Goal: Task Accomplishment & Management: Complete application form

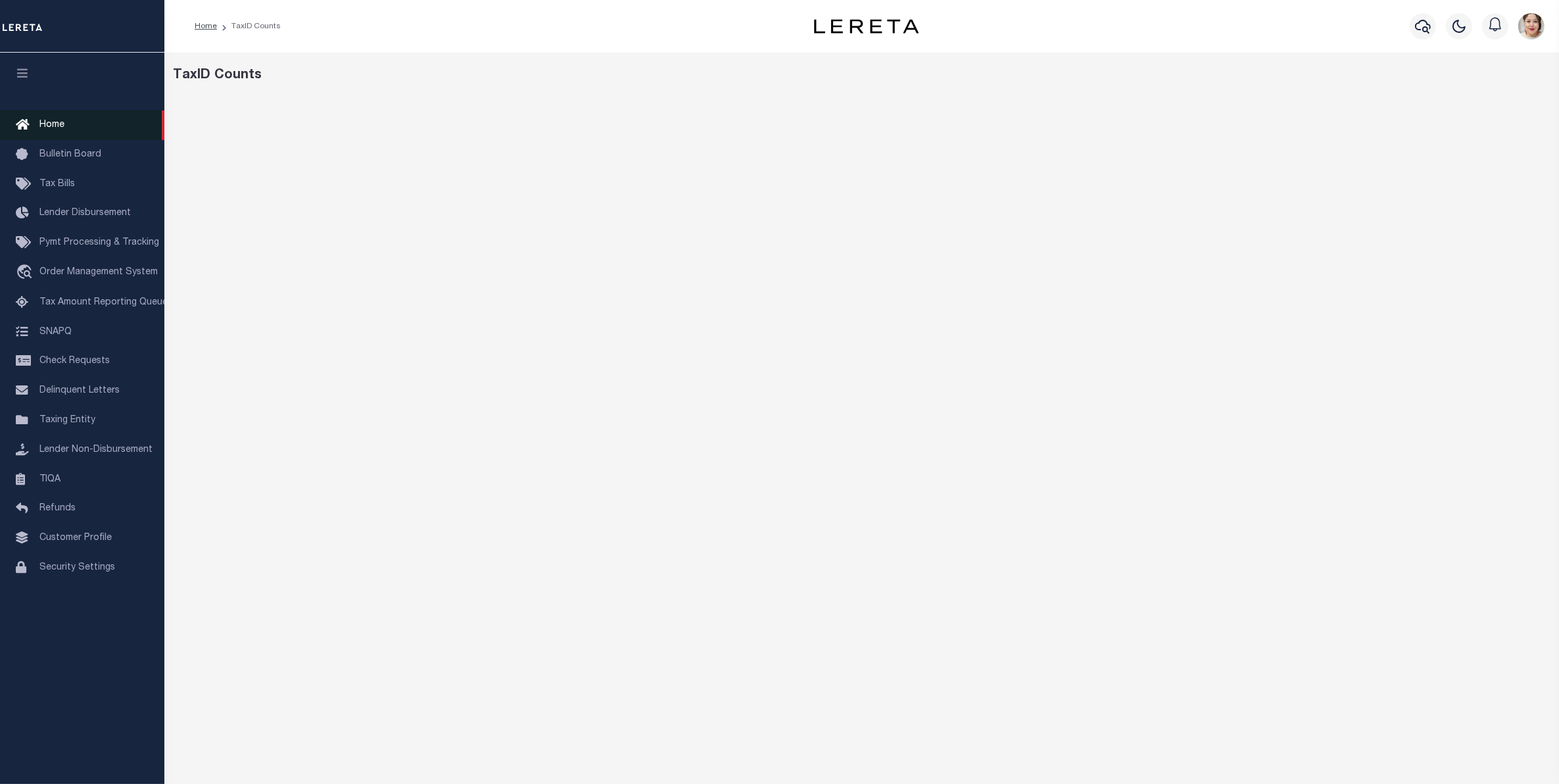
click at [53, 125] on span "Home" at bounding box center [52, 125] width 25 height 9
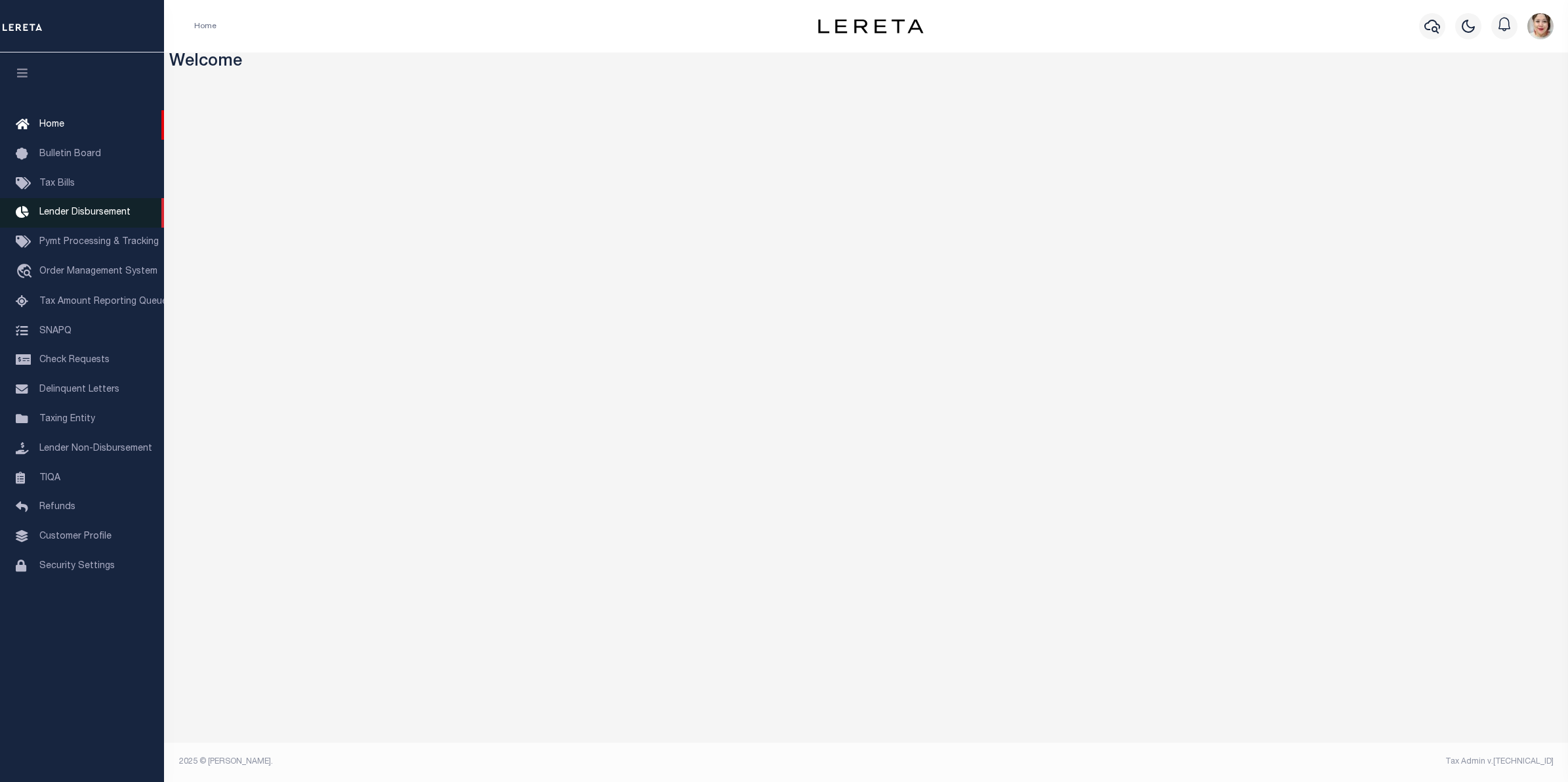
click at [109, 217] on span "Lender Disbursement" at bounding box center [85, 212] width 91 height 9
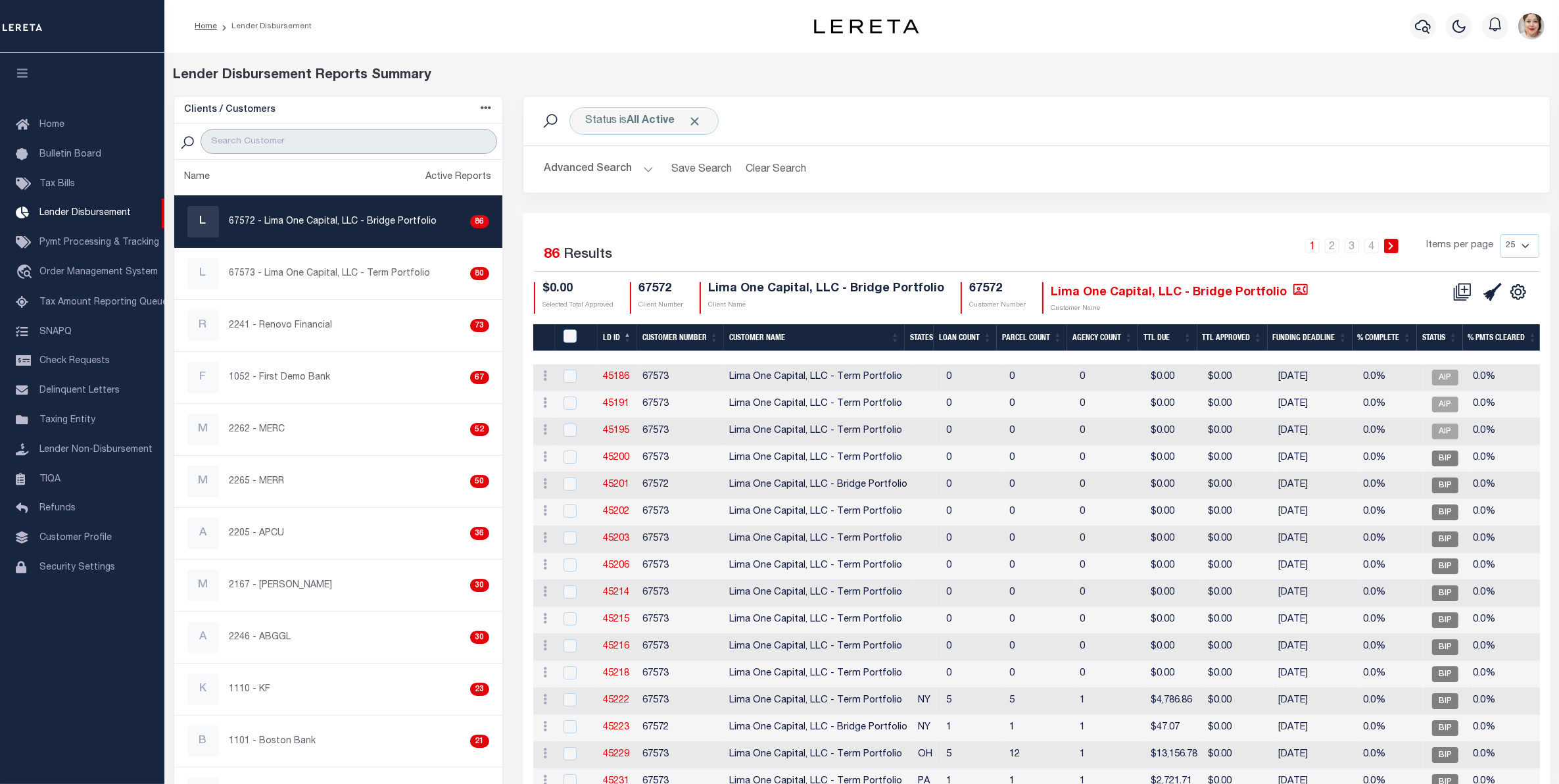
click at [368, 146] on input "search" at bounding box center [349, 141] width 296 height 25
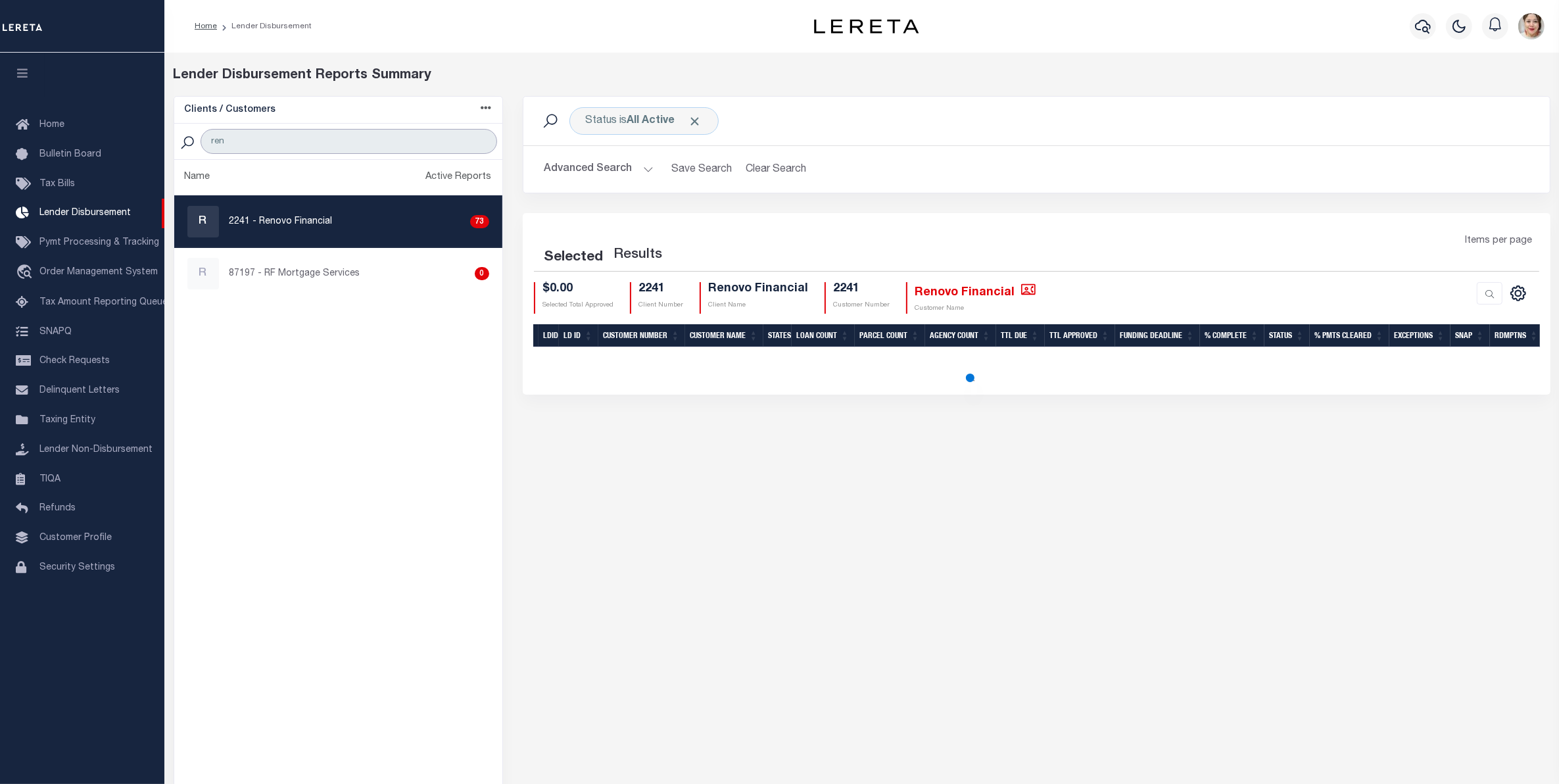
type input "ren"
click at [218, 227] on div "R" at bounding box center [203, 221] width 32 height 32
checkbox input "true"
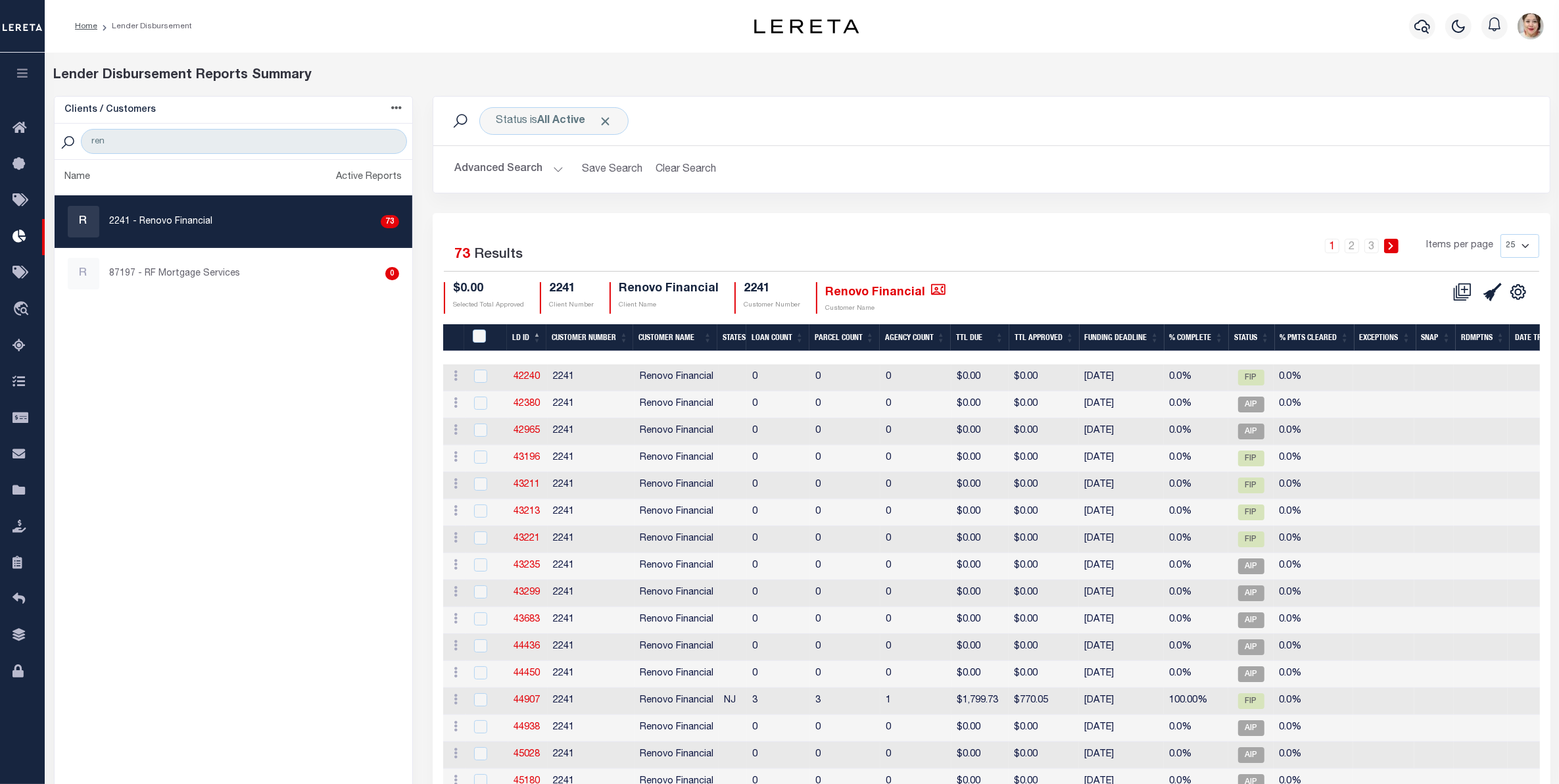
click at [1106, 342] on th "Funding Deadline" at bounding box center [1122, 337] width 85 height 27
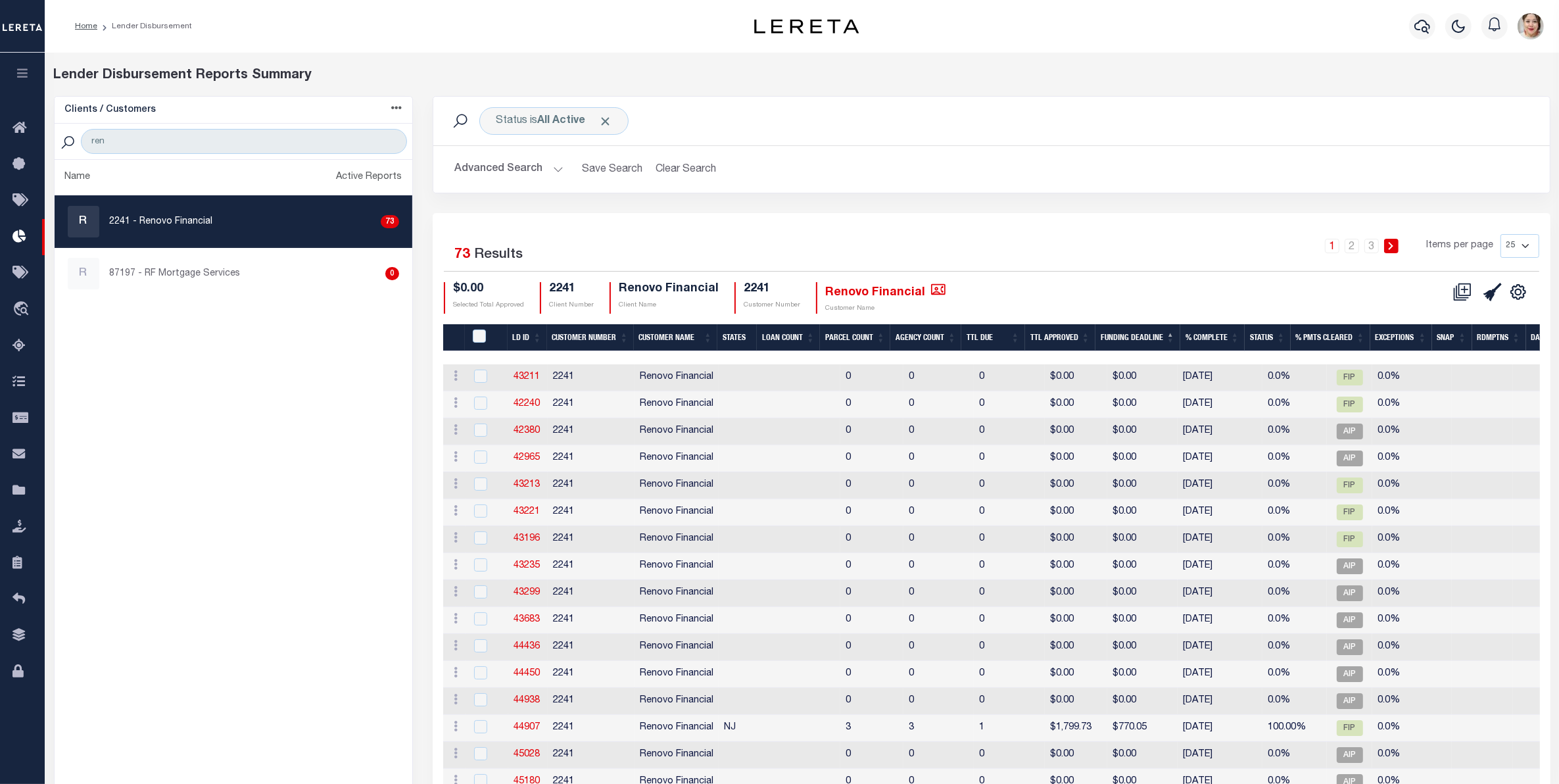
click at [1112, 342] on th "Funding Deadline" at bounding box center [1138, 337] width 85 height 27
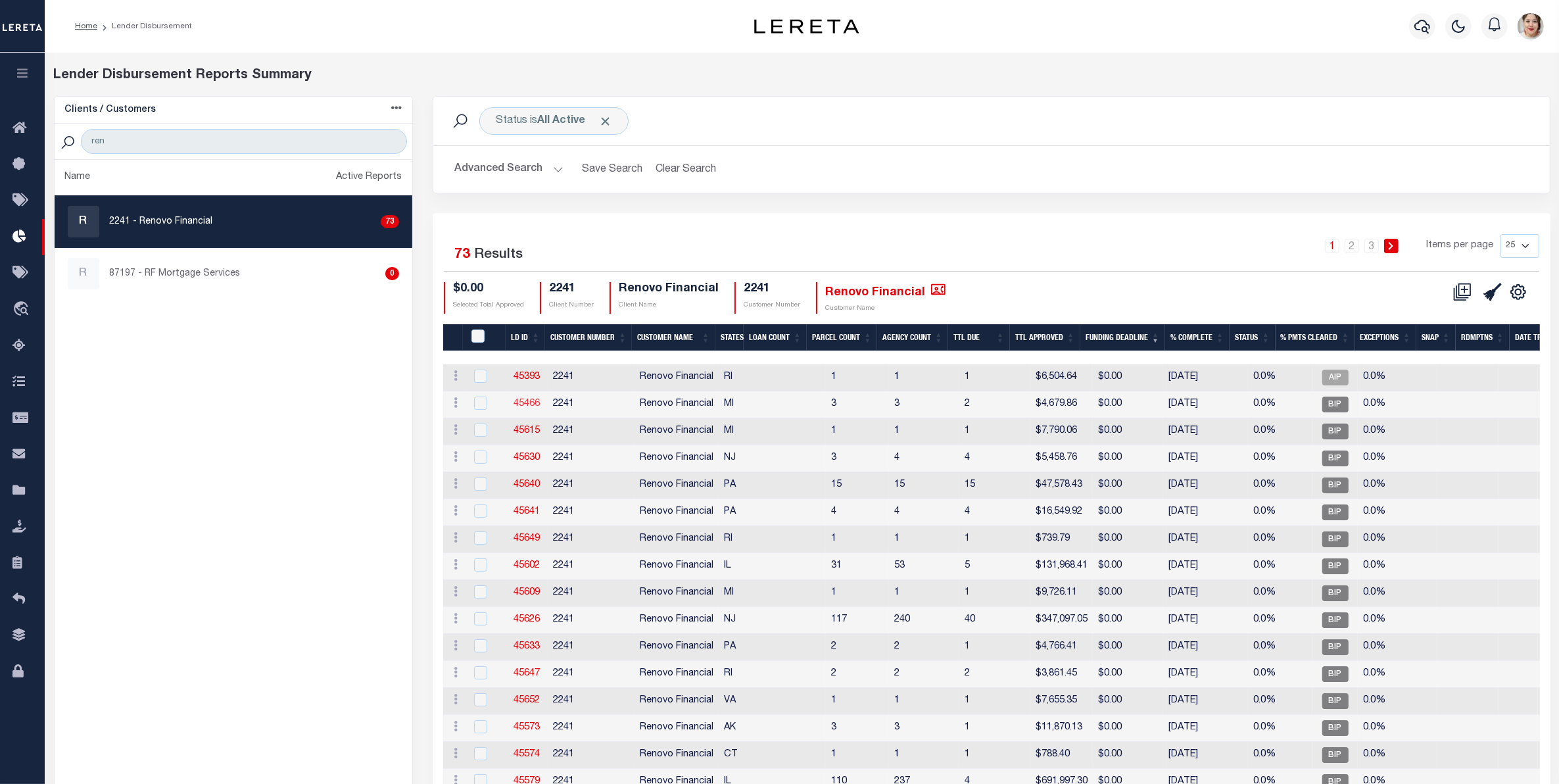
click at [530, 403] on link "45466" at bounding box center [526, 403] width 26 height 9
checkbox input "true"
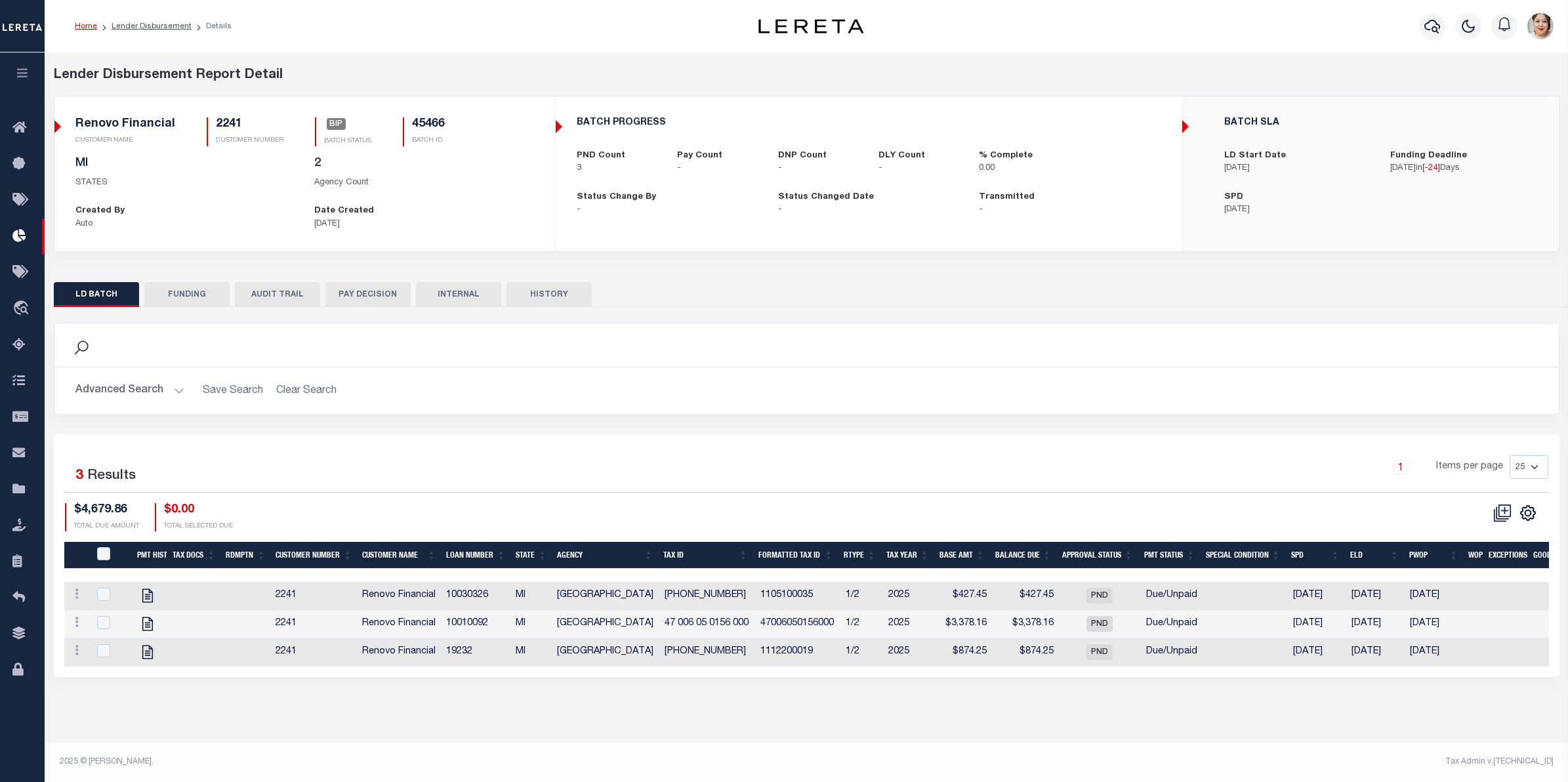
checkbox input "true"
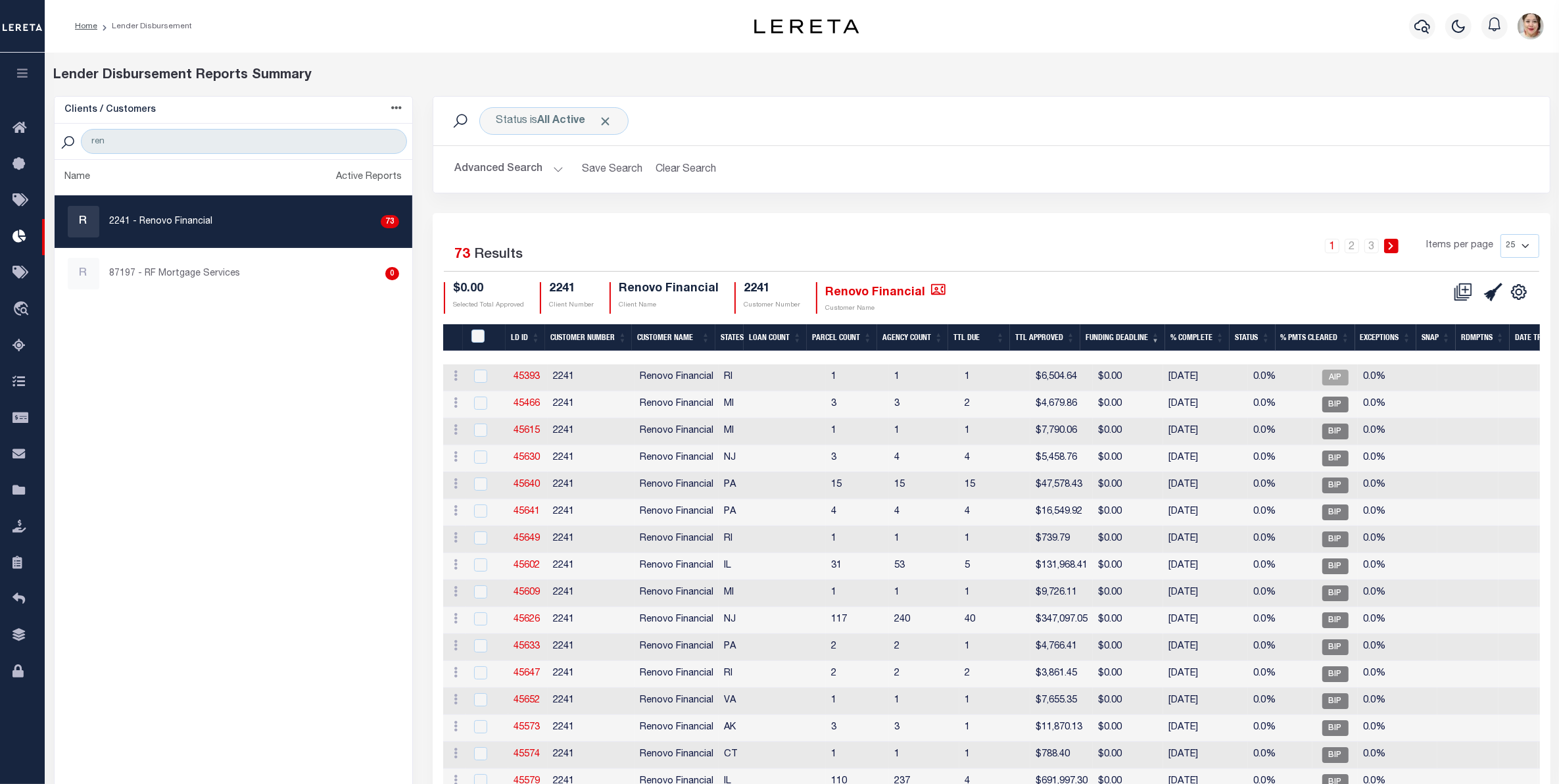
click at [540, 169] on button "Advanced Search" at bounding box center [509, 169] width 109 height 26
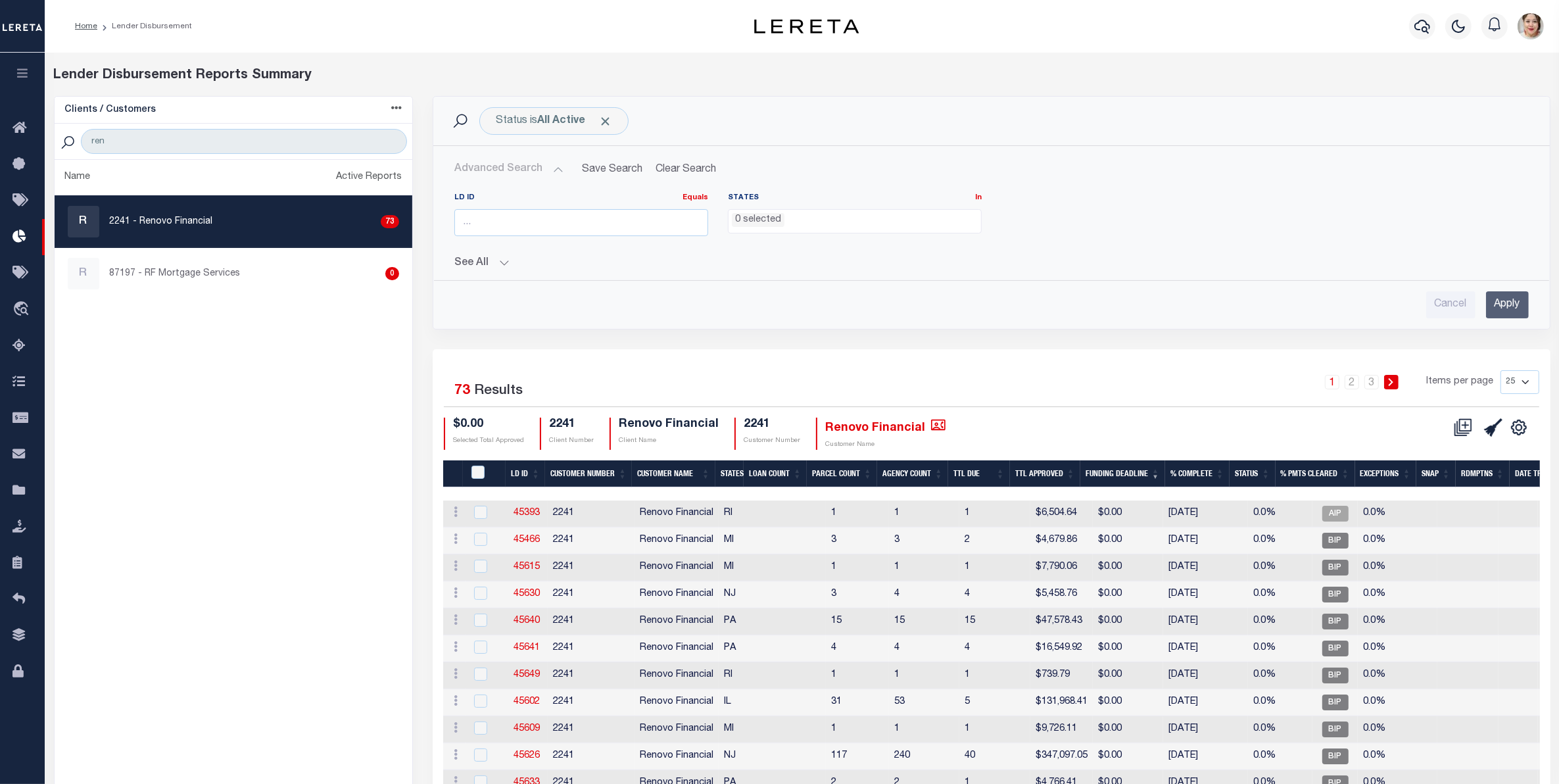
click at [449, 262] on div "LD ID Equals Equals Is Not Equal To Is Greater Than Is Less Than States In In A…" at bounding box center [991, 231] width 1094 height 77
click at [470, 262] on button "See All" at bounding box center [992, 264] width 1075 height 13
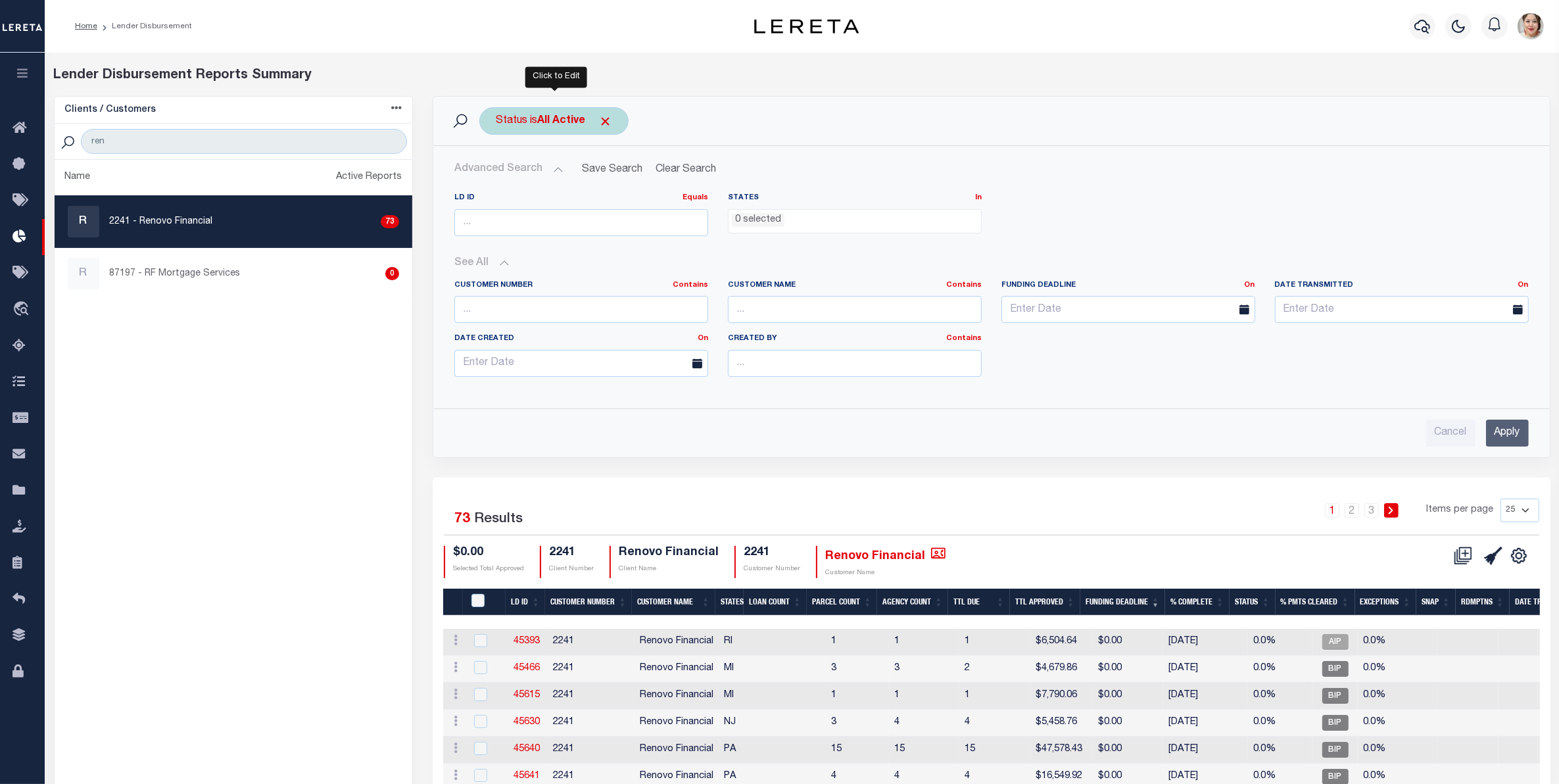
click at [567, 129] on div "Status is All Active" at bounding box center [554, 121] width 150 height 28
click at [552, 186] on select "All Active Approval In Progress Batching In Progress Complete Do Not Pay Escrow…" at bounding box center [593, 185] width 194 height 25
select select "FIP"
click at [496, 174] on select "All Active Approval In Progress Batching In Progress Complete Do Not Pay Escrow…" at bounding box center [593, 185] width 194 height 25
click at [661, 211] on input "Apply" at bounding box center [670, 214] width 39 height 22
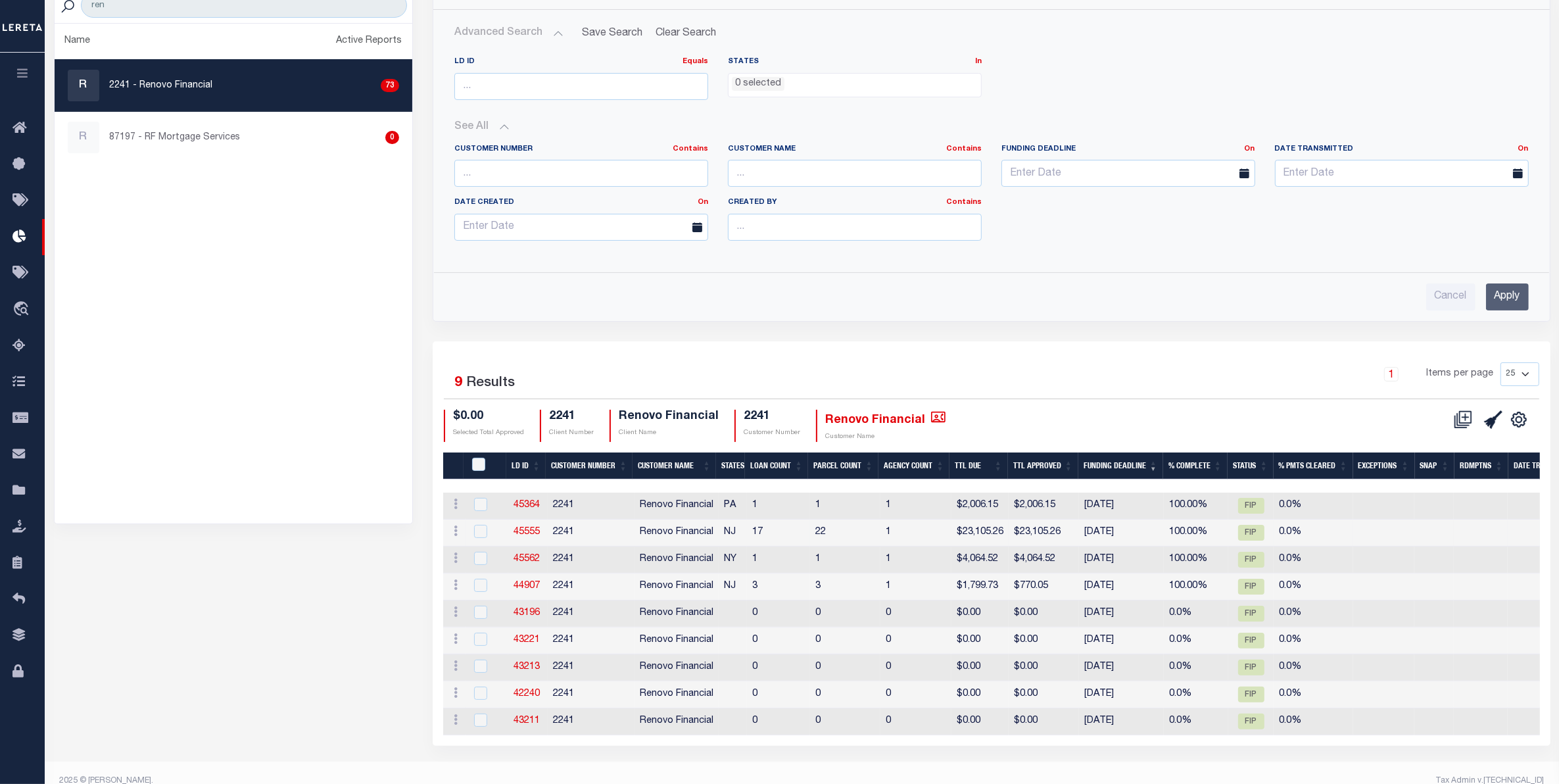
scroll to position [163, 0]
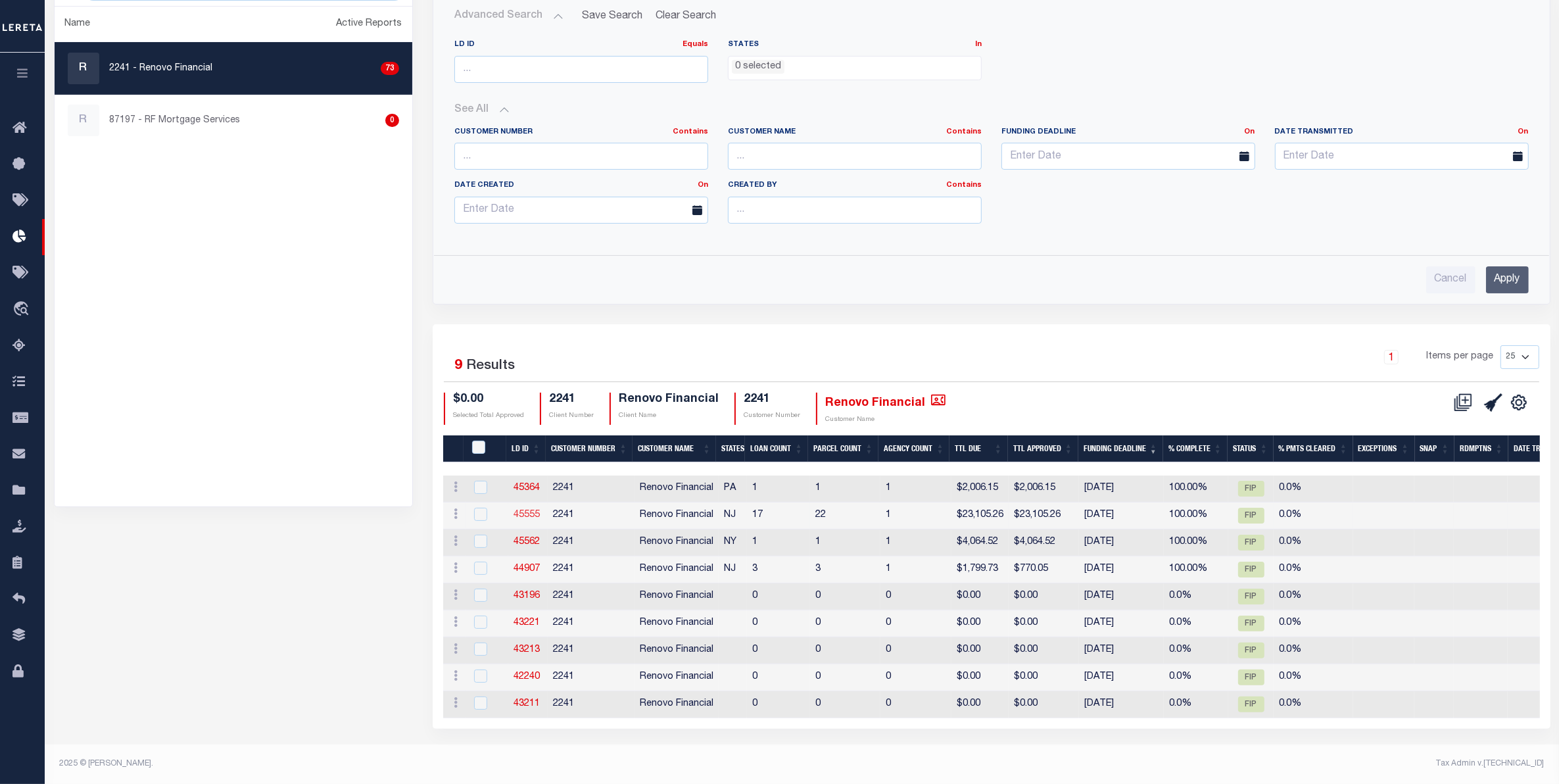
click at [523, 510] on link "45555" at bounding box center [526, 515] width 26 height 9
checkbox input "true"
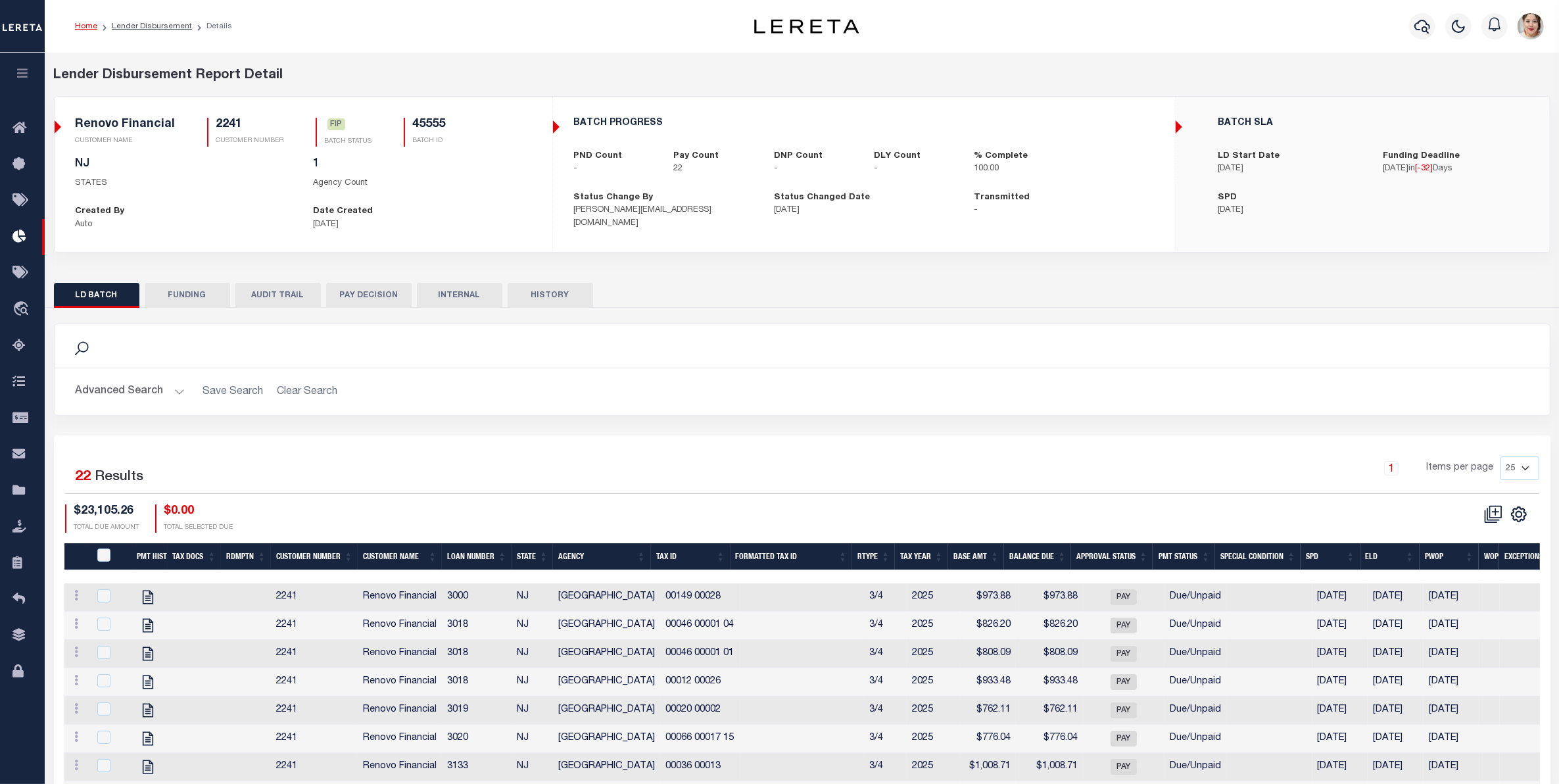
click at [177, 296] on button "FUNDING" at bounding box center [187, 295] width 86 height 25
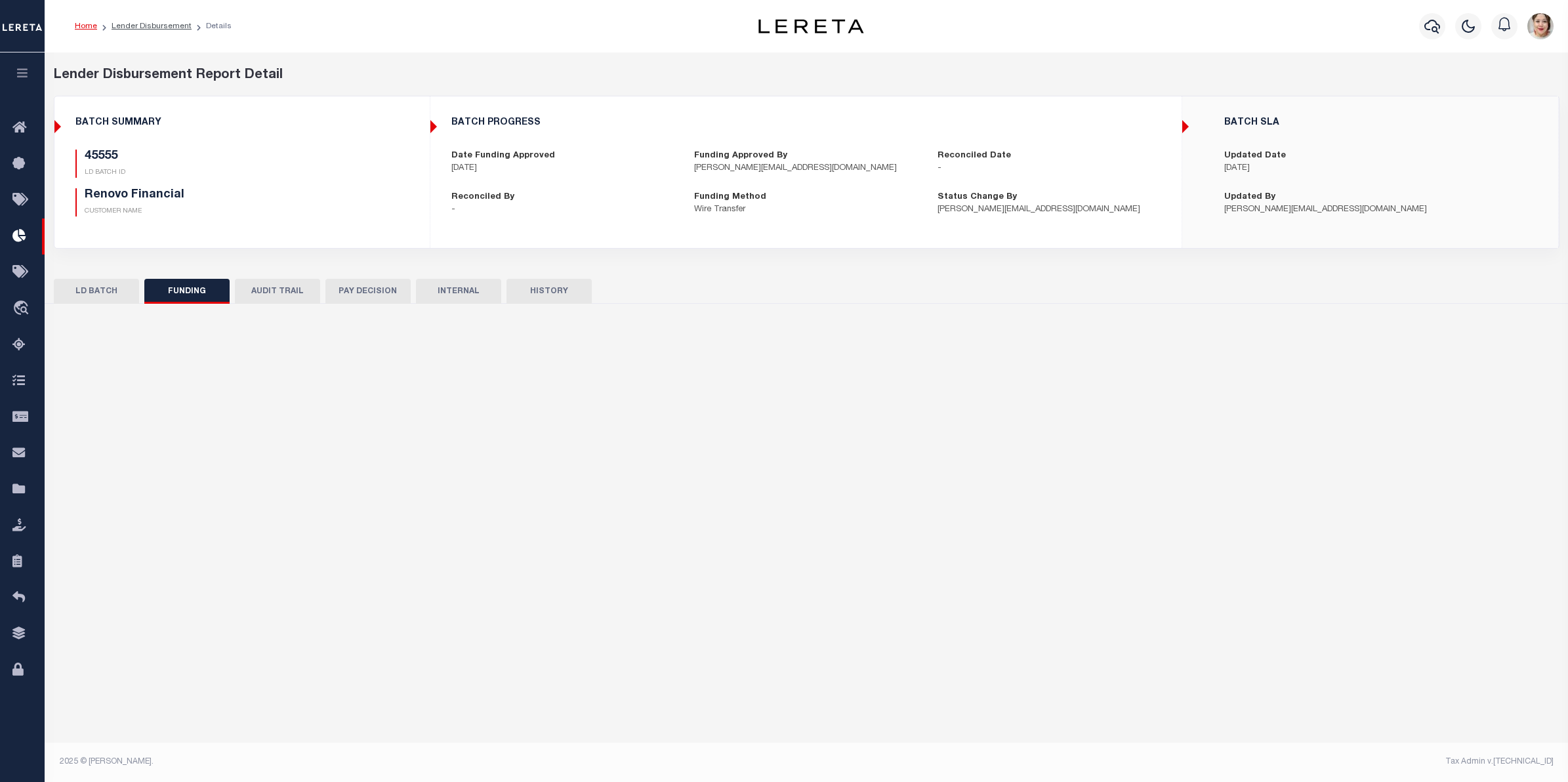
type input "$23,105.26"
type input "$0"
type input "[DATE]"
select select "100"
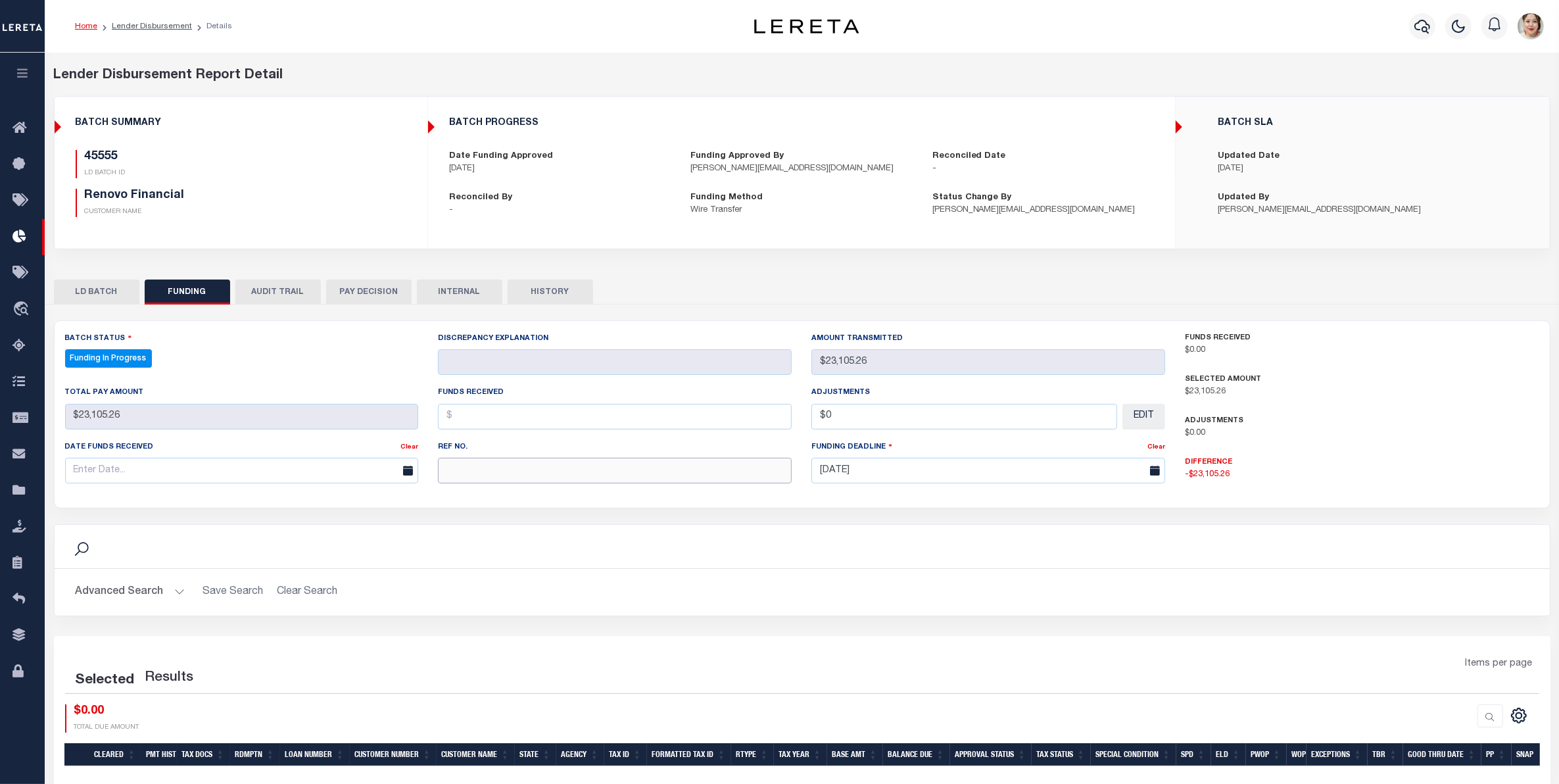
click at [494, 469] on input "text" at bounding box center [615, 471] width 354 height 26
select select "100"
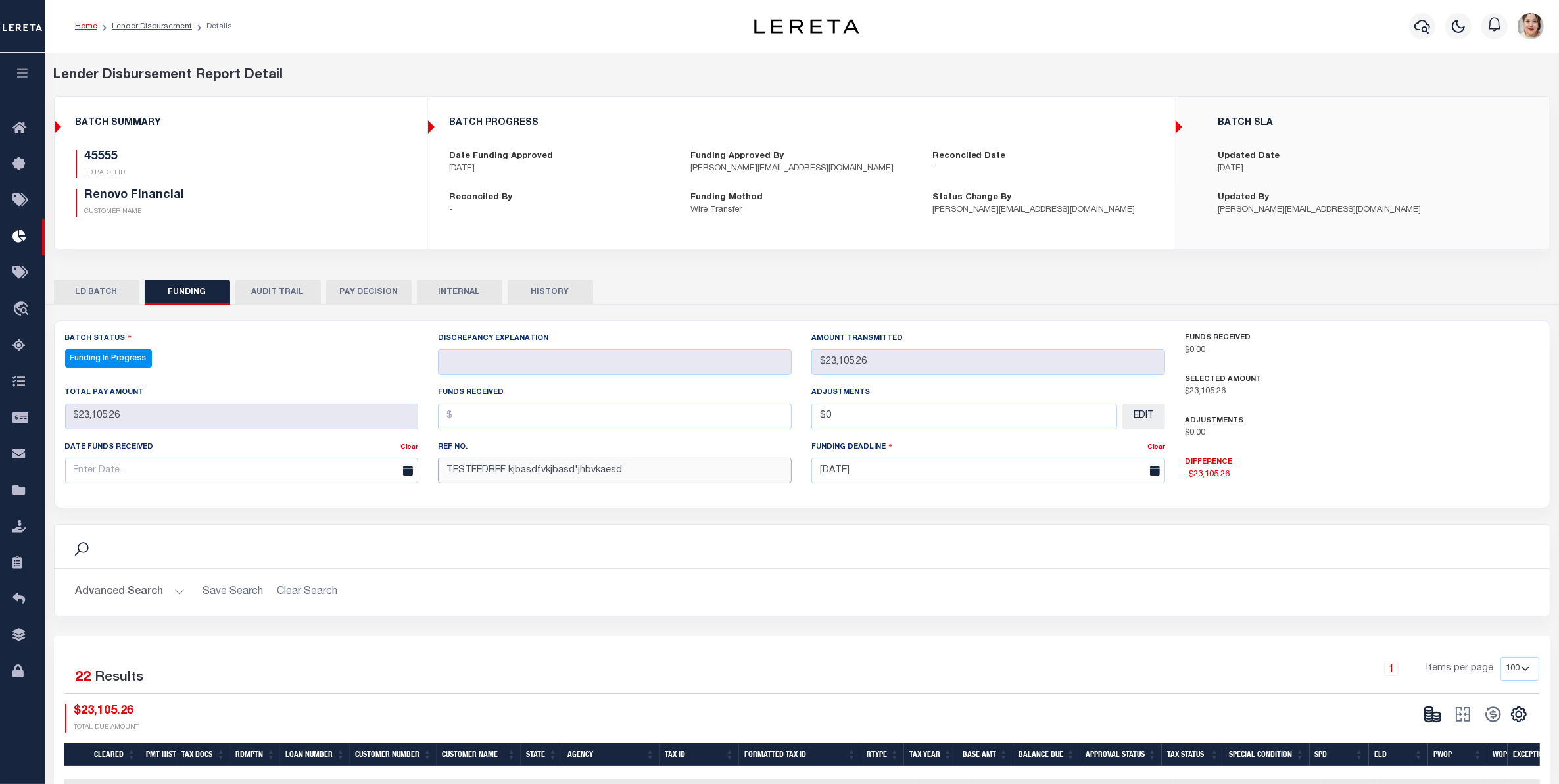
type input "TESTFEDREF kjbasdfvkjbasd'jhbvkaesd"
drag, startPoint x: 493, startPoint y: 419, endPoint x: 505, endPoint y: 419, distance: 12.0
click at [493, 419] on input "text" at bounding box center [615, 417] width 354 height 26
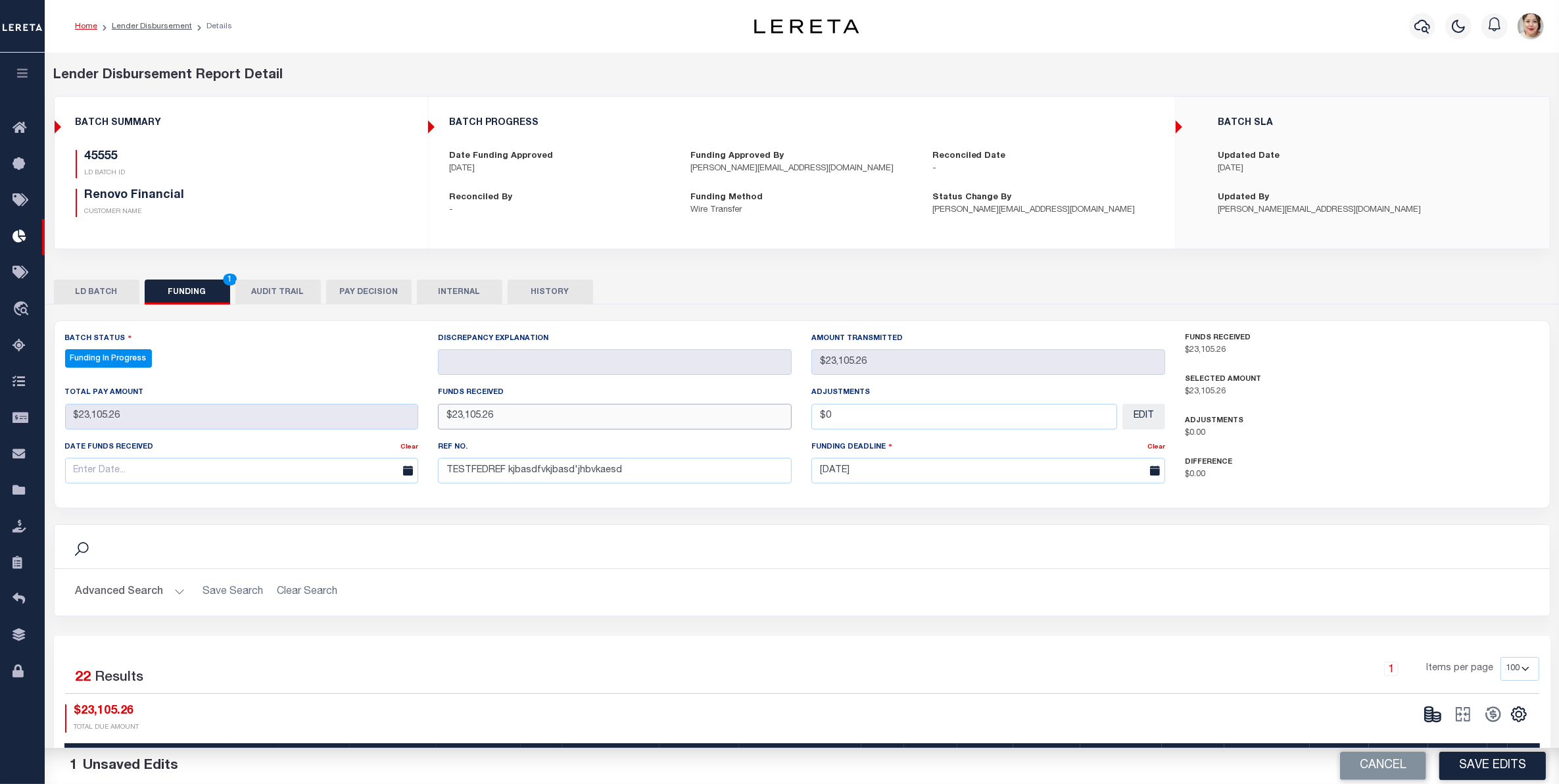
type input "$23,105.26"
click at [252, 475] on input "text" at bounding box center [242, 471] width 354 height 26
click at [221, 573] on span "12" at bounding box center [224, 571] width 26 height 26
type input "[DATE]"
drag, startPoint x: 504, startPoint y: 478, endPoint x: 515, endPoint y: 480, distance: 11.2
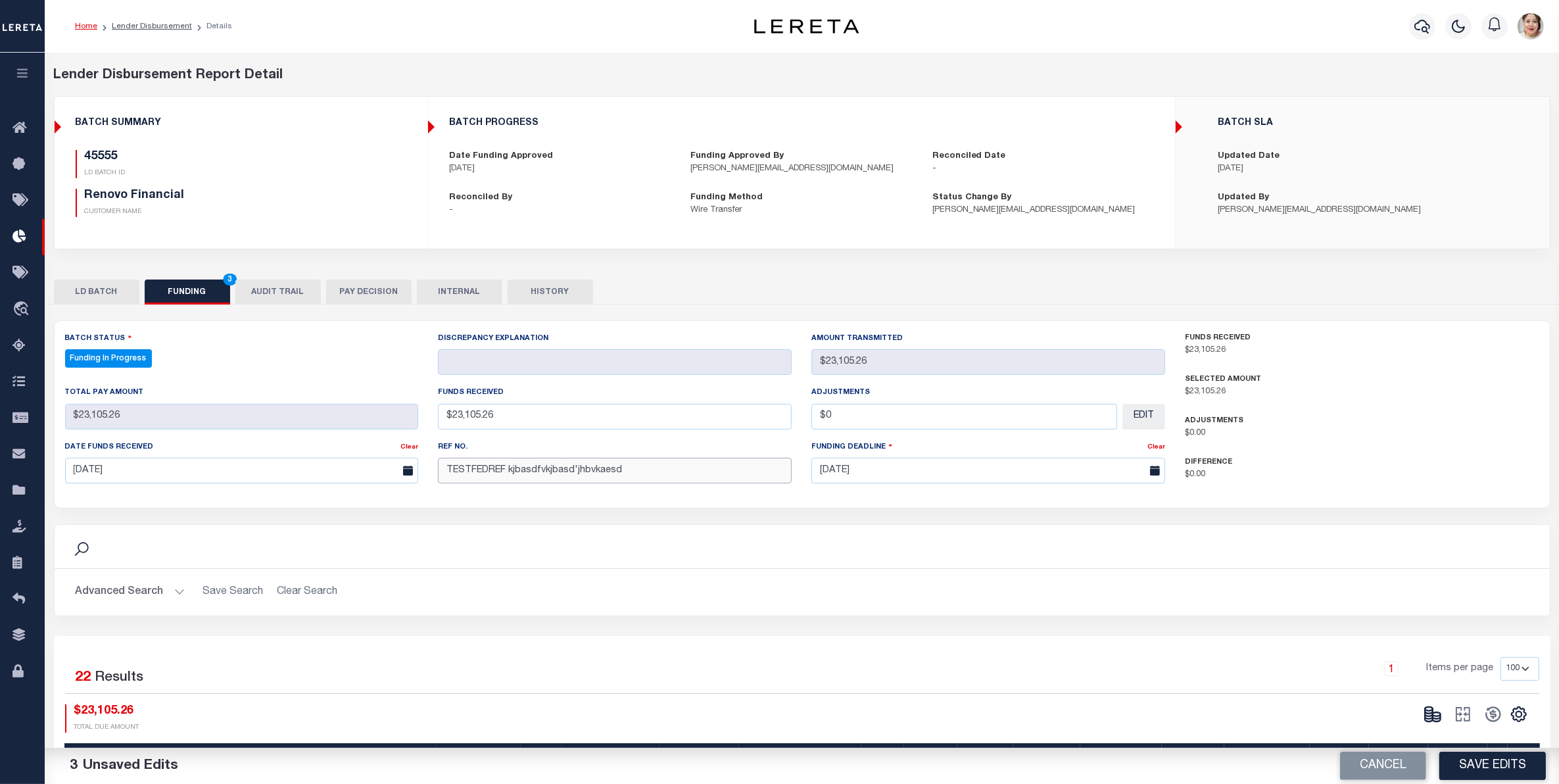
click at [504, 477] on input "TESTFEDREF kjbasdfvkjbasd'jhbvkaesd" at bounding box center [615, 471] width 354 height 26
click at [1511, 760] on button "Save Edits" at bounding box center [1492, 766] width 106 height 28
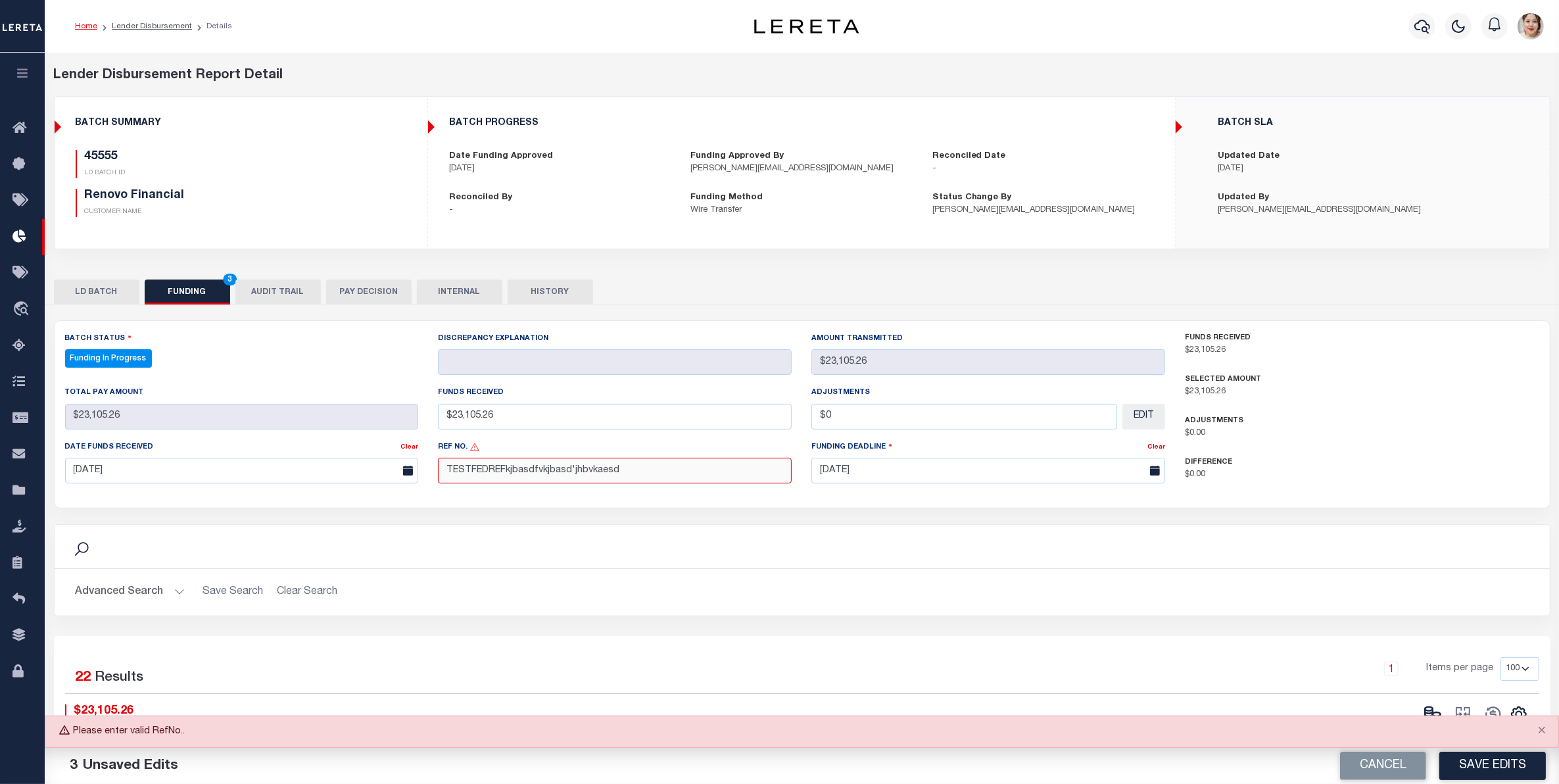
drag, startPoint x: 629, startPoint y: 476, endPoint x: 391, endPoint y: 467, distance: 238.2
click at [391, 467] on div "Batch Status Funding In Progress - Select Status - All Active Approval In Progr…" at bounding box center [615, 412] width 1121 height 162
type input "123456789"
click at [1504, 765] on button "Save Edits" at bounding box center [1492, 766] width 106 height 28
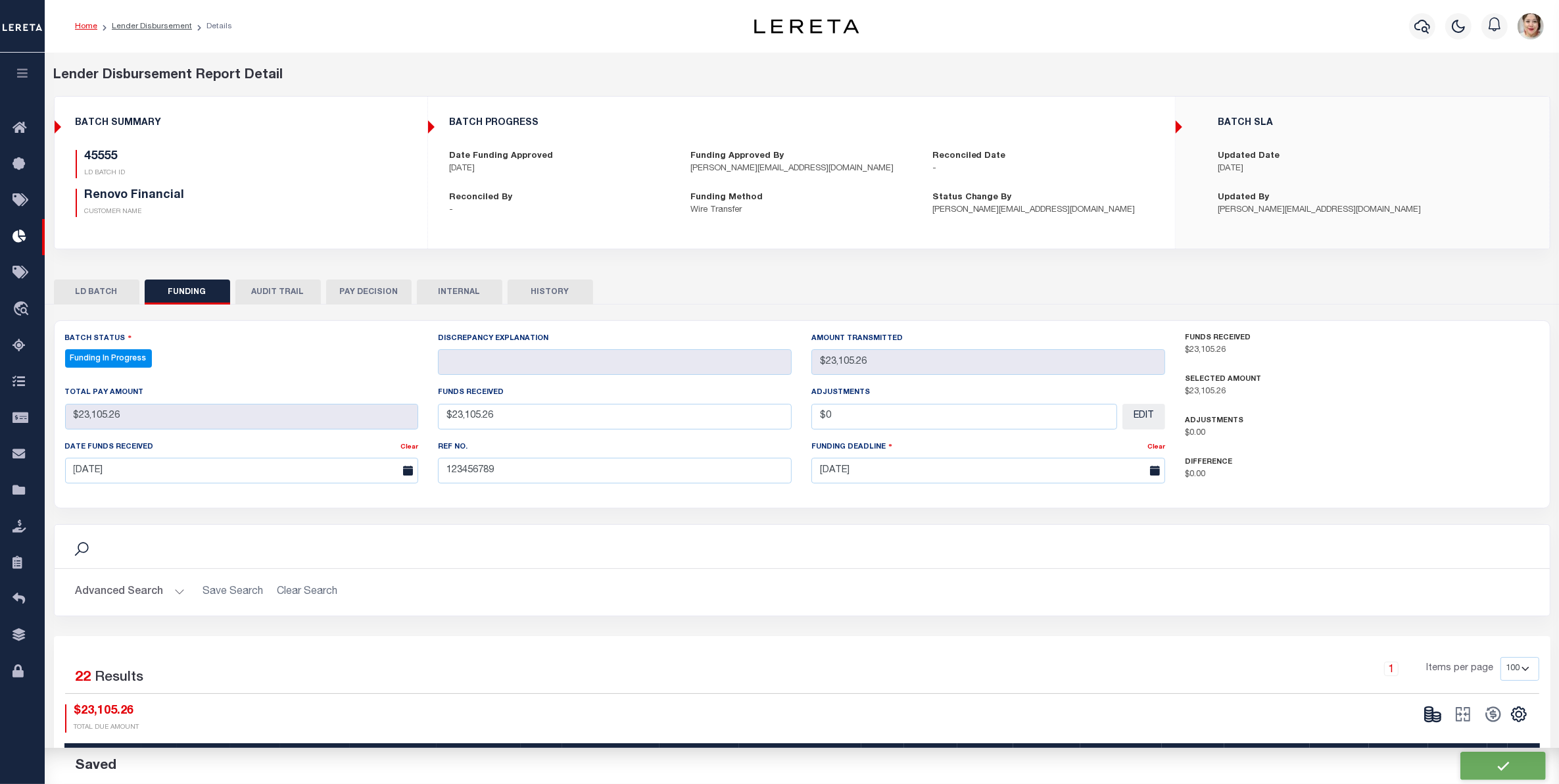
type input "$23,105.26"
type input "$0"
select select "100"
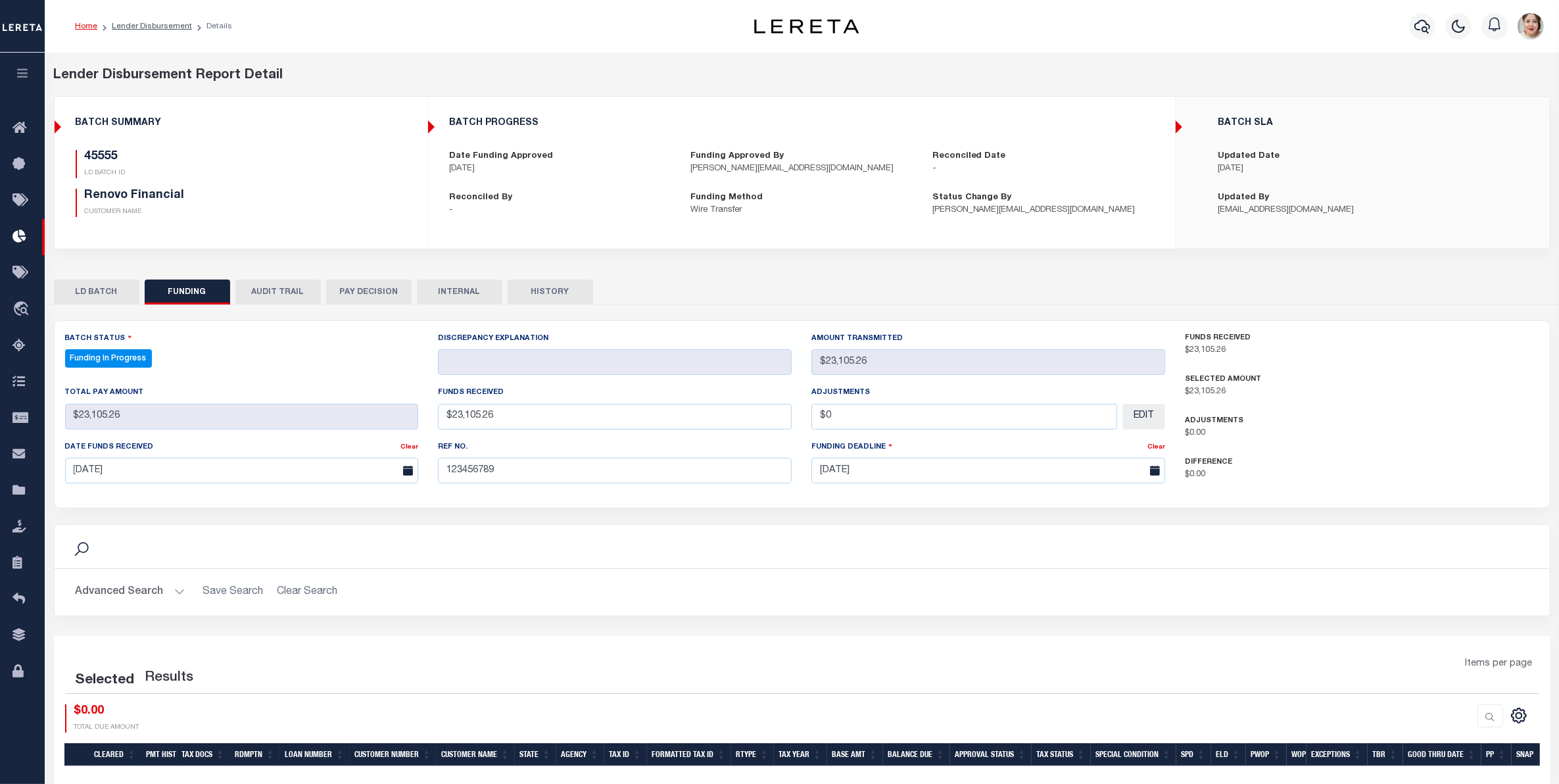
select select "100"
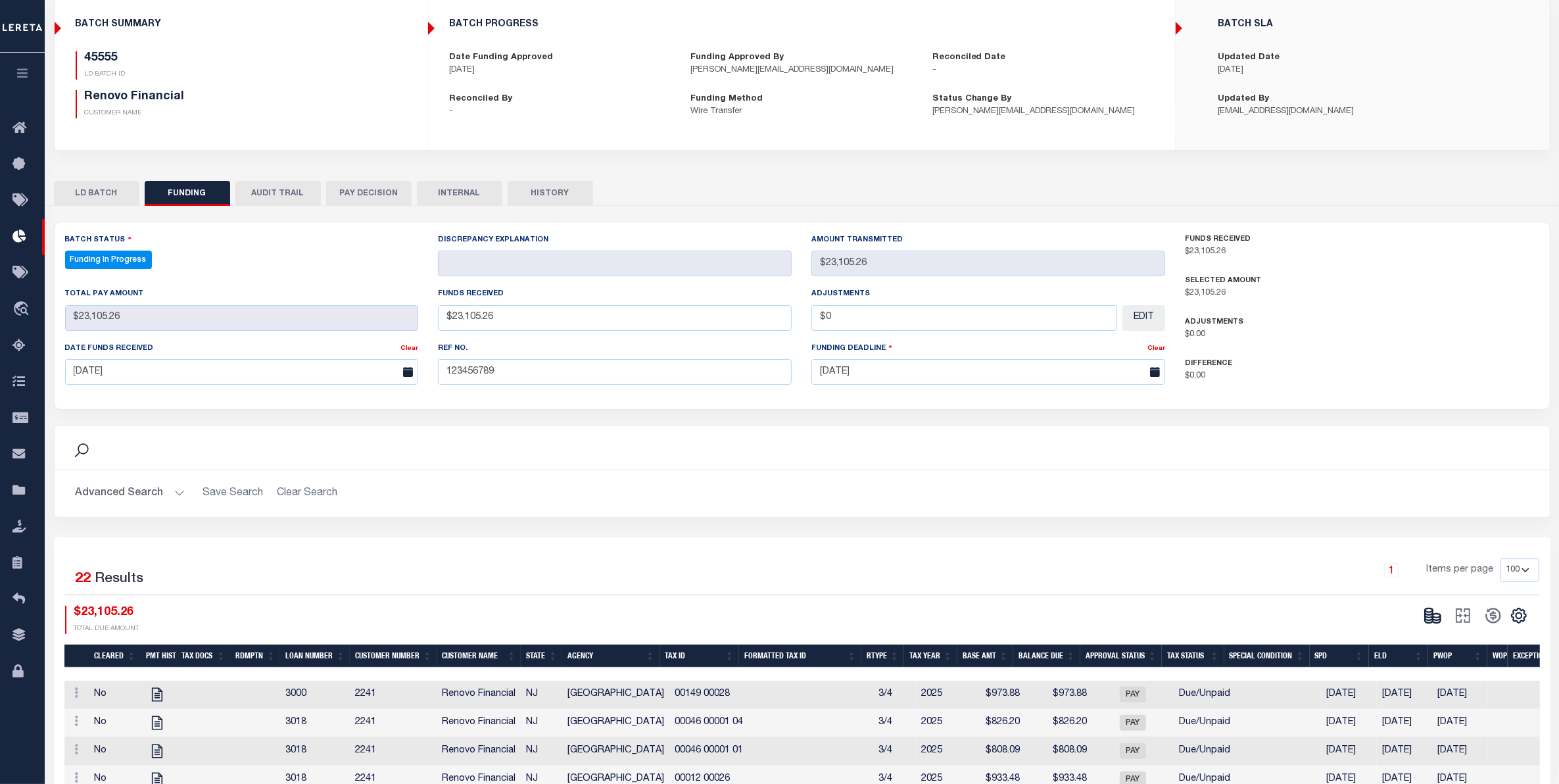
scroll to position [82, 0]
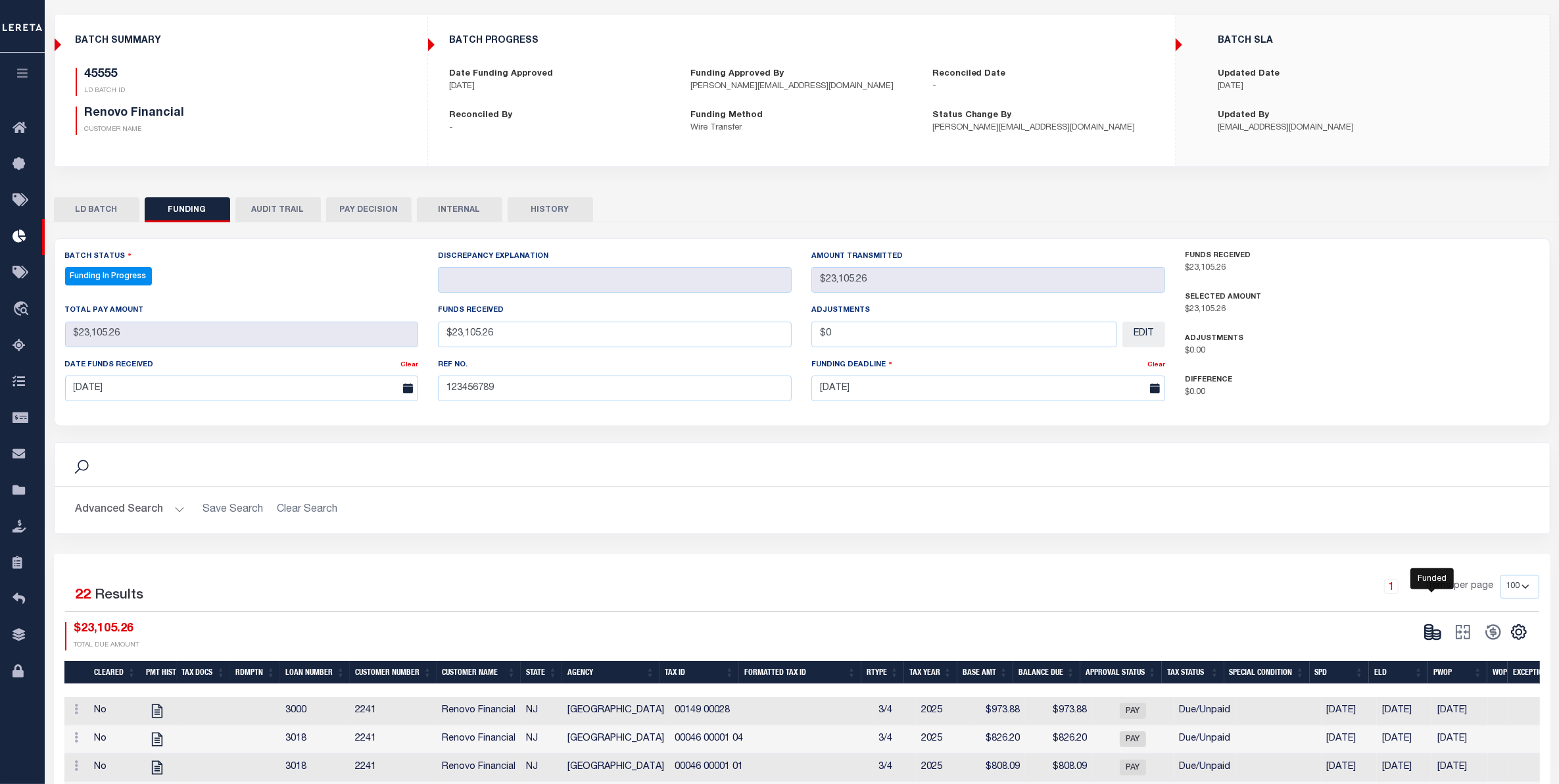
click at [1428, 639] on icon at bounding box center [1433, 632] width 18 height 18
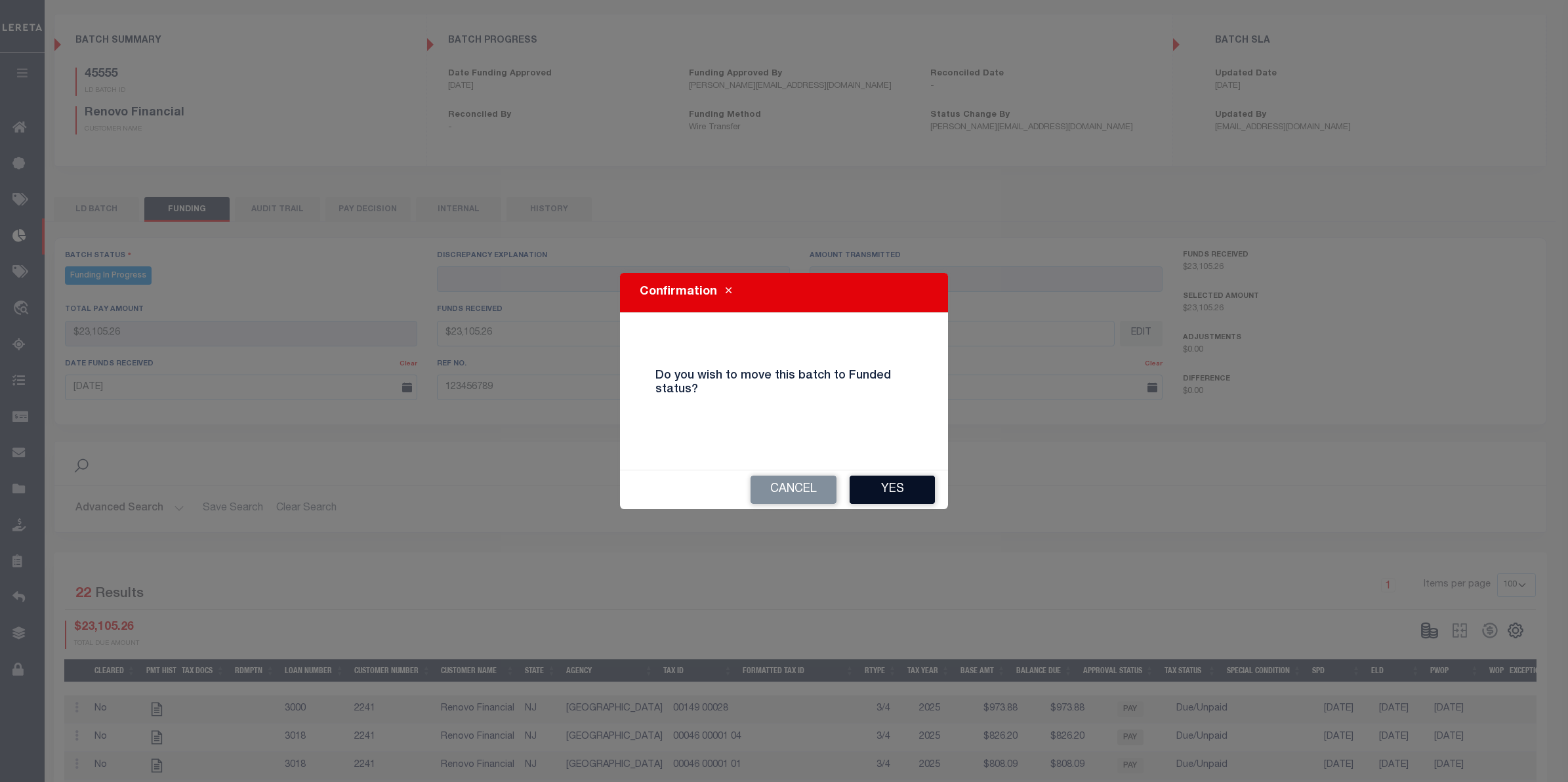
click at [889, 483] on button "Yes" at bounding box center [892, 489] width 86 height 28
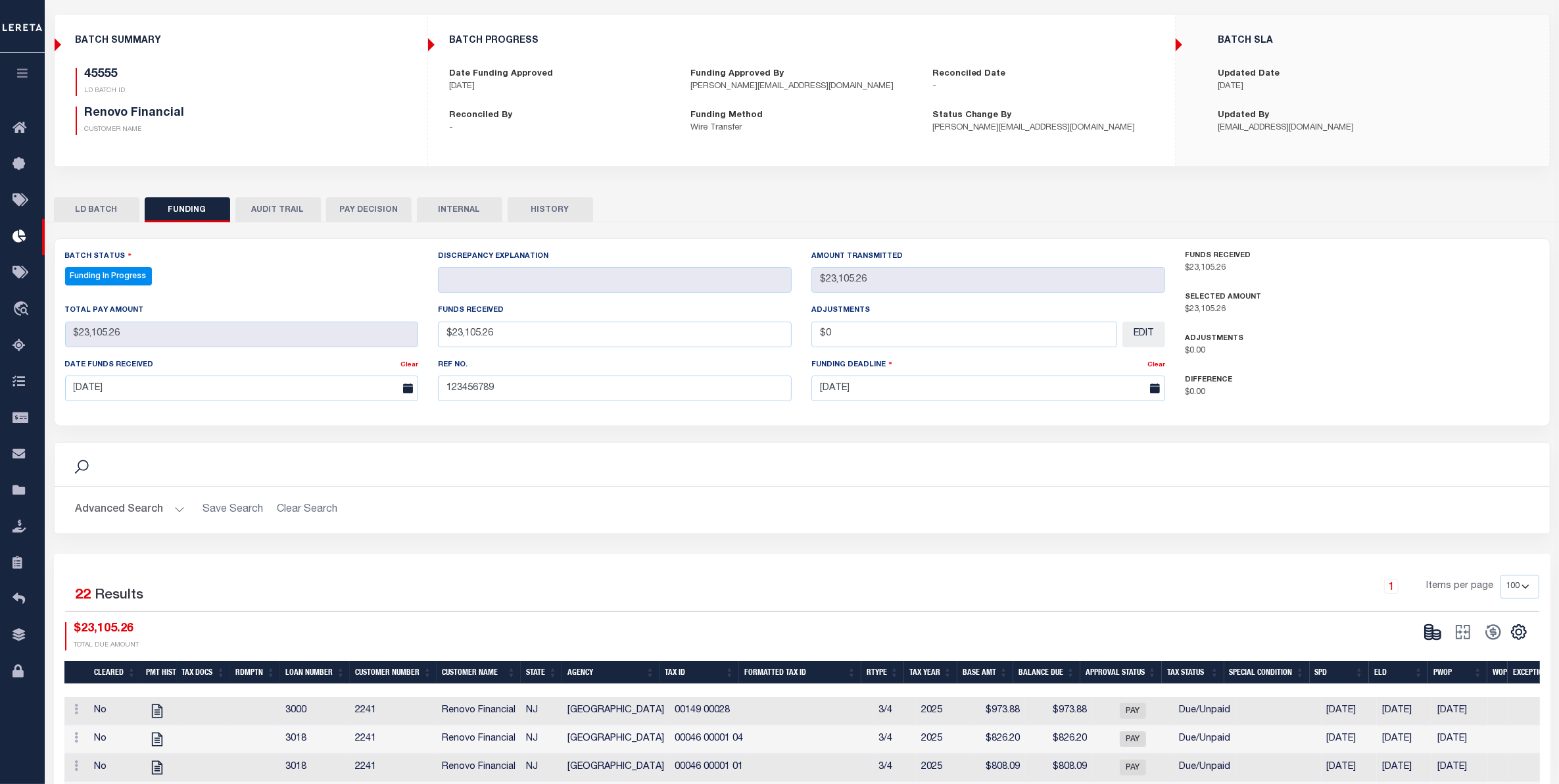
select select "100"
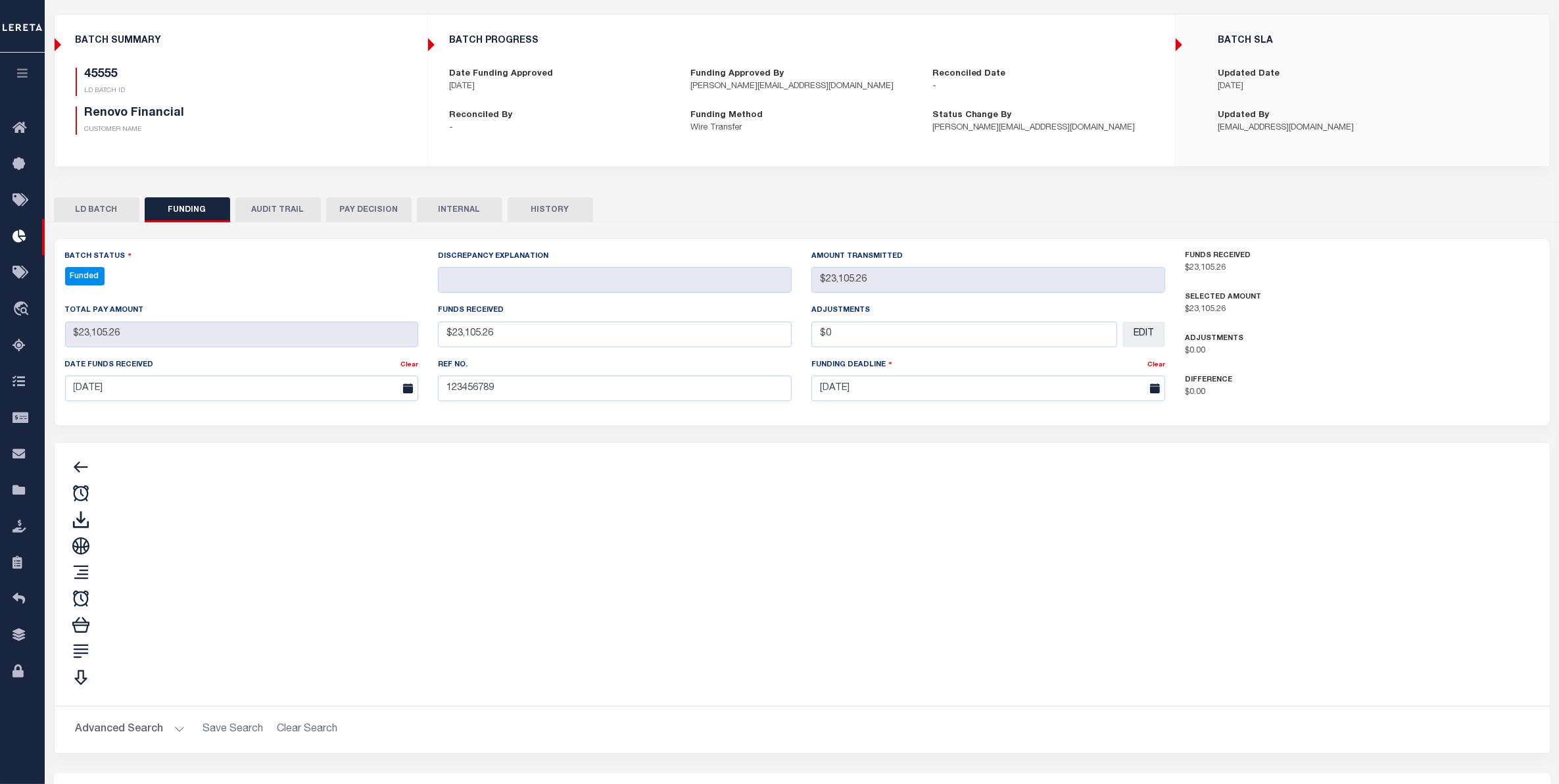
type input "$23,105.26"
type input "$0"
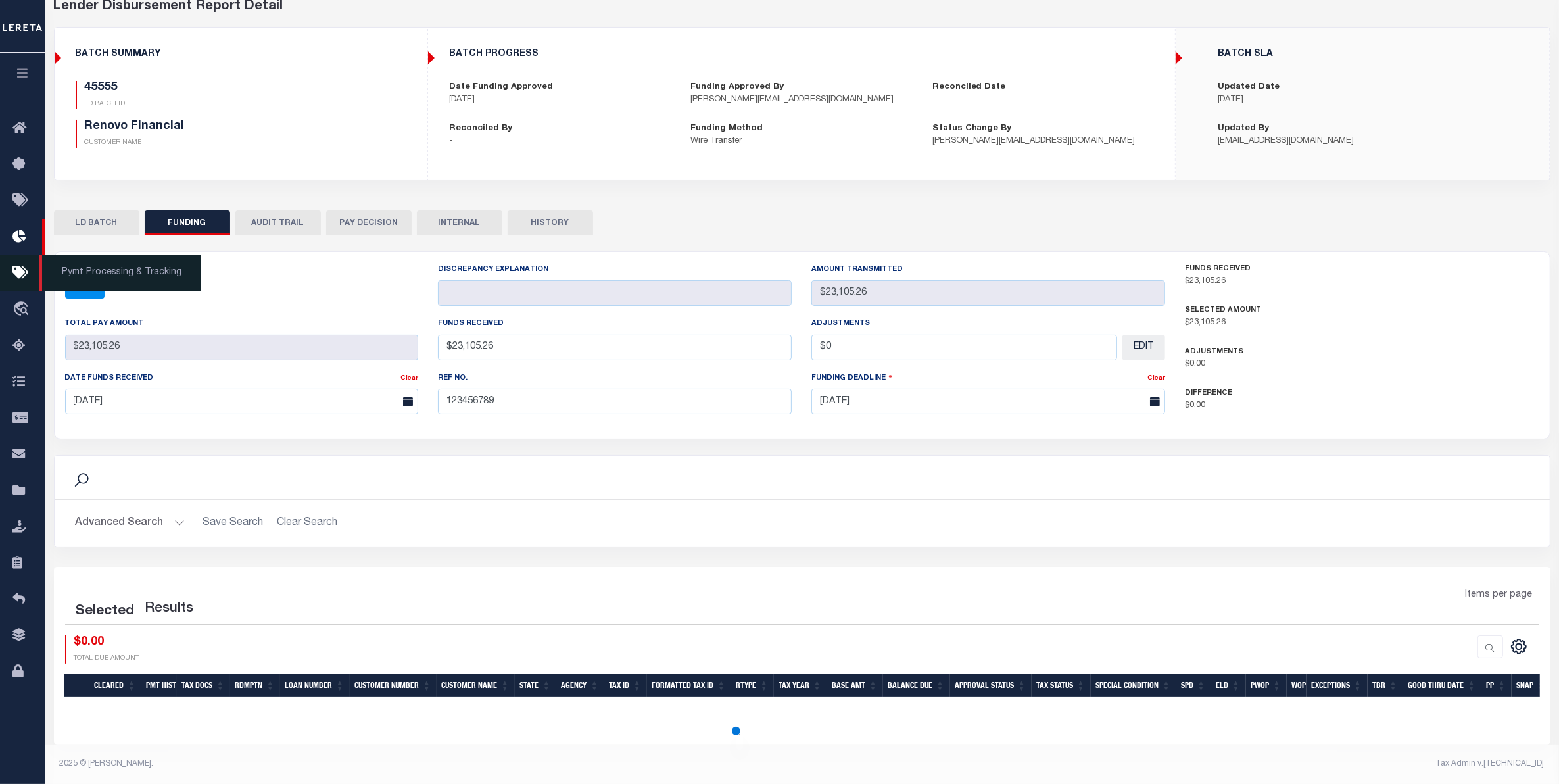
select select "100"
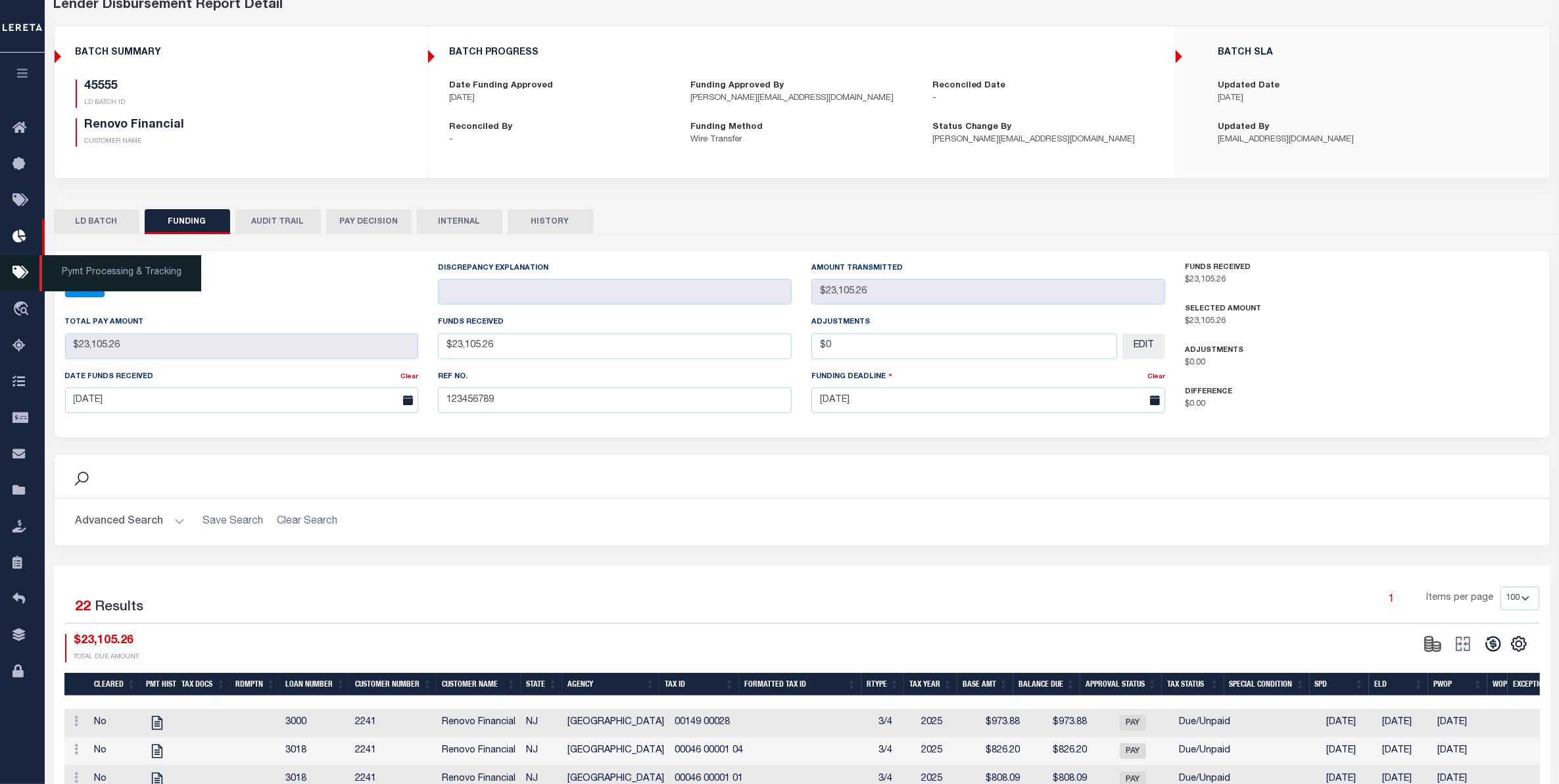
scroll to position [82, 0]
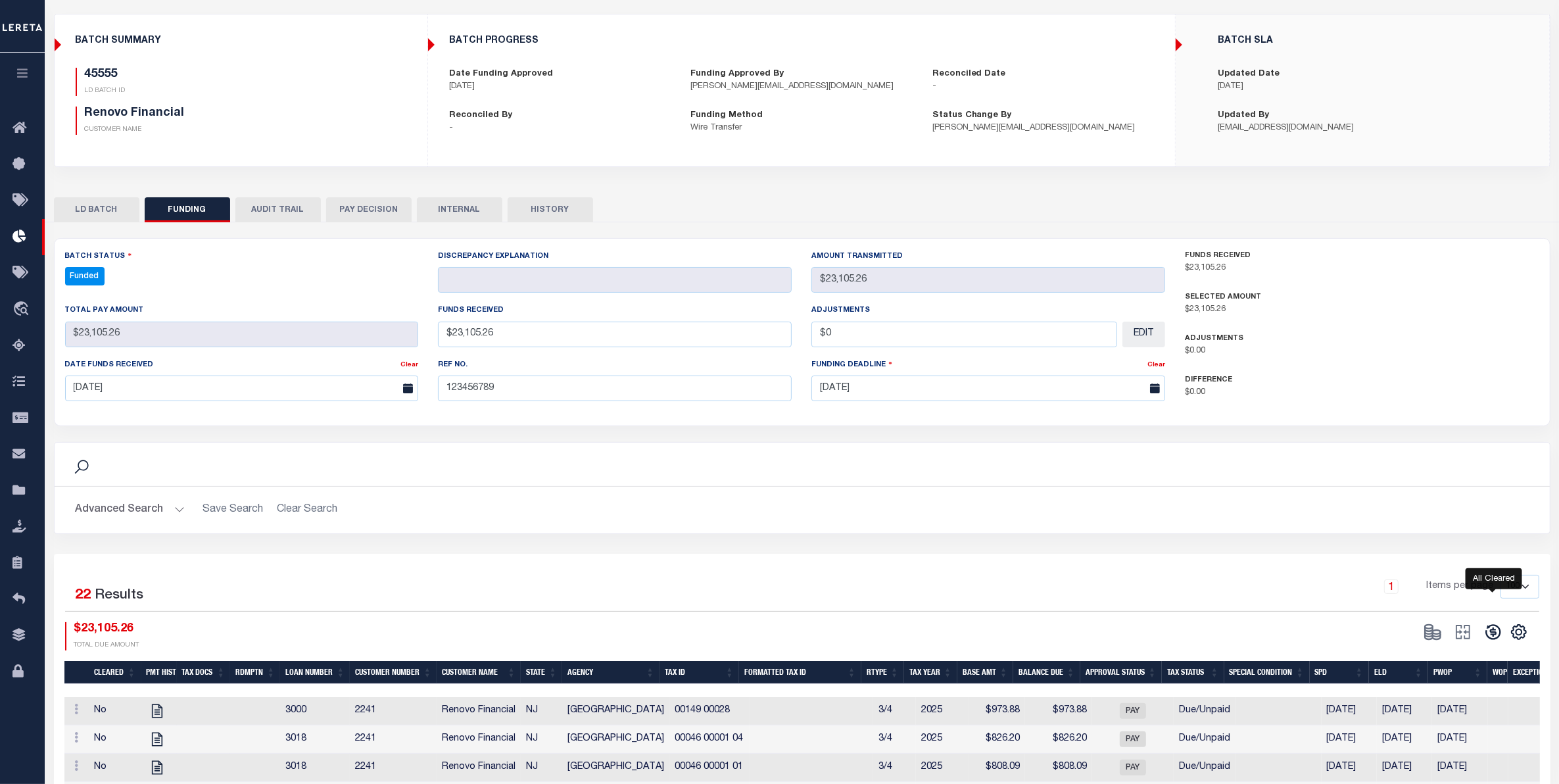
click at [1490, 639] on icon at bounding box center [1493, 632] width 18 height 18
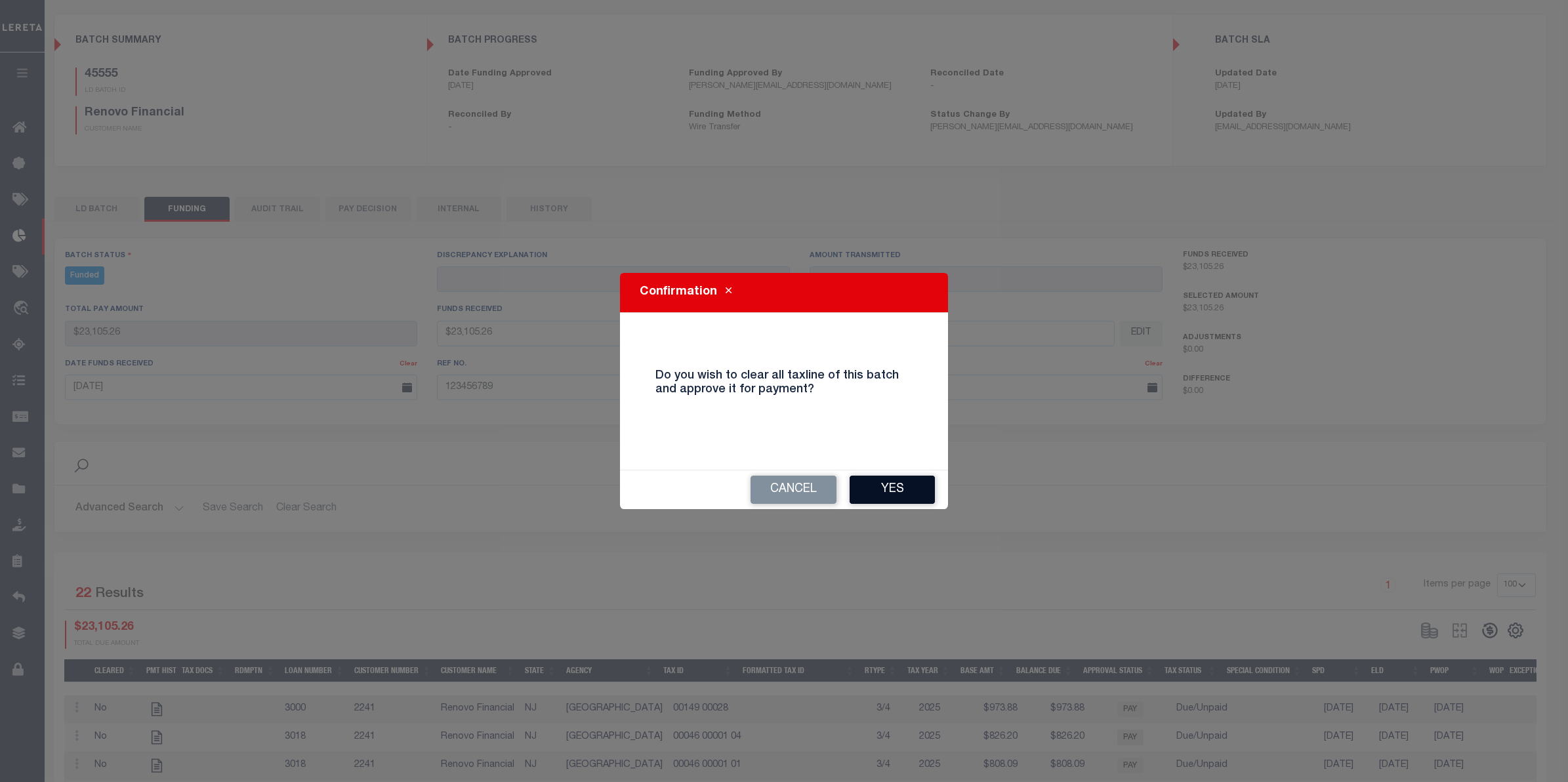
click at [890, 489] on button "Yes" at bounding box center [892, 489] width 86 height 28
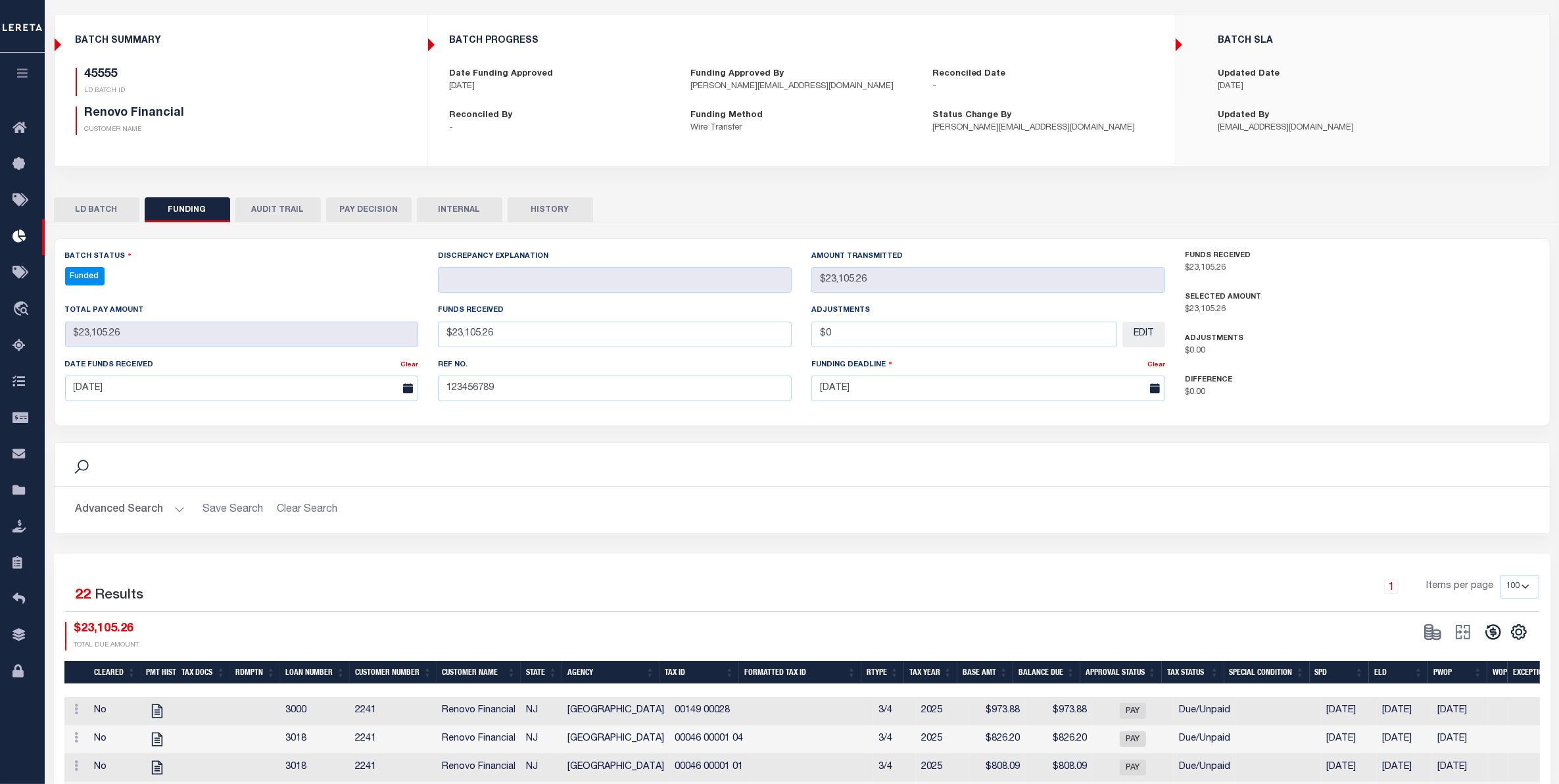
select select "100"
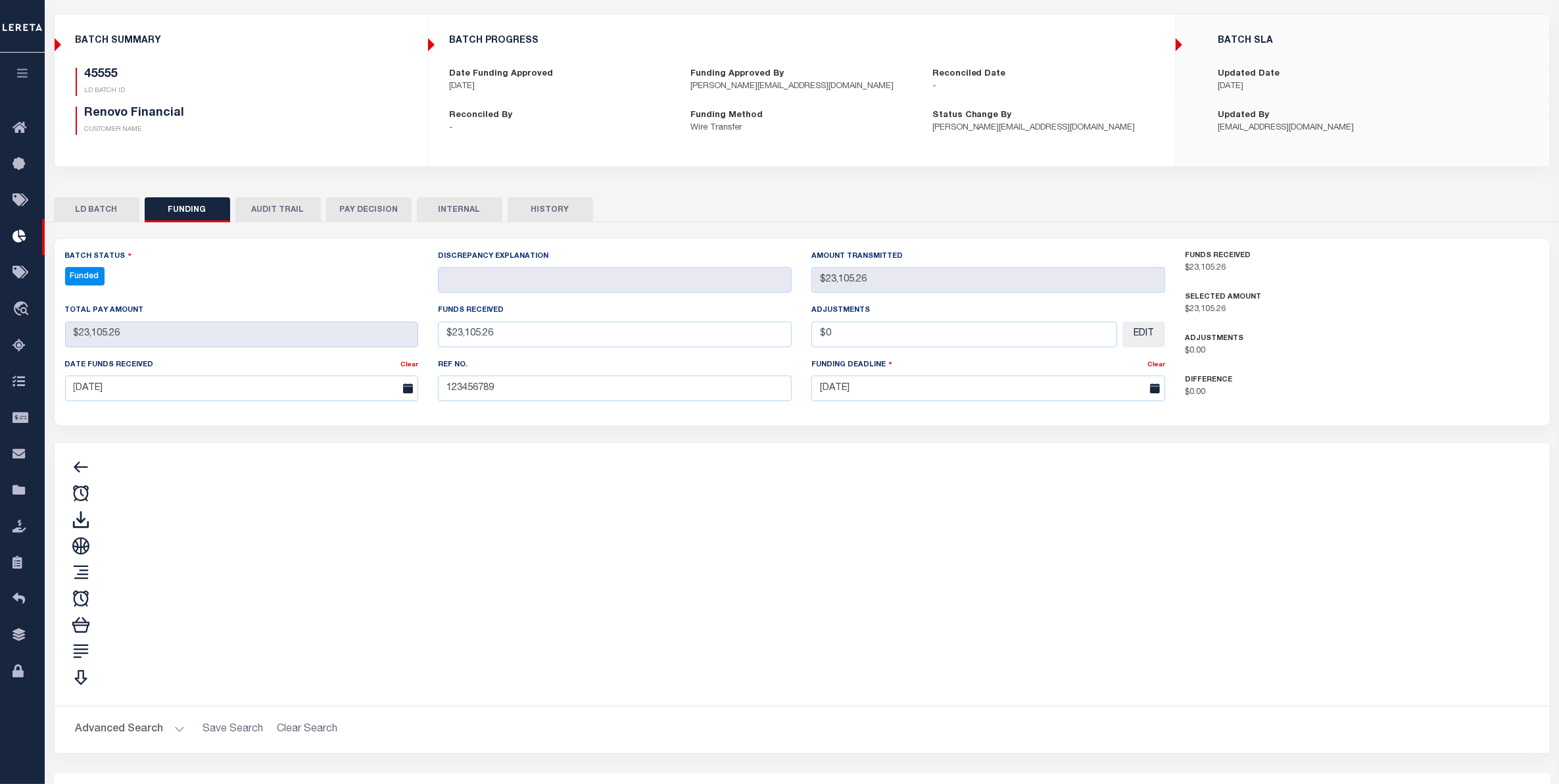
type input "$23,105.26"
type input "$0"
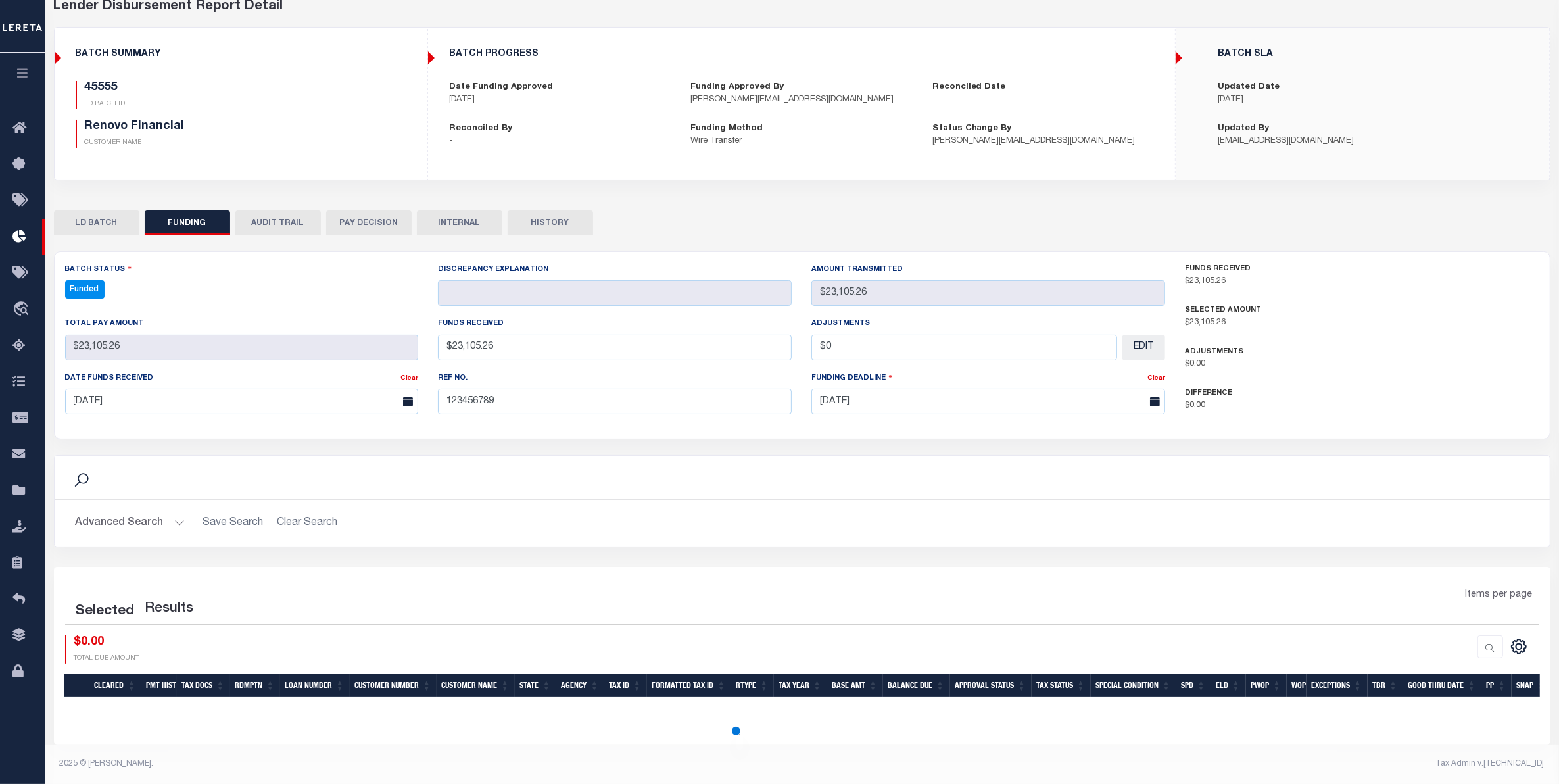
select select "100"
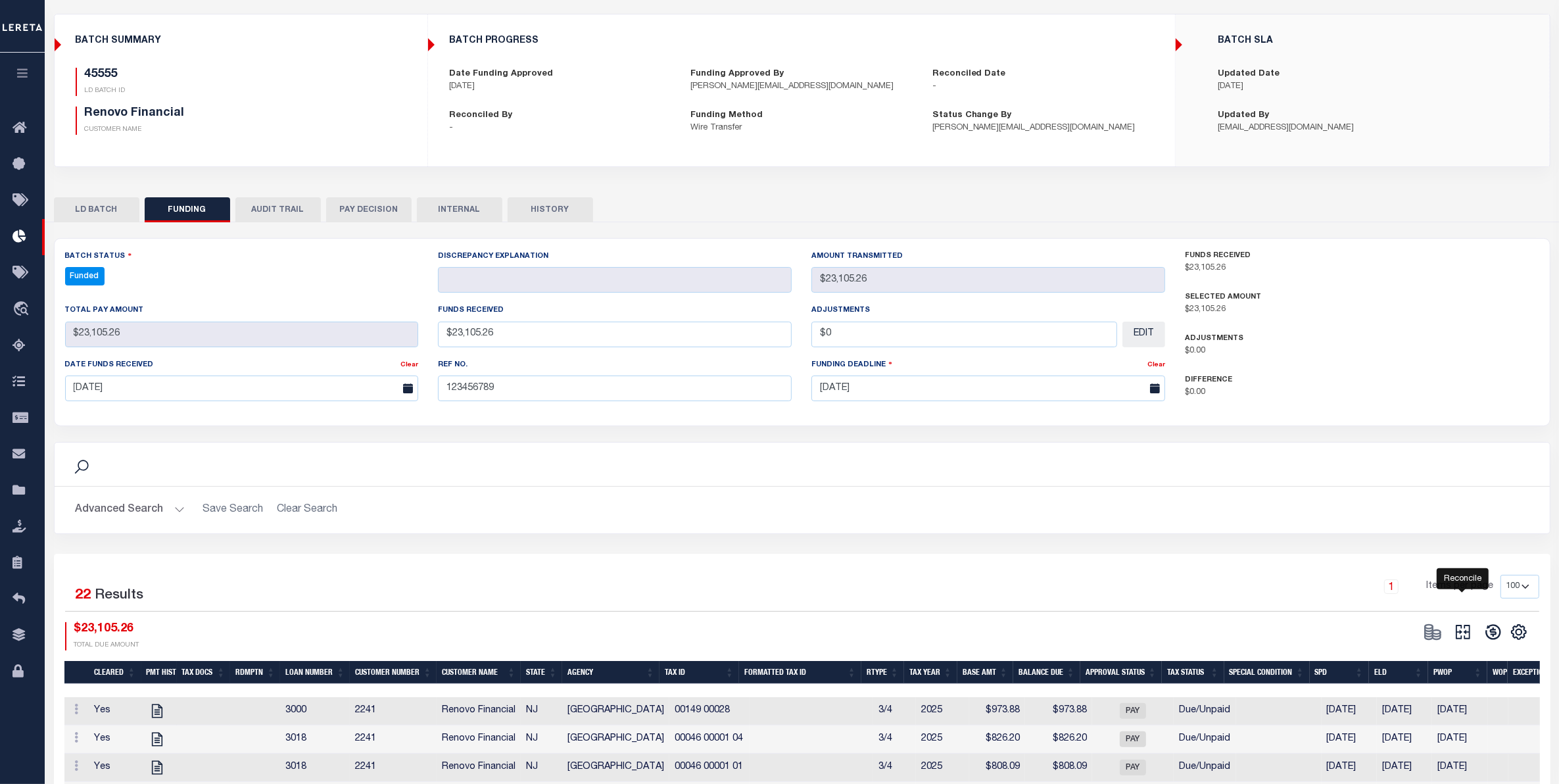
click at [1465, 637] on icon at bounding box center [1463, 632] width 18 height 18
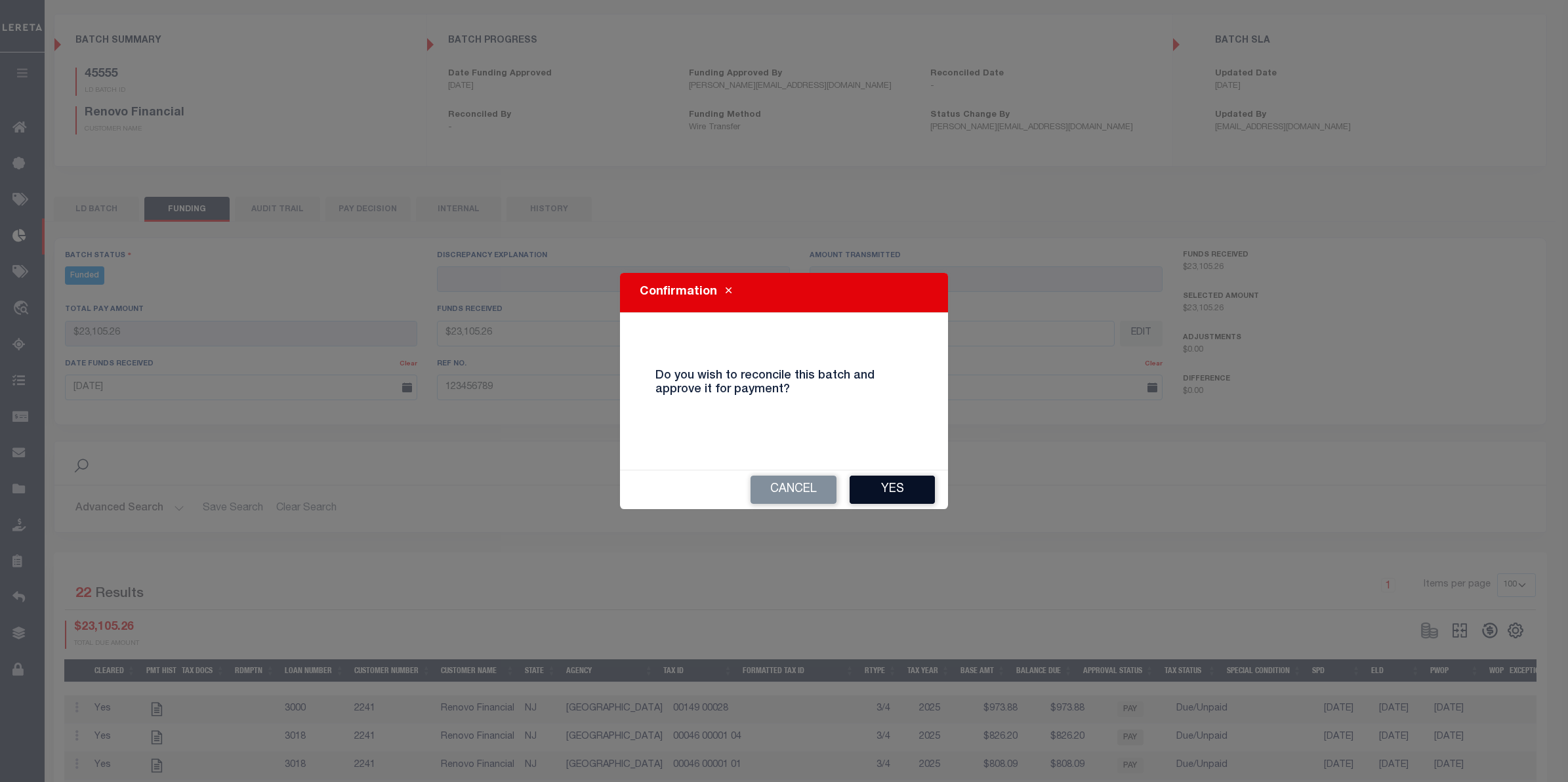
click at [897, 495] on button "Yes" at bounding box center [892, 489] width 86 height 28
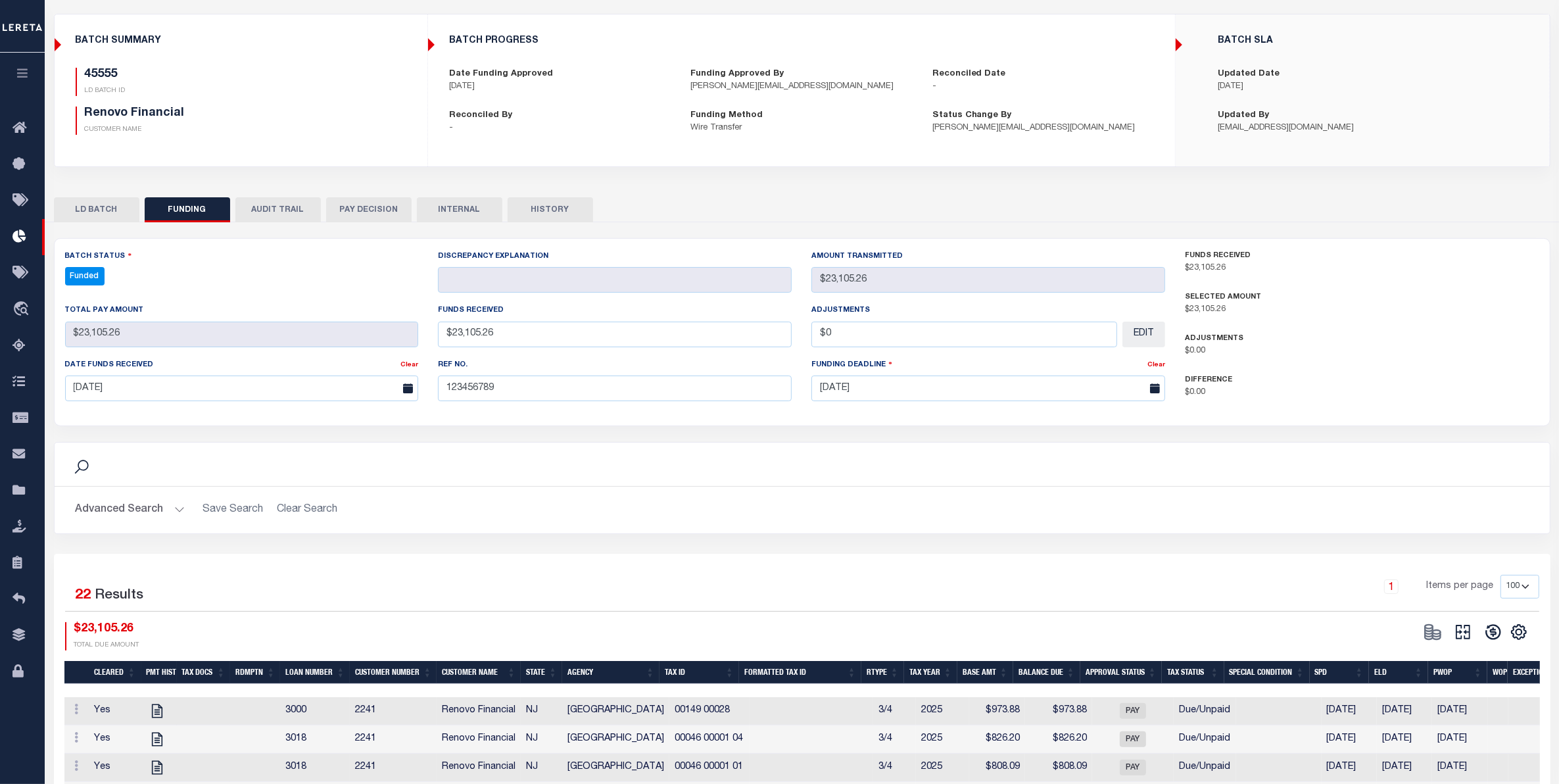
type input "$23,105.26"
type input "$0"
select select "100"
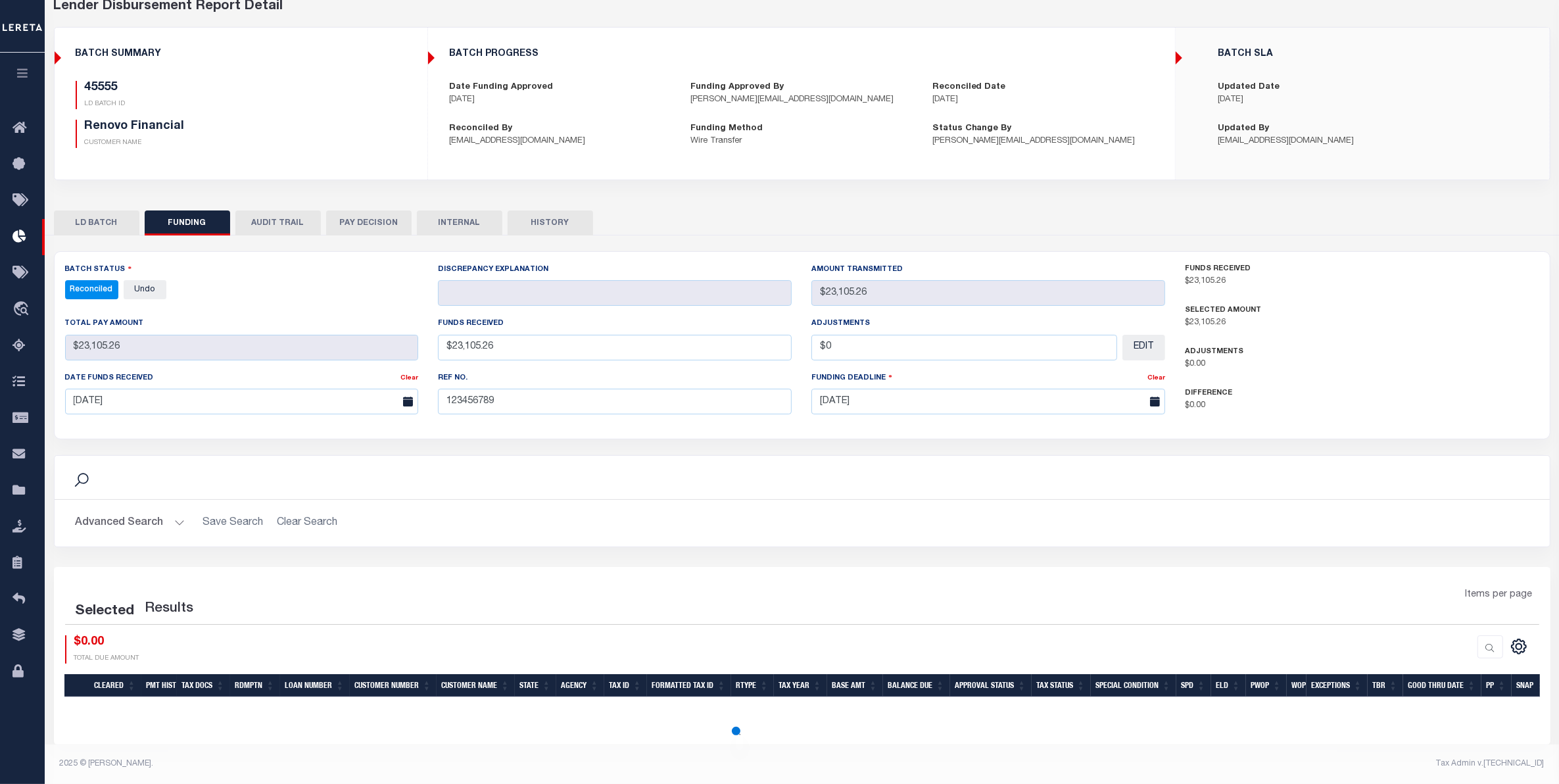
select select "100"
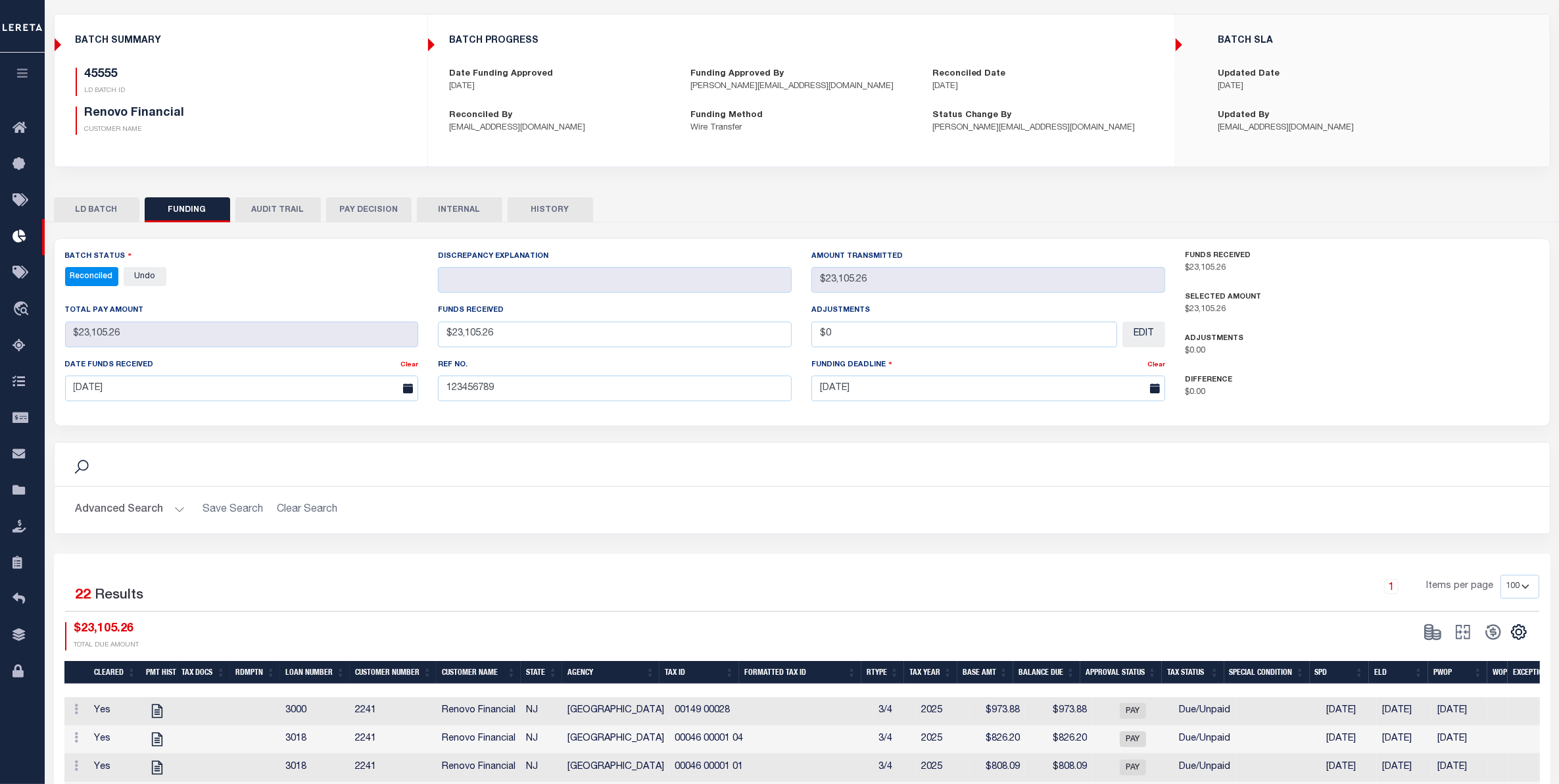
click at [23, 67] on button "button" at bounding box center [22, 74] width 45 height 45
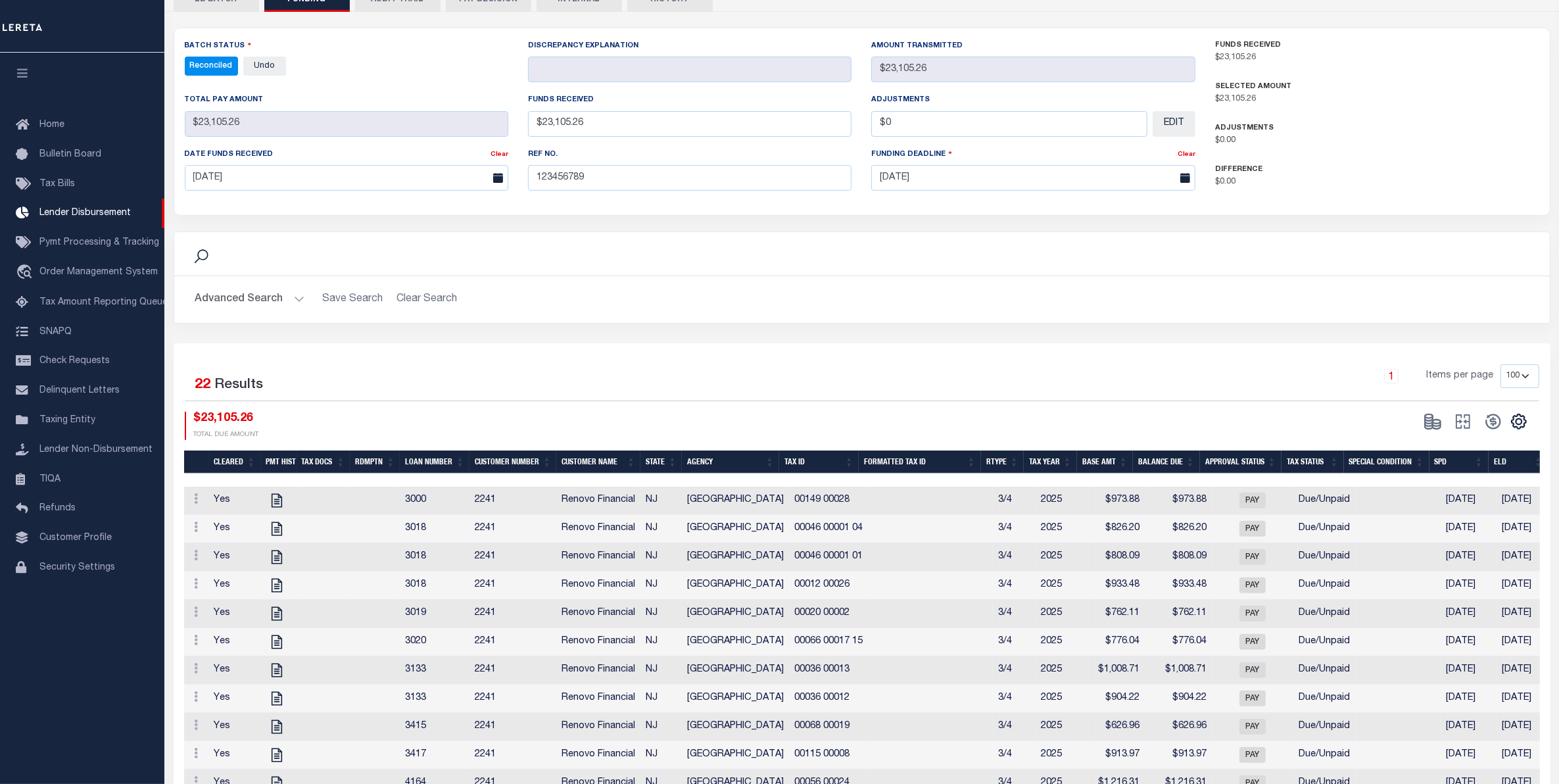
scroll to position [289, 0]
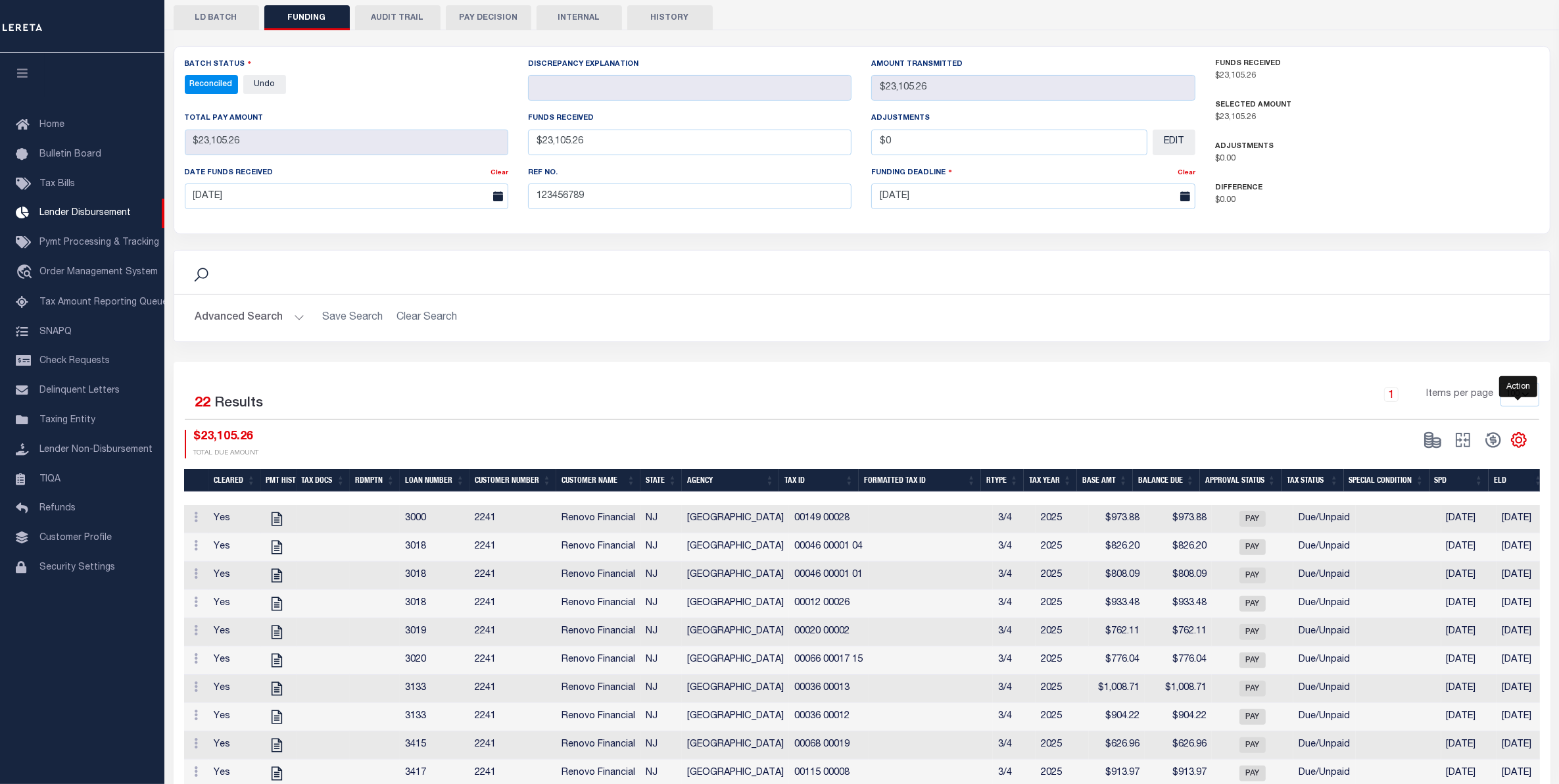
click at [1524, 431] on icon "" at bounding box center [1519, 439] width 17 height 17
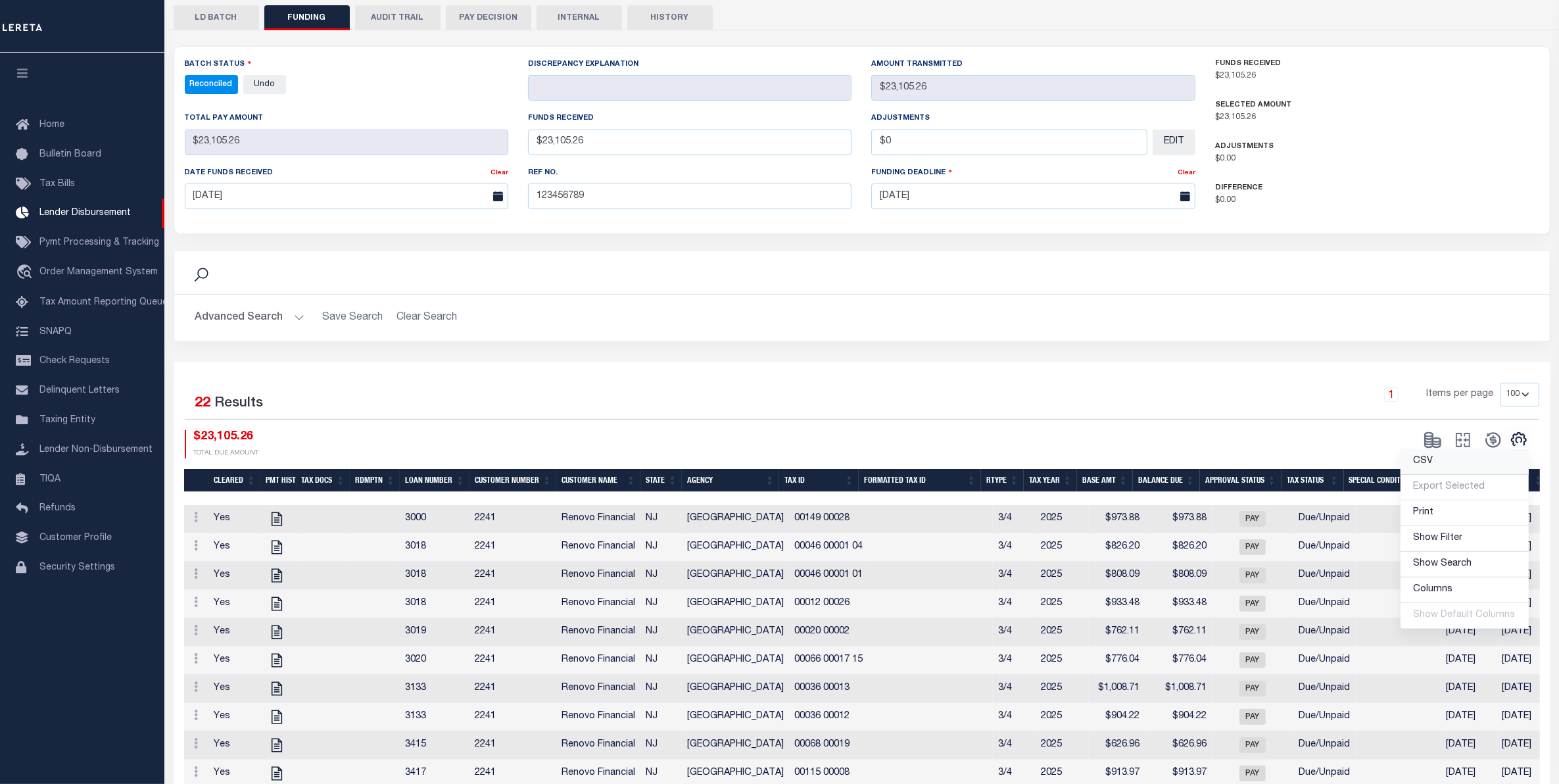
click at [1448, 454] on link "CSV" at bounding box center [1465, 462] width 128 height 26
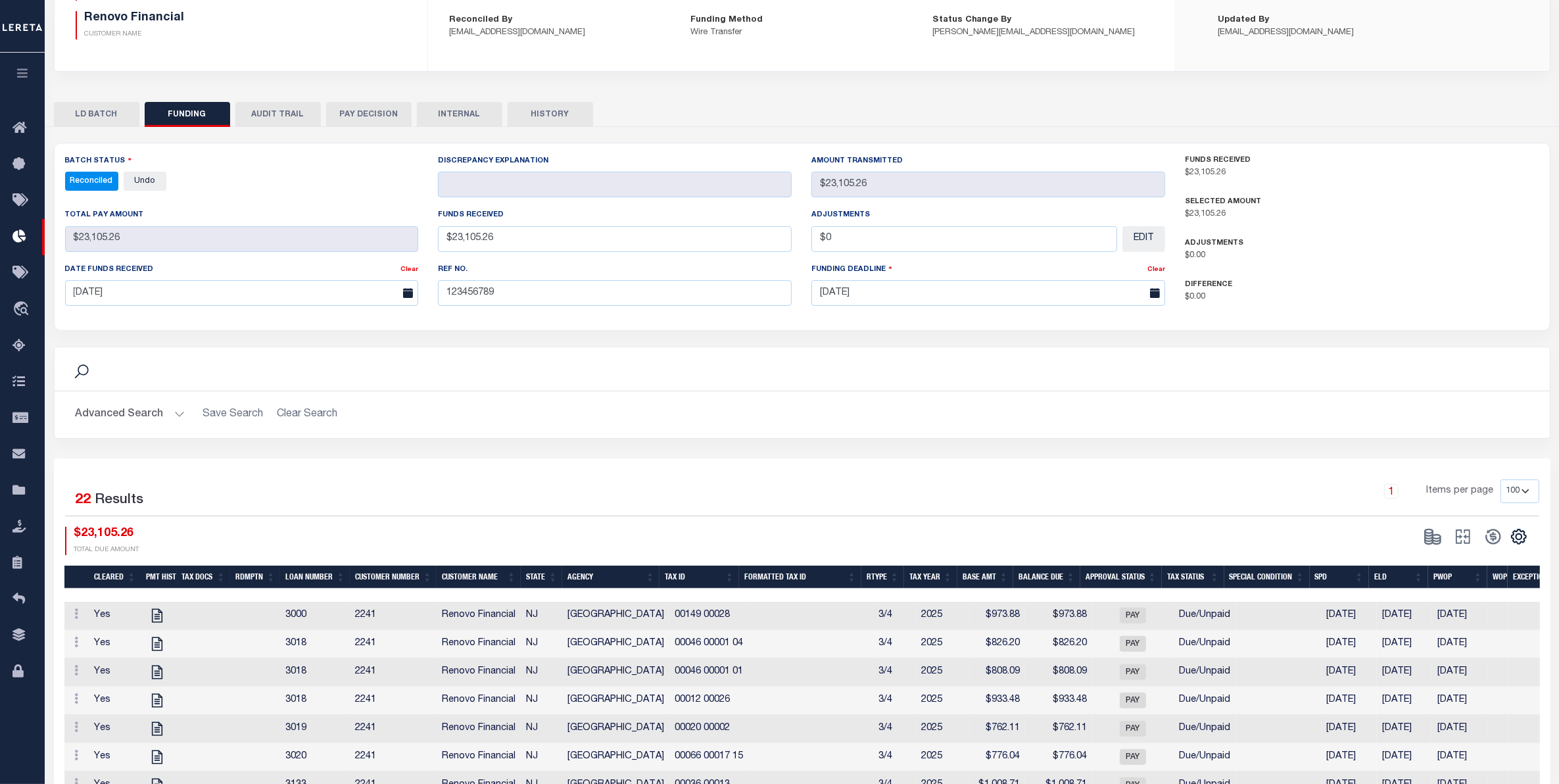
scroll to position [43, 0]
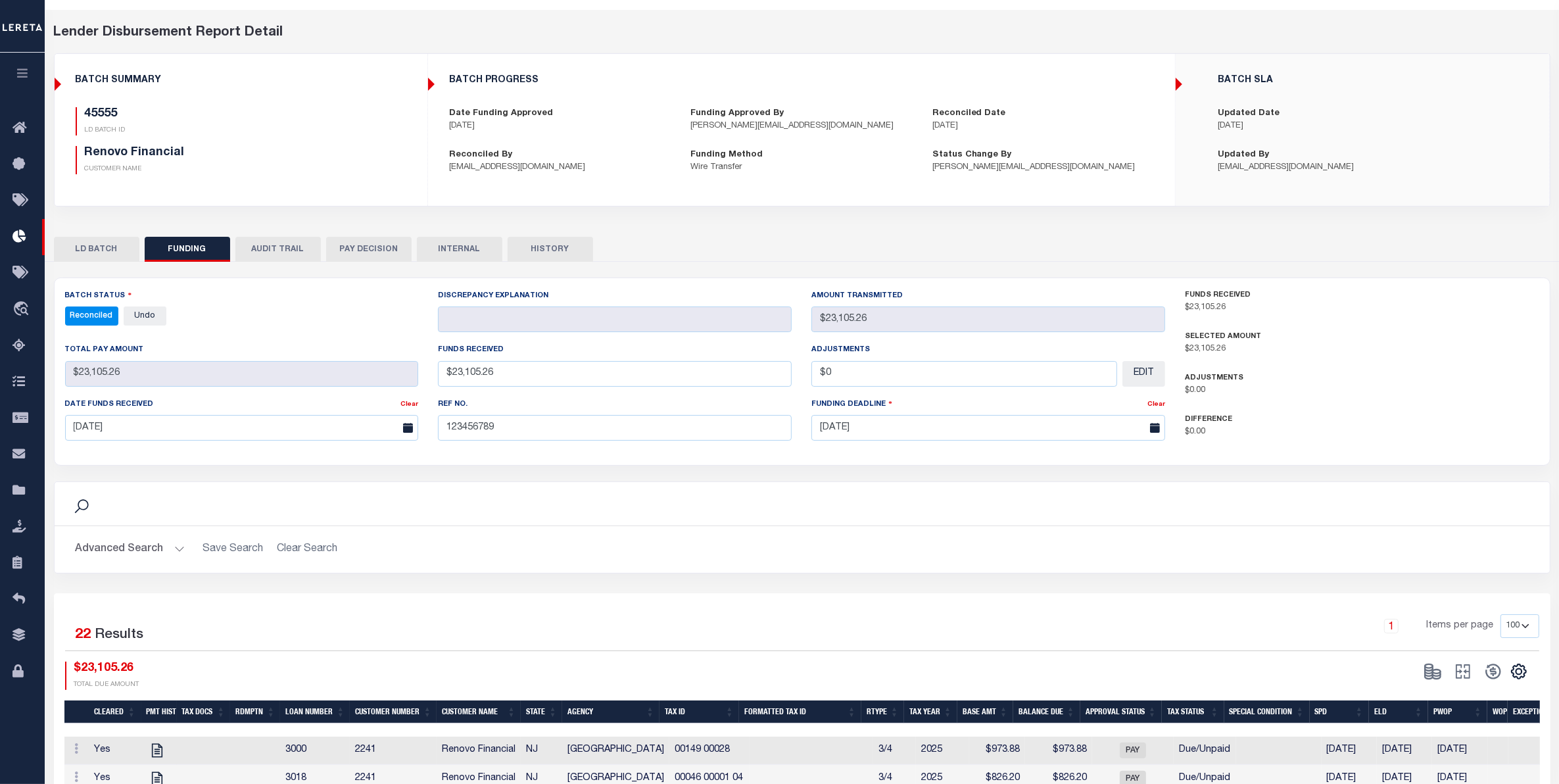
click at [27, 72] on icon "button" at bounding box center [22, 73] width 15 height 12
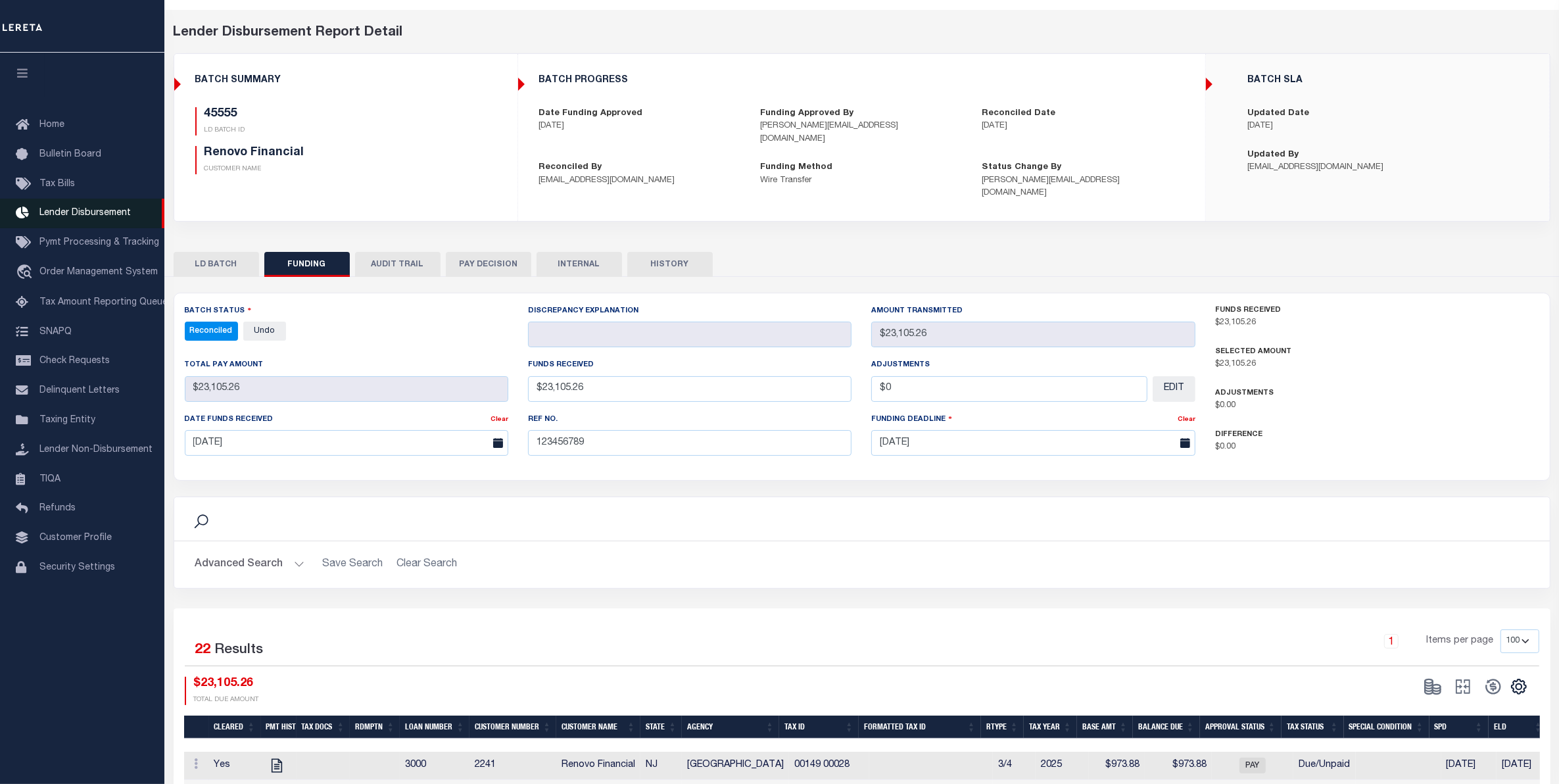
click at [113, 212] on span "Lender Disbursement" at bounding box center [85, 213] width 91 height 9
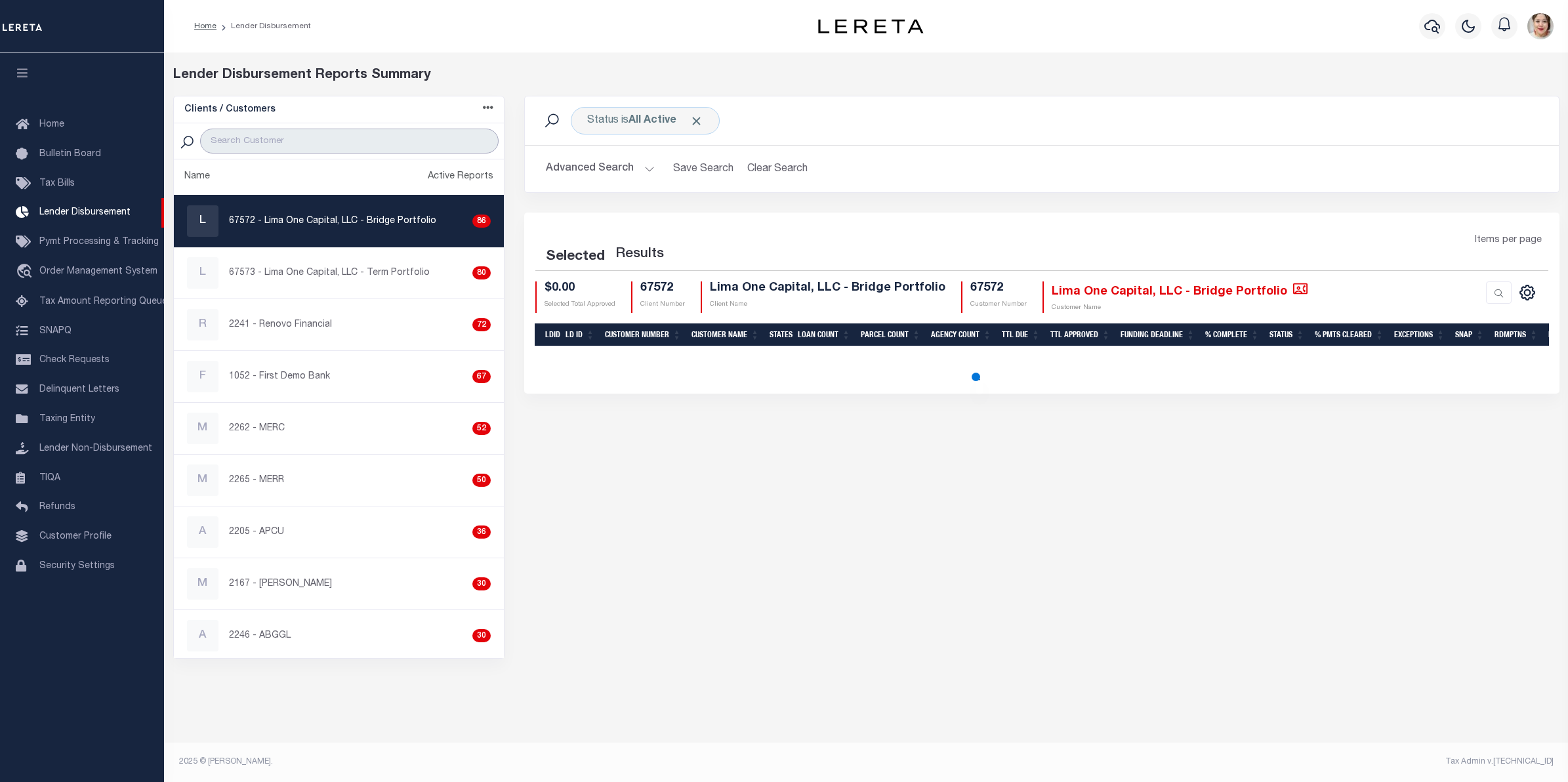
click at [303, 145] on input "search" at bounding box center [349, 141] width 299 height 25
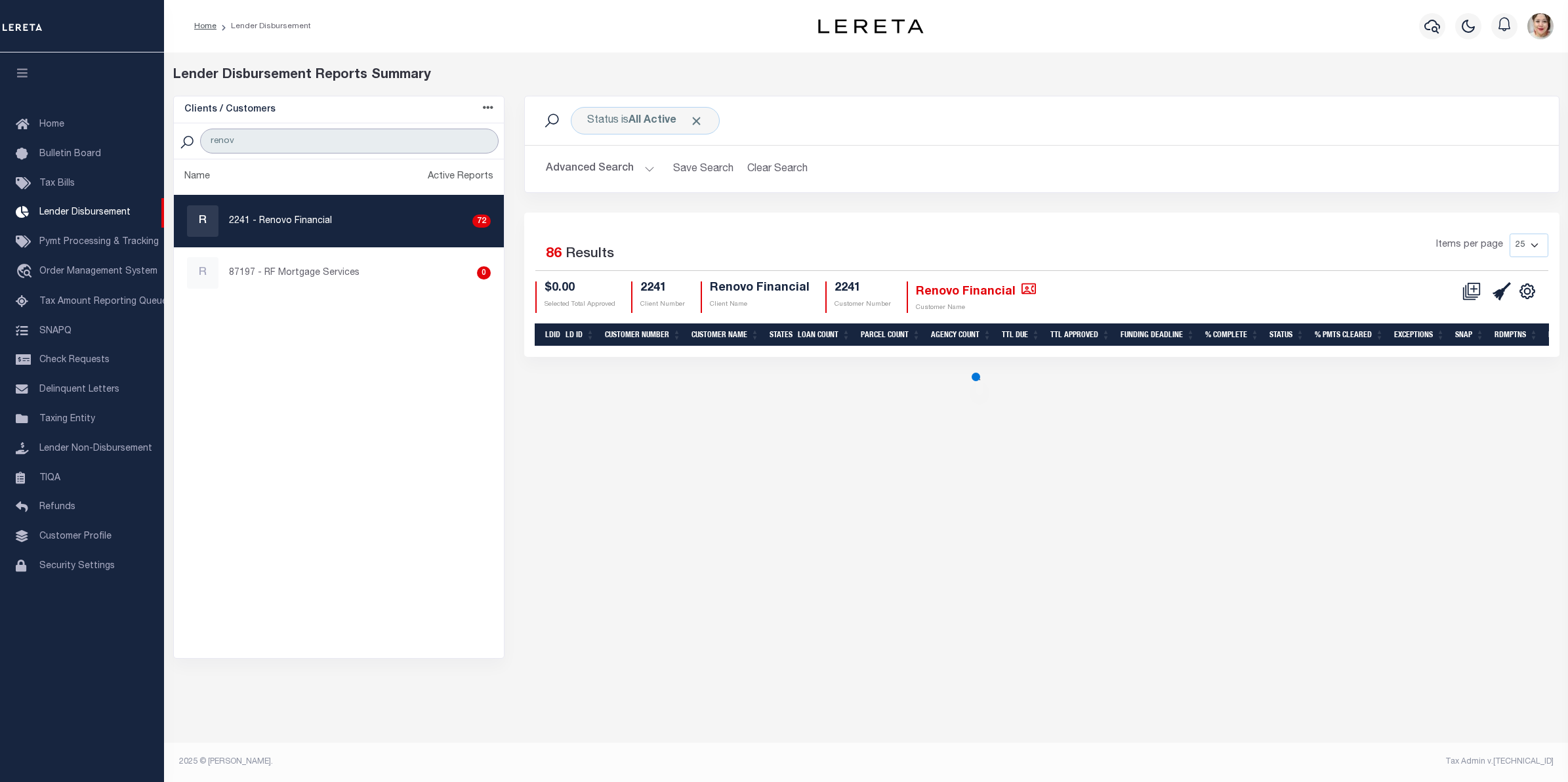
type input "renov"
click at [217, 230] on div "R" at bounding box center [202, 221] width 32 height 32
checkbox input "true"
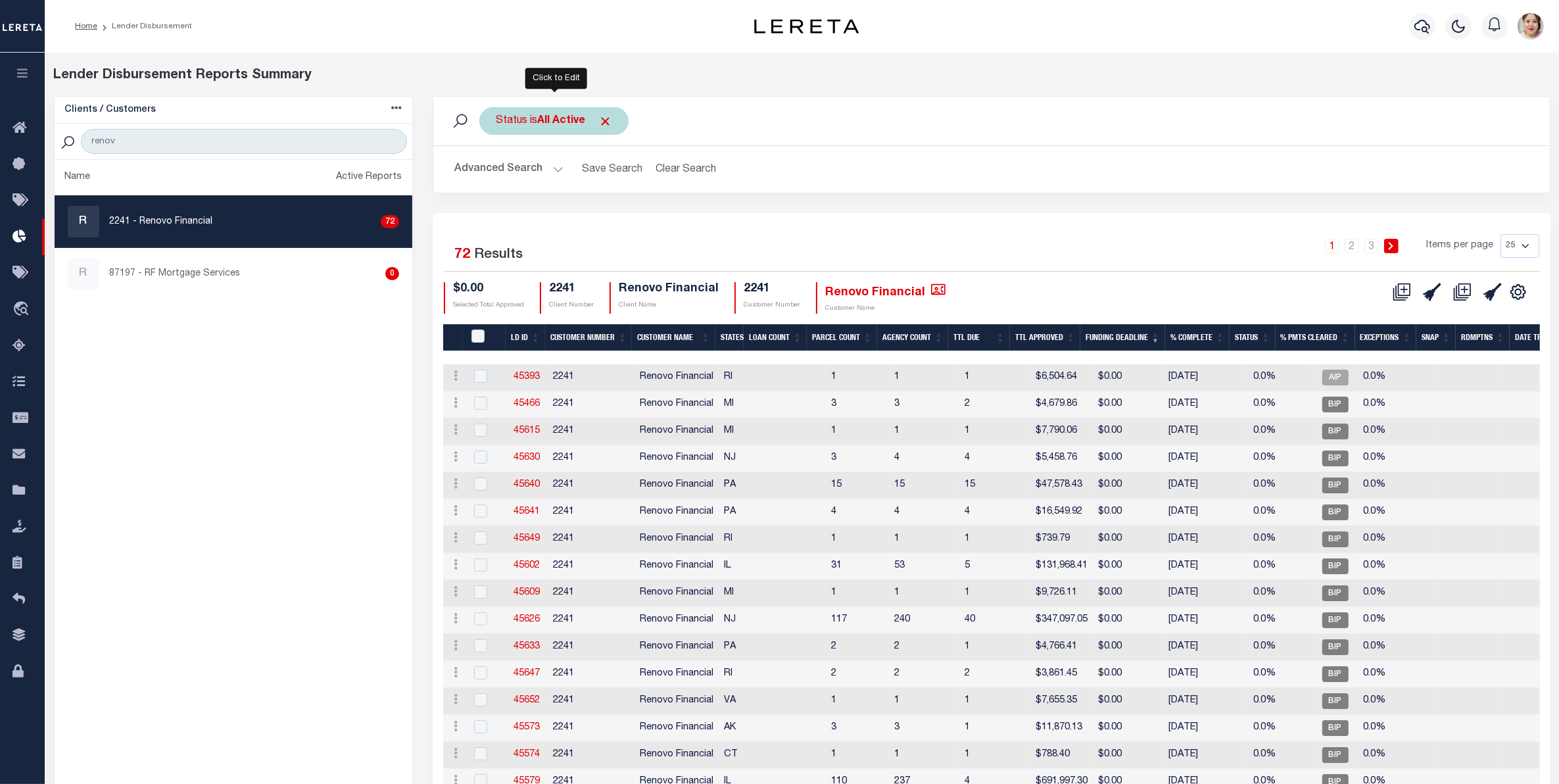
click at [576, 117] on b "All Active" at bounding box center [561, 121] width 48 height 11
click at [559, 188] on select "All Active Approval In Progress Batching In Progress Complete Do Not Pay Escrow…" at bounding box center [593, 185] width 194 height 25
select select "REC"
click at [496, 174] on select "All Active Approval In Progress Batching In Progress Complete Do Not Pay Escrow…" at bounding box center [593, 185] width 194 height 25
click at [671, 211] on input "Apply" at bounding box center [670, 214] width 39 height 22
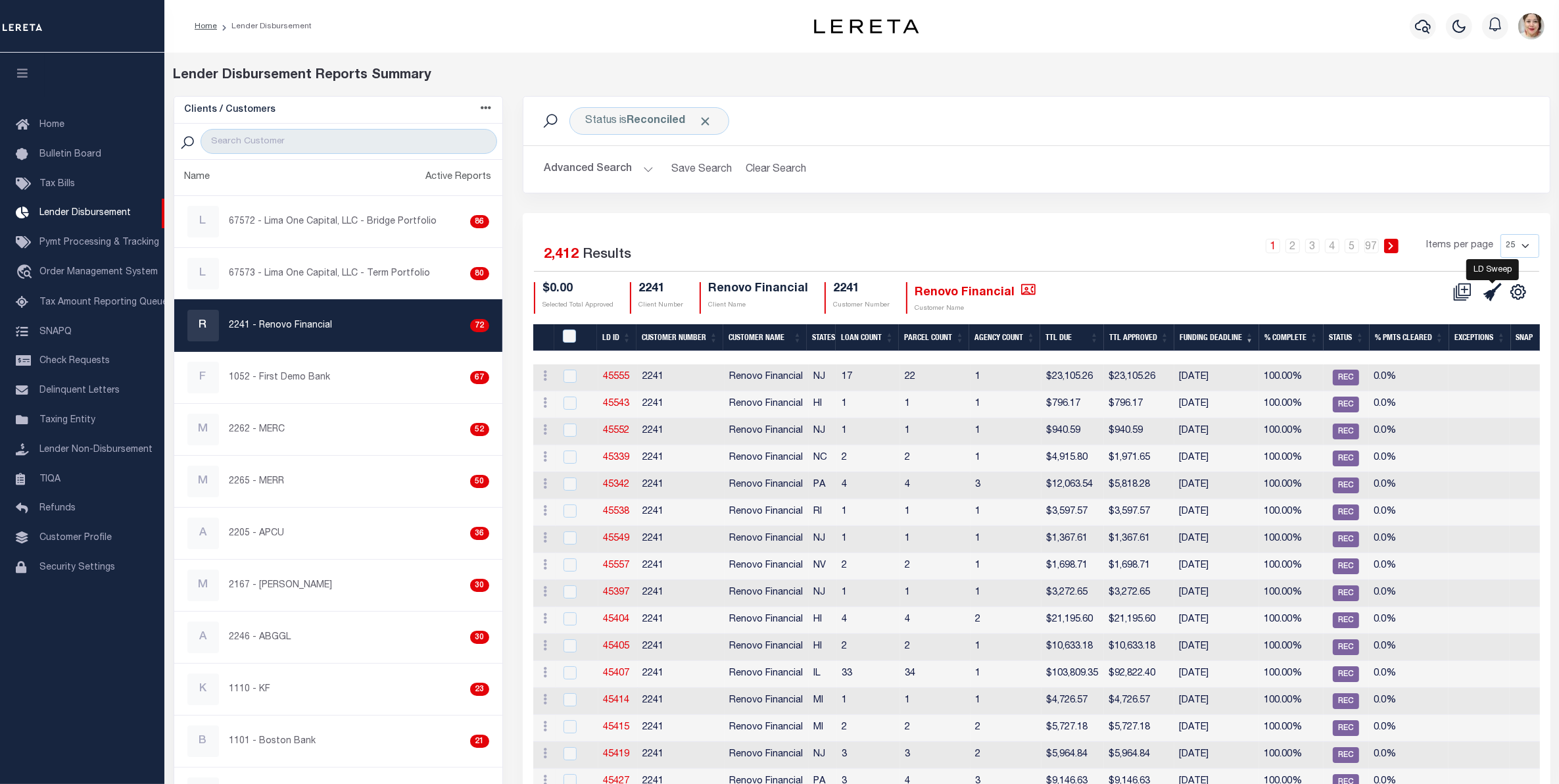
click at [1494, 291] on icon at bounding box center [1492, 292] width 18 height 18
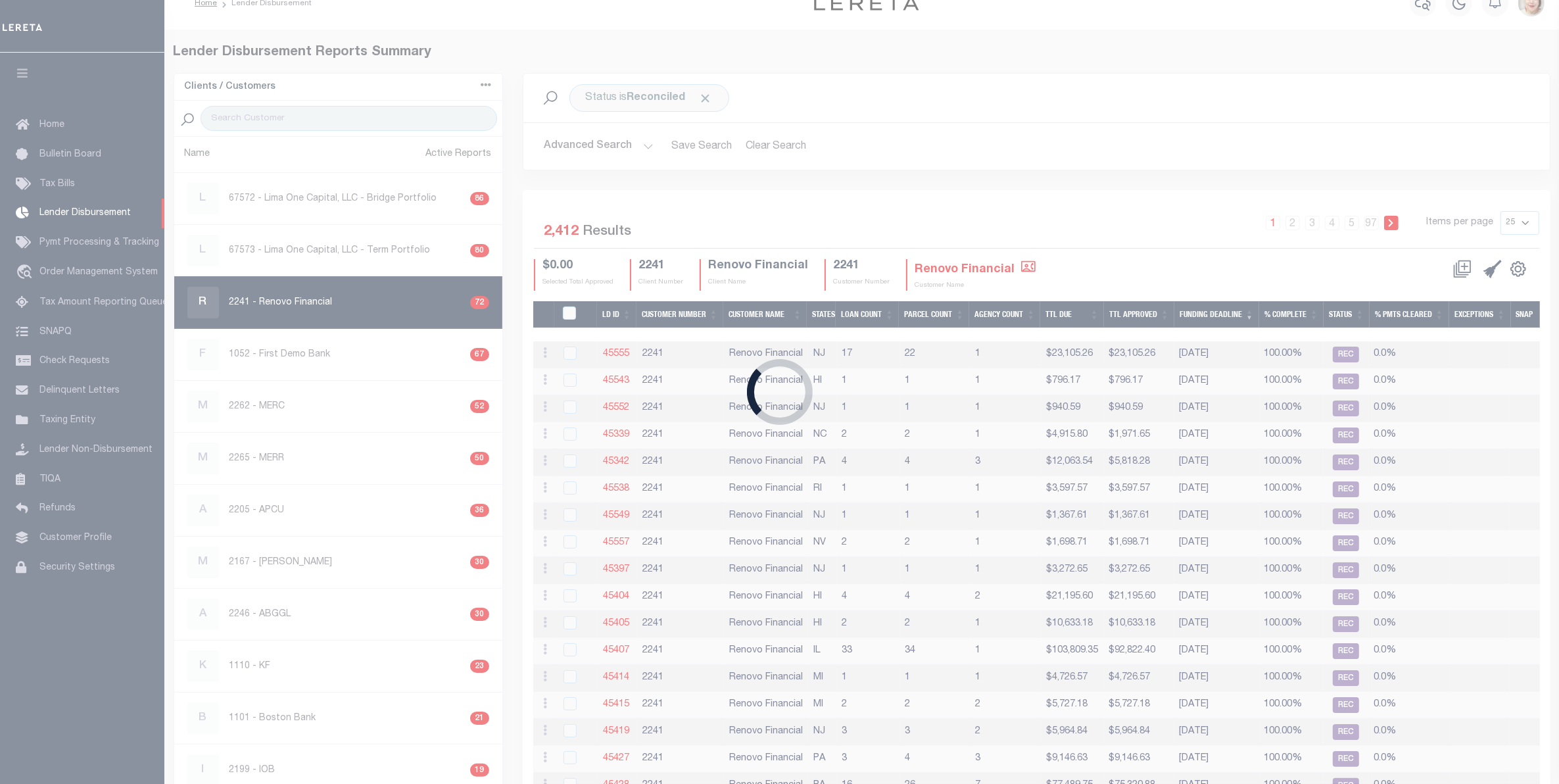
scroll to position [6, 0]
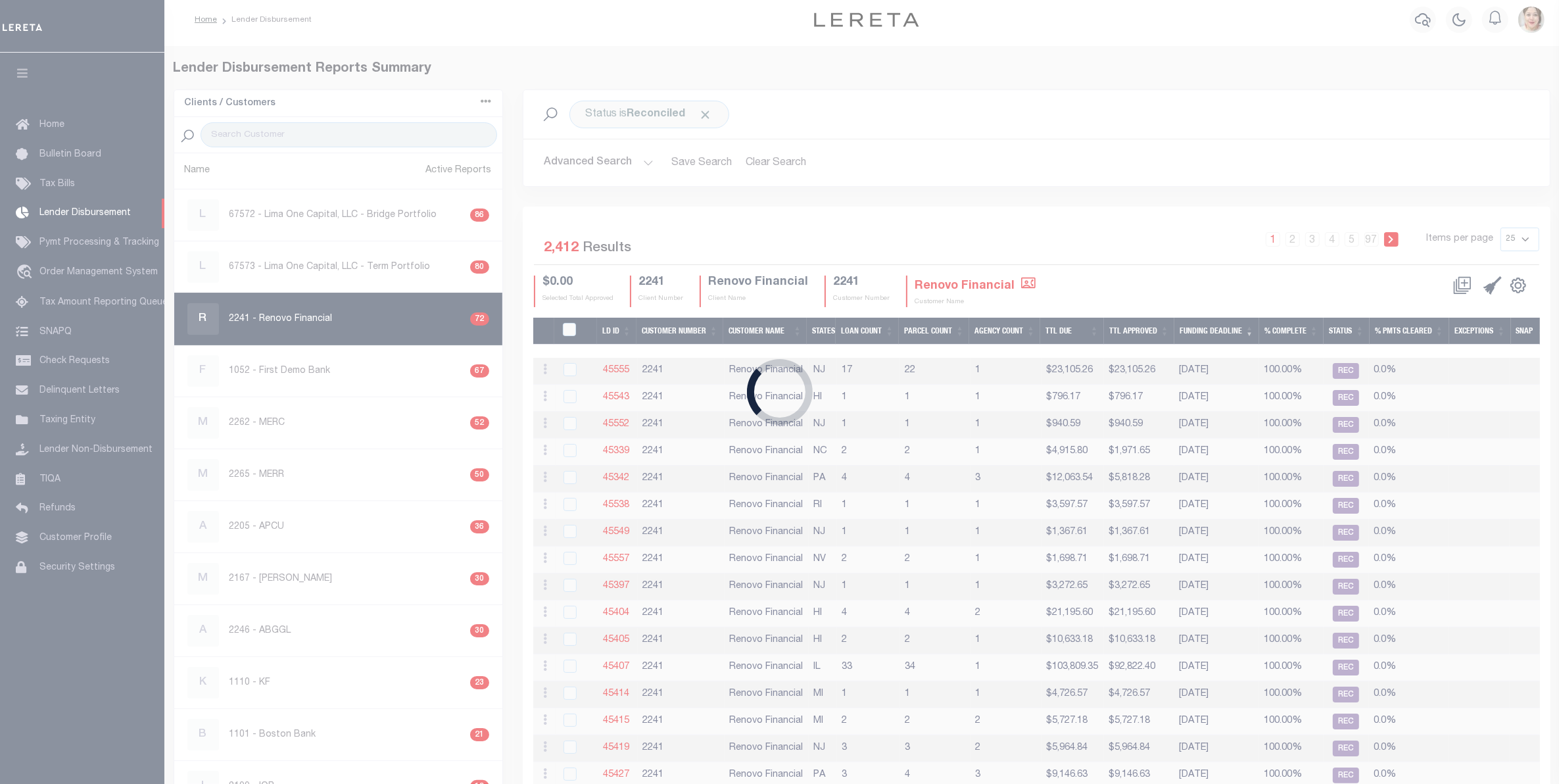
click at [902, 261] on div "Loading..." at bounding box center [779, 392] width 1559 height 784
drag, startPoint x: 931, startPoint y: 225, endPoint x: 945, endPoint y: 274, distance: 51.0
click at [932, 225] on div "Loading..." at bounding box center [779, 392] width 1559 height 784
drag, startPoint x: 948, startPoint y: 281, endPoint x: 948, endPoint y: 223, distance: 58.0
click at [948, 278] on div "Loading..." at bounding box center [779, 392] width 1559 height 784
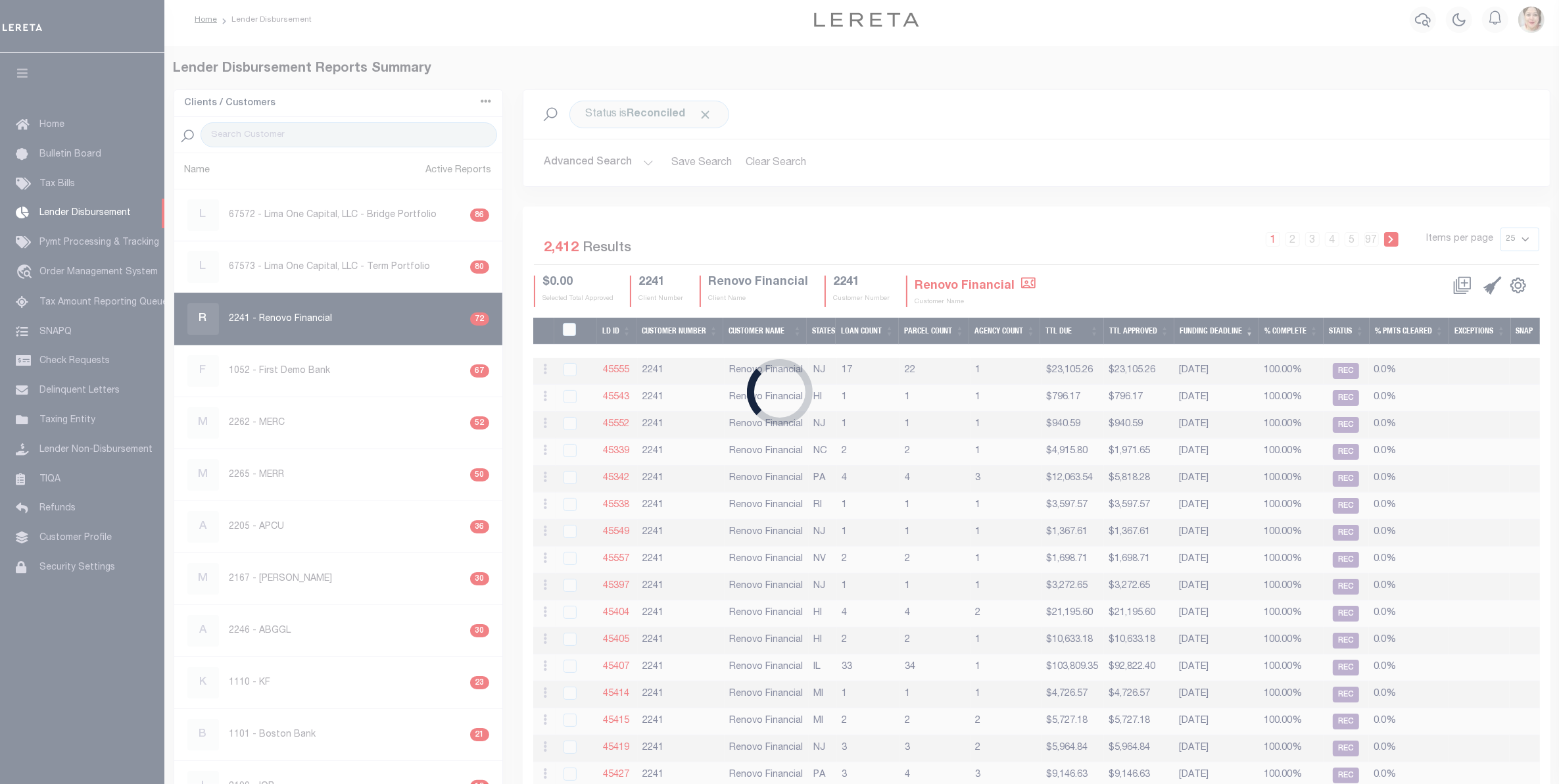
click at [947, 211] on div "Loading..." at bounding box center [779, 392] width 1559 height 784
click at [957, 278] on div "Loading..." at bounding box center [779, 392] width 1559 height 784
click at [971, 223] on div "Loading..." at bounding box center [779, 392] width 1559 height 784
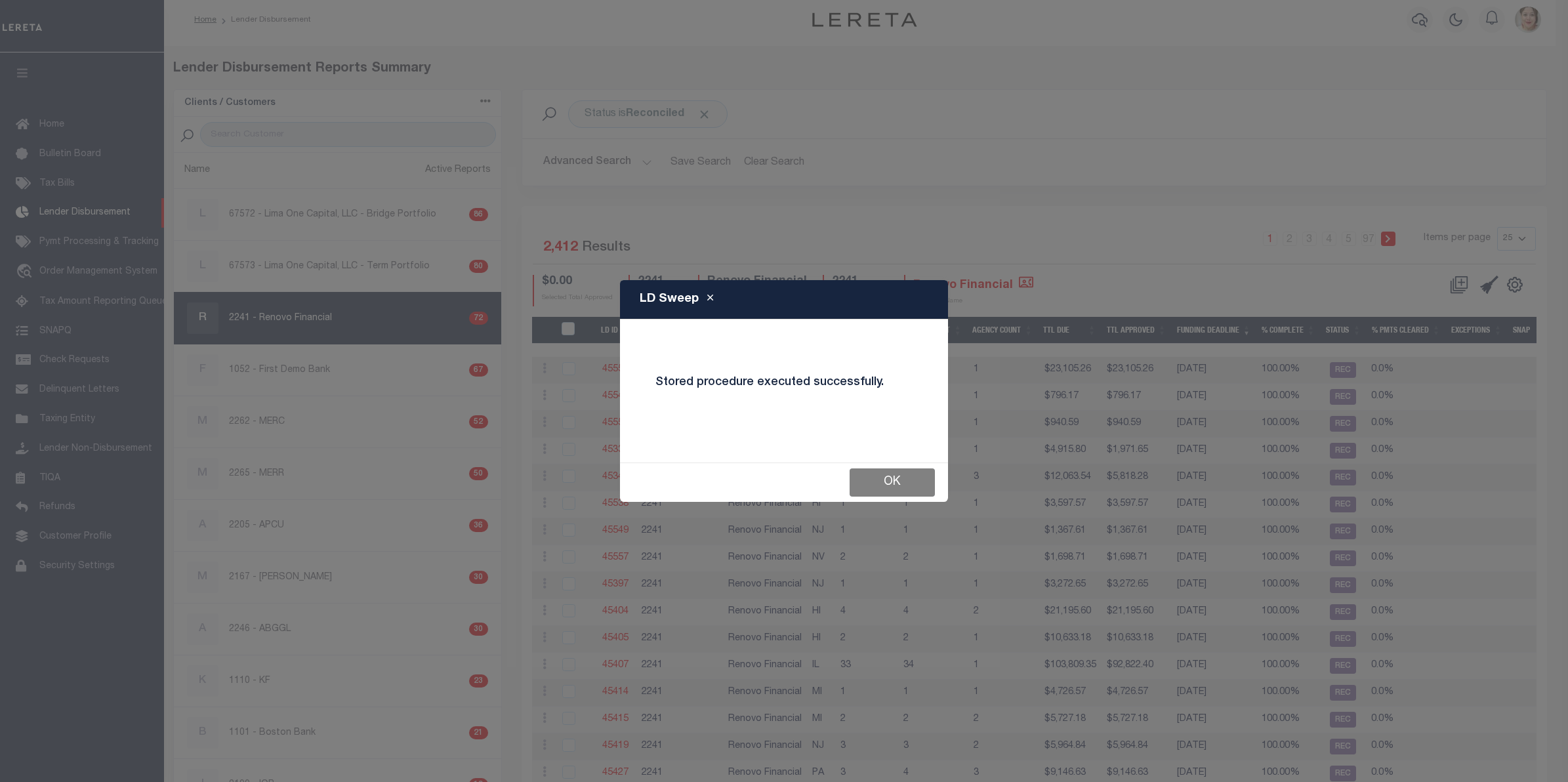
click at [902, 492] on button "OK" at bounding box center [892, 482] width 86 height 28
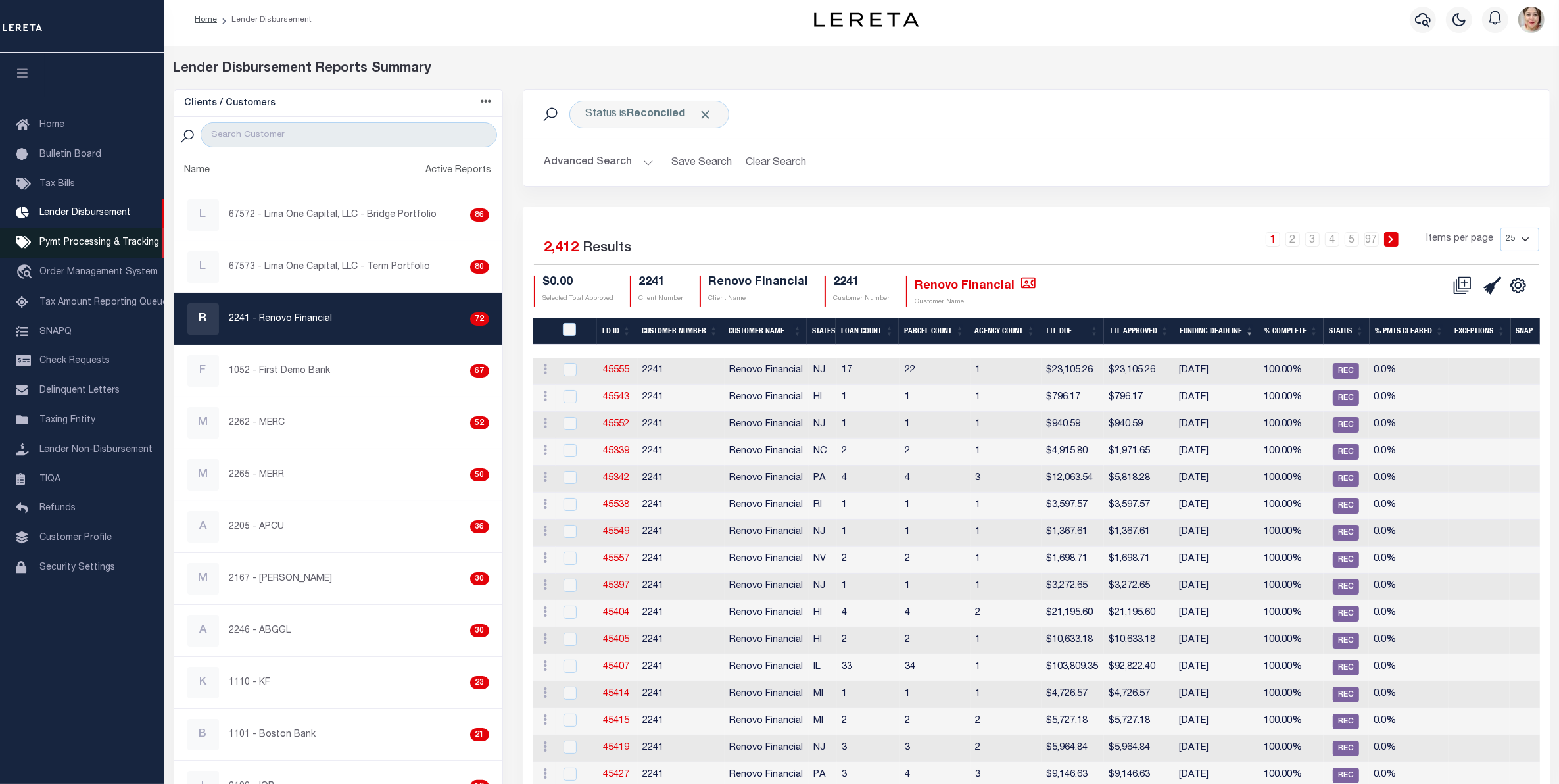
click at [130, 247] on span "Pymt Processing & Tracking" at bounding box center [99, 242] width 120 height 9
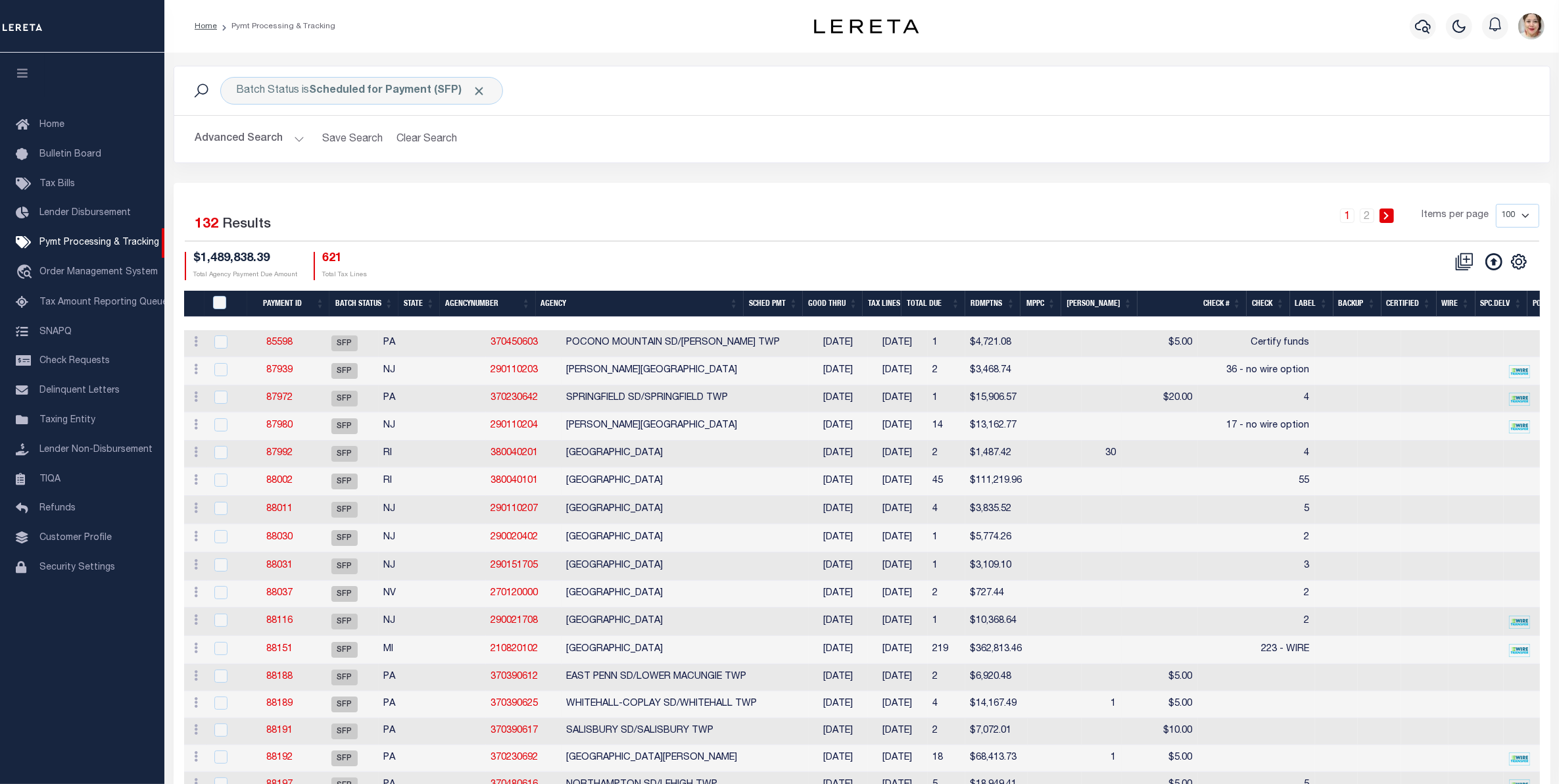
click at [223, 125] on div "Advanced Search Save Search Clear Search PayeeSearchTable_dynamictable_____Defa…" at bounding box center [862, 139] width 1375 height 47
click at [228, 137] on button "Advanced Search" at bounding box center [250, 139] width 109 height 26
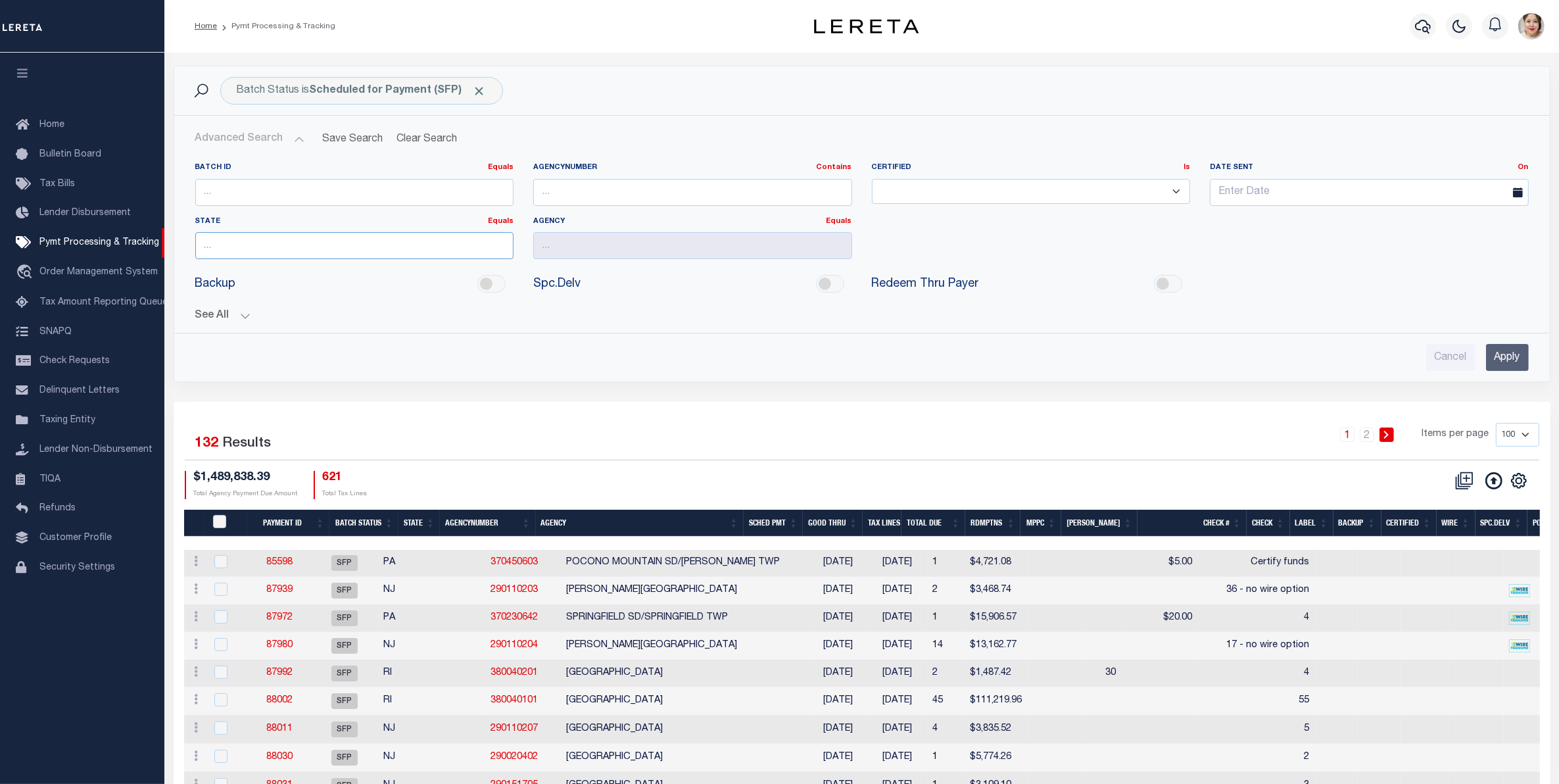
click at [257, 245] on input "text" at bounding box center [354, 245] width 319 height 27
click at [267, 273] on div "NJ" at bounding box center [354, 271] width 317 height 21
type input "NJ"
click at [1497, 363] on input "Apply" at bounding box center [1507, 357] width 43 height 27
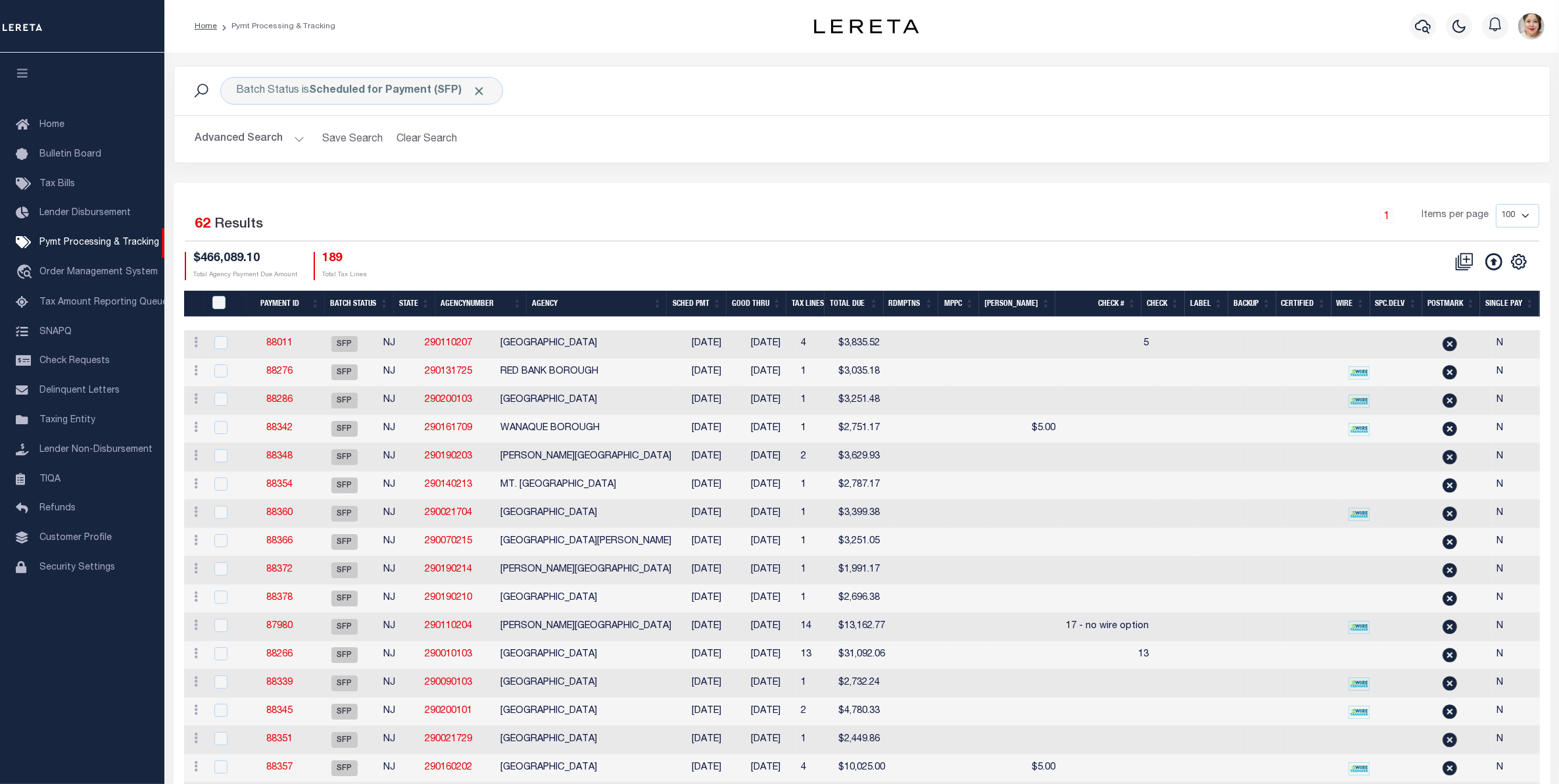
click at [576, 303] on th "Agency" at bounding box center [597, 304] width 140 height 27
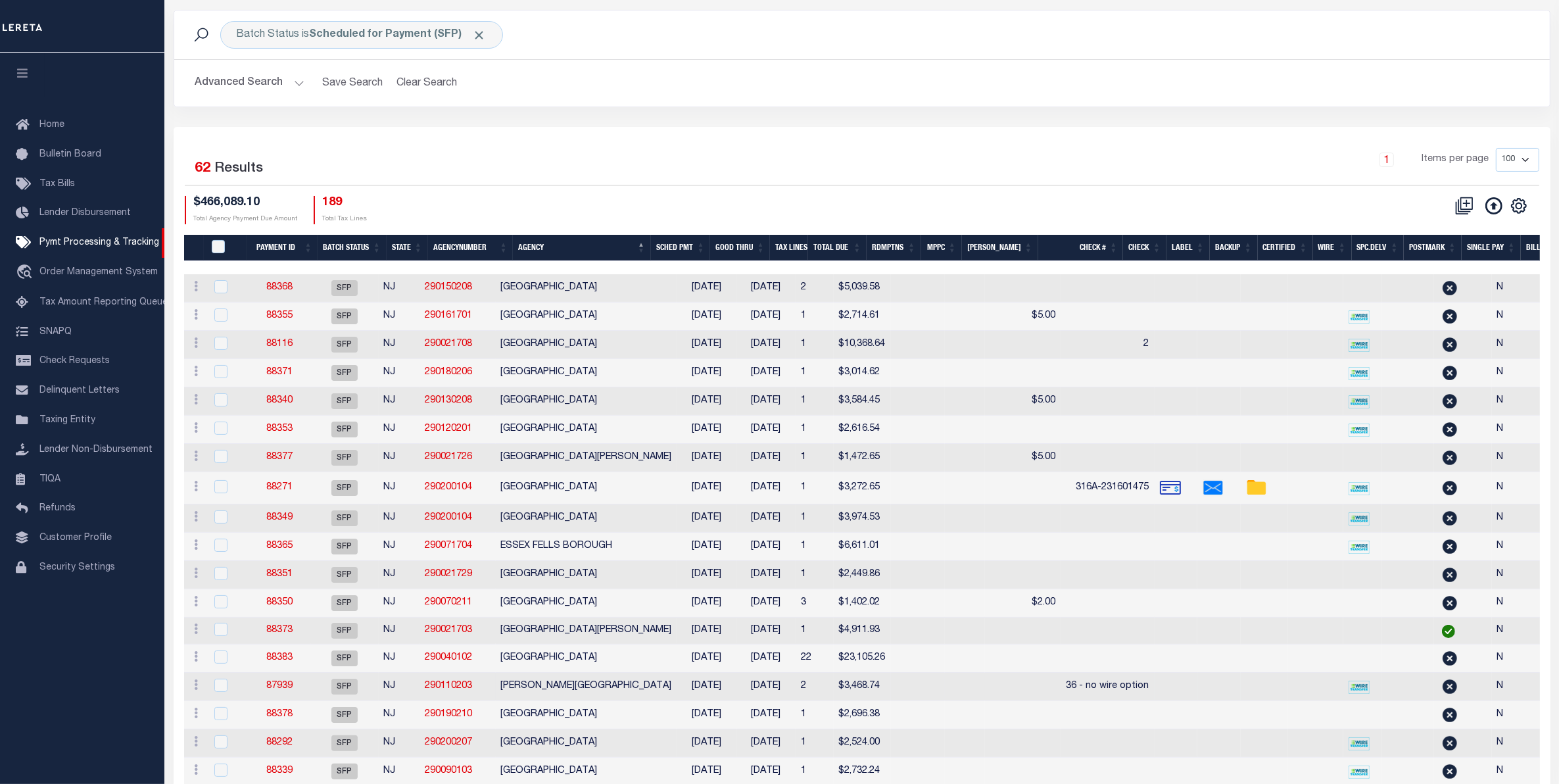
scroll to position [82, 0]
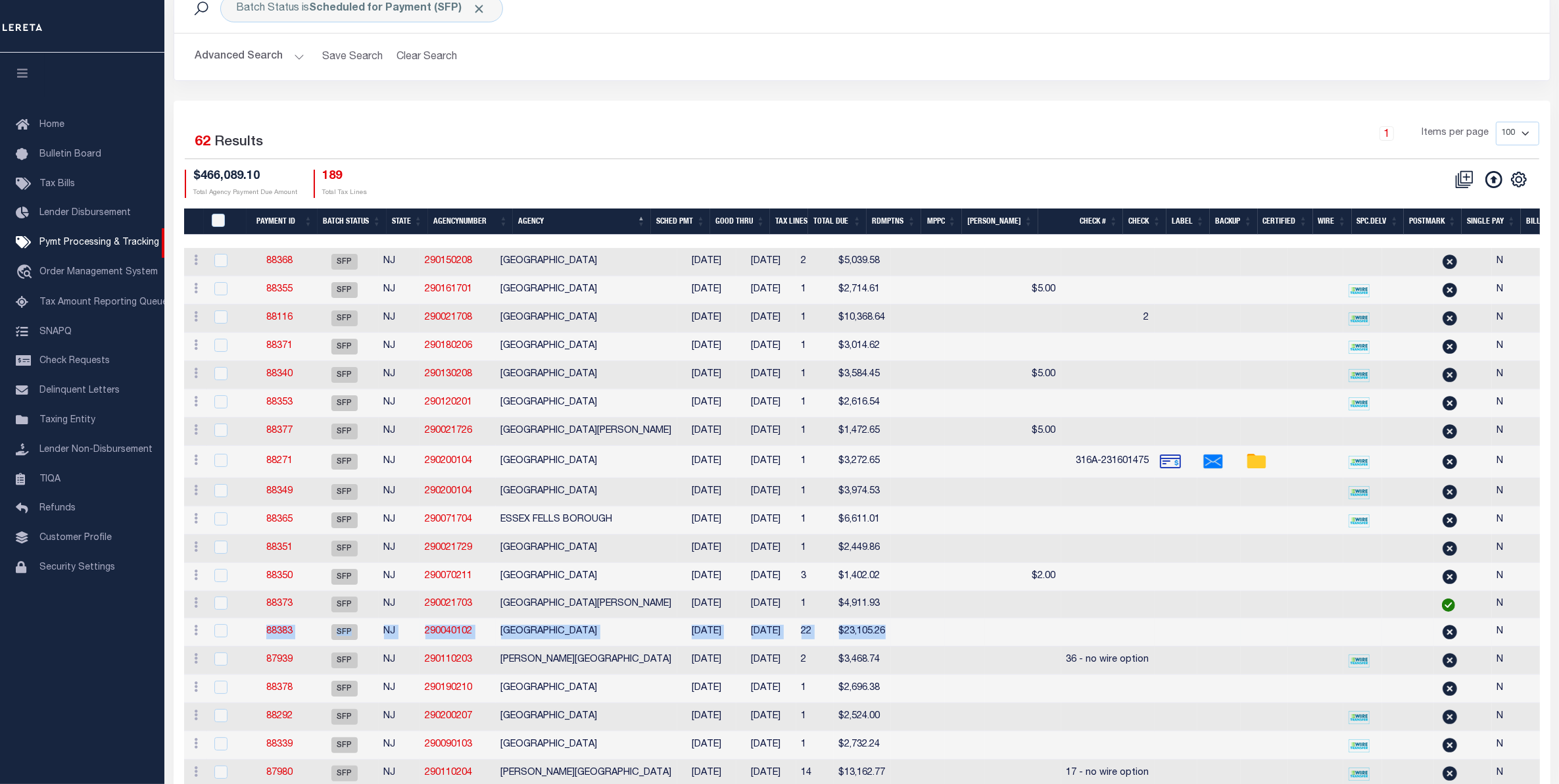
drag, startPoint x: 925, startPoint y: 646, endPoint x: 263, endPoint y: 644, distance: 662.0
click at [263, 644] on tr "ACTIONS Delete Batch 88383 SFP NJ 290040102 GLOUCESTER CITY 08/14/2025 08/25/20…" at bounding box center [1066, 632] width 1762 height 28
click at [916, 646] on td at bounding box center [918, 632] width 54 height 28
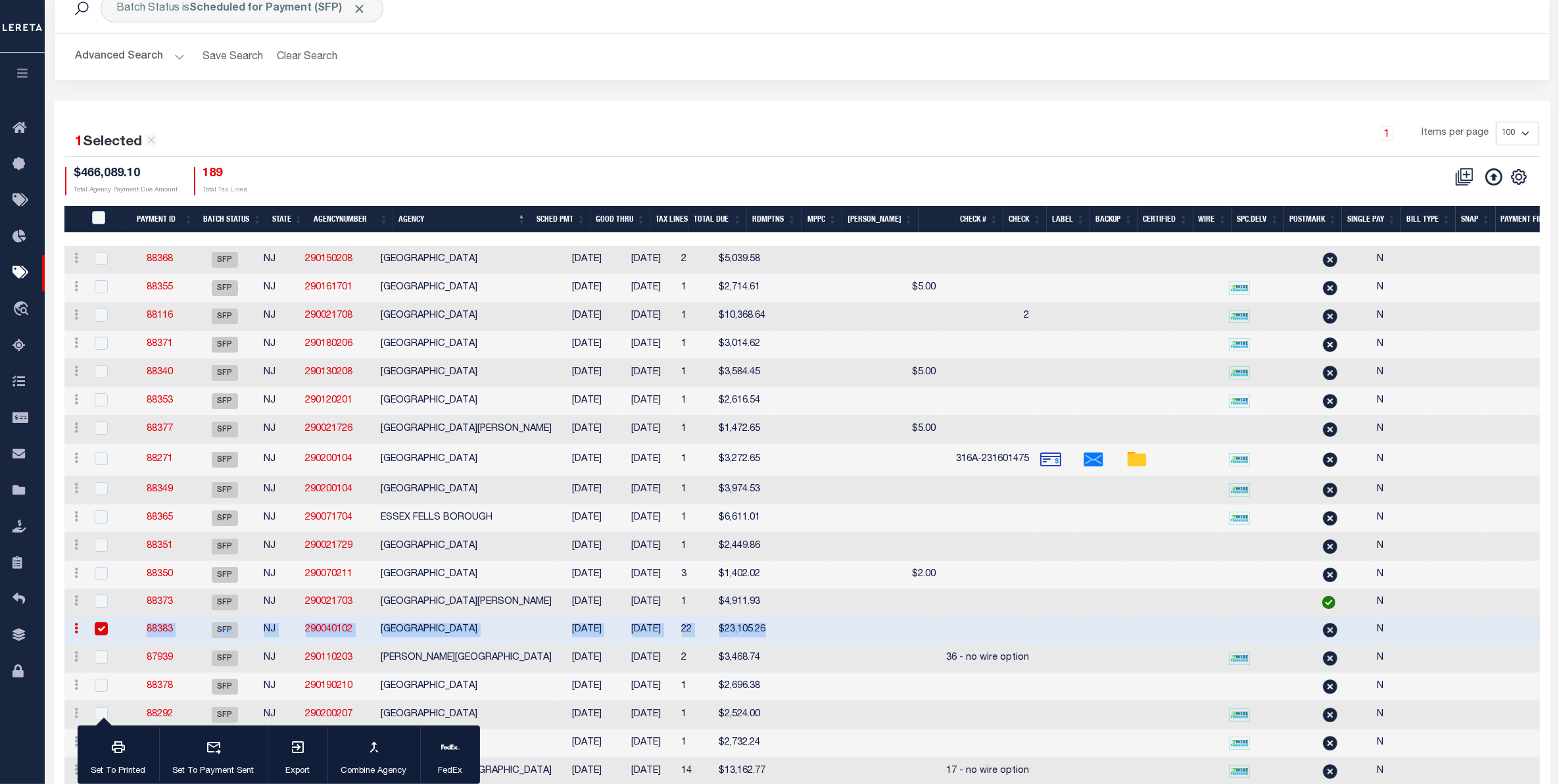
click at [99, 635] on input "checkbox" at bounding box center [101, 628] width 13 height 13
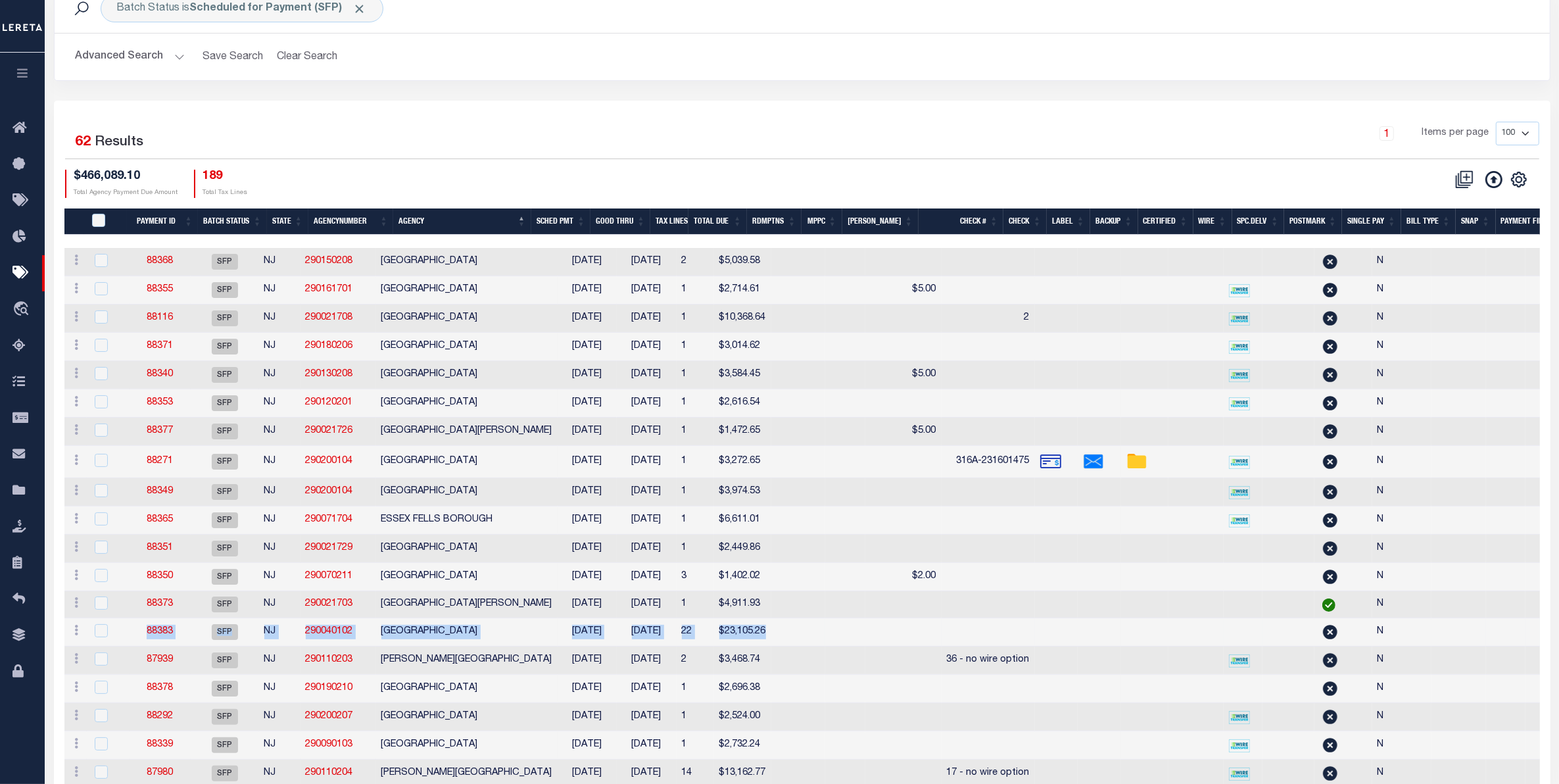
click at [776, 646] on td at bounding box center [798, 632] width 54 height 28
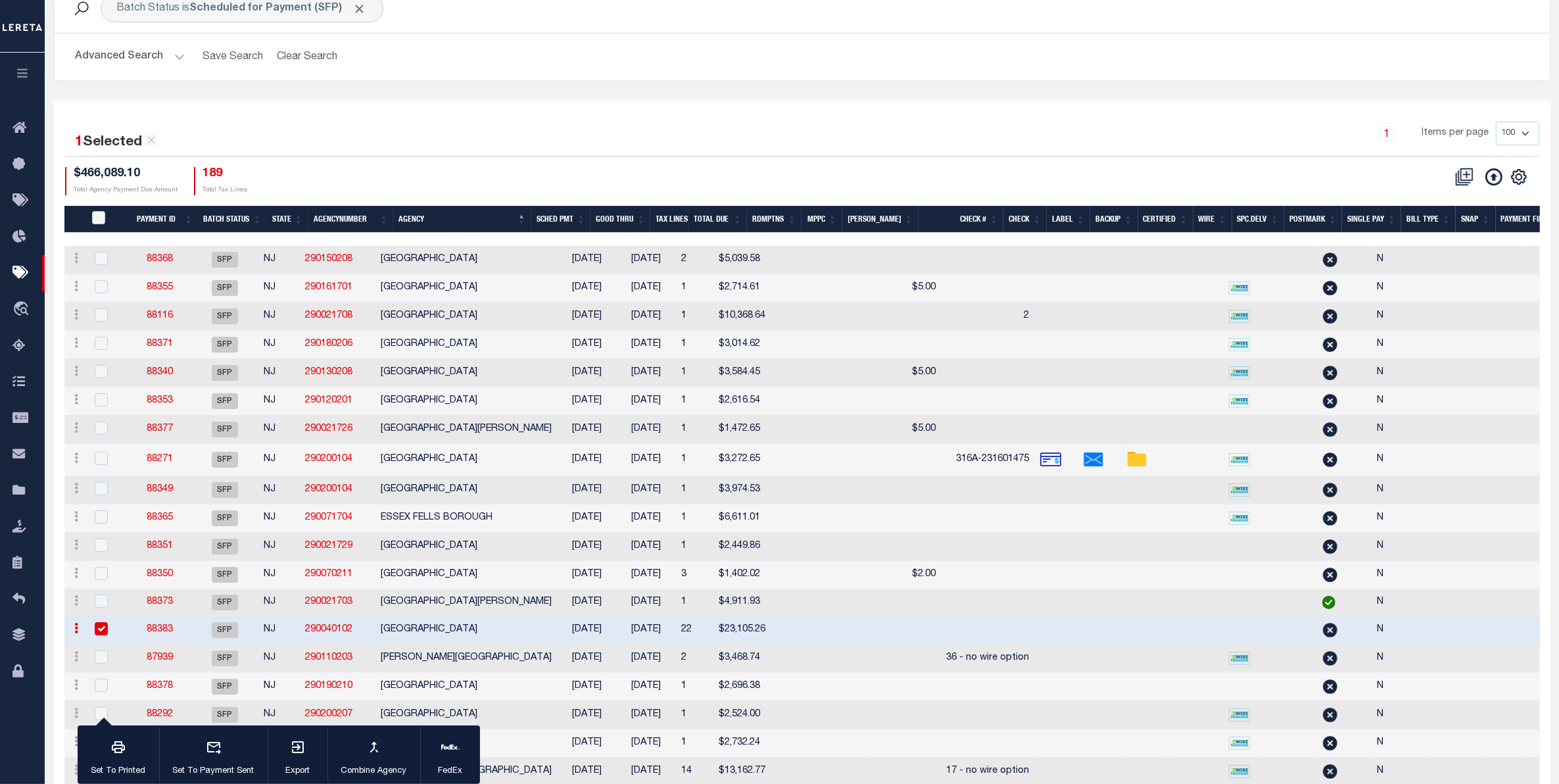
click at [21, 74] on icon "button" at bounding box center [22, 73] width 15 height 12
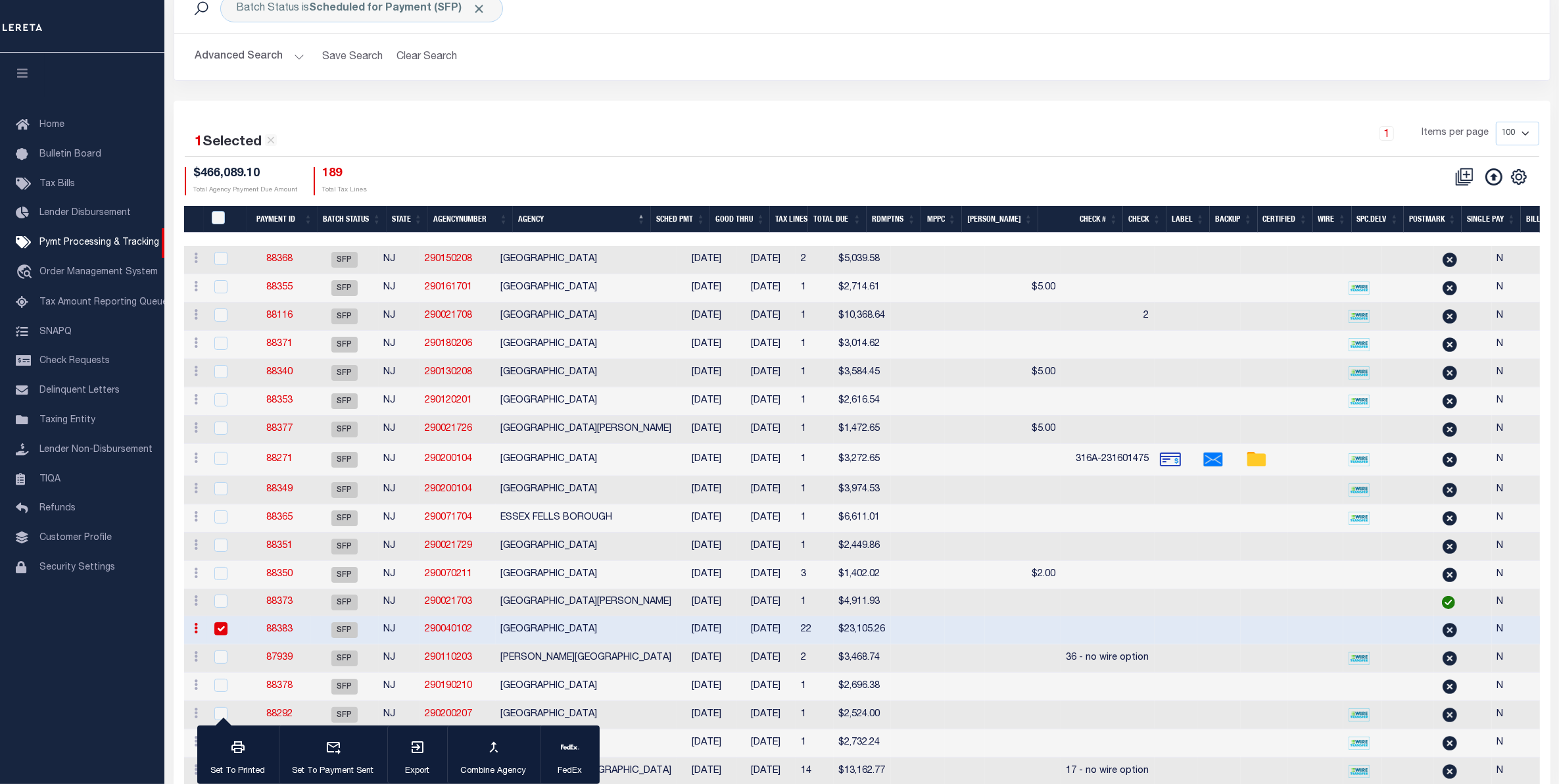
click at [218, 635] on input "checkbox" at bounding box center [220, 628] width 13 height 13
checkbox input "false"
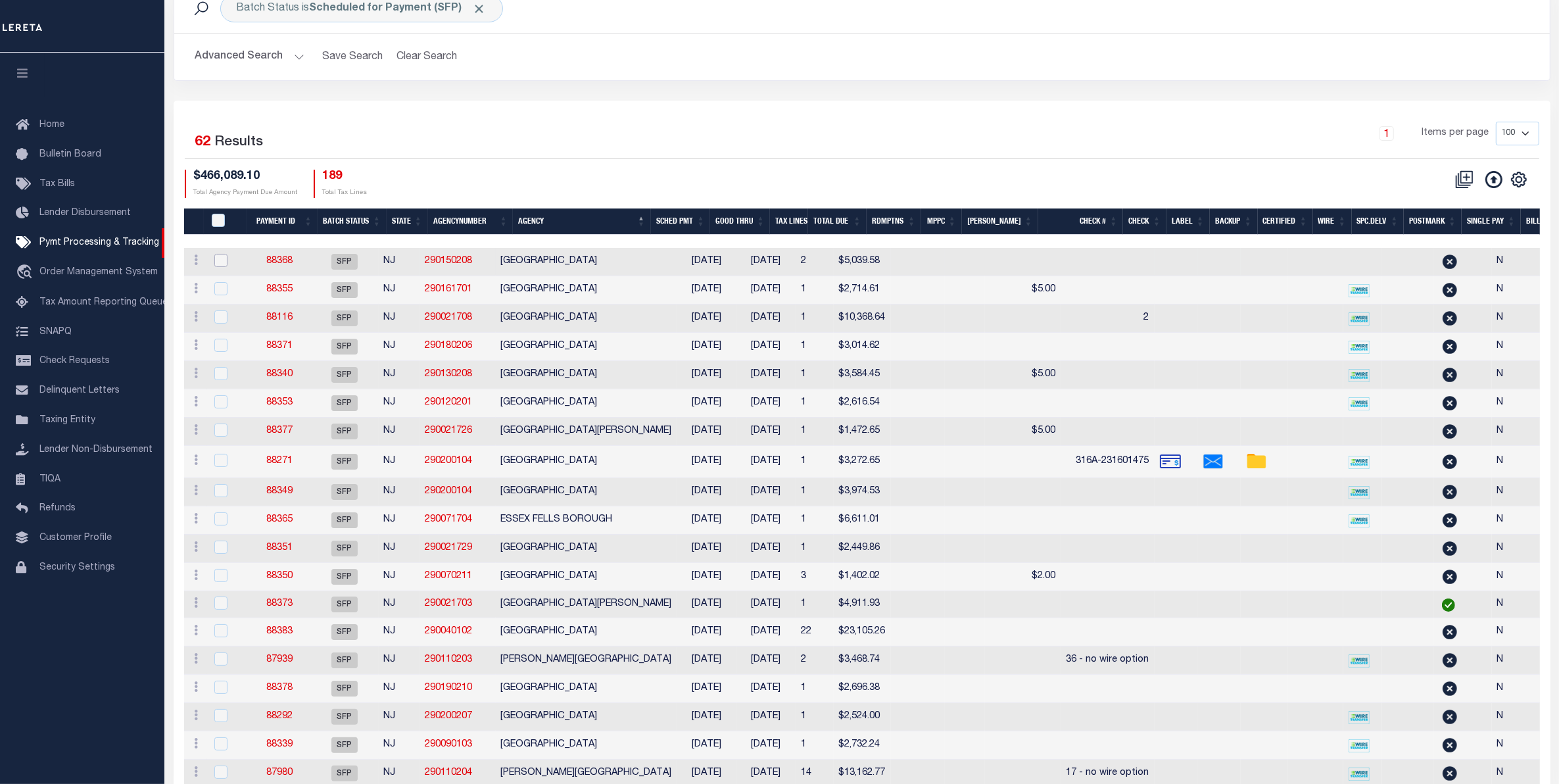
click at [218, 261] on input "checkbox" at bounding box center [220, 260] width 13 height 13
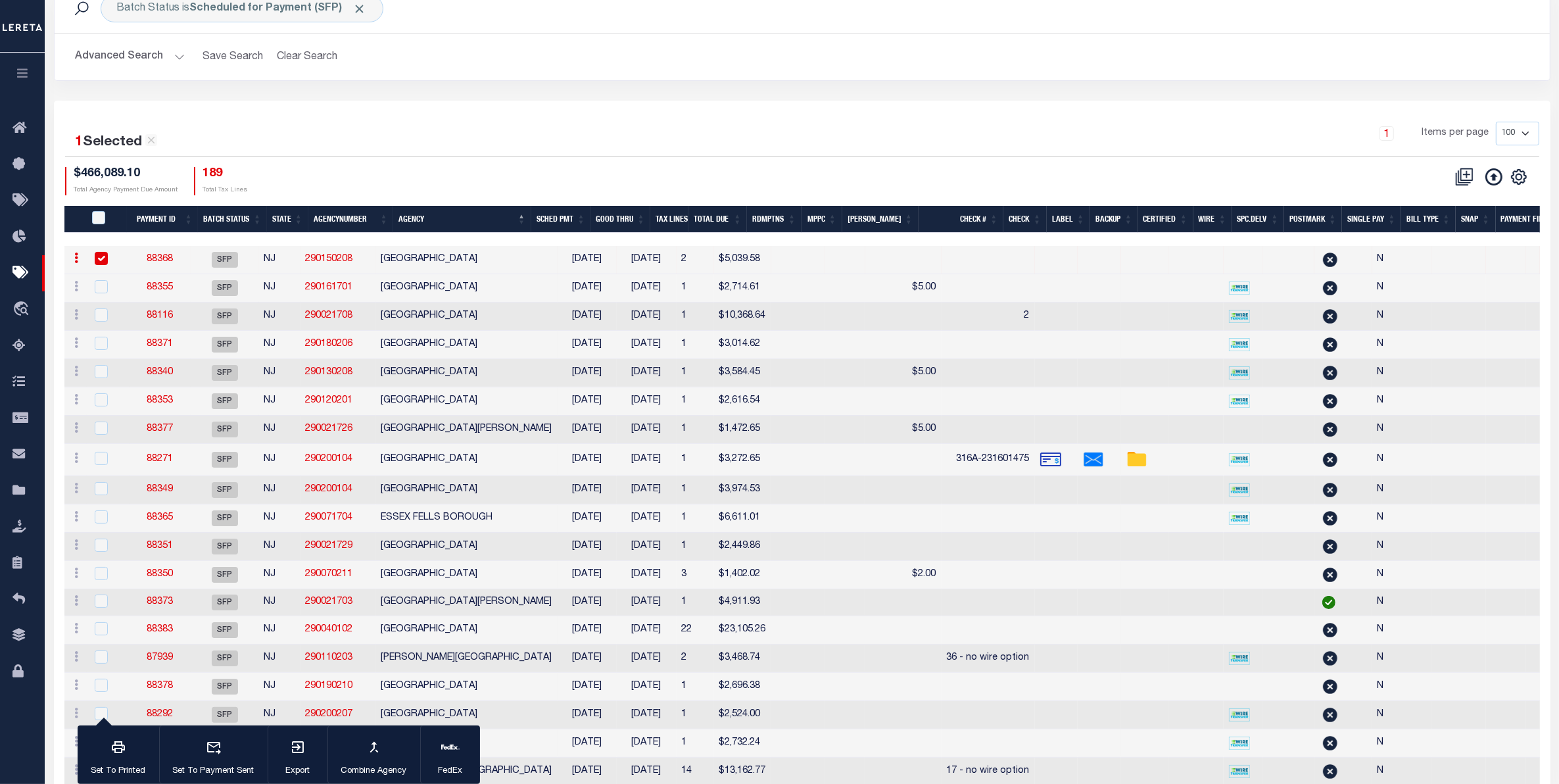
click at [109, 259] on div at bounding box center [108, 259] width 32 height 14
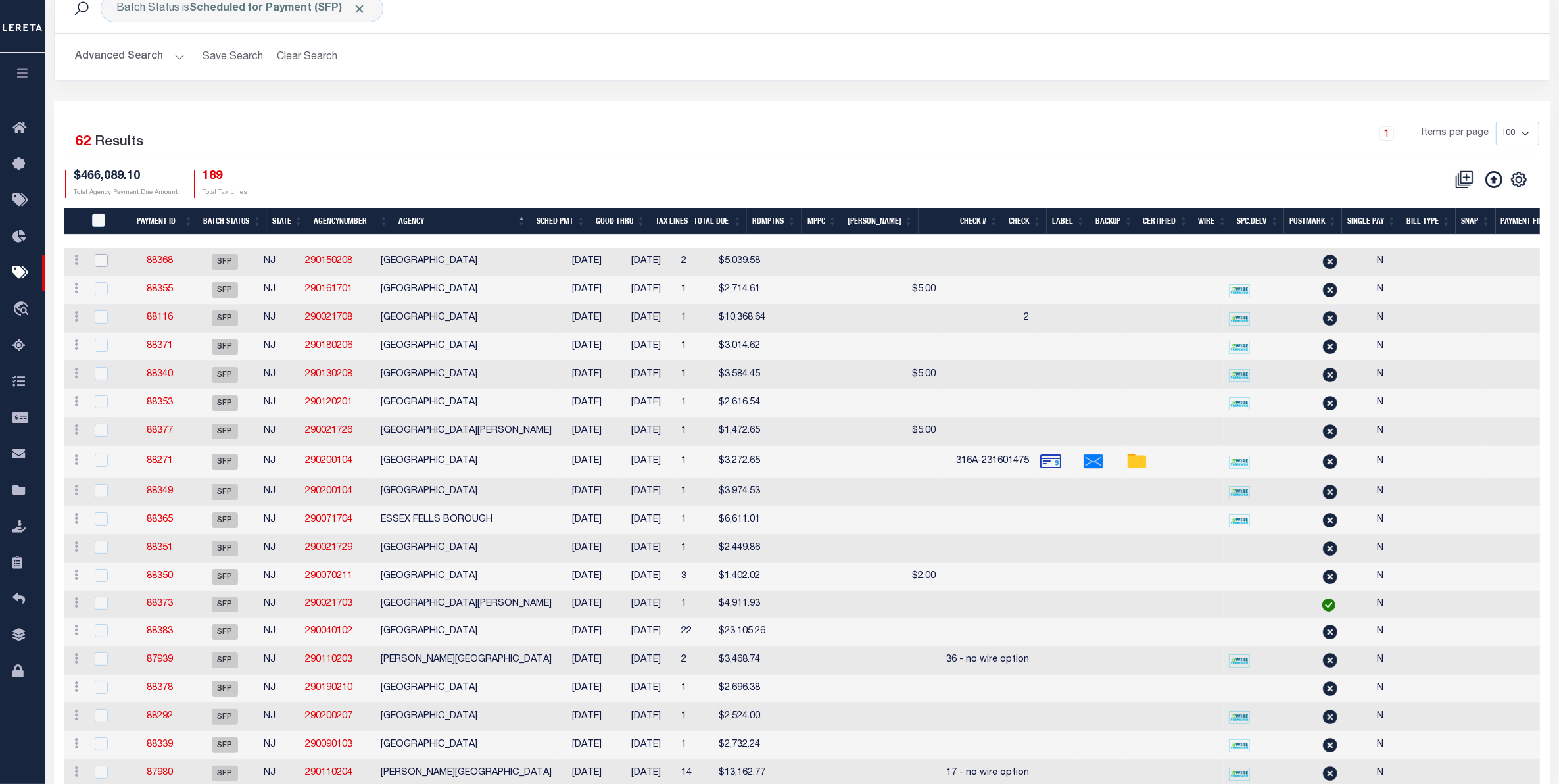
click at [106, 262] on input "checkbox" at bounding box center [101, 260] width 13 height 13
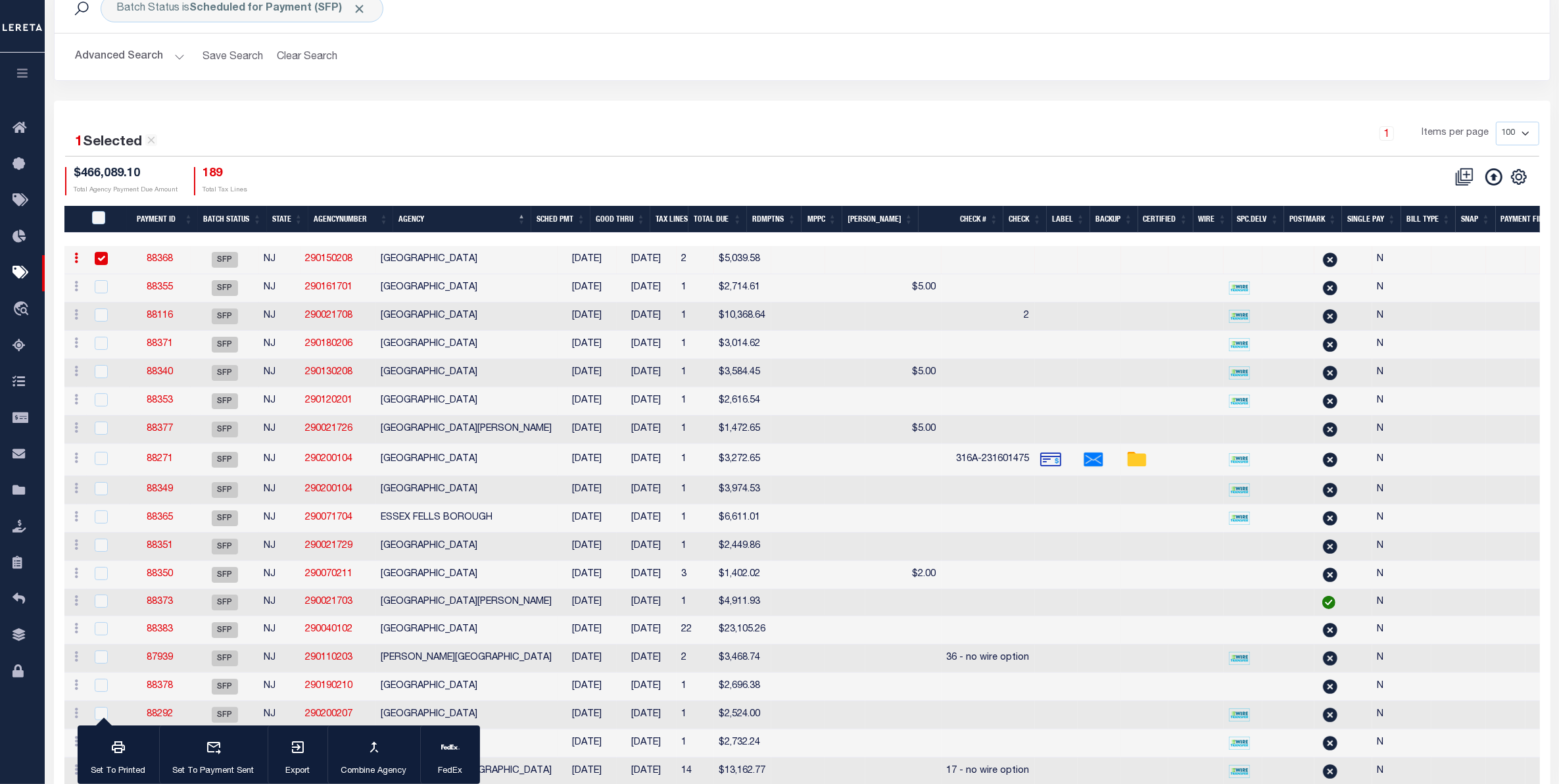
click at [103, 258] on input "checkbox" at bounding box center [101, 258] width 13 height 13
checkbox input "false"
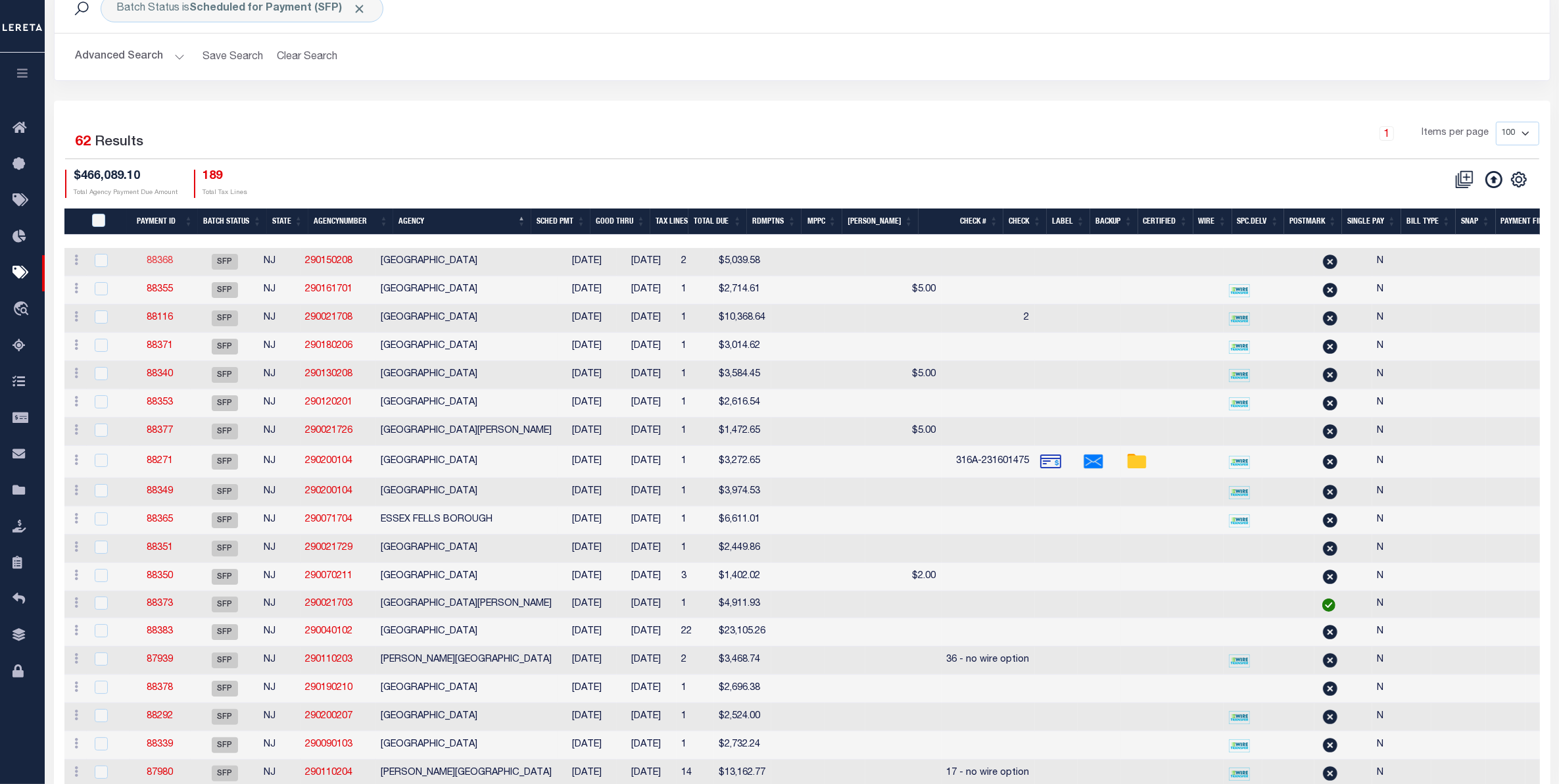
click at [163, 261] on link "88368" at bounding box center [160, 261] width 26 height 9
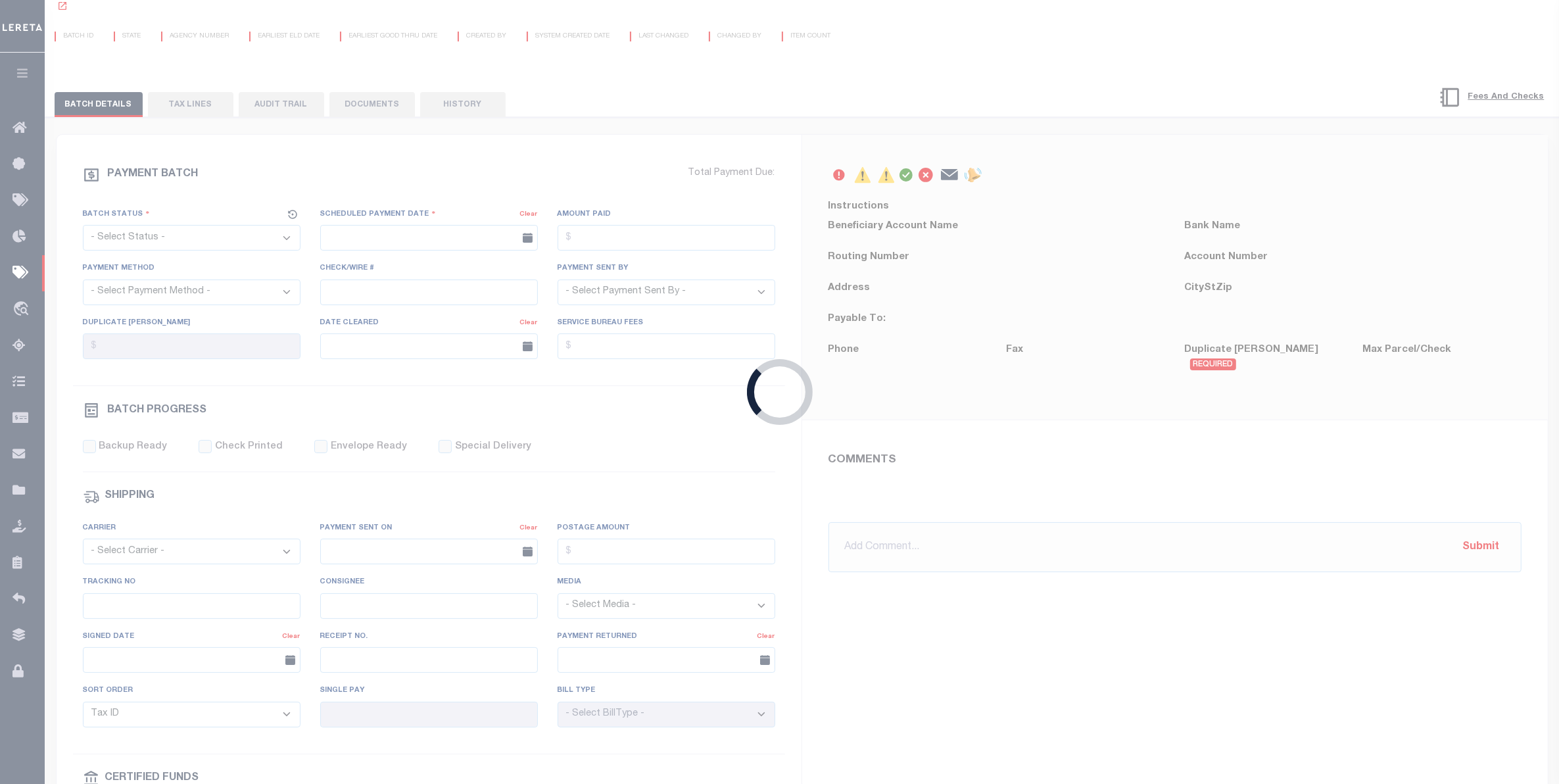
select select "SFP"
type input "[DATE]"
type input "N"
radio input "true"
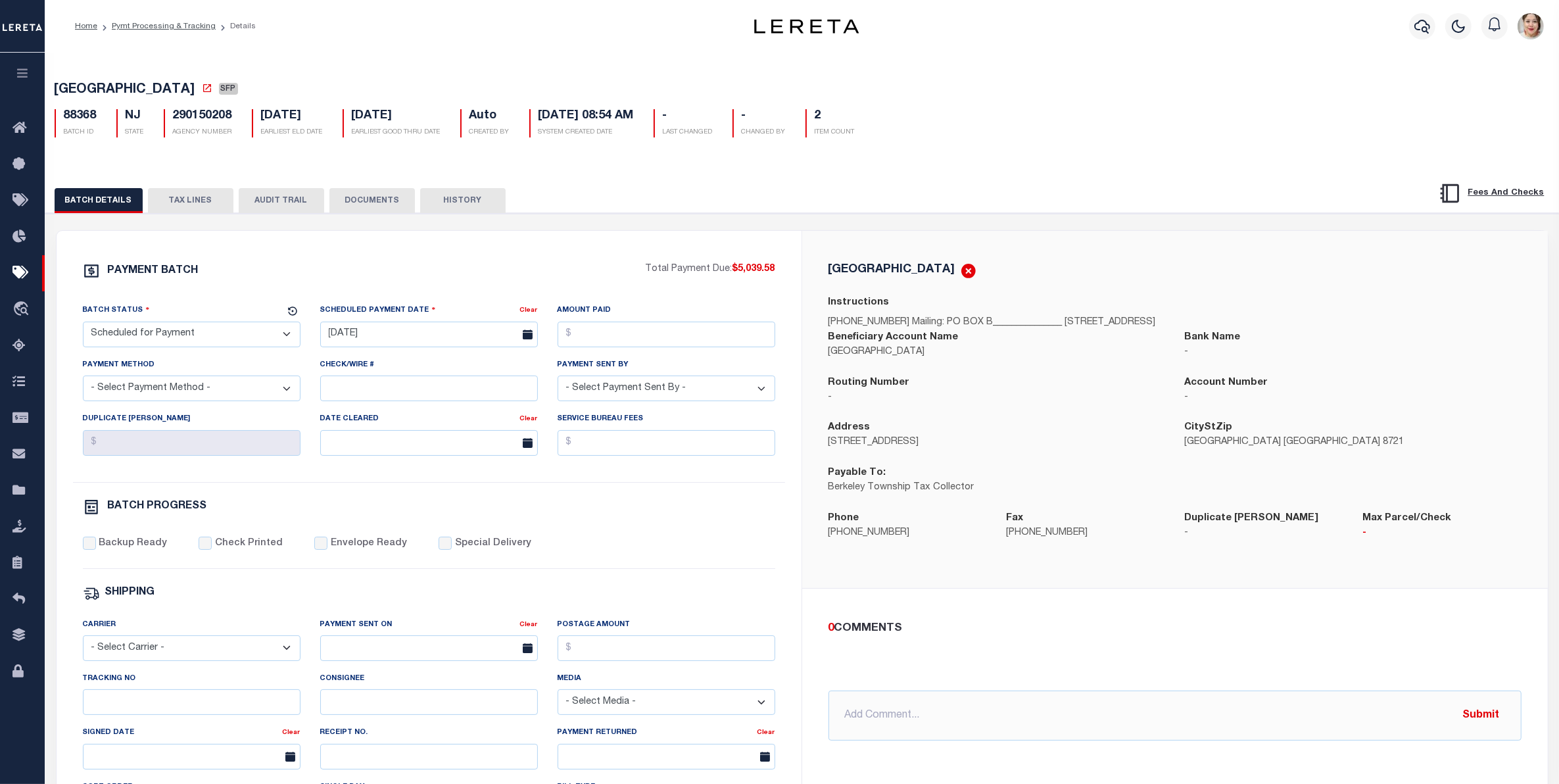
click at [209, 340] on select "- Select Status - Scheduled for Payment Ready For Payment Payment Sent Cleared …" at bounding box center [191, 335] width 218 height 26
select select "RFP"
click at [83, 325] on select "- Select Status - Scheduled for Payment Ready For Payment Payment Sent Cleared …" at bounding box center [191, 335] width 218 height 26
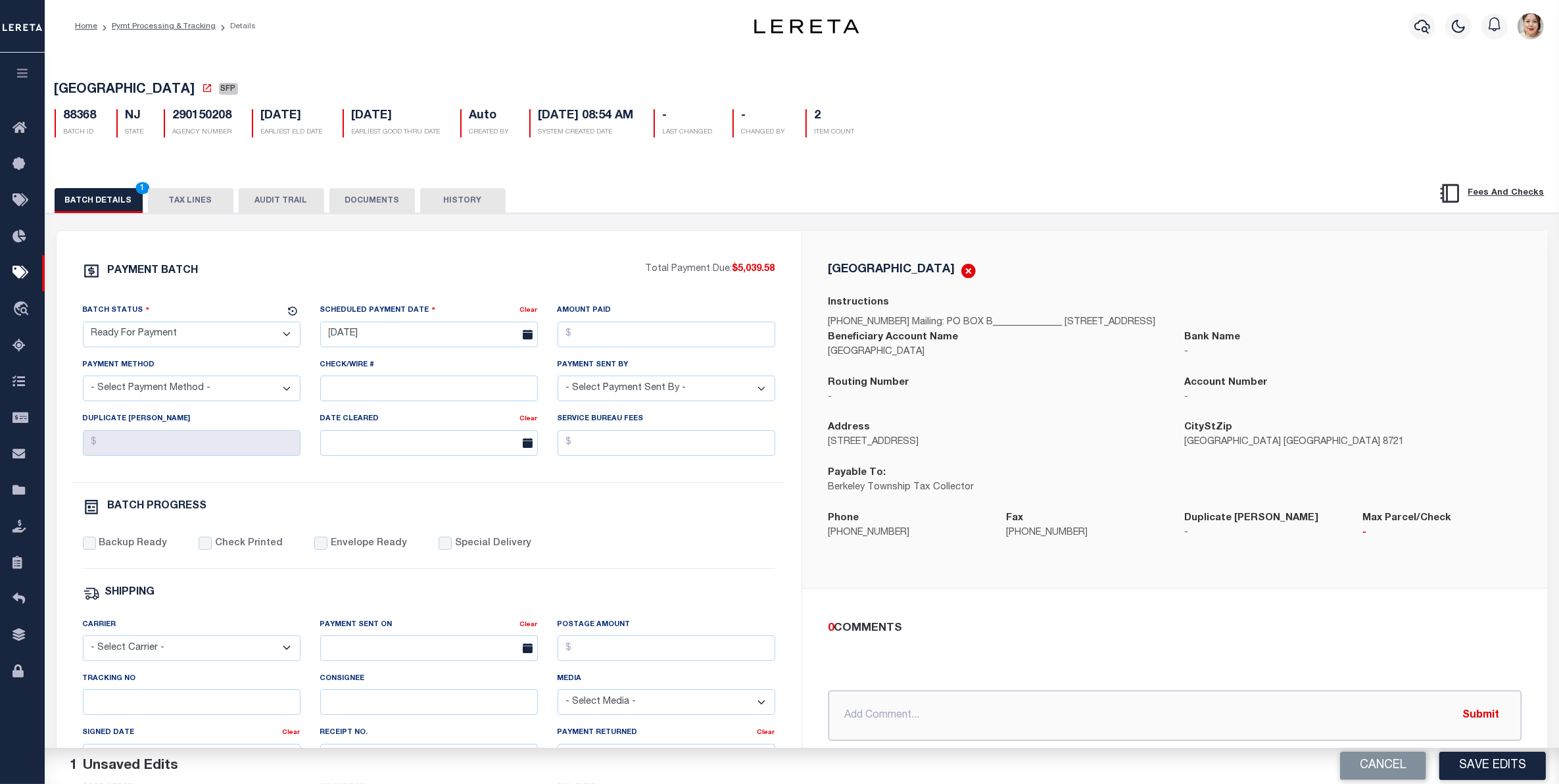
click at [1098, 723] on input "text" at bounding box center [1175, 715] width 693 height 50
type input "9/15 - Pulled bills ready to print checks. J.Longman"
click at [595, 339] on input "Amount Paid" at bounding box center [666, 335] width 218 height 26
type input "$5,039.58"
click at [186, 393] on select "- Select Payment Method - ACH Certified Check Check Direct Deposit Wire Transfer" at bounding box center [191, 388] width 218 height 26
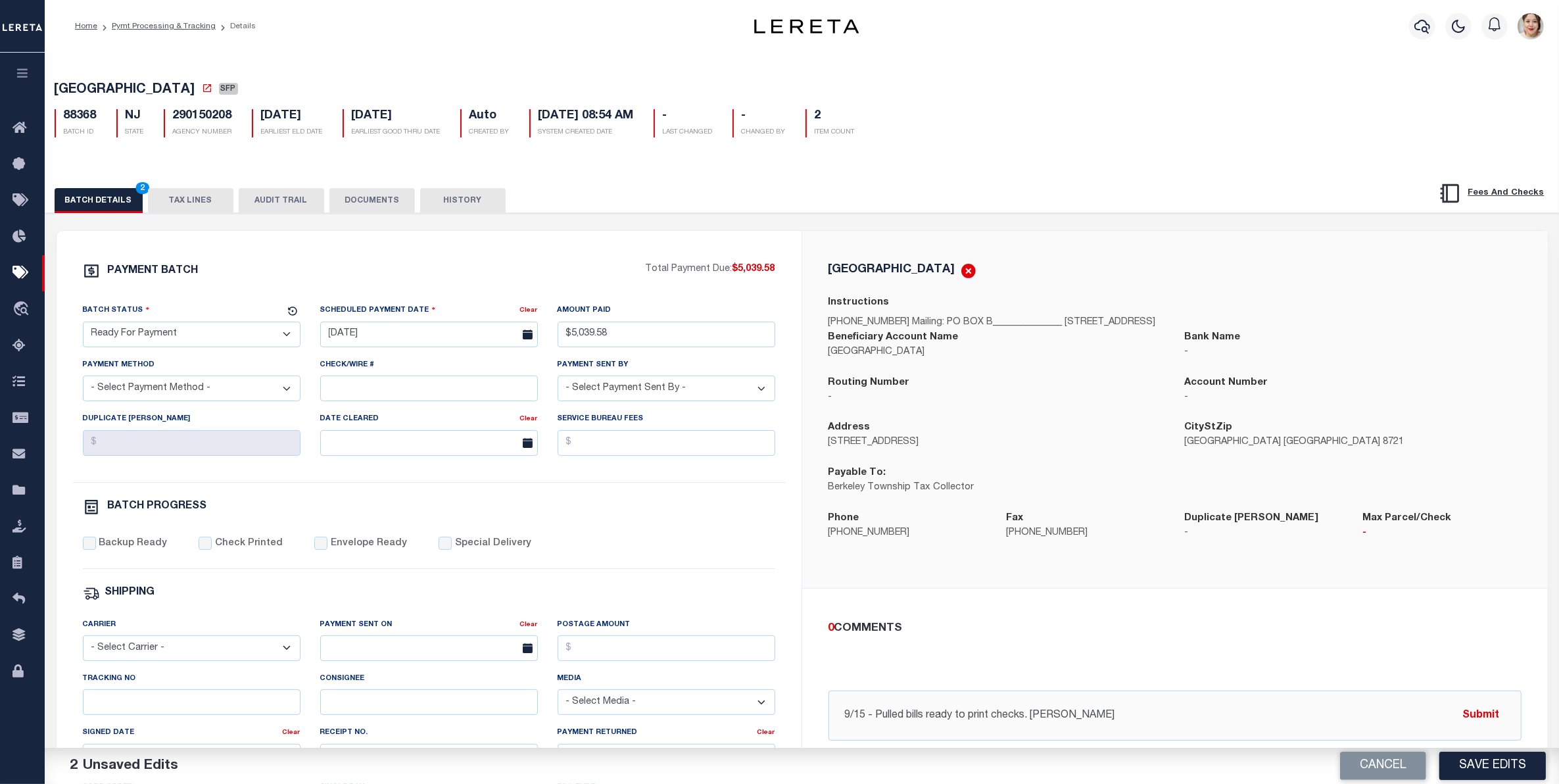
select select "CHK"
click at [83, 381] on select "- Select Payment Method - ACH Certified Check Check Direct Deposit Wire Transfer" at bounding box center [191, 388] width 218 height 26
click at [431, 339] on input "[DATE]" at bounding box center [429, 335] width 218 height 26
click at [359, 466] on span "15" at bounding box center [363, 463] width 26 height 26
type input "[DATE]"
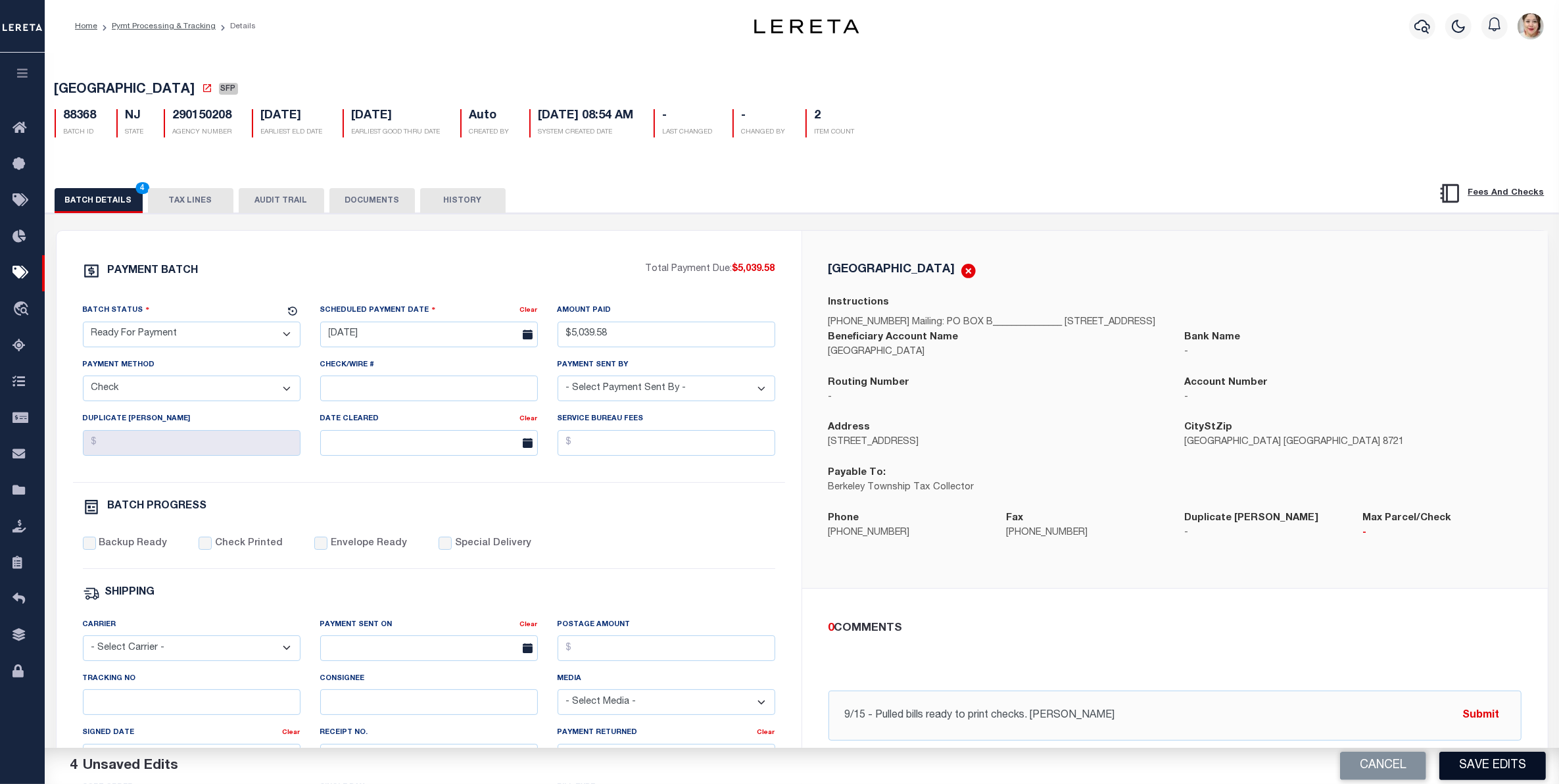
click at [1480, 768] on button "Save Edits" at bounding box center [1492, 766] width 106 height 28
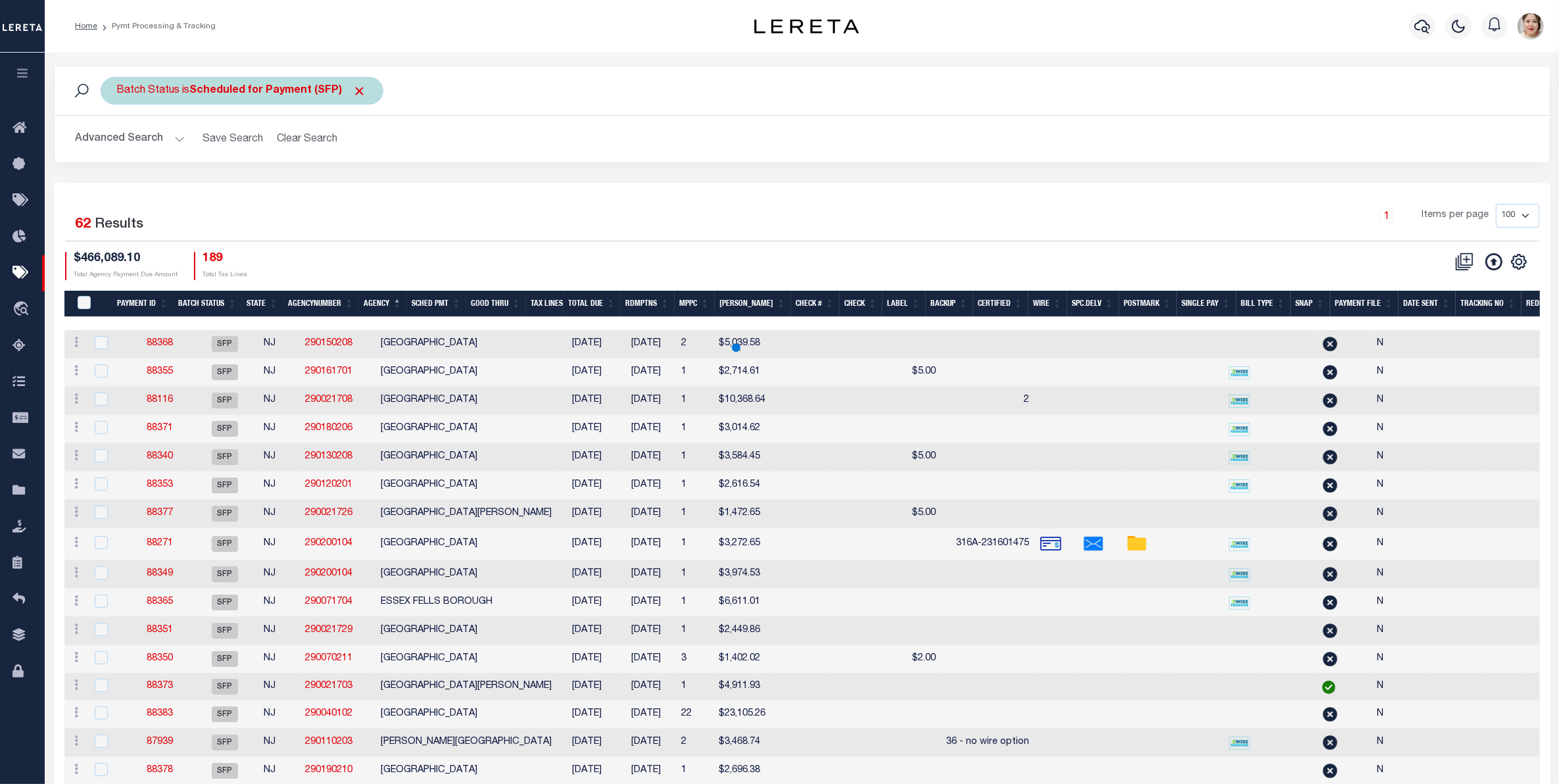
click at [258, 93] on b "Scheduled for Payment (SFP)" at bounding box center [279, 91] width 177 height 11
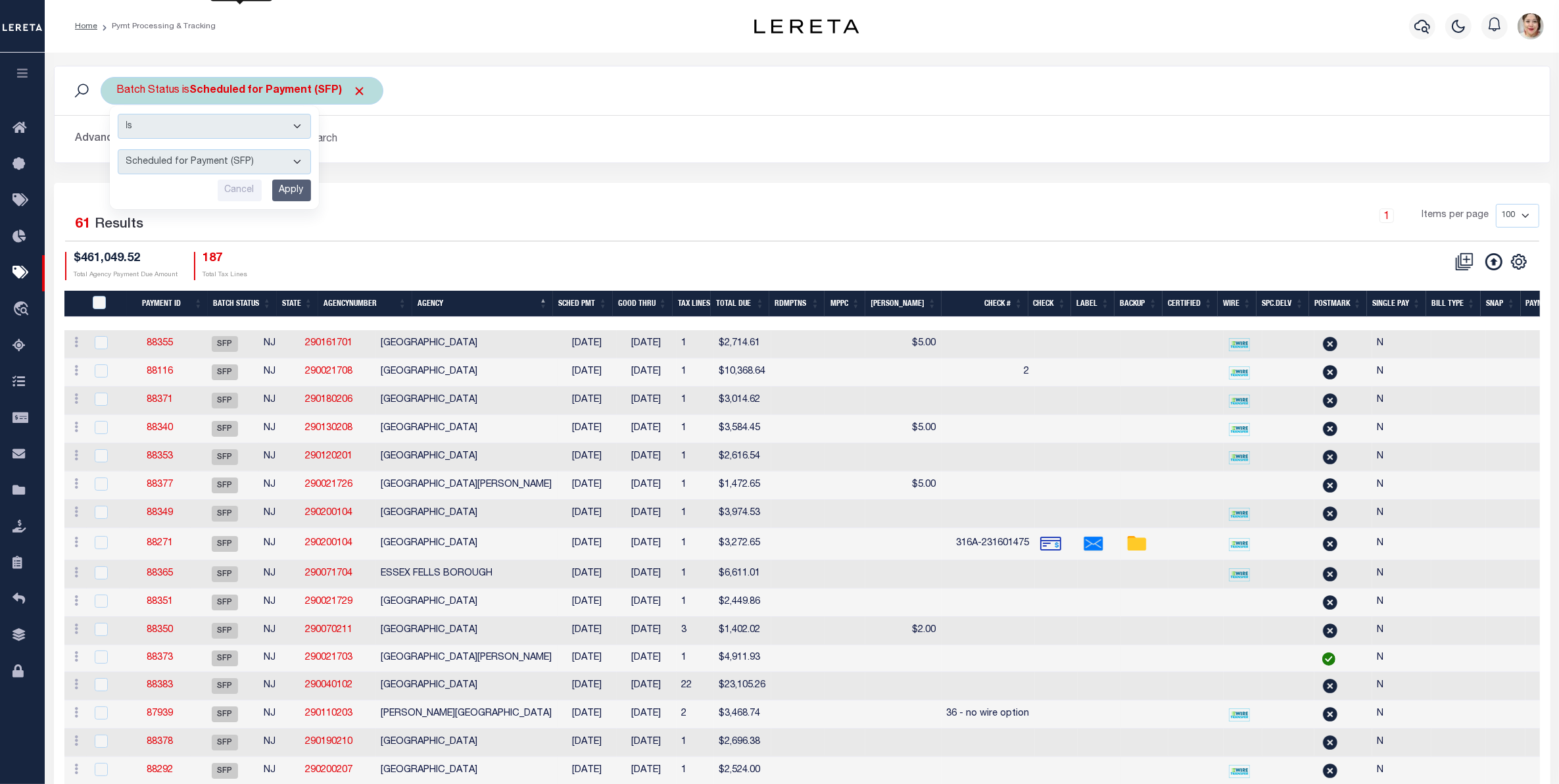
click at [239, 159] on select "Awaiting Funds (AWF) Cleared and Complete (CAC) New Check Needed (NCN) Payment …" at bounding box center [214, 155] width 194 height 25
select select "RFP"
click at [118, 143] on select "Awaiting Funds (AWF) Cleared and Complete (CAC) New Check Needed (NCN) Payment …" at bounding box center [214, 155] width 194 height 25
click at [294, 182] on input "Apply" at bounding box center [291, 184] width 39 height 22
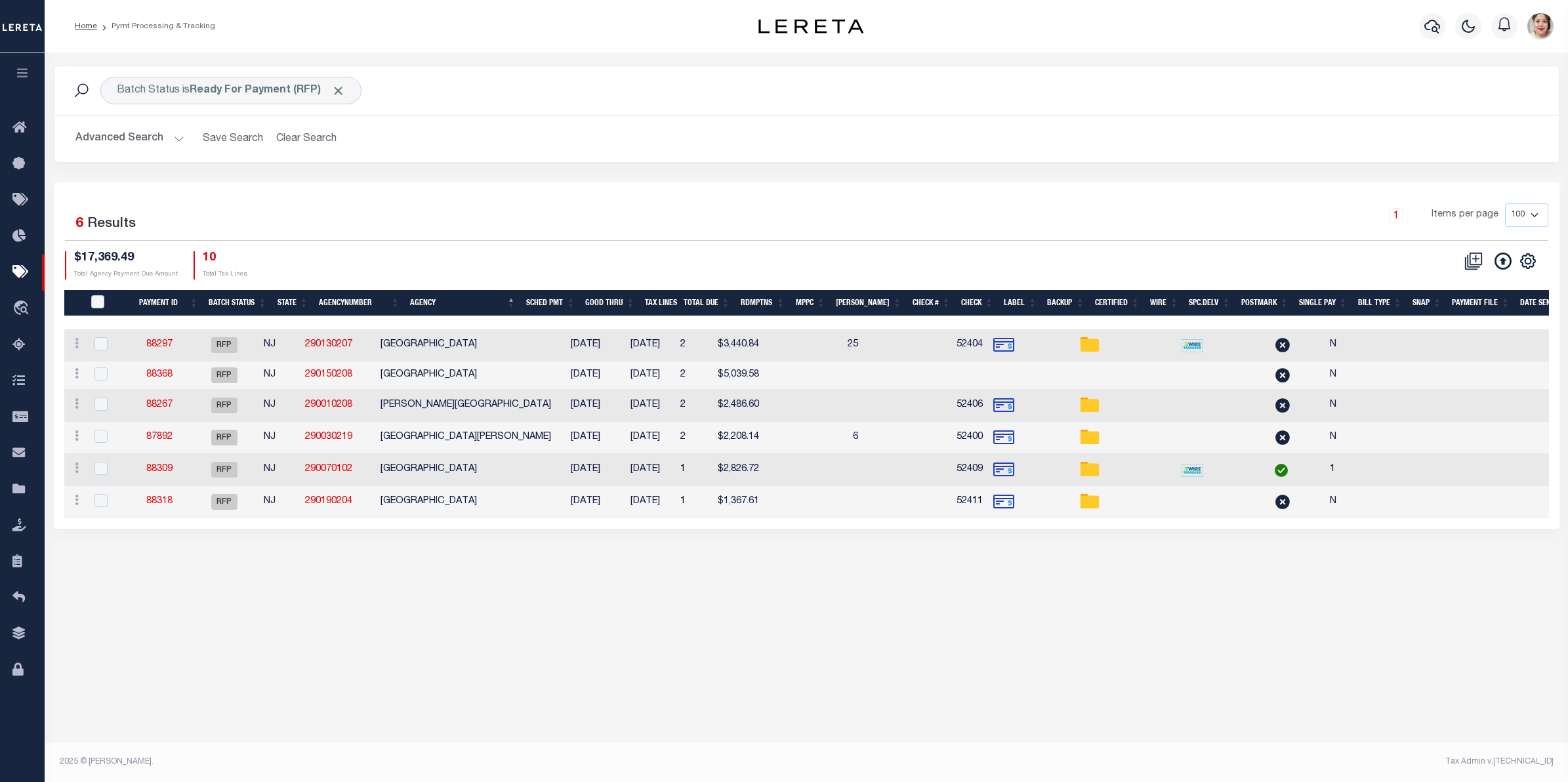
click at [30, 68] on button "button" at bounding box center [22, 74] width 45 height 45
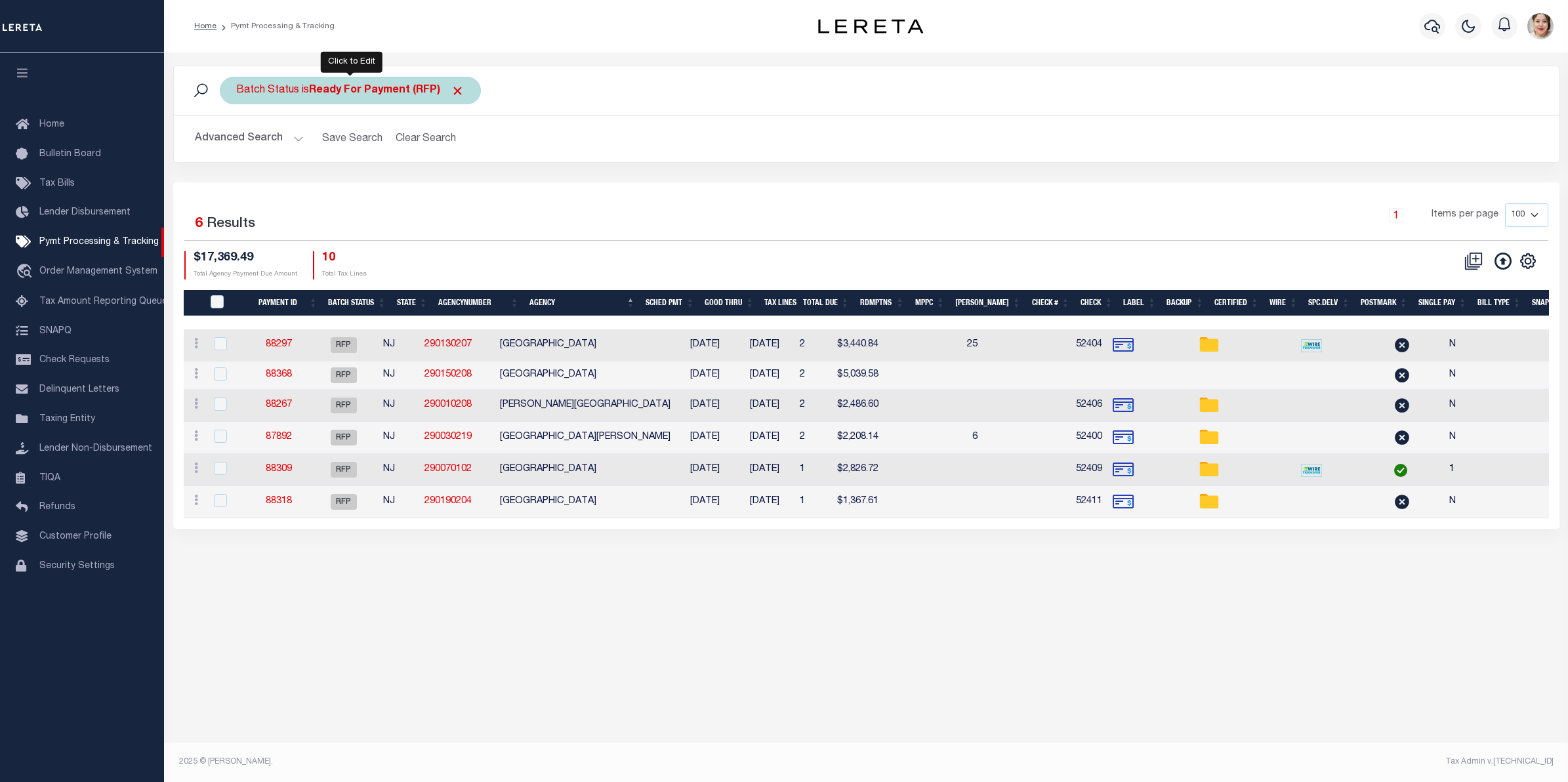
click at [361, 91] on b "Ready For Payment (RFP)" at bounding box center [387, 91] width 156 height 11
select select "RFP"
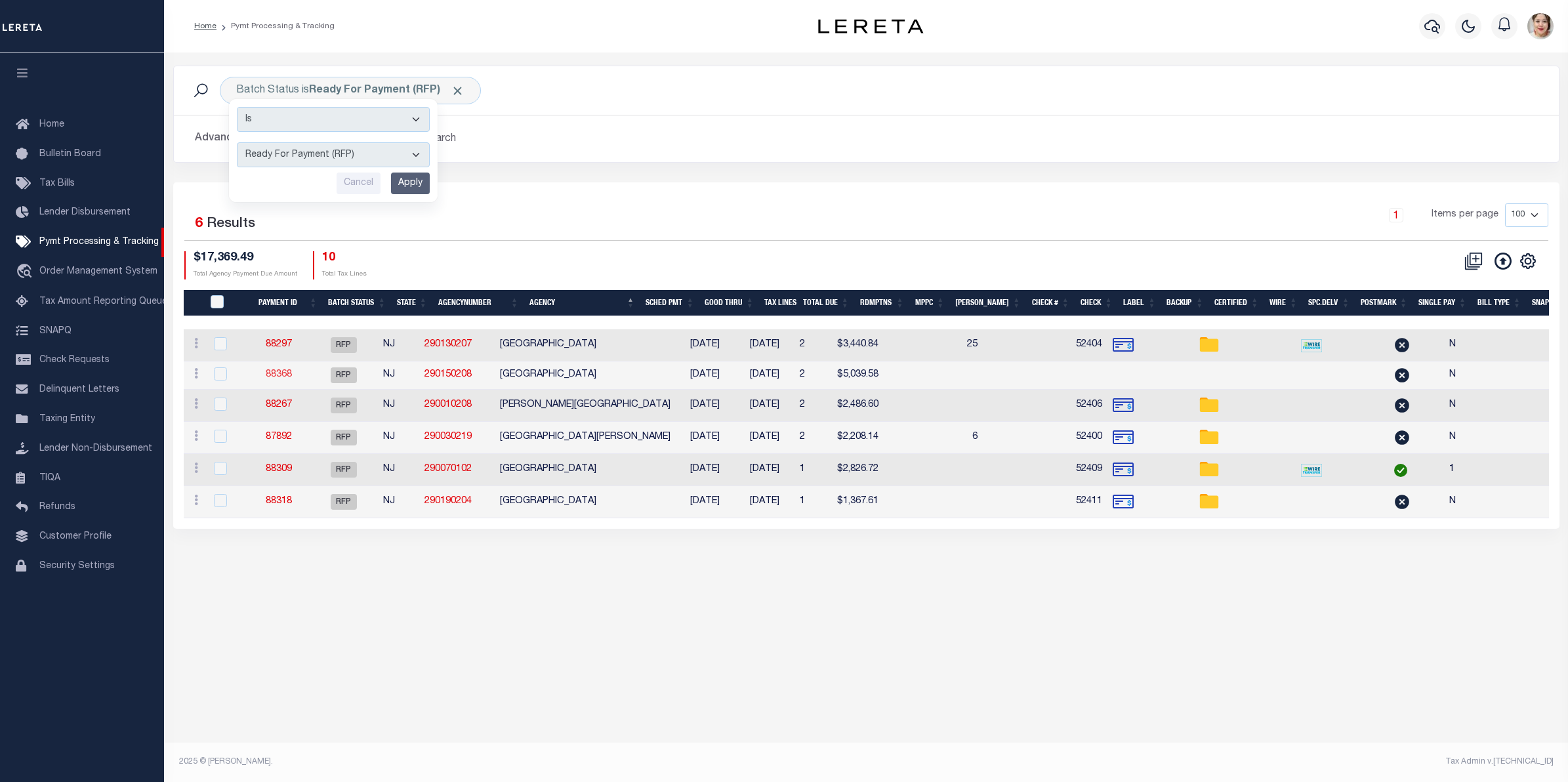
click at [286, 375] on link "88368" at bounding box center [279, 374] width 26 height 9
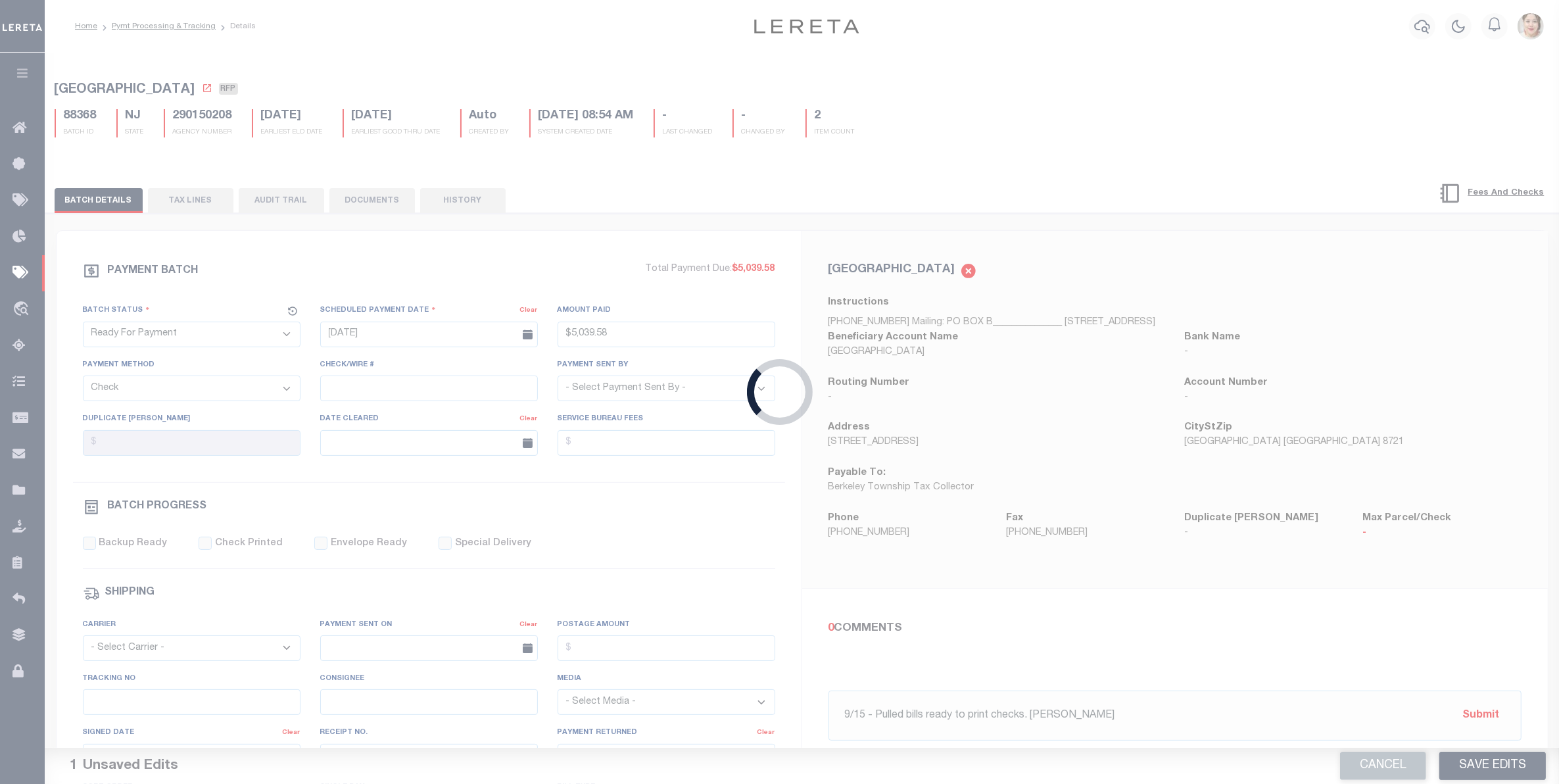
type input "$5,039.58"
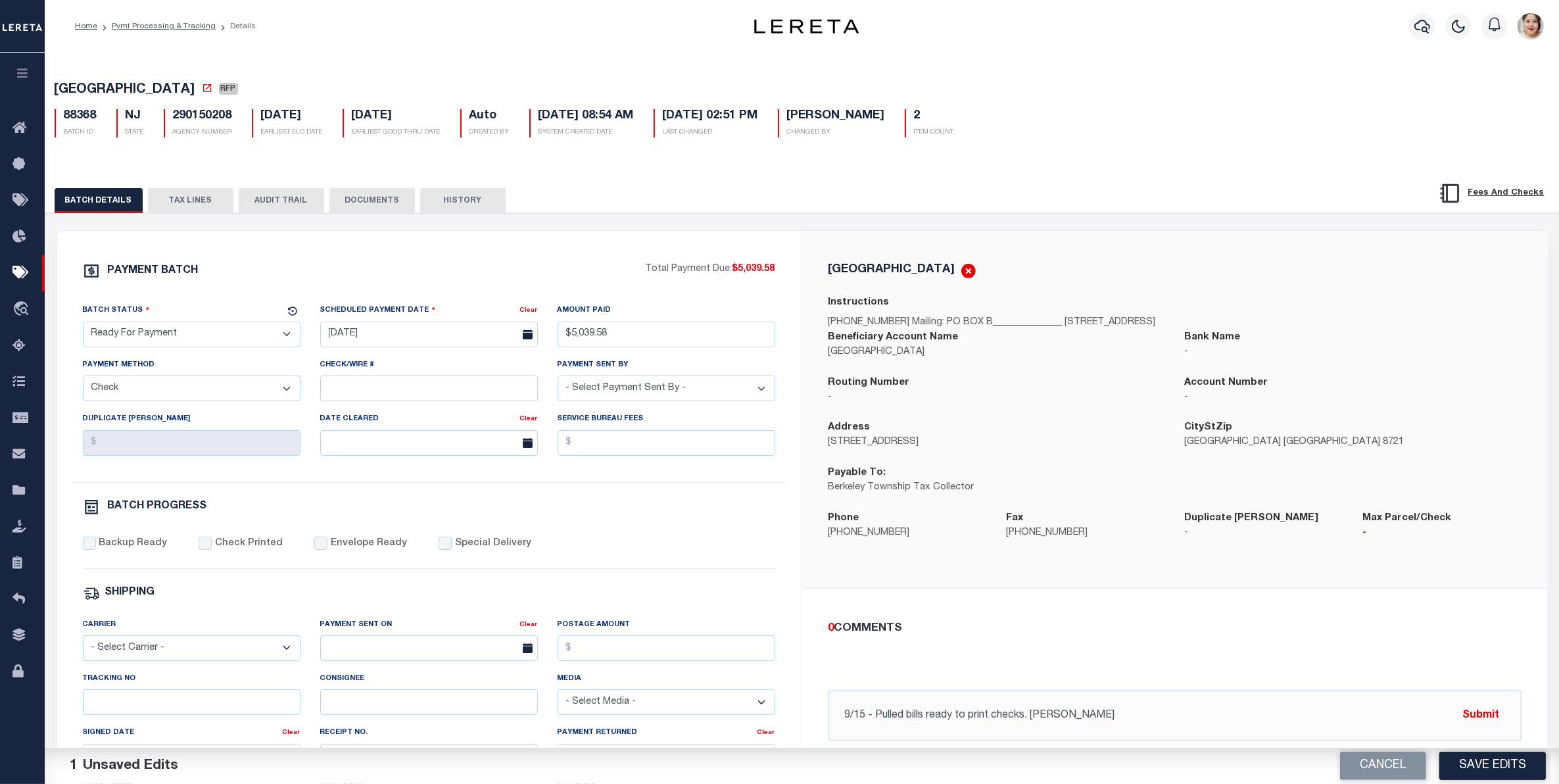
click at [186, 202] on button "TAX LINES" at bounding box center [191, 200] width 86 height 25
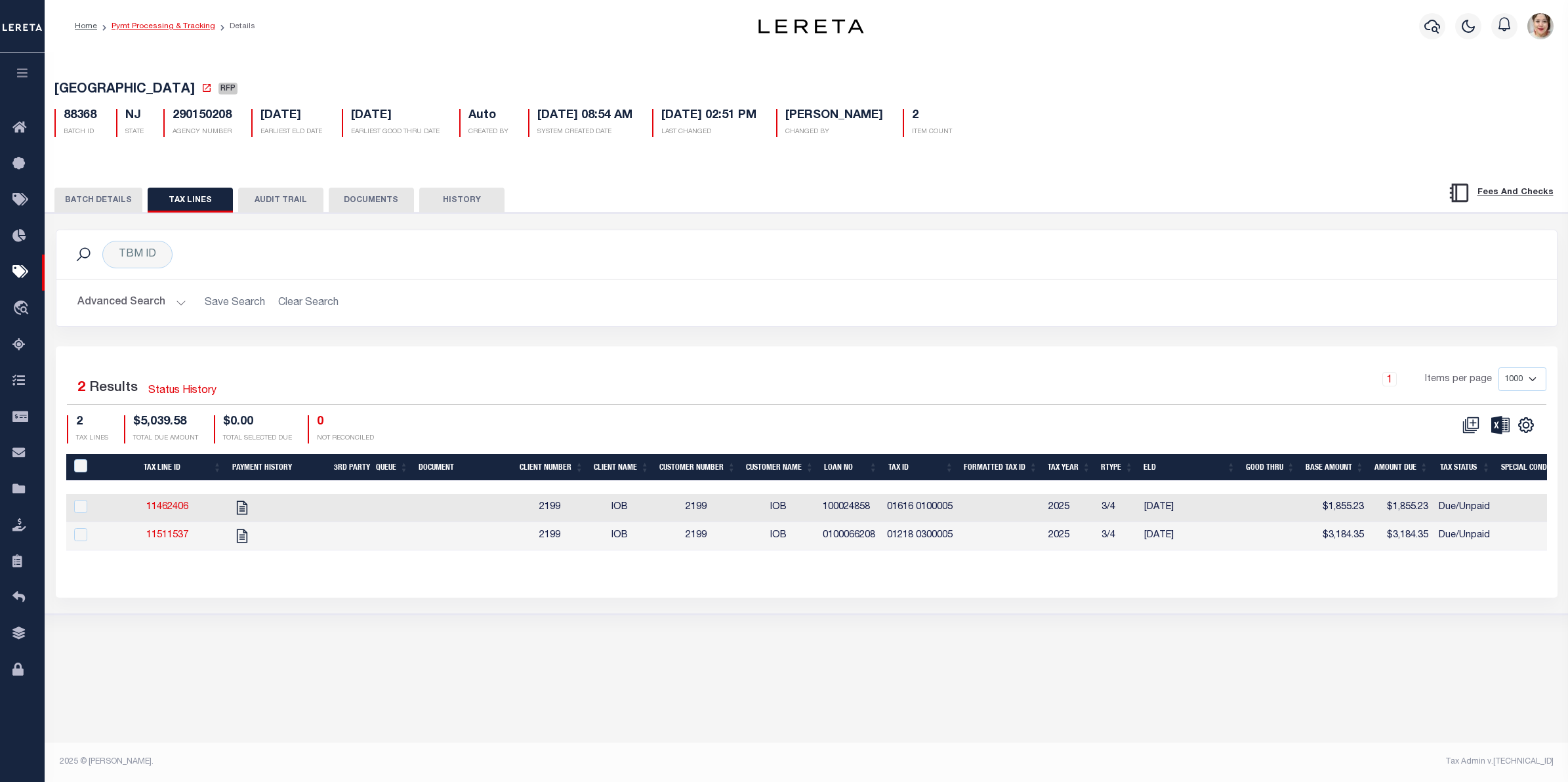
click at [177, 23] on link "Pymt Processing & Tracking" at bounding box center [163, 26] width 104 height 8
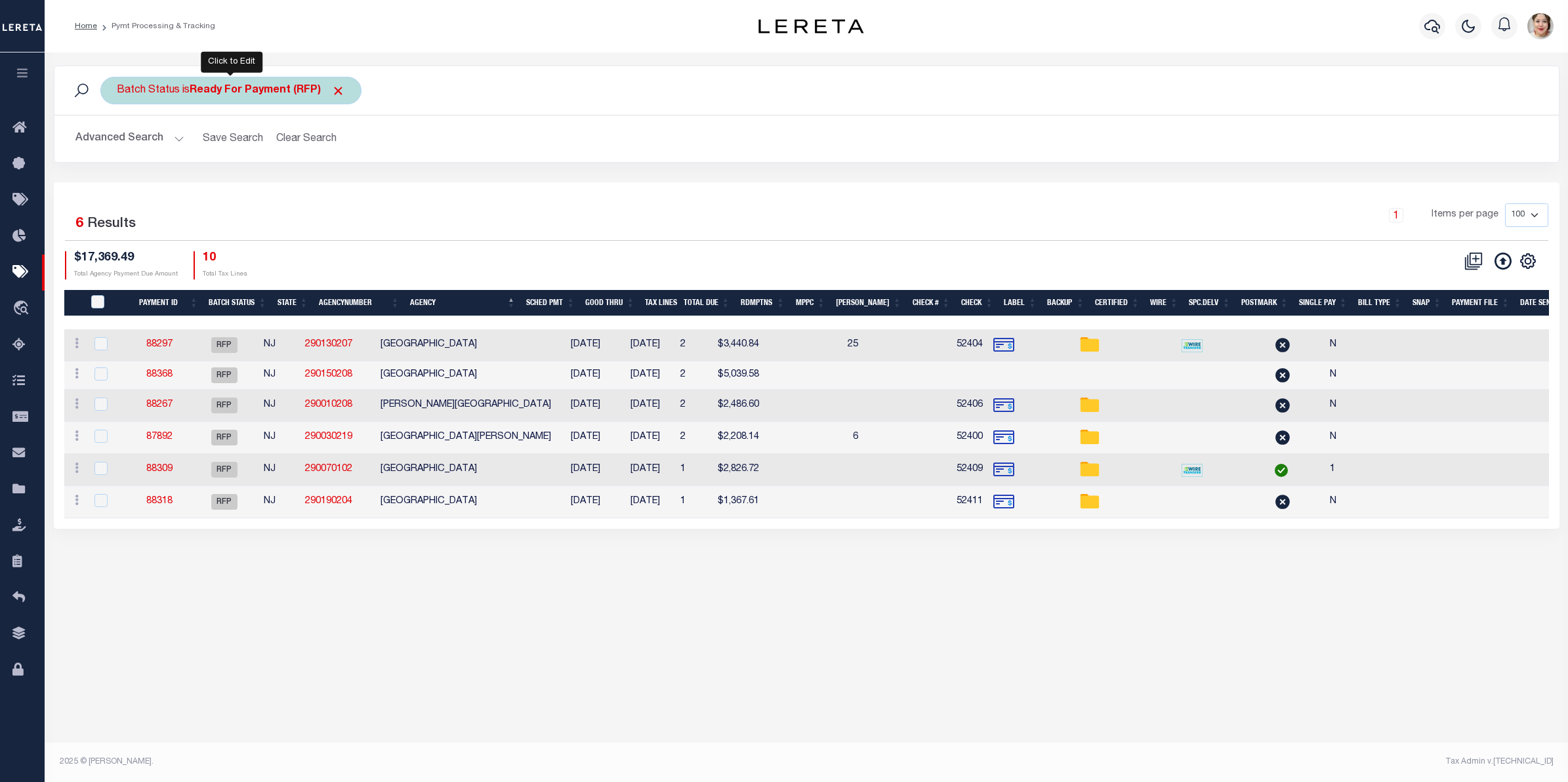
click at [261, 93] on b "Ready For Payment (RFP)" at bounding box center [267, 91] width 156 height 11
click at [230, 166] on select "Awaiting Funds (AWF) Cleared and Complete (CAC) New Check Needed (NCN) Payment …" at bounding box center [214, 154] width 193 height 25
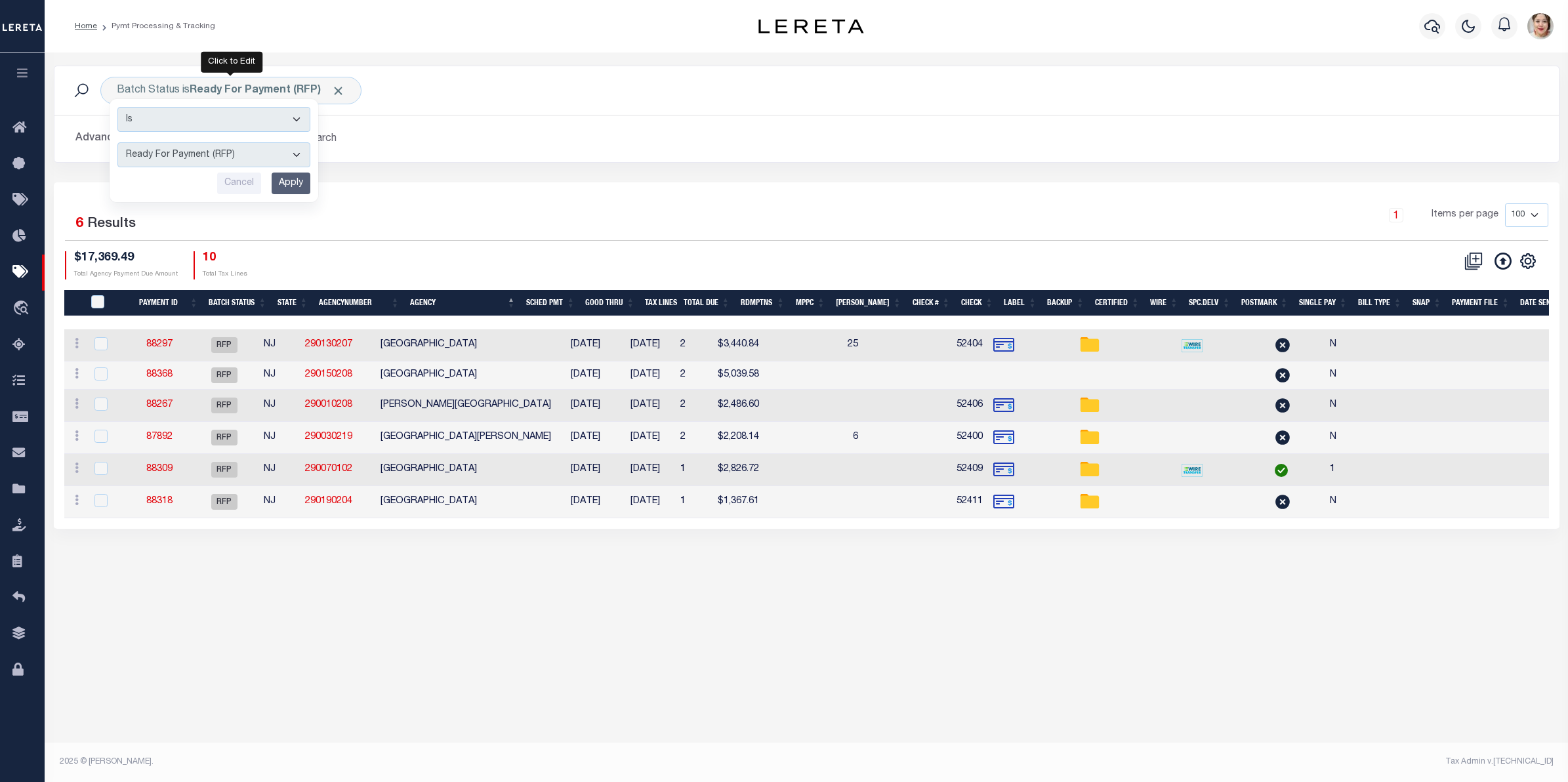
select select "SFP"
click at [117, 143] on select "Awaiting Funds (AWF) Cleared and Complete (CAC) New Check Needed (NCN) Payment …" at bounding box center [214, 154] width 193 height 25
click at [287, 185] on input "Apply" at bounding box center [291, 183] width 39 height 22
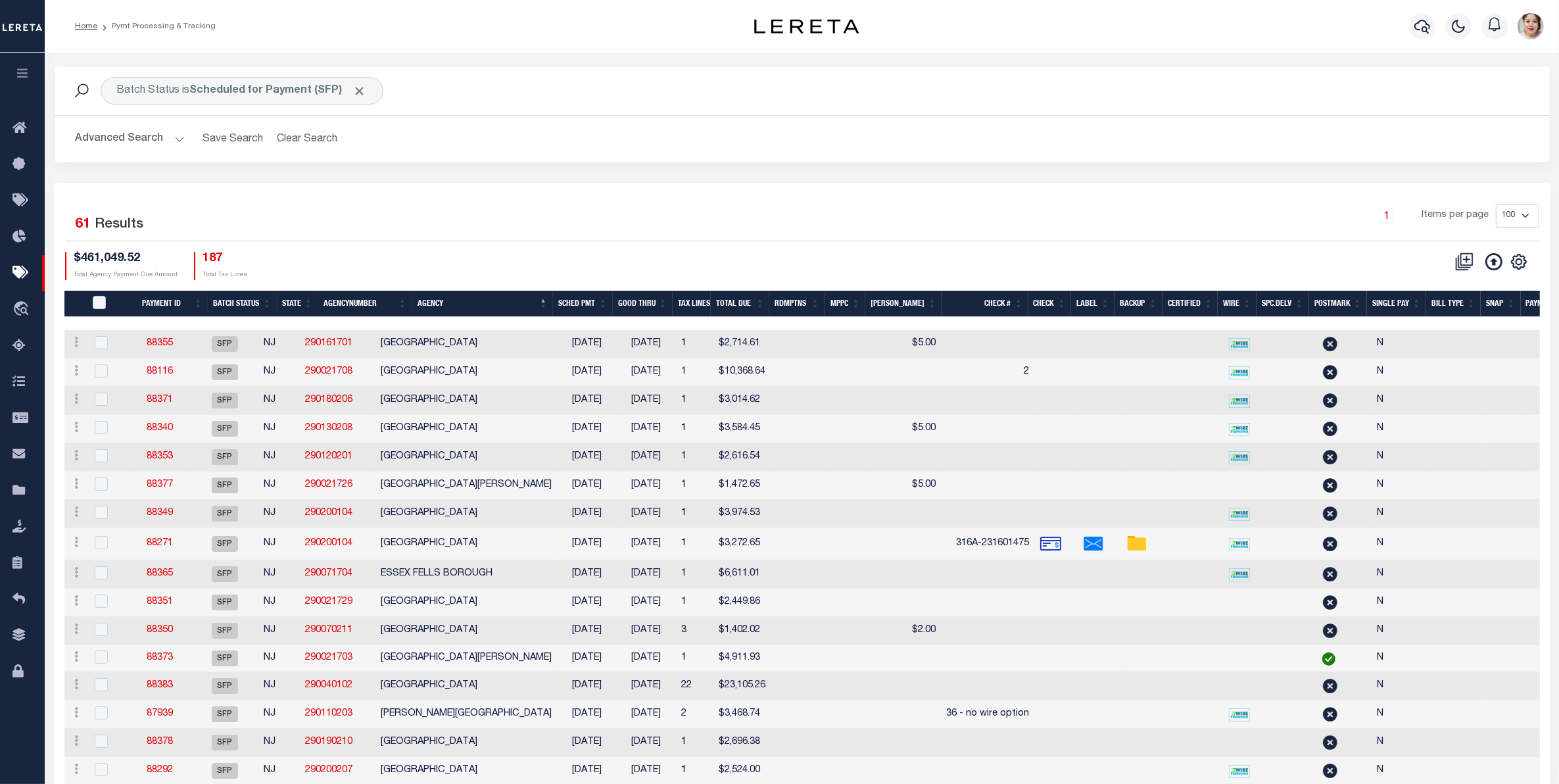
click at [711, 306] on th "Tax Lines" at bounding box center [692, 304] width 38 height 27
click at [705, 303] on th "Tax Lines" at bounding box center [692, 304] width 38 height 27
click at [711, 301] on th "Tax Lines" at bounding box center [692, 304] width 38 height 27
click at [708, 300] on th "Tax Lines" at bounding box center [692, 304] width 38 height 27
click at [708, 306] on th "Tax Lines" at bounding box center [692, 304] width 38 height 27
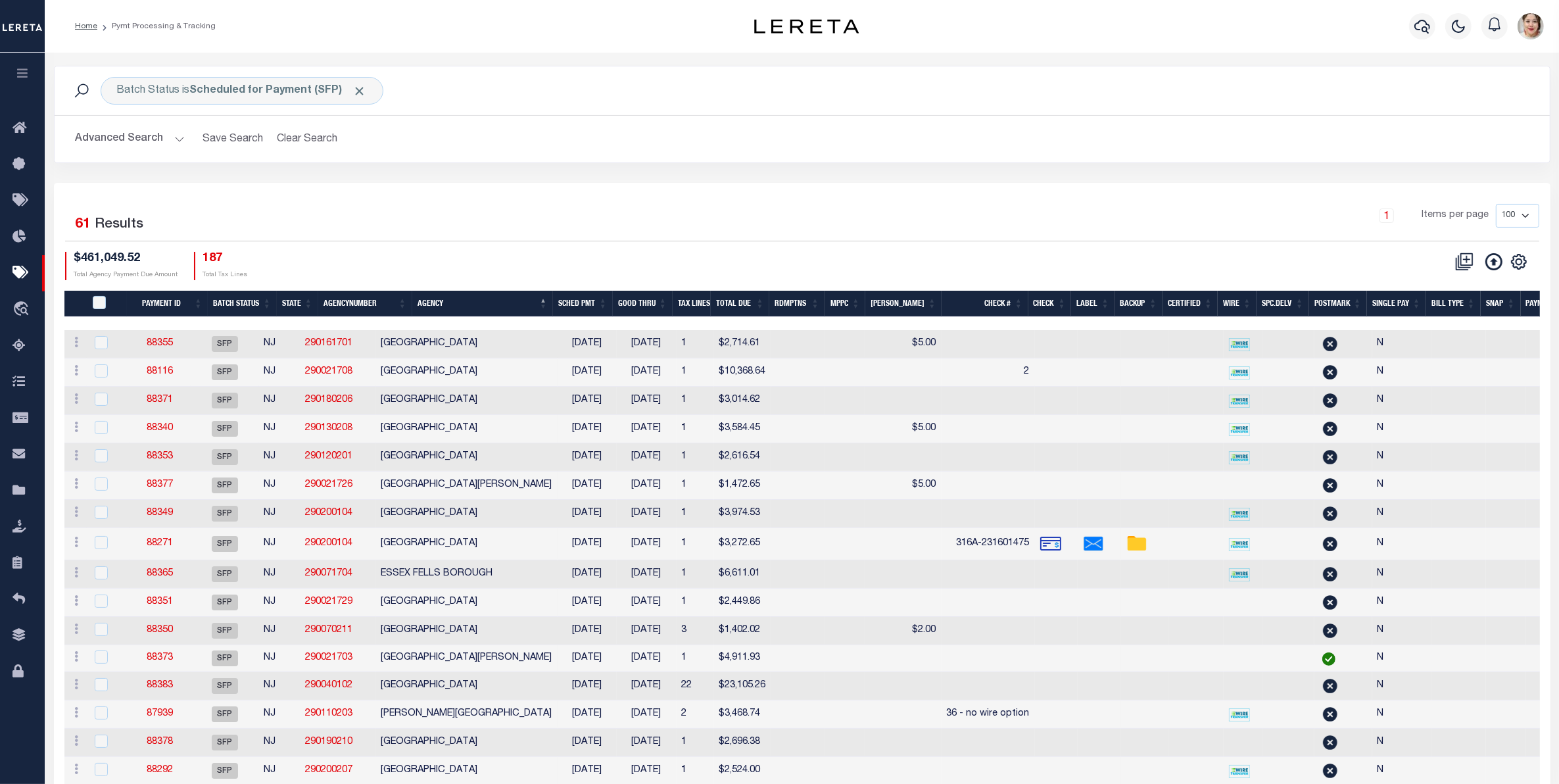
drag, startPoint x: 709, startPoint y: 301, endPoint x: 707, endPoint y: 308, distance: 7.3
click at [709, 304] on th "Tax Lines" at bounding box center [692, 304] width 38 height 27
click at [707, 308] on th "Tax Lines" at bounding box center [692, 304] width 38 height 27
click at [705, 301] on th "Tax Lines" at bounding box center [692, 304] width 38 height 27
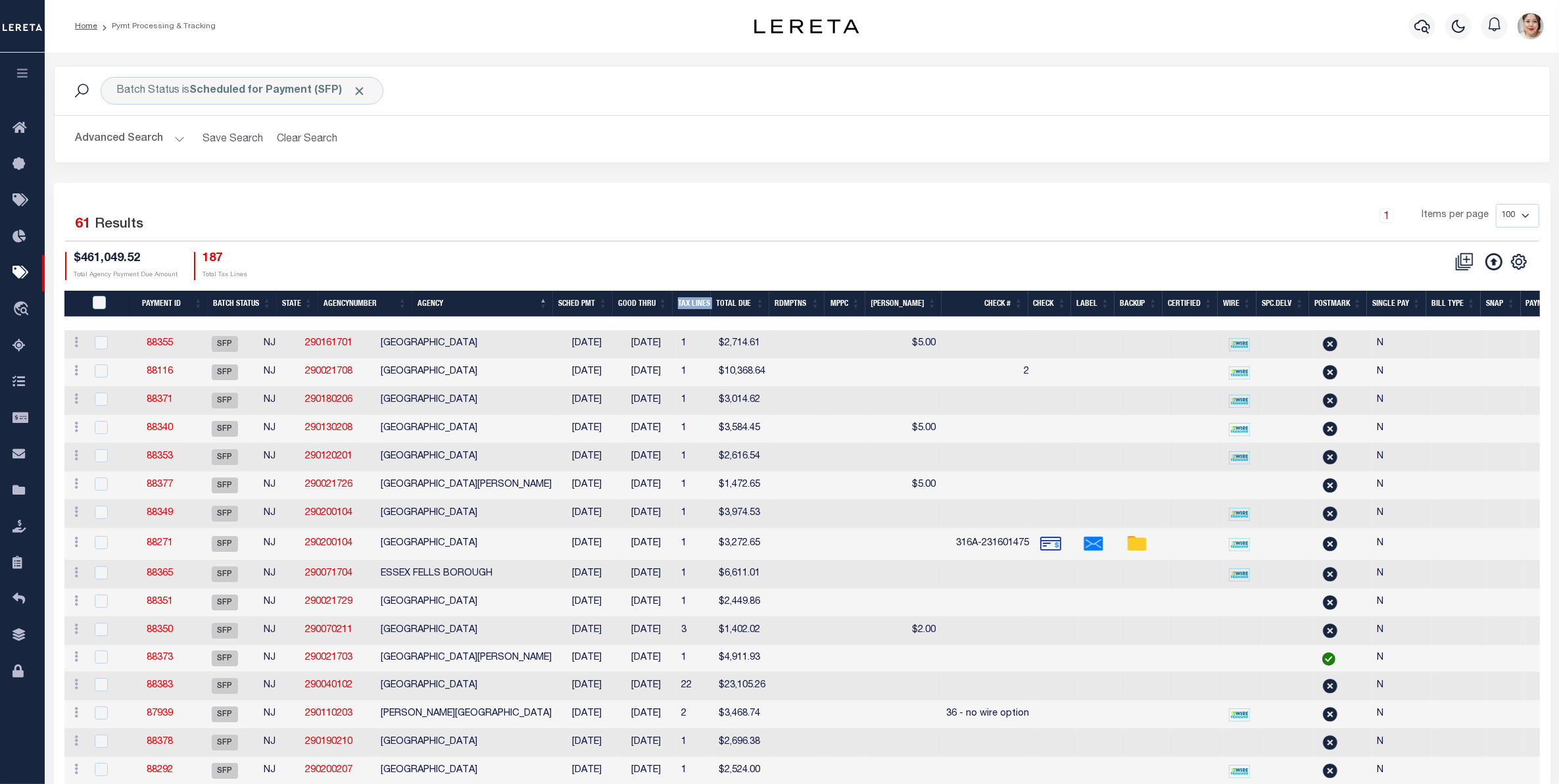
click at [705, 301] on th "Tax Lines" at bounding box center [692, 304] width 38 height 27
click at [705, 300] on th "Tax Lines" at bounding box center [692, 304] width 38 height 27
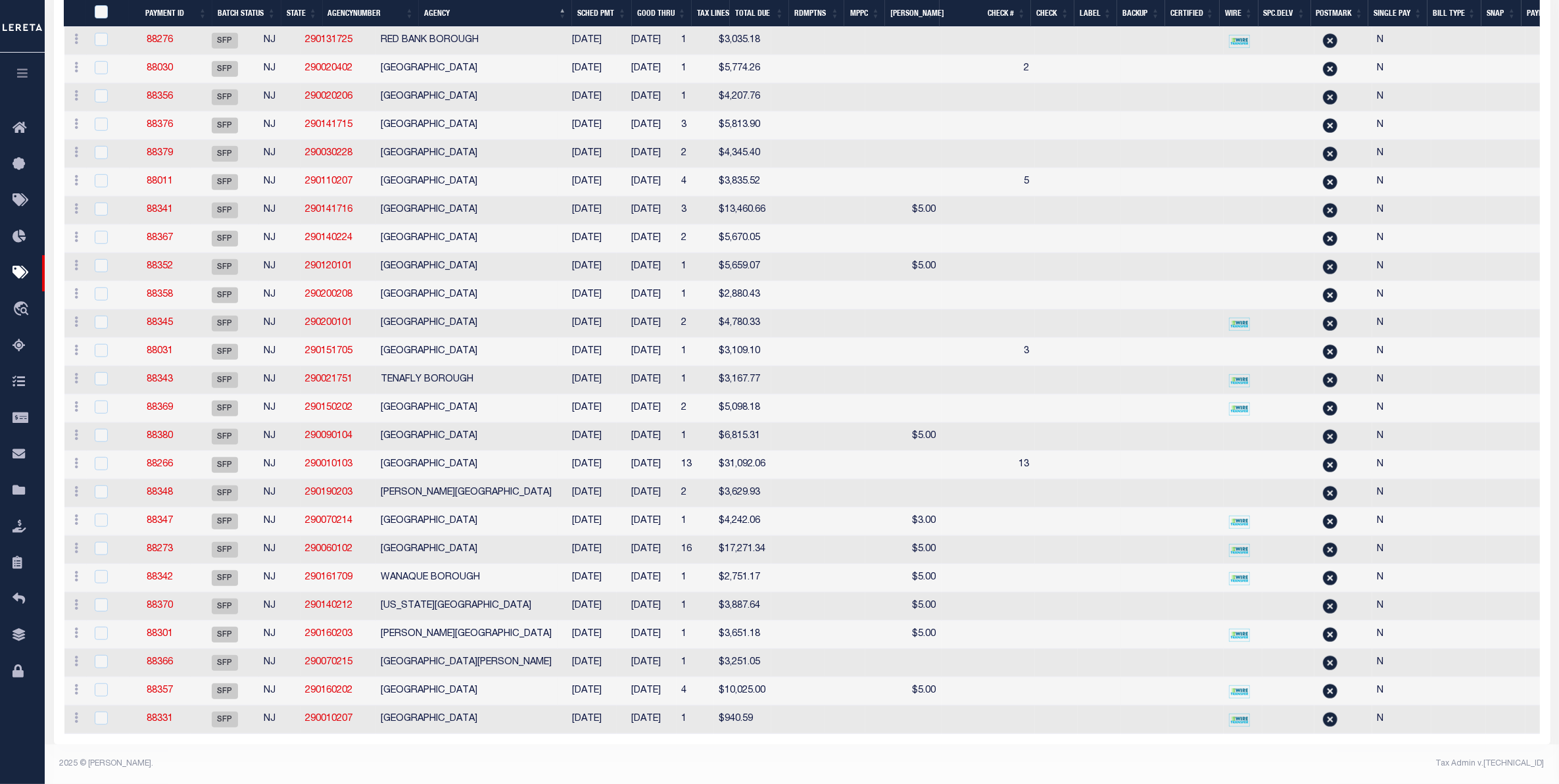
scroll to position [1382, 0]
click at [168, 544] on link "88273" at bounding box center [160, 549] width 26 height 9
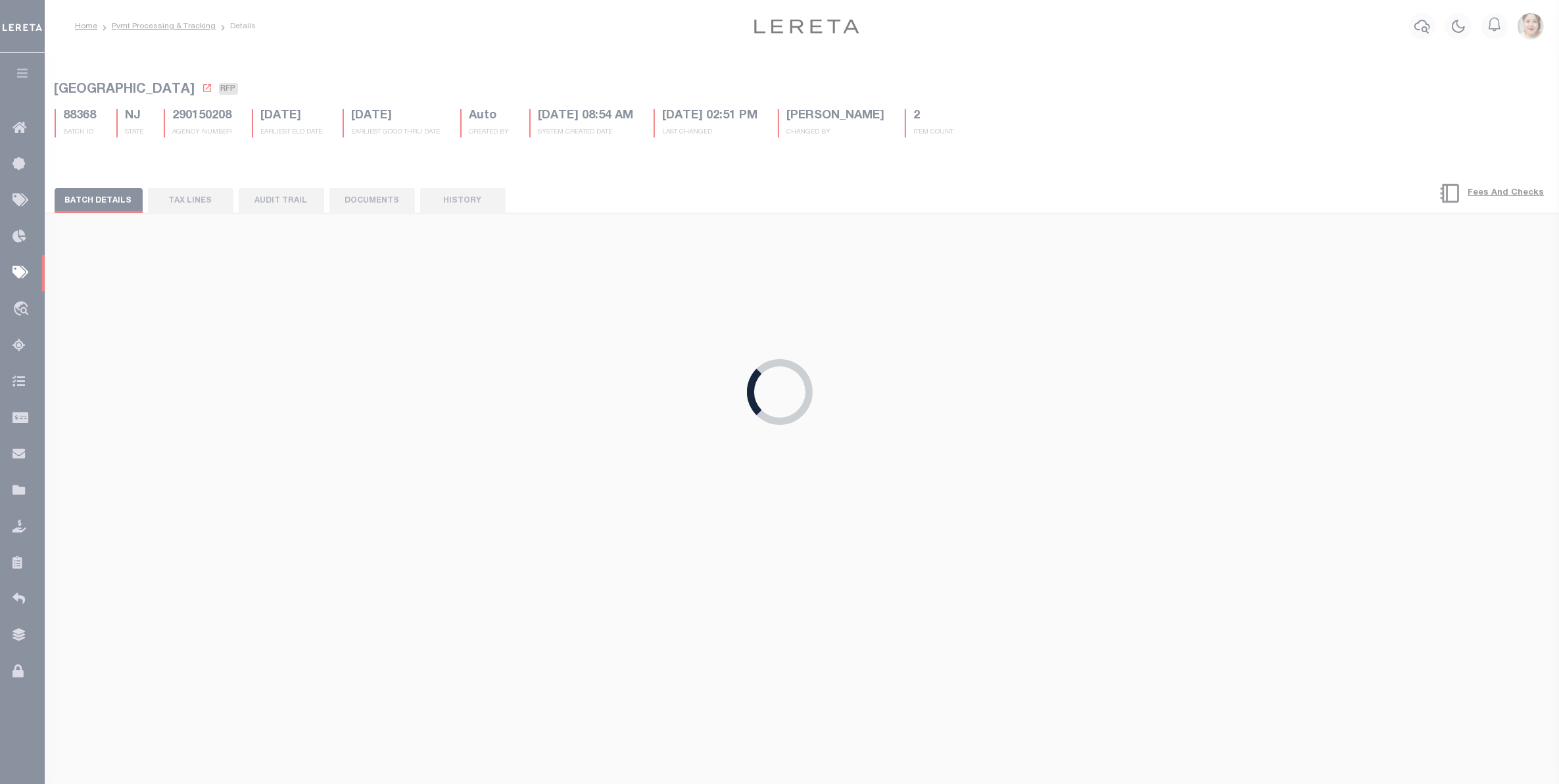
select select "SFP"
type input "[DATE]"
select select
type input "Matt"
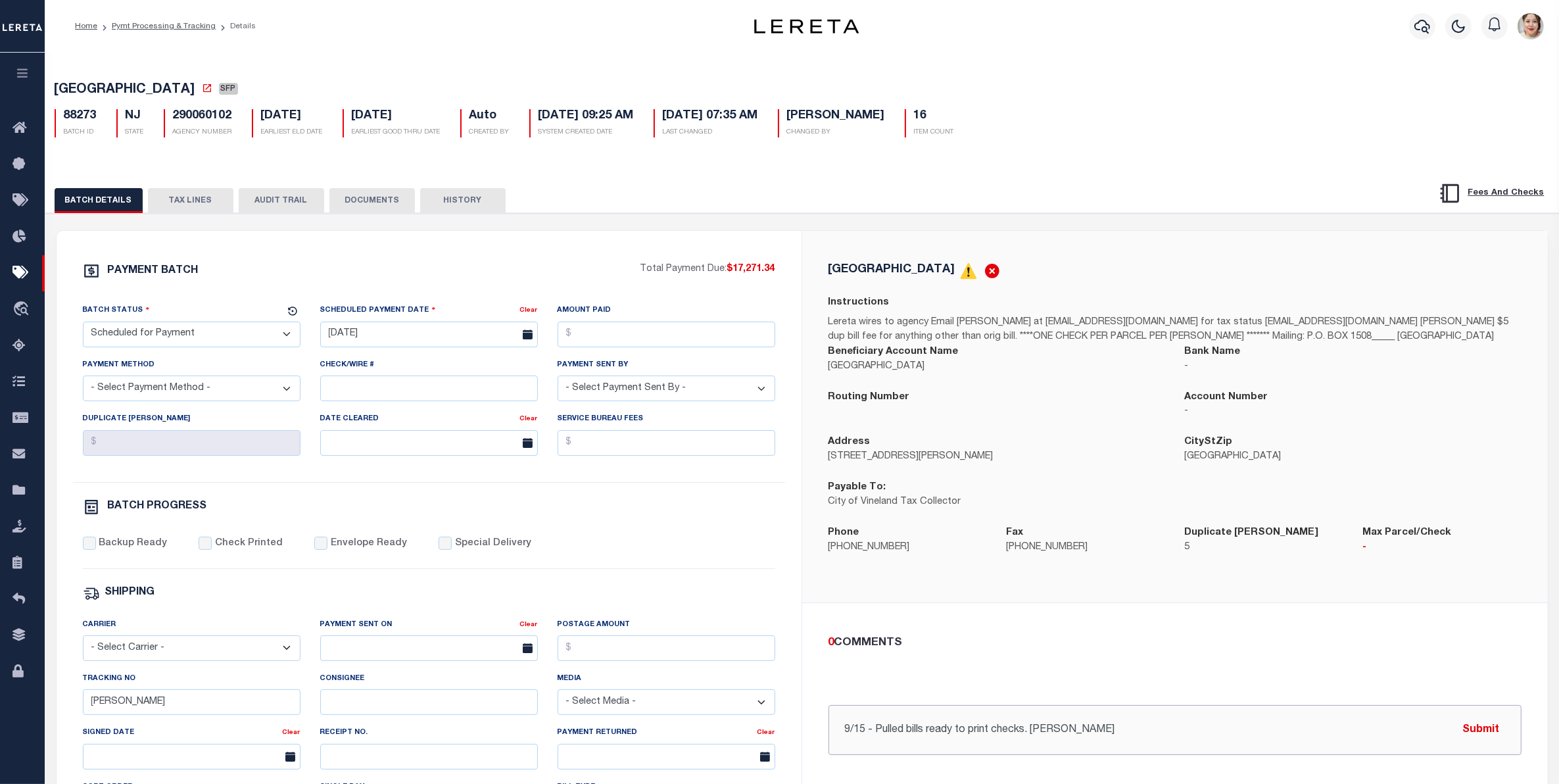
click at [1183, 739] on input "9/15 - Pulled bills ready to print checks. J.Longman" at bounding box center [1175, 729] width 693 height 50
drag, startPoint x: 1168, startPoint y: 737, endPoint x: 711, endPoint y: 694, distance: 459.0
click at [711, 694] on div "PAYMENT BATCH Total Payment Due: $17,271.34 Batch Status" at bounding box center [803, 615] width 1492 height 769
click at [185, 203] on button "TAX LINES" at bounding box center [191, 200] width 86 height 25
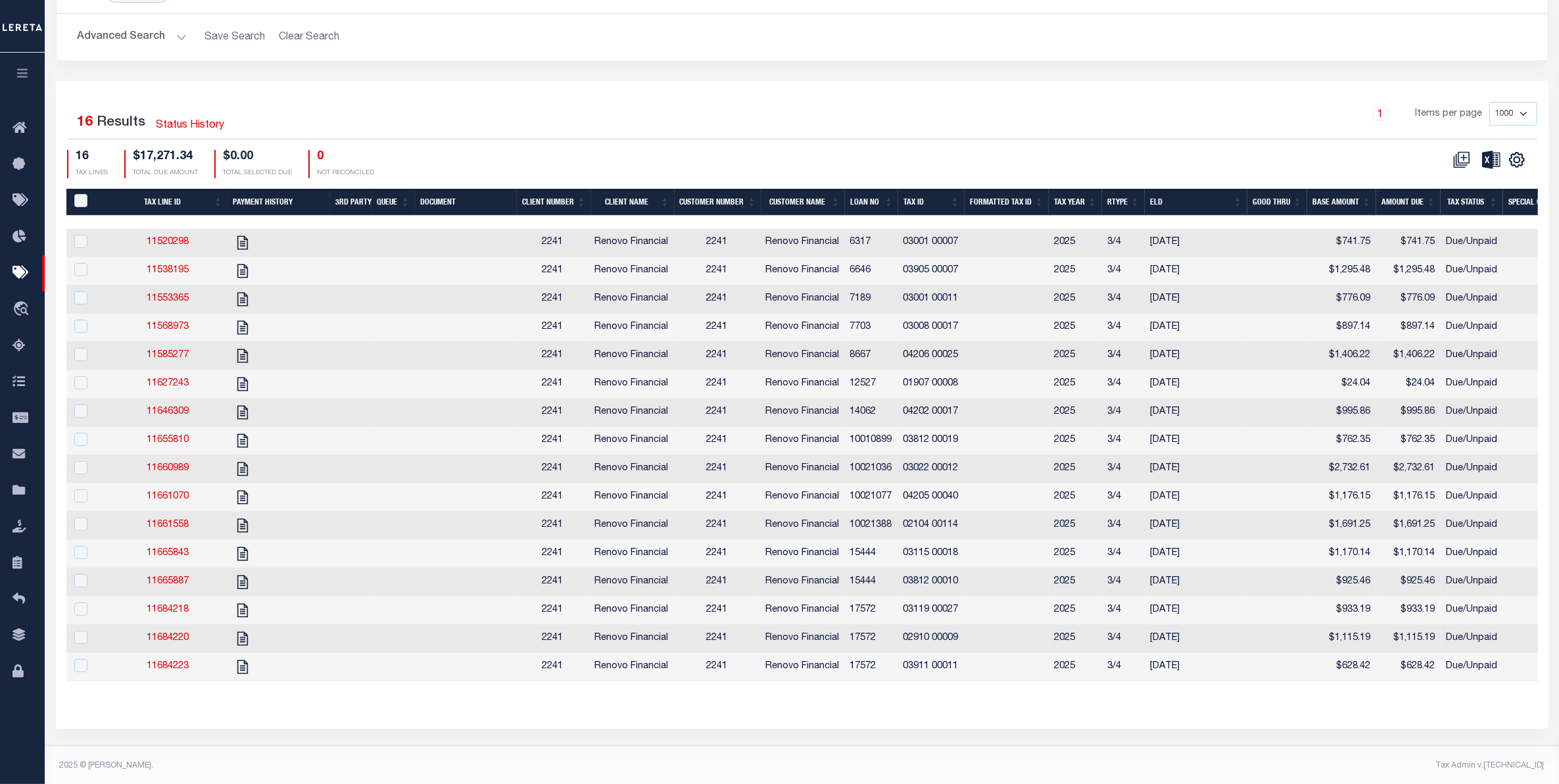
scroll to position [213, 0]
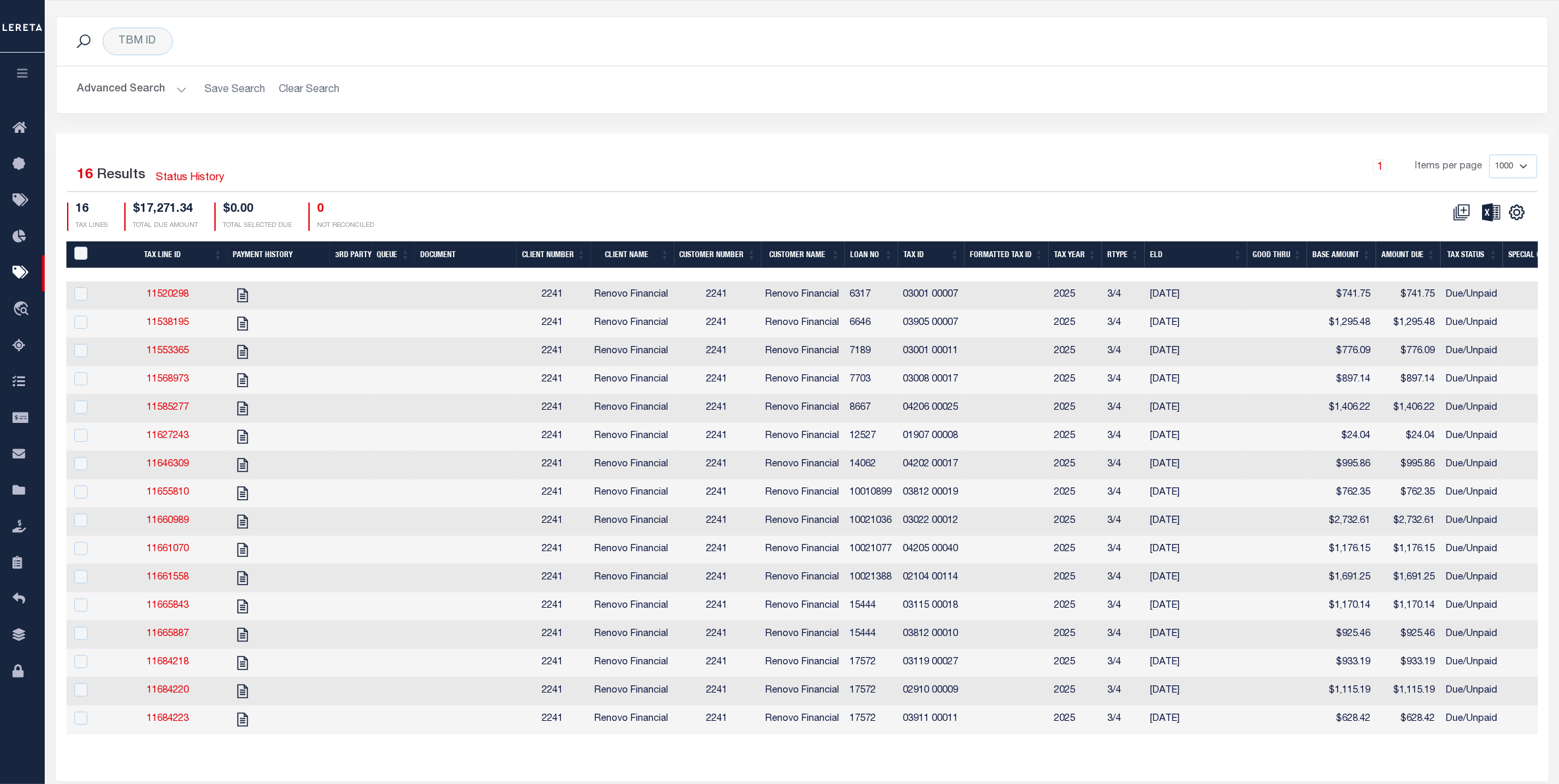
click at [1348, 300] on td "$741.75" at bounding box center [1341, 296] width 69 height 28
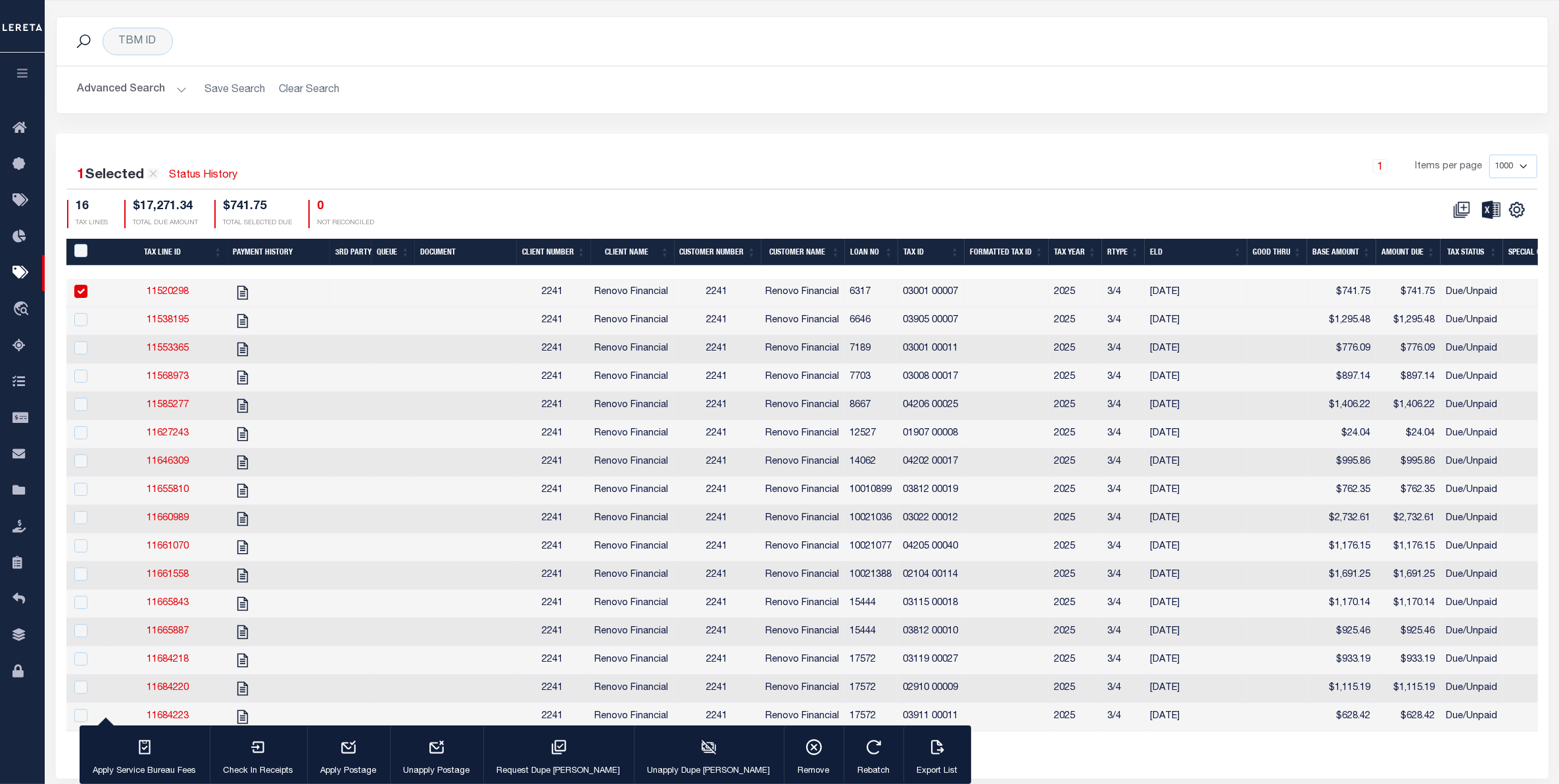
click at [476, 189] on div "1 Items per page 1000 2500 5000 10000" at bounding box center [988, 172] width 1098 height 34
click at [82, 294] on input "checkbox" at bounding box center [81, 291] width 13 height 13
checkbox input "false"
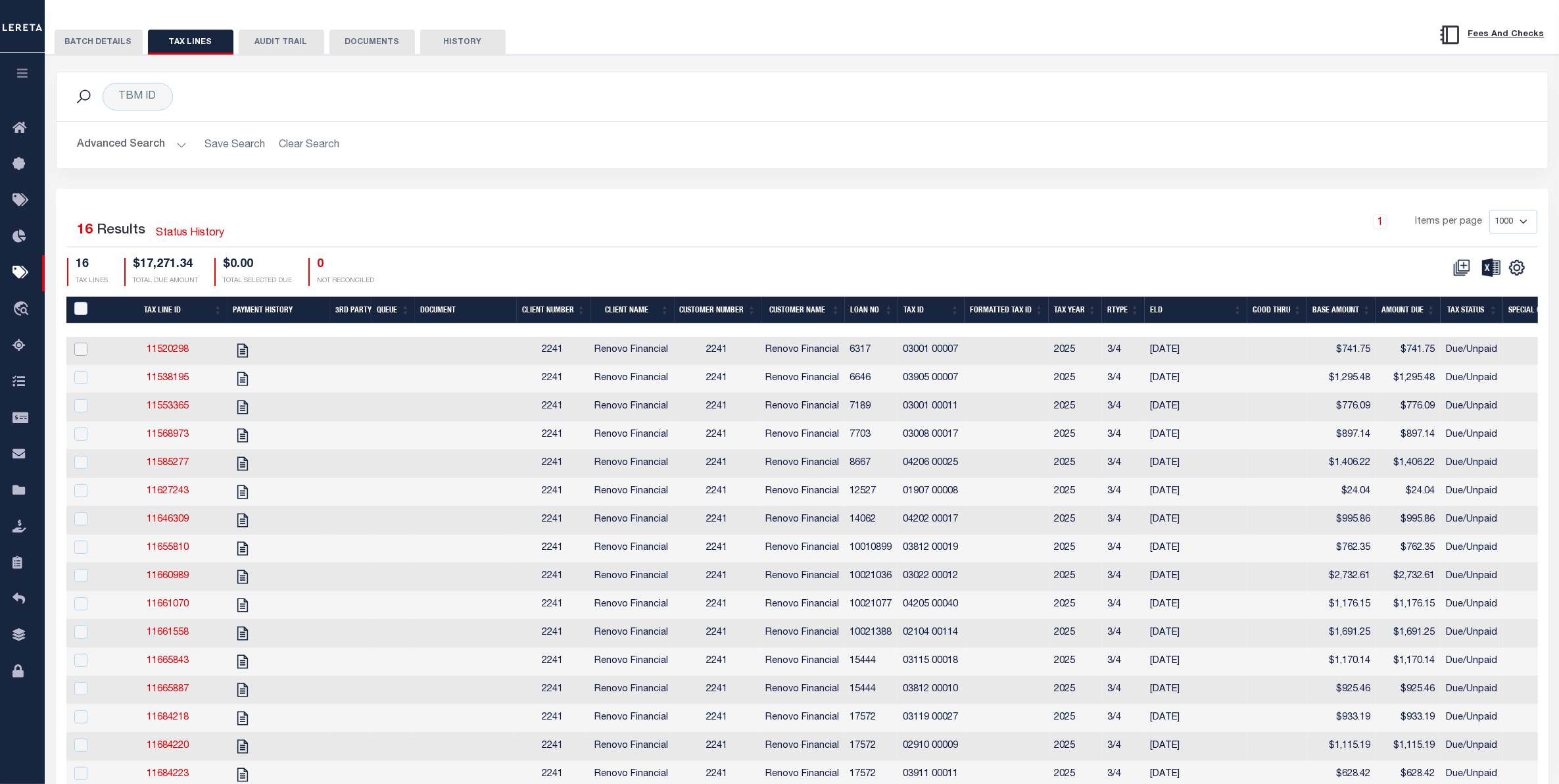
scroll to position [132, 0]
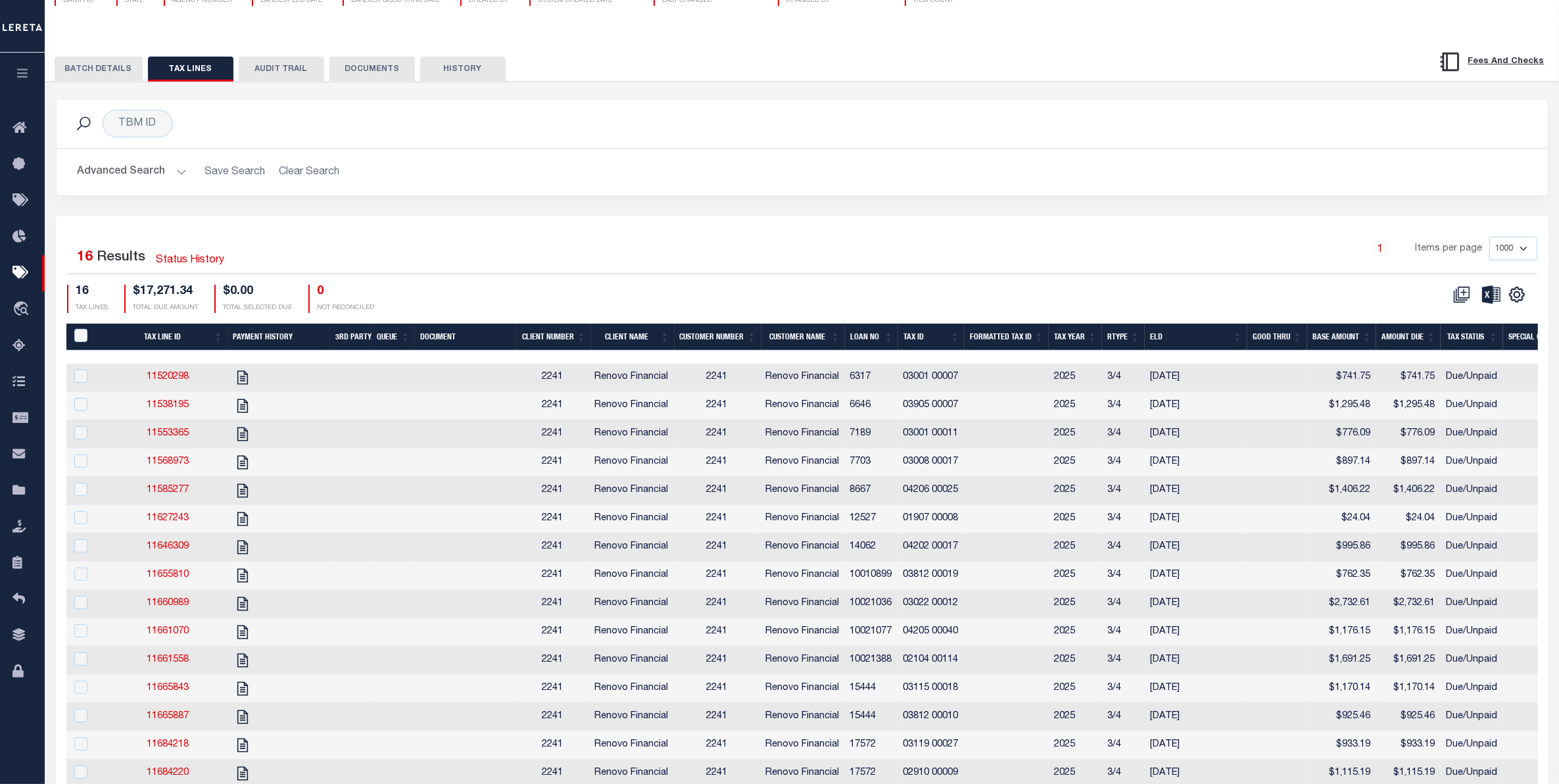
click at [18, 74] on icon "button" at bounding box center [22, 73] width 15 height 12
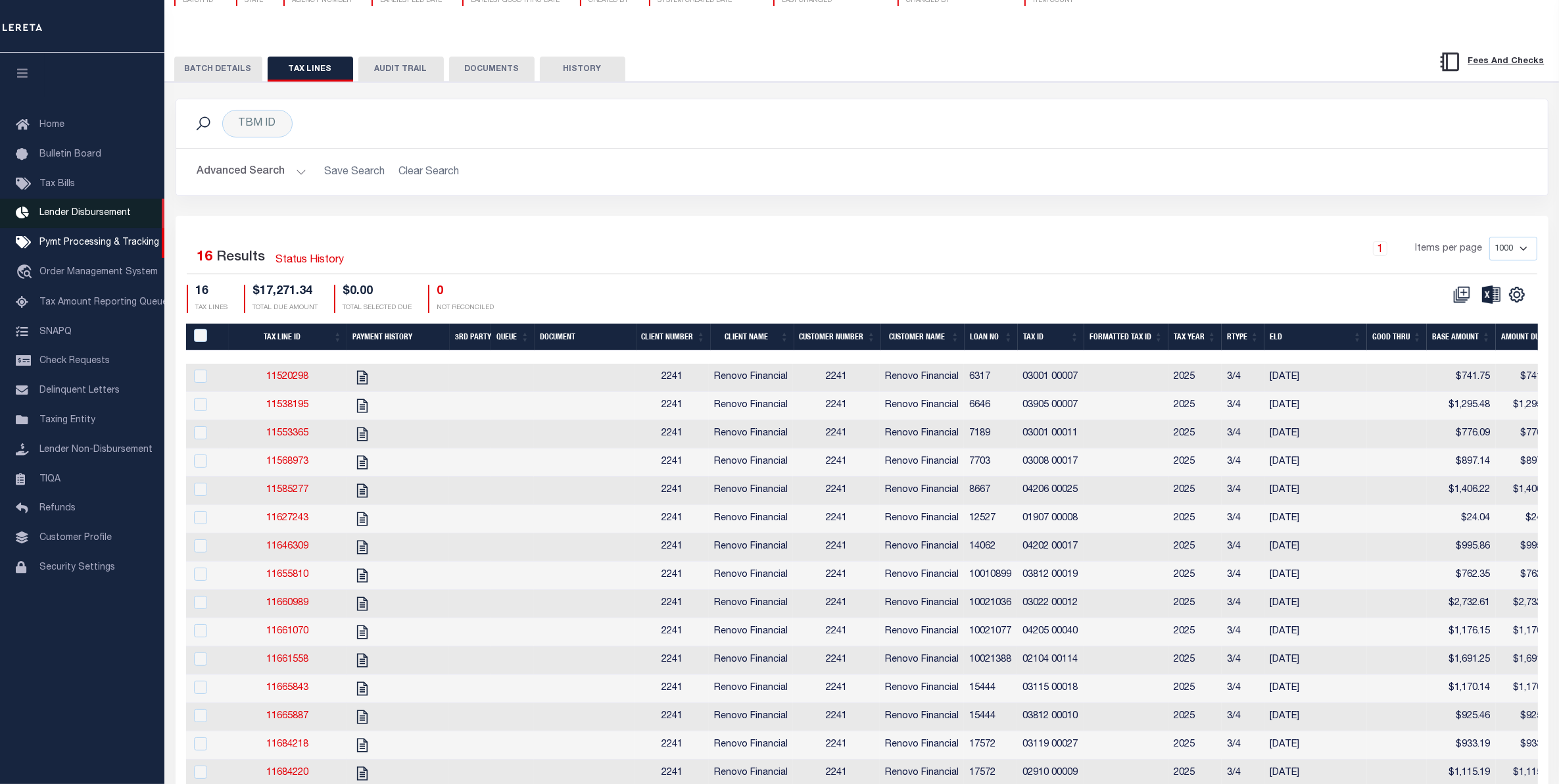
click at [87, 215] on span "Lender Disbursement" at bounding box center [85, 213] width 91 height 9
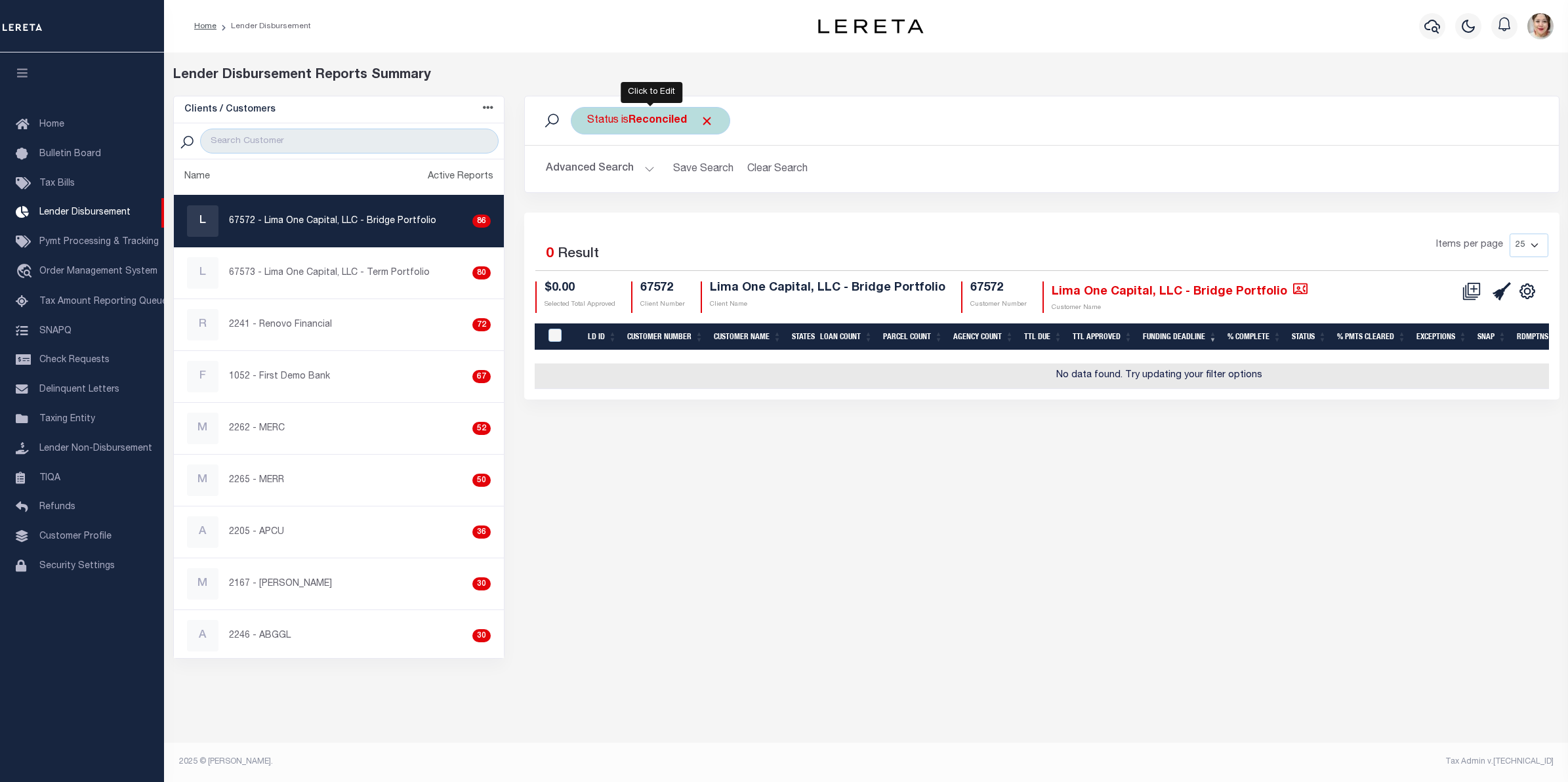
click at [659, 122] on b "Reconciled" at bounding box center [658, 120] width 59 height 11
click at [676, 182] on select "All Active Approval In Progress Batching In Progress Complete Do Not Pay Escrow…" at bounding box center [684, 185] width 193 height 25
select select "BIP"
click at [588, 173] on select "All Active Approval In Progress Batching In Progress Complete Do Not Pay Escrow…" at bounding box center [684, 185] width 193 height 25
click at [759, 213] on input "Apply" at bounding box center [761, 214] width 39 height 22
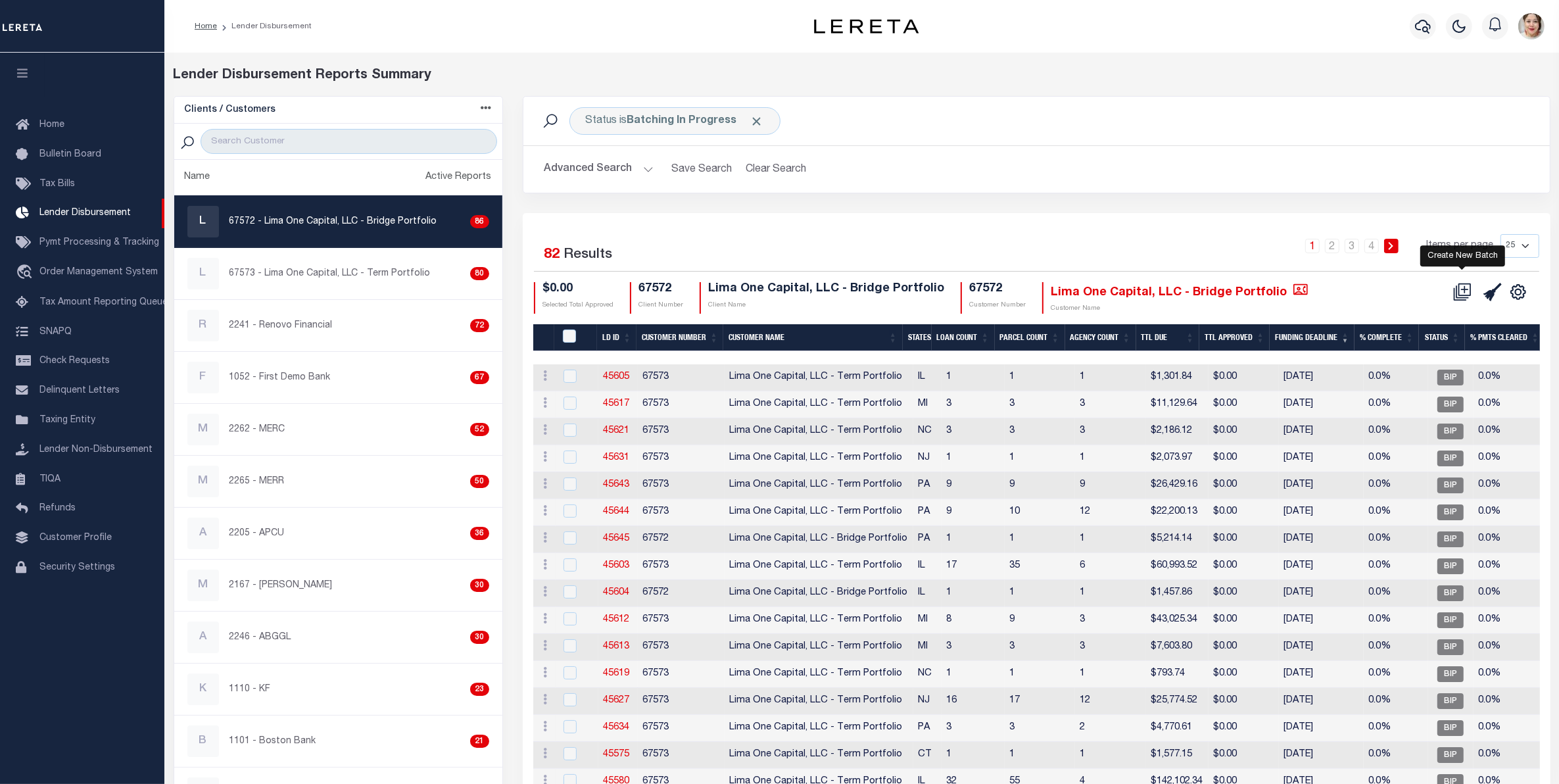
click at [1462, 290] on icon at bounding box center [1463, 292] width 18 height 18
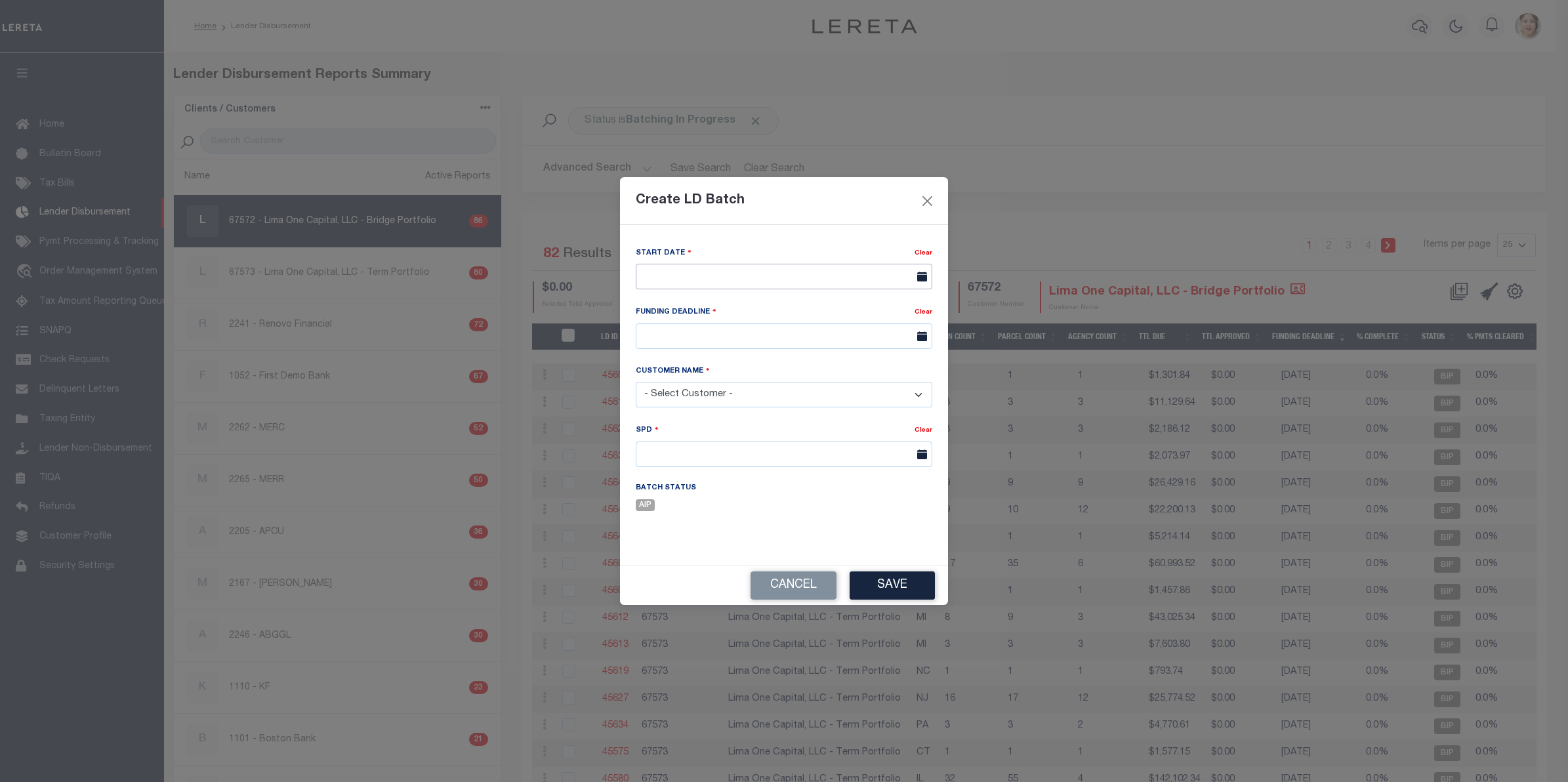
click at [716, 276] on input "text" at bounding box center [784, 276] width 296 height 25
click at [671, 403] on span "15" at bounding box center [678, 399] width 25 height 25
type input "[DATE]"
click at [699, 342] on input "text" at bounding box center [784, 336] width 296 height 25
click at [675, 491] on span "22" at bounding box center [678, 486] width 25 height 25
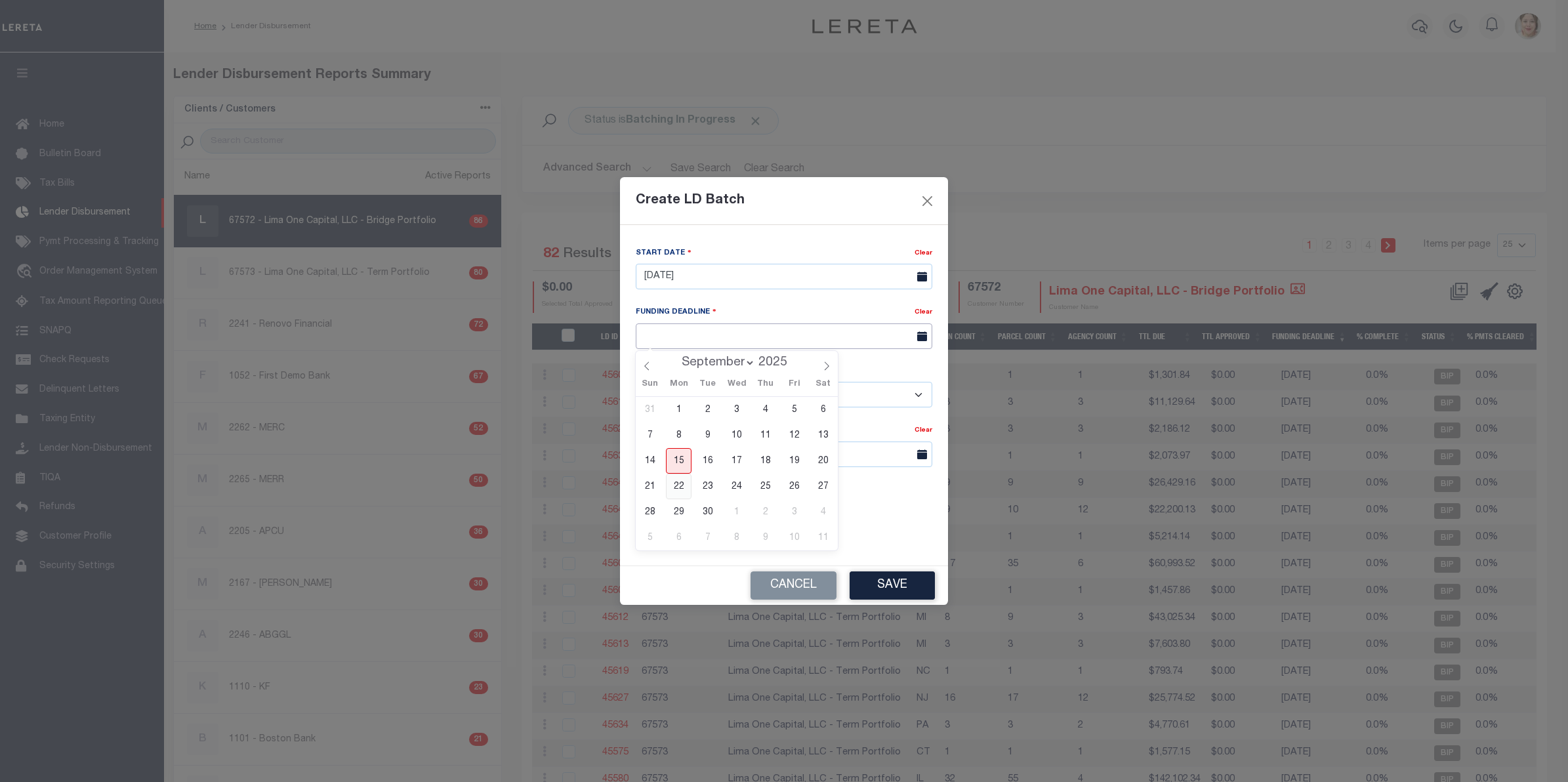
type input "[DATE]"
click at [680, 401] on select "- Select Customer - 78796 AB ABGGL ABL Accumatch - Refunds AFCU ALL ANB APCU Au…" at bounding box center [784, 395] width 296 height 25
select select "2284"
click at [636, 383] on select "- Select Customer - 78796 AB ABGGL ABL Accumatch - Refunds AFCU ALL ANB APCU Au…" at bounding box center [784, 395] width 296 height 25
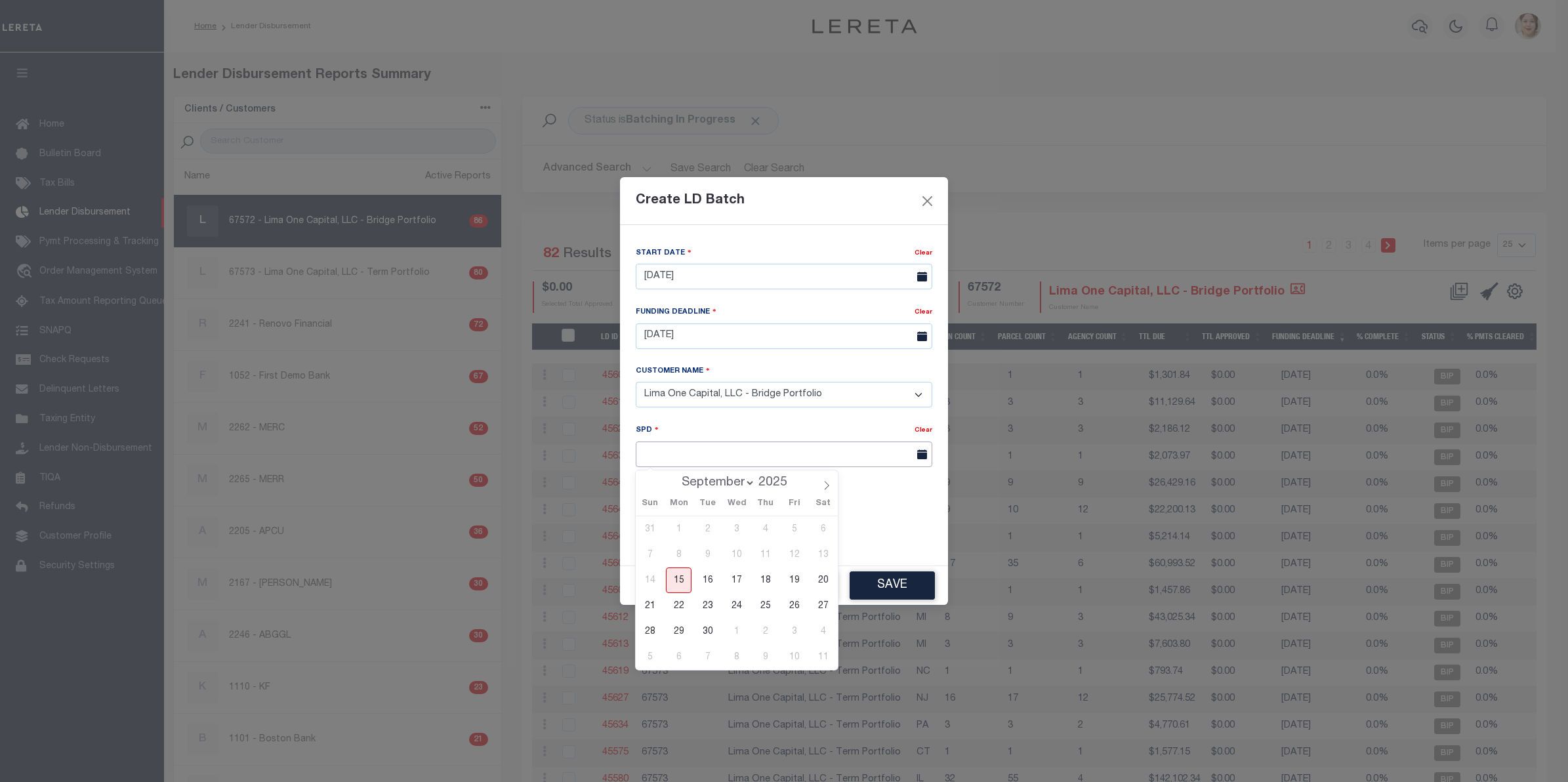
click at [679, 450] on input "text" at bounding box center [784, 454] width 296 height 25
click at [712, 602] on span "23" at bounding box center [707, 605] width 25 height 25
type input "[DATE]"
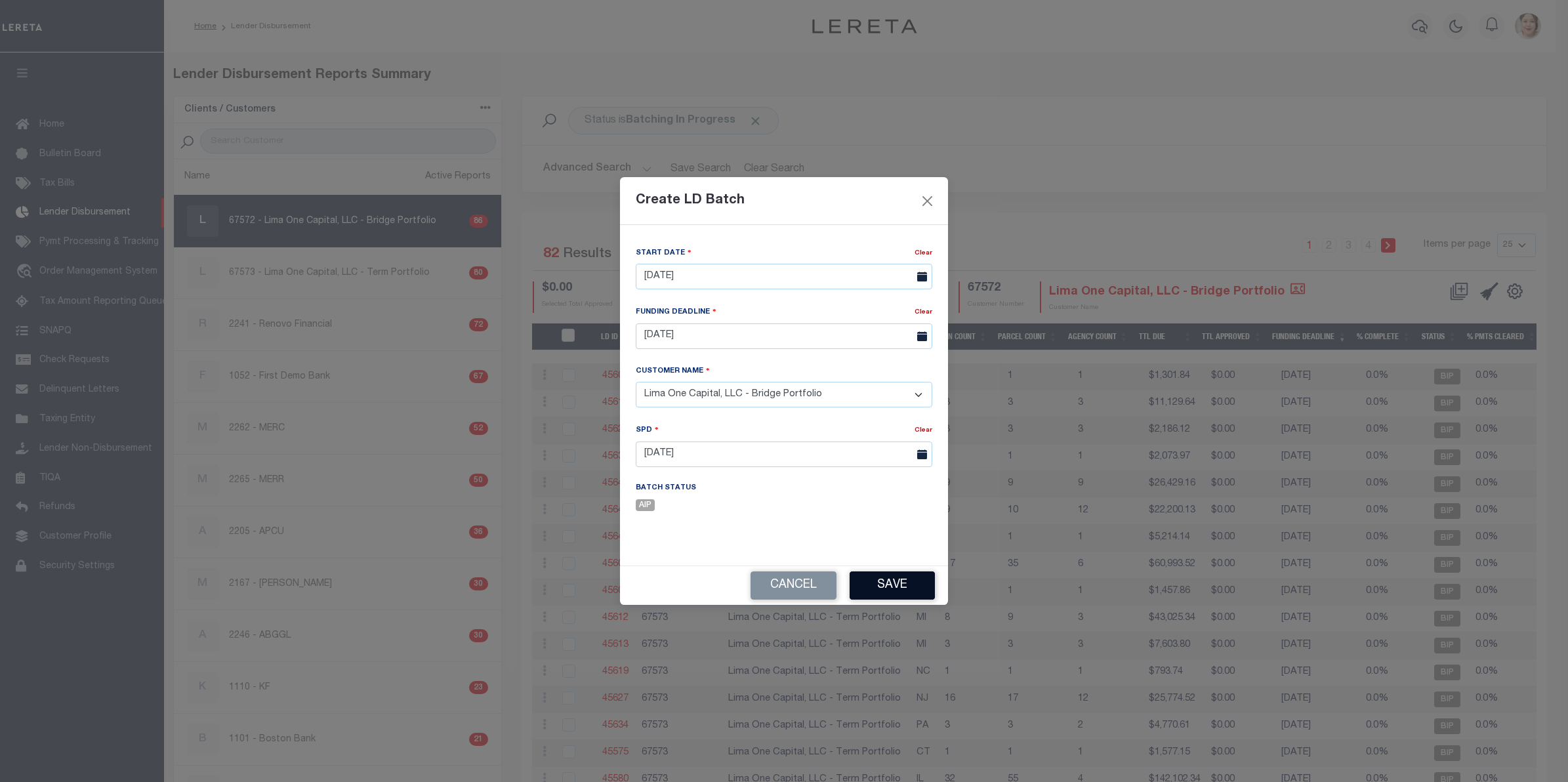
click at [902, 583] on button "Save" at bounding box center [892, 585] width 86 height 28
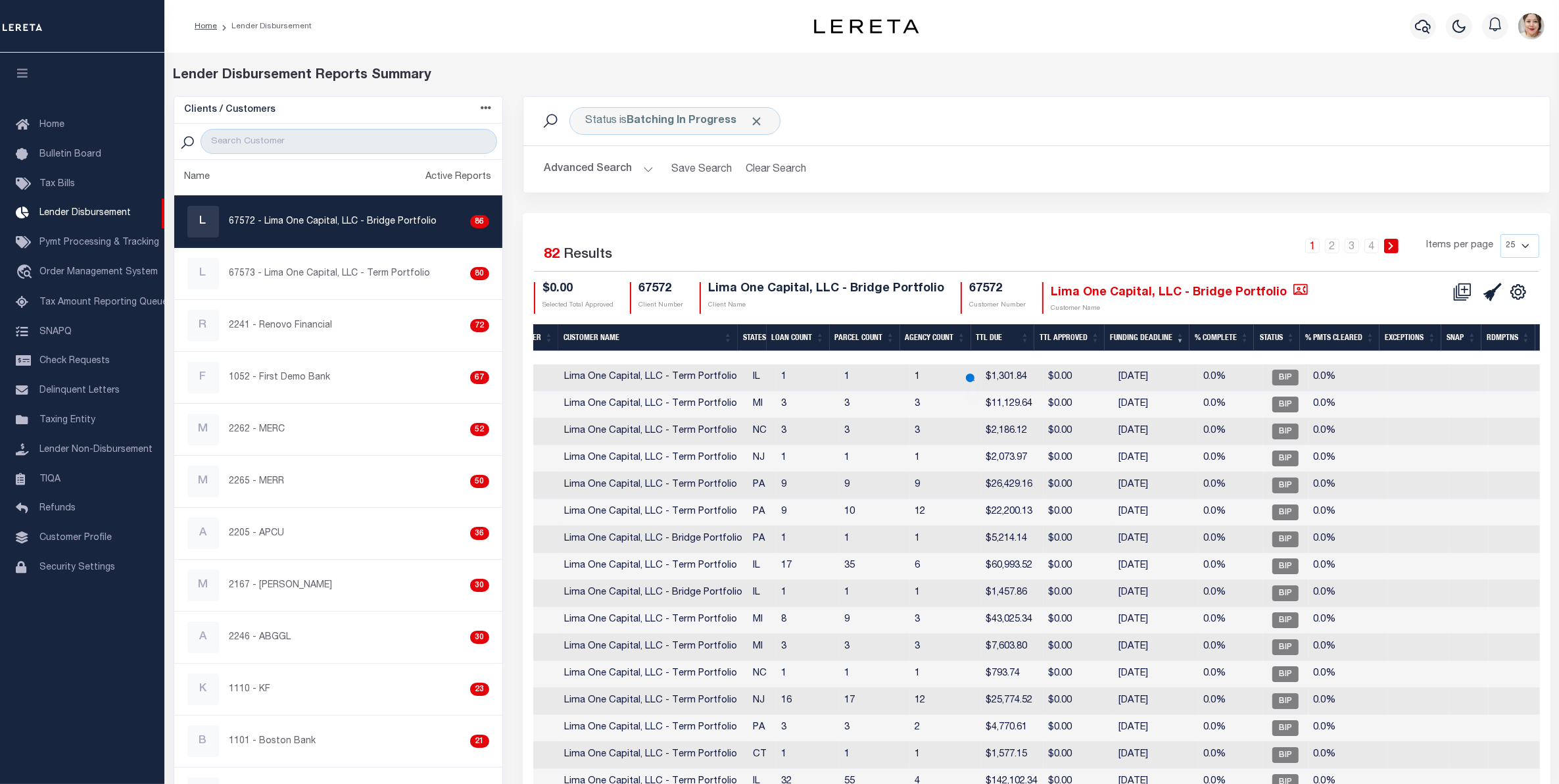
scroll to position [0, 181]
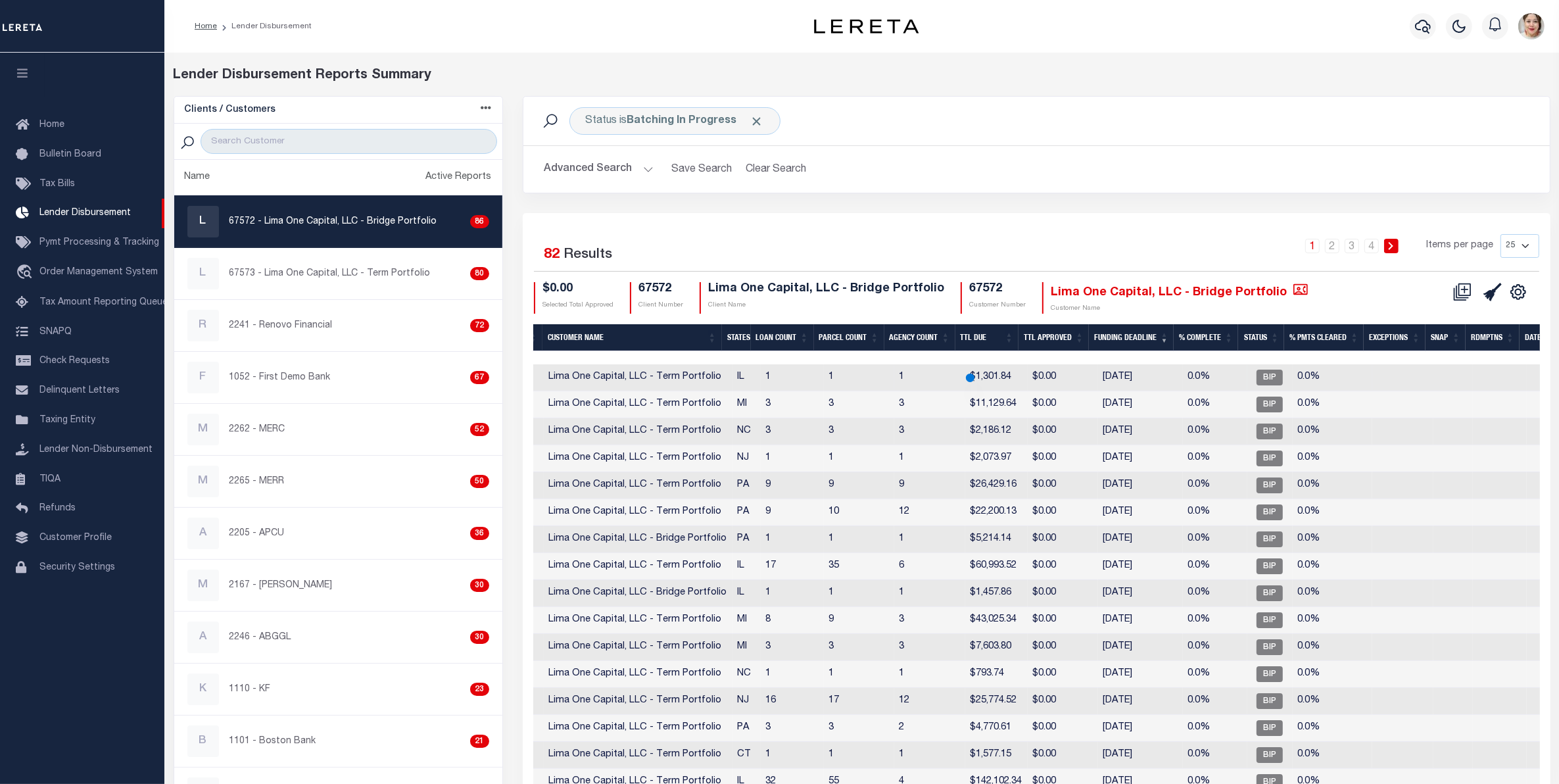
drag, startPoint x: 1175, startPoint y: 363, endPoint x: 1416, endPoint y: 368, distance: 241.1
click at [1416, 368] on tr "ACTIONS Delete Batch 45605 67573 Lima One Capital, LLC - Term Portfolio IL 1 1 …" at bounding box center [1049, 378] width 1393 height 27
click at [1353, 157] on h2 "Advanced Search Save Search Clear Search LDBatchesGridWrapper_dynamictable_____…" at bounding box center [1036, 169] width 1005 height 26
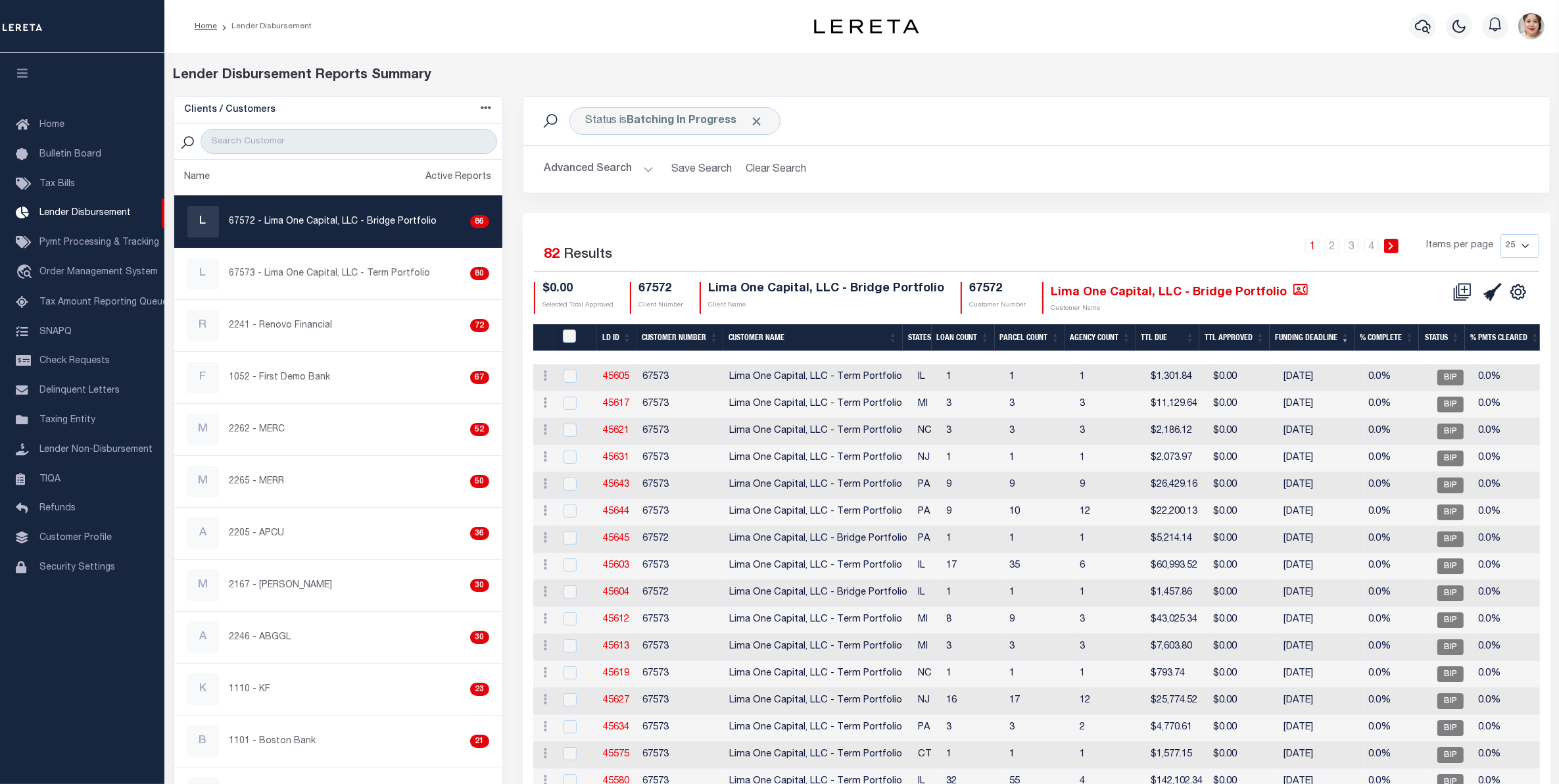
scroll to position [0, 379]
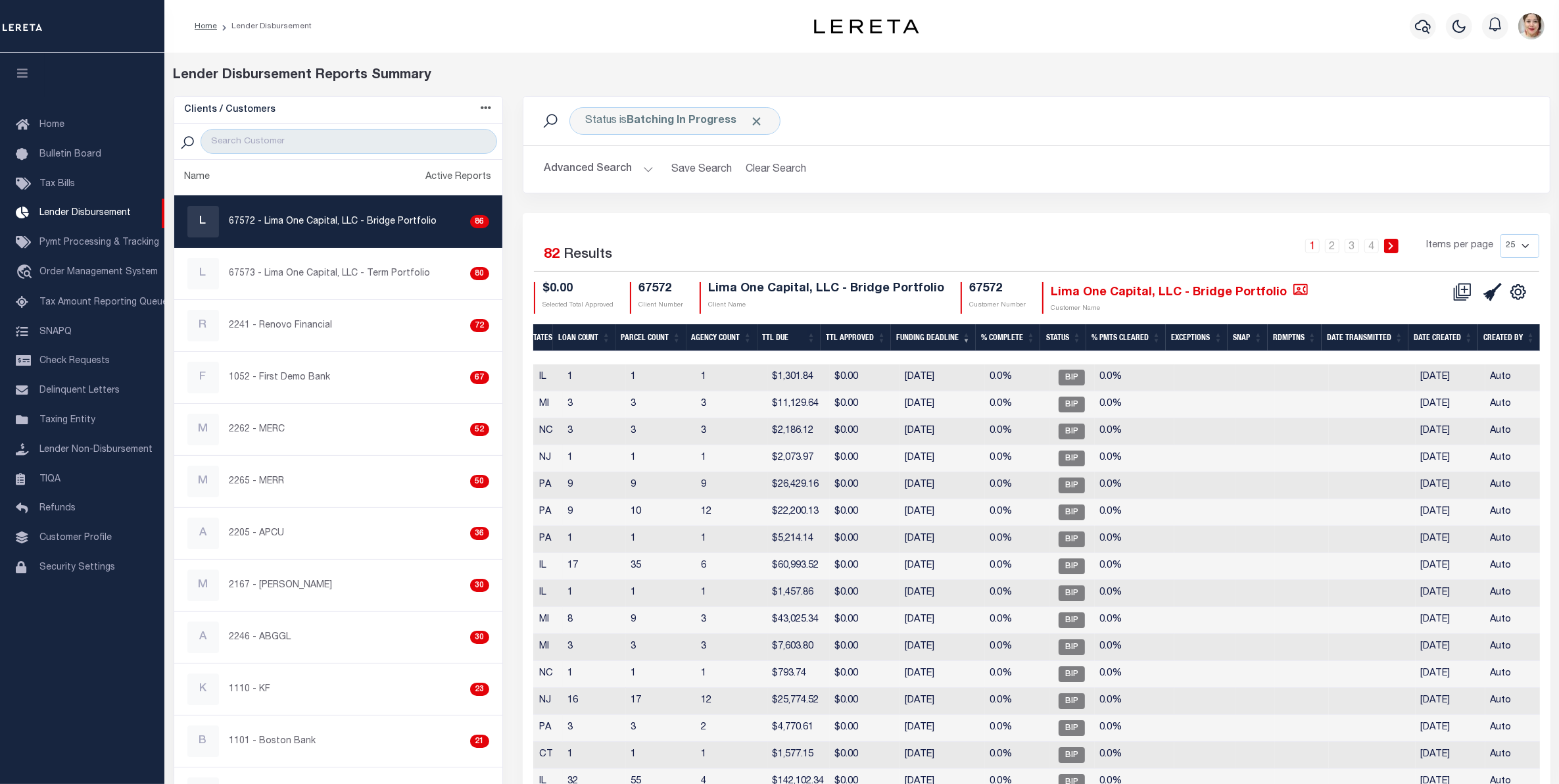
click at [942, 335] on th "Funding Deadline" at bounding box center [934, 337] width 85 height 27
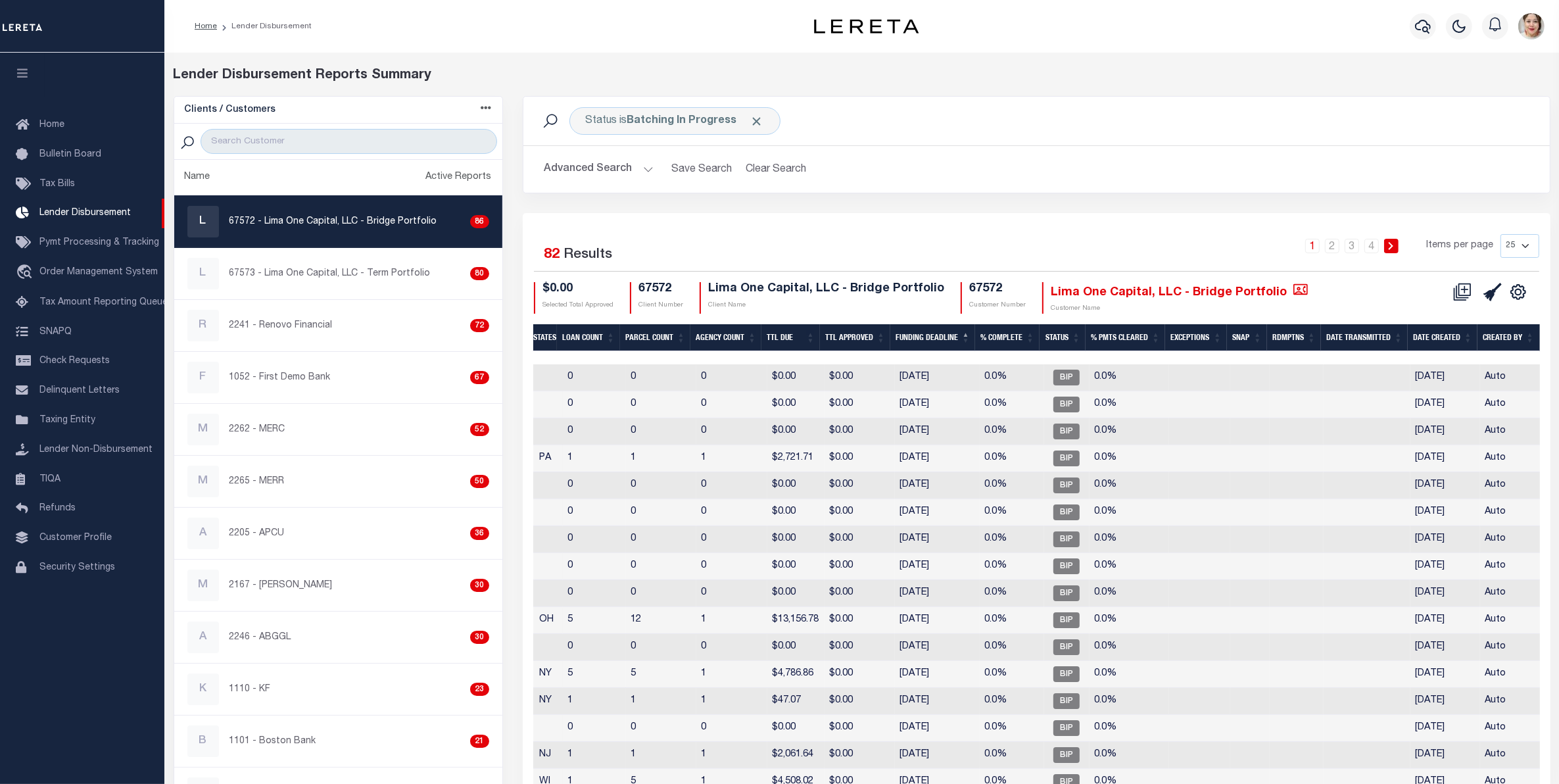
scroll to position [0, 374]
click at [941, 334] on th "Funding Deadline" at bounding box center [934, 337] width 85 height 27
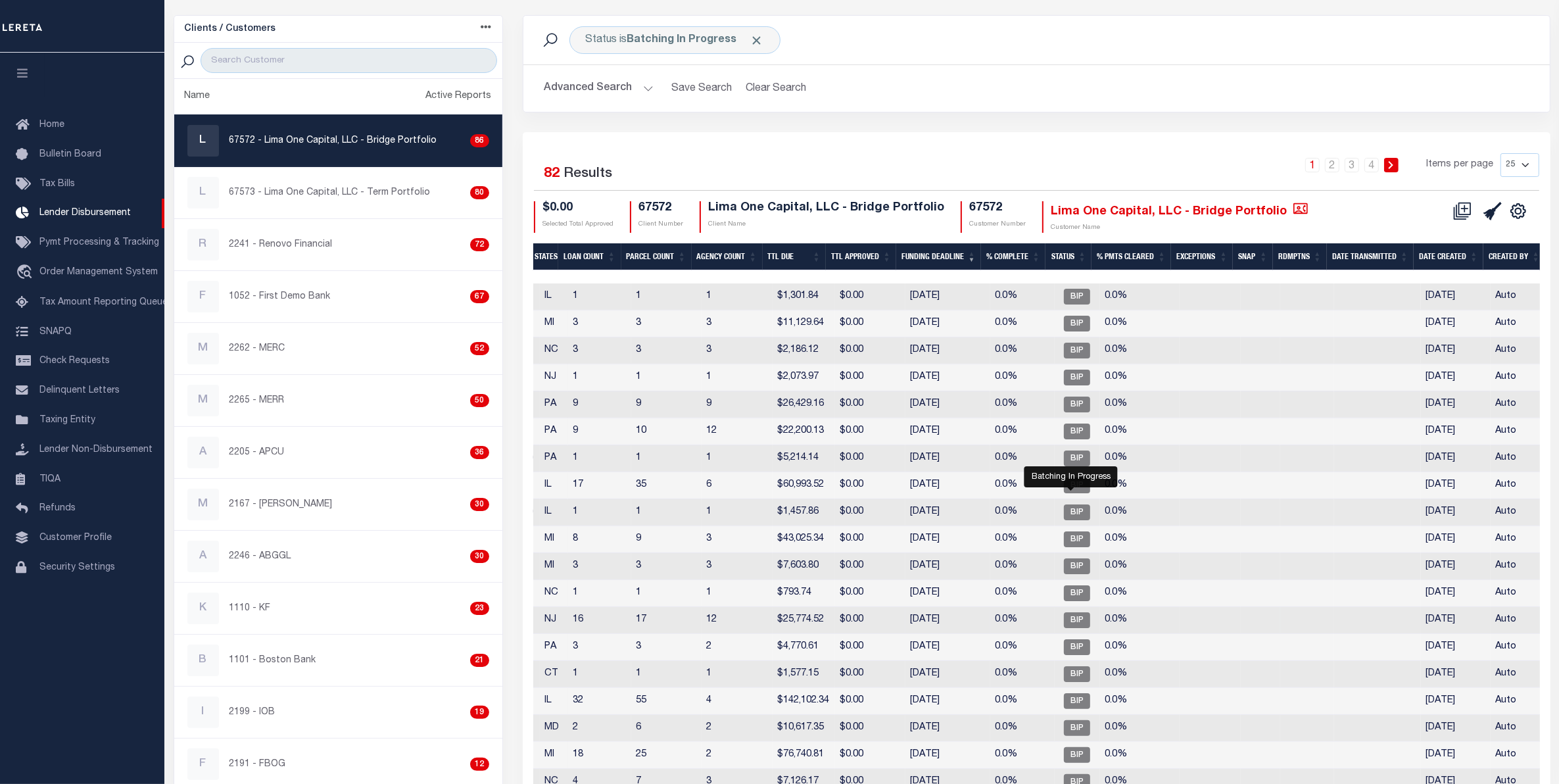
scroll to position [0, 0]
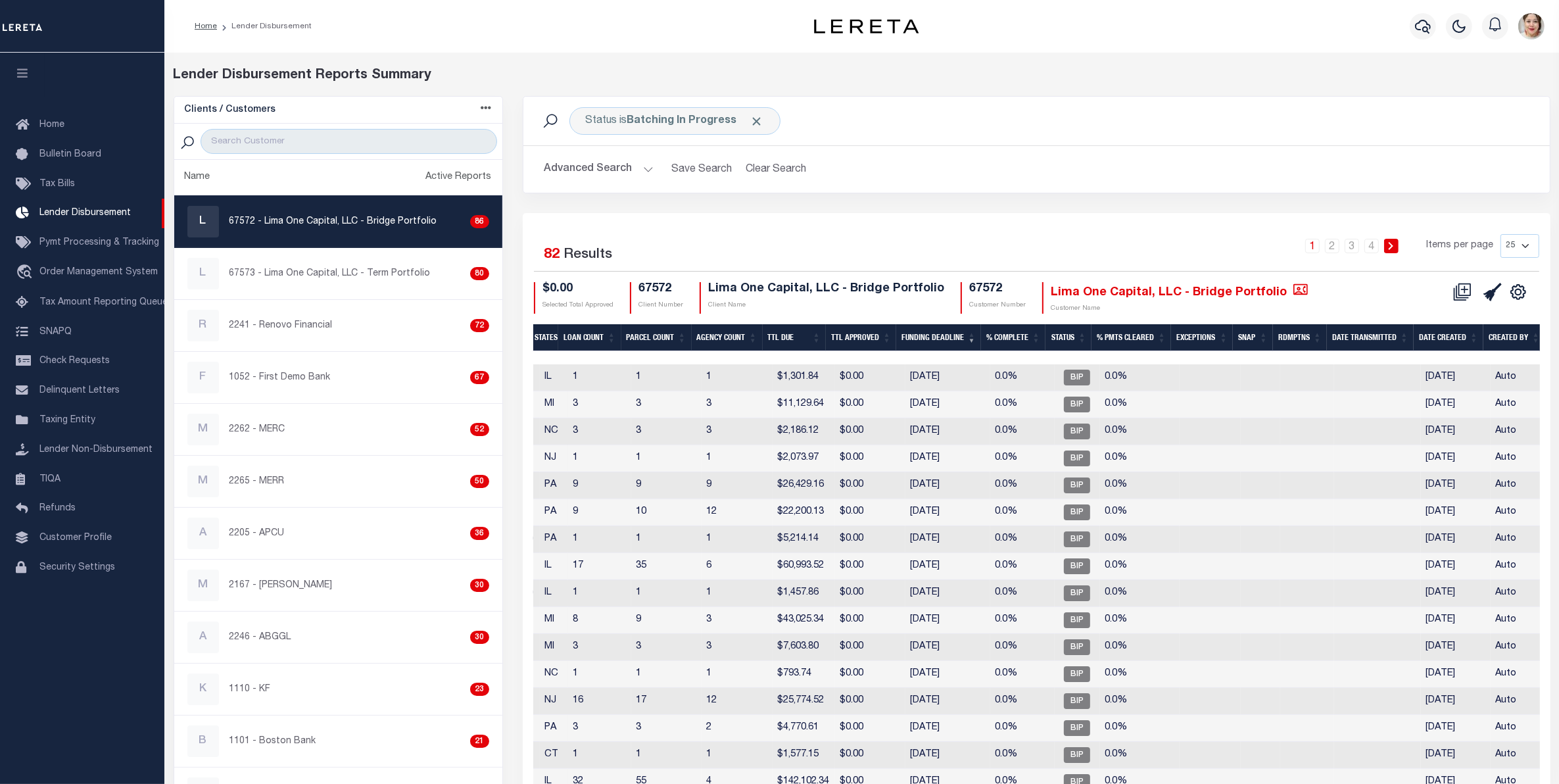
click at [613, 167] on button "Advanced Search" at bounding box center [599, 169] width 109 height 26
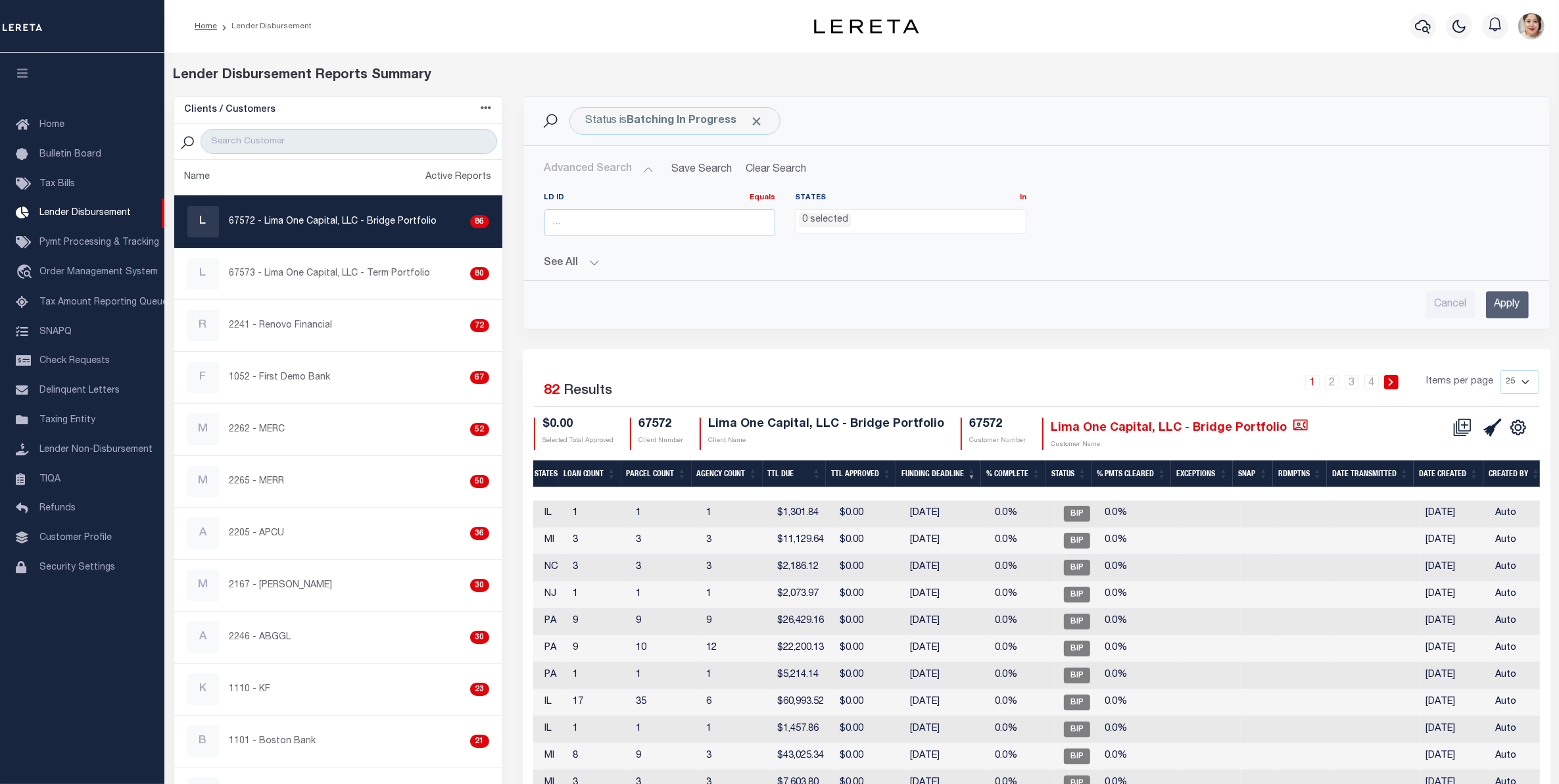
click at [563, 265] on button "See All" at bounding box center [1036, 264] width 985 height 13
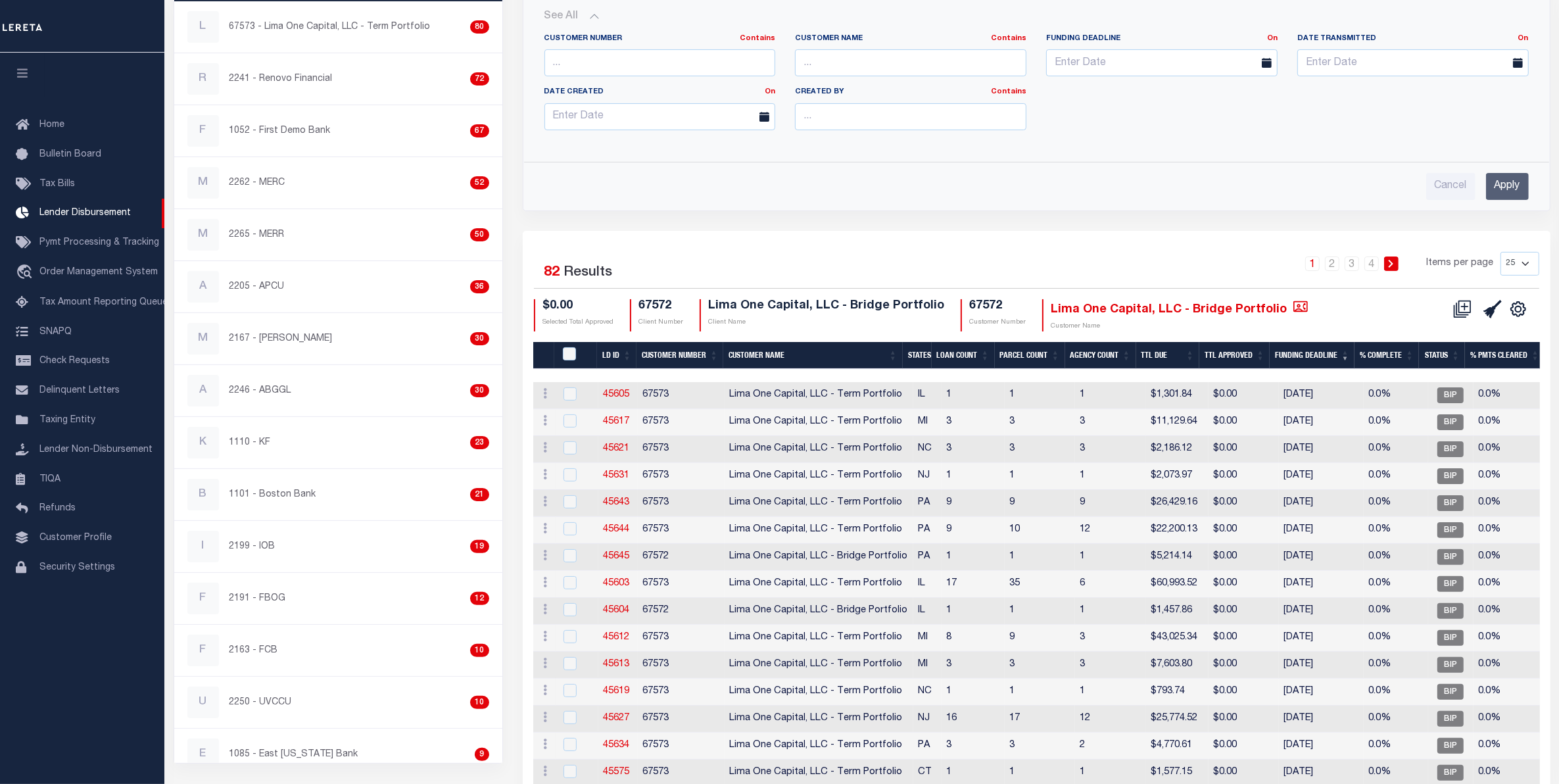
drag, startPoint x: 1251, startPoint y: 373, endPoint x: 1275, endPoint y: 380, distance: 25.0
click at [1336, 383] on div "LD ID Customer Number Customer Name States Loan Count Parcel Count Agency Count…" at bounding box center [1036, 698] width 1007 height 714
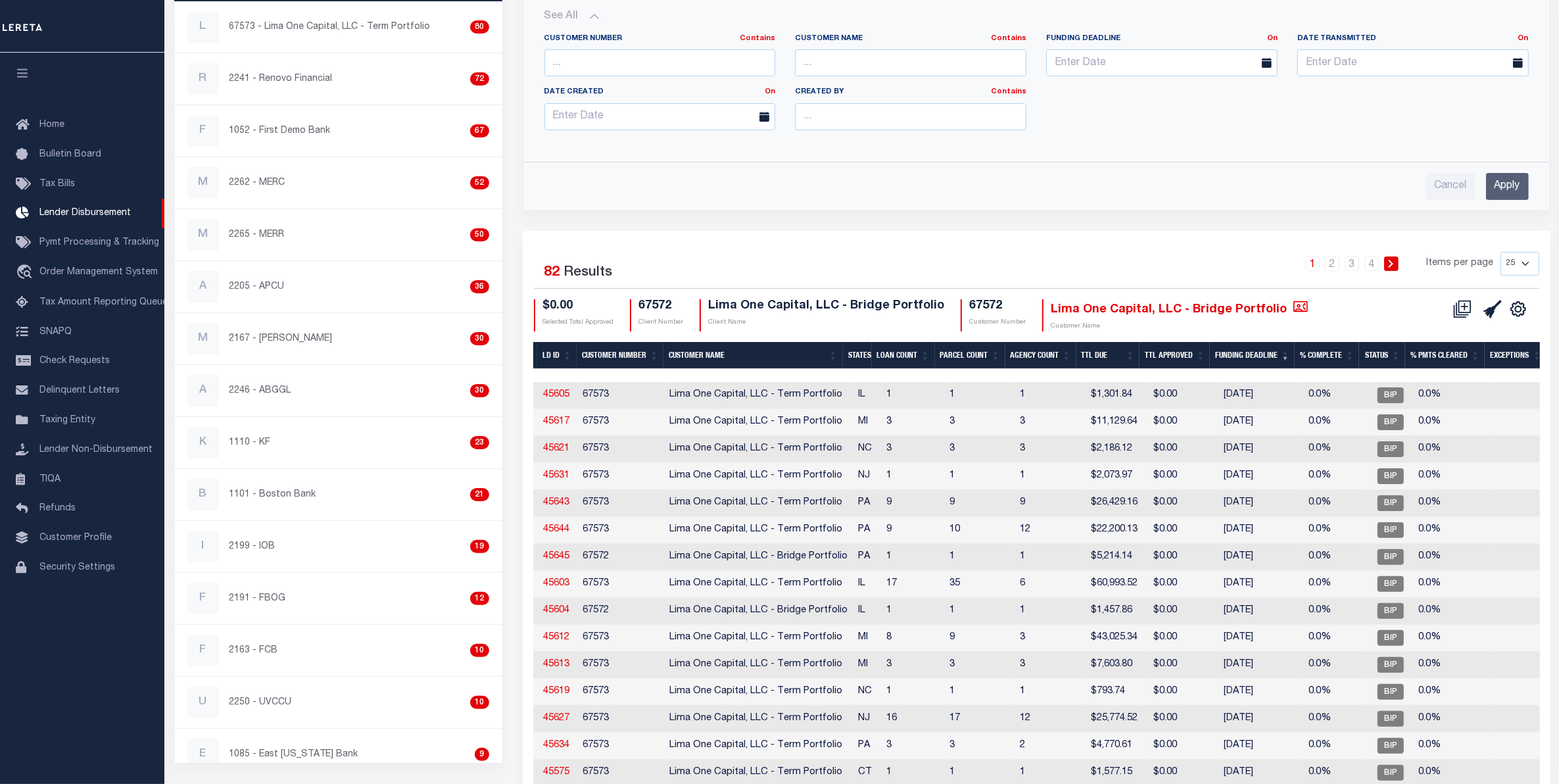
scroll to position [0, 64]
click at [1143, 245] on div "Selected 82 Results 1 2 3 4 Items per page 25 50 100 200 $0.00" at bounding box center [1036, 649] width 1028 height 836
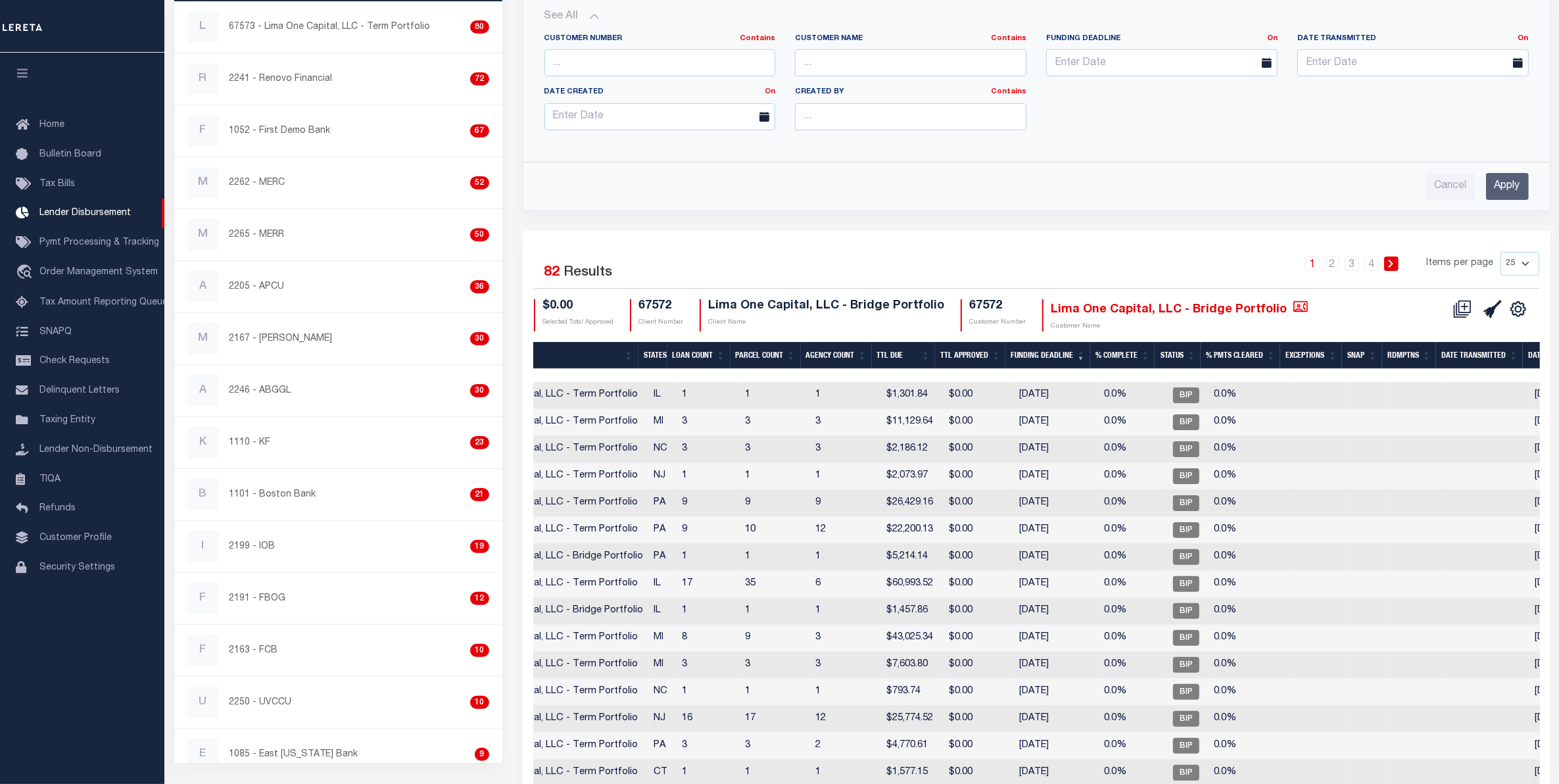
scroll to position [0, 0]
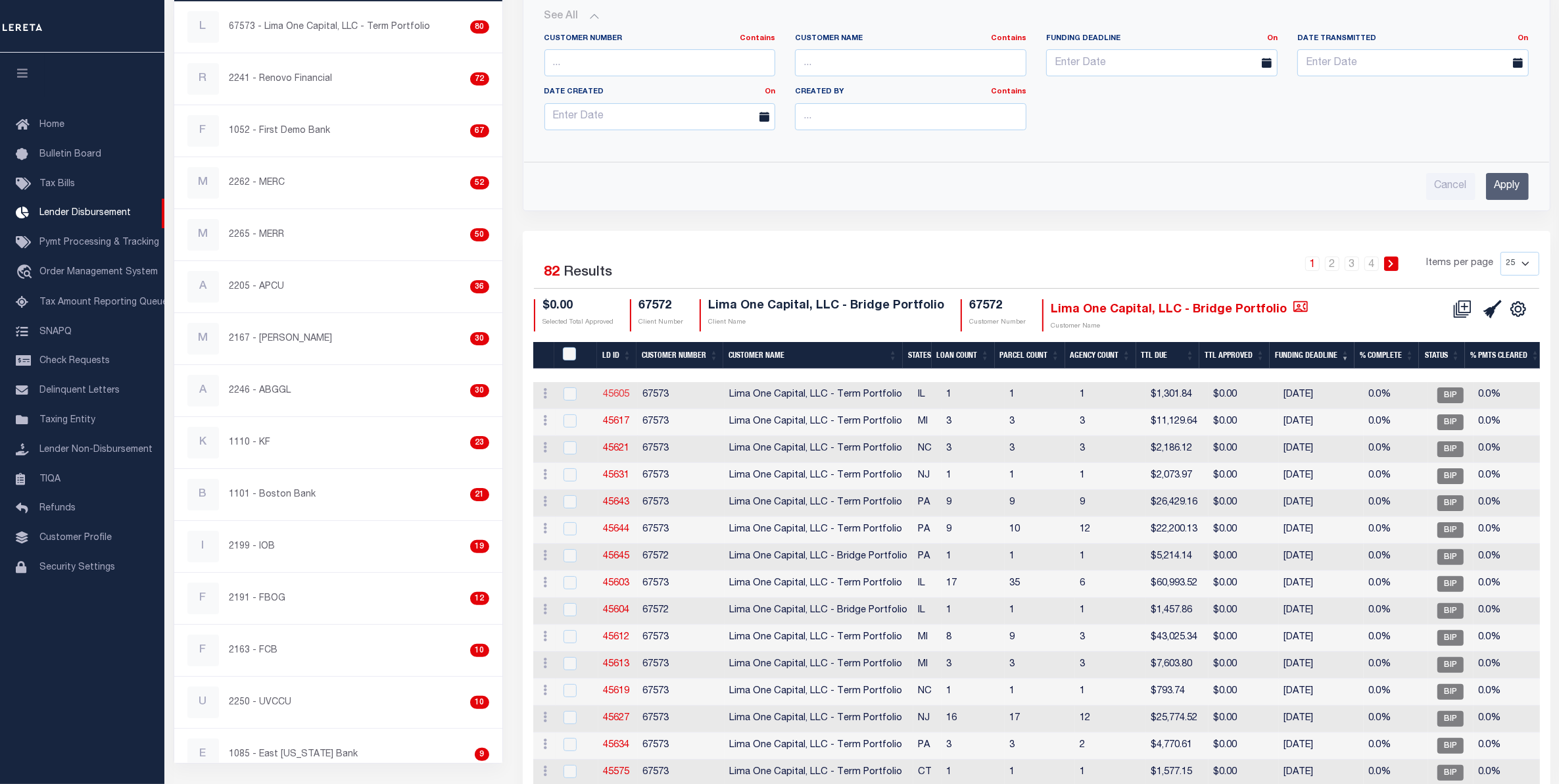
click at [613, 393] on link "45605" at bounding box center [616, 394] width 26 height 9
checkbox input "true"
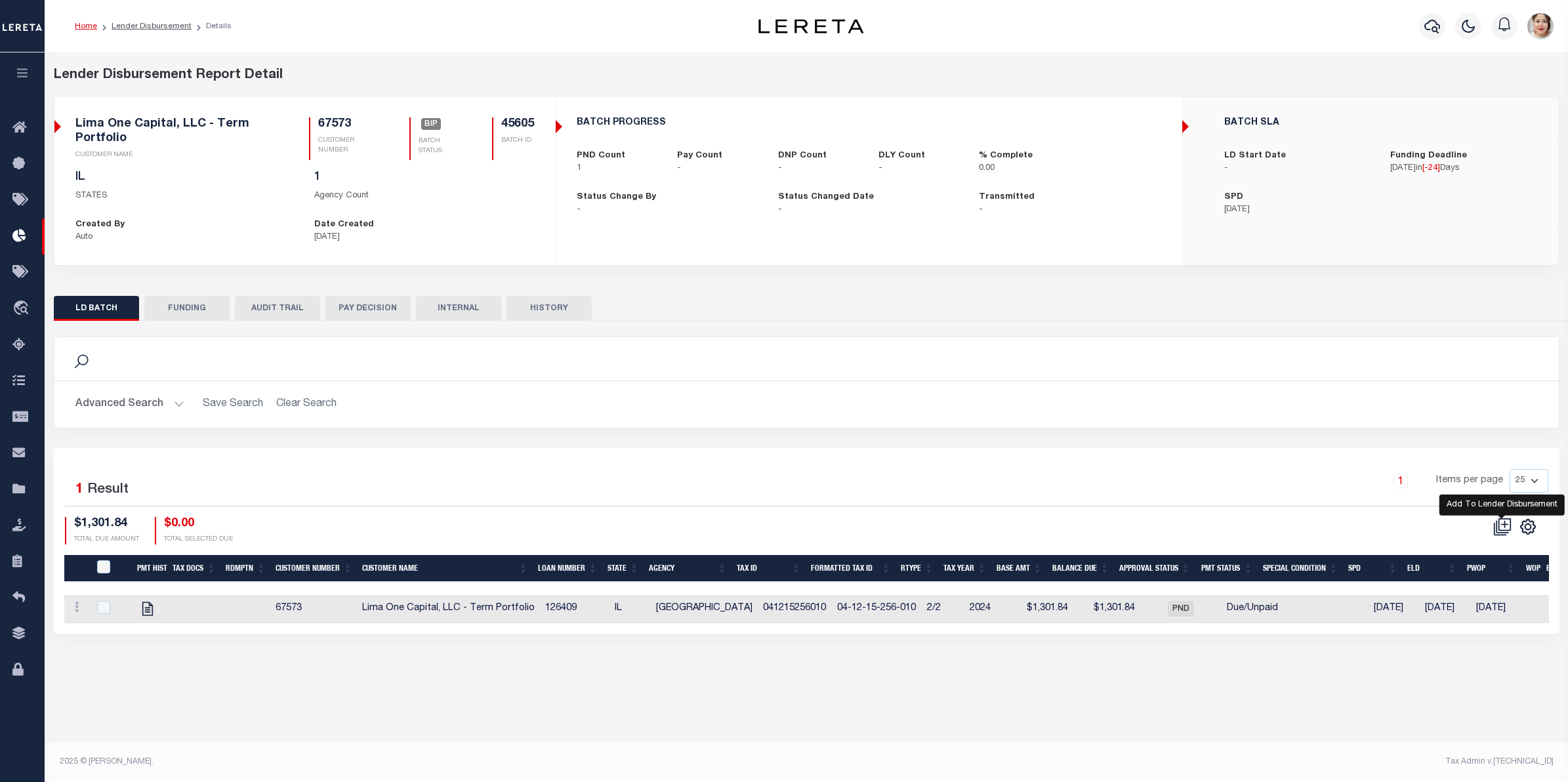
click at [1507, 527] on icon at bounding box center [1502, 527] width 18 height 18
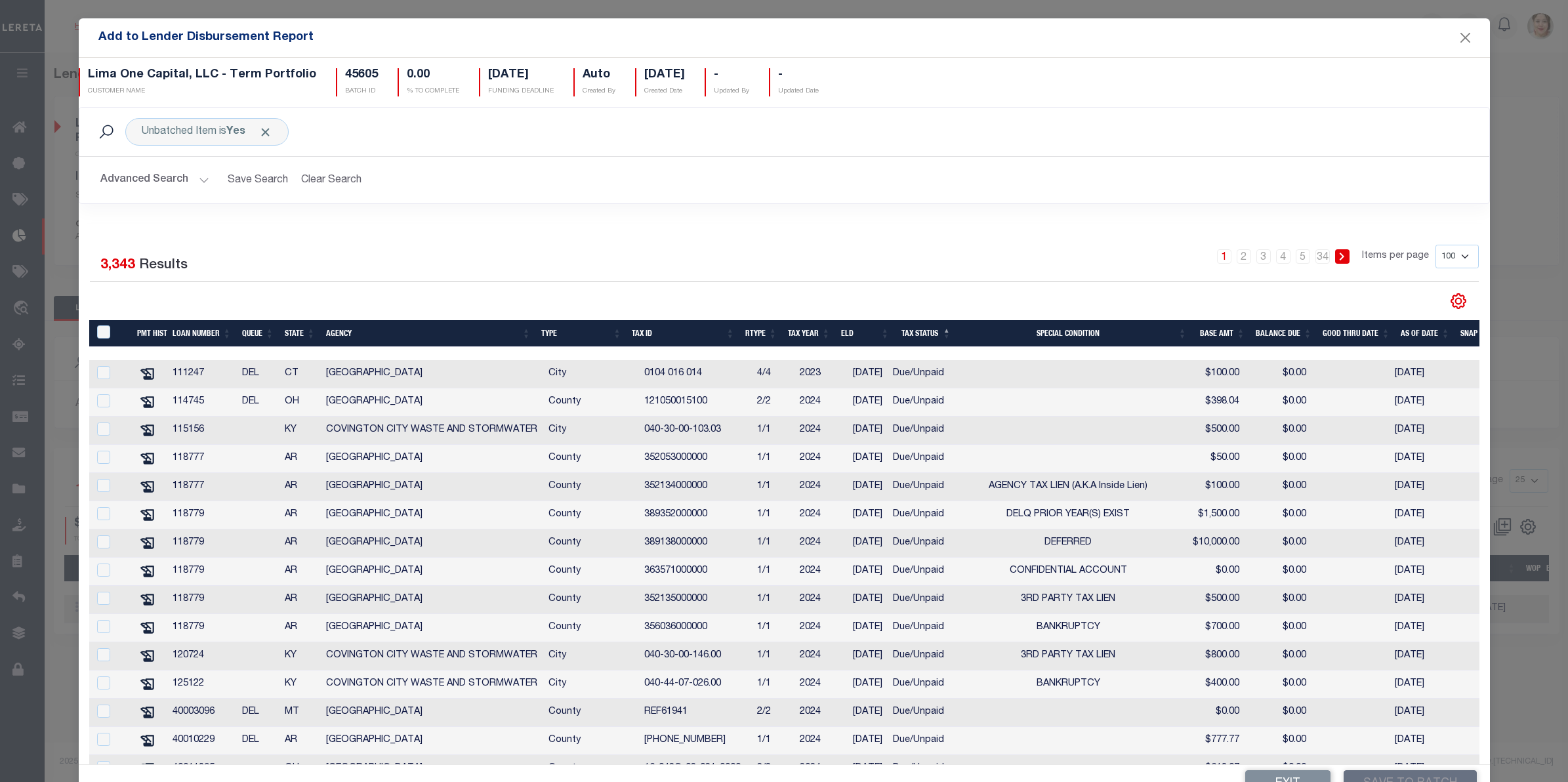
click at [169, 181] on button "Advanced Search" at bounding box center [155, 180] width 109 height 25
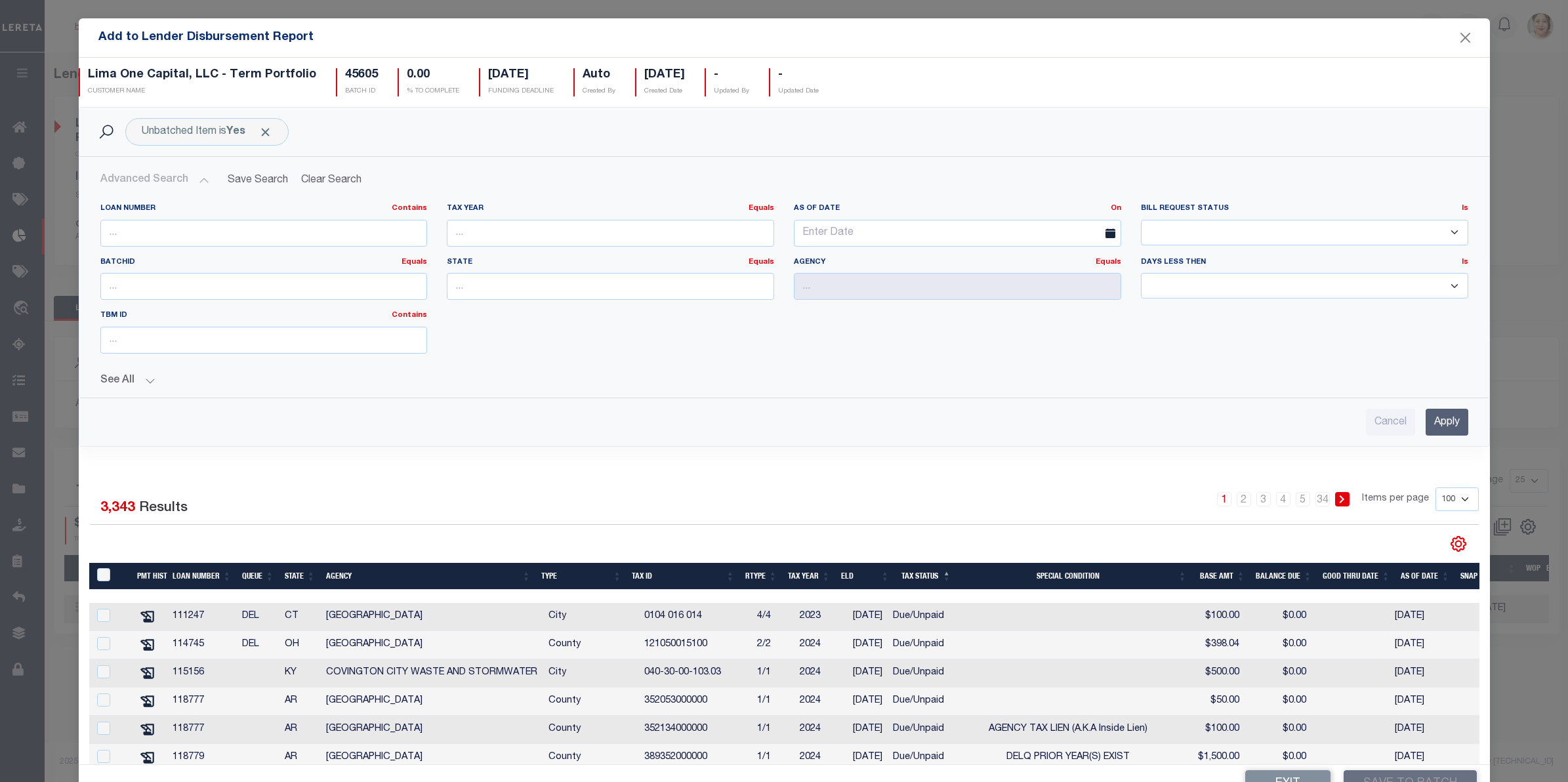
click at [125, 381] on button "See All" at bounding box center [784, 381] width 1368 height 13
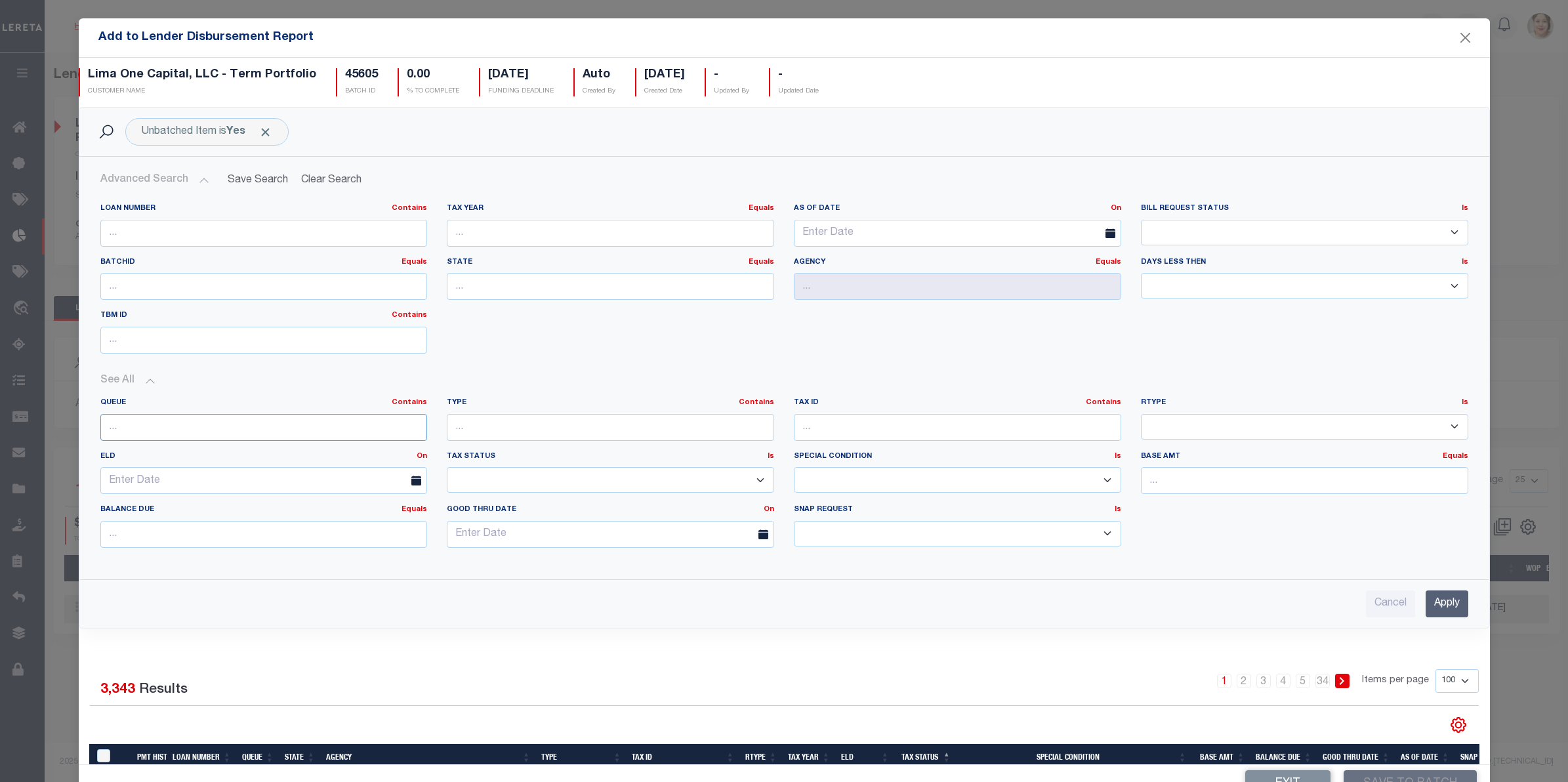
click at [146, 426] on input "text" at bounding box center [264, 427] width 327 height 27
type input "esc"
click at [174, 288] on input "number" at bounding box center [264, 286] width 327 height 27
click at [471, 288] on input "text" at bounding box center [610, 286] width 327 height 27
click at [470, 313] on div "PA" at bounding box center [603, 313] width 321 height 21
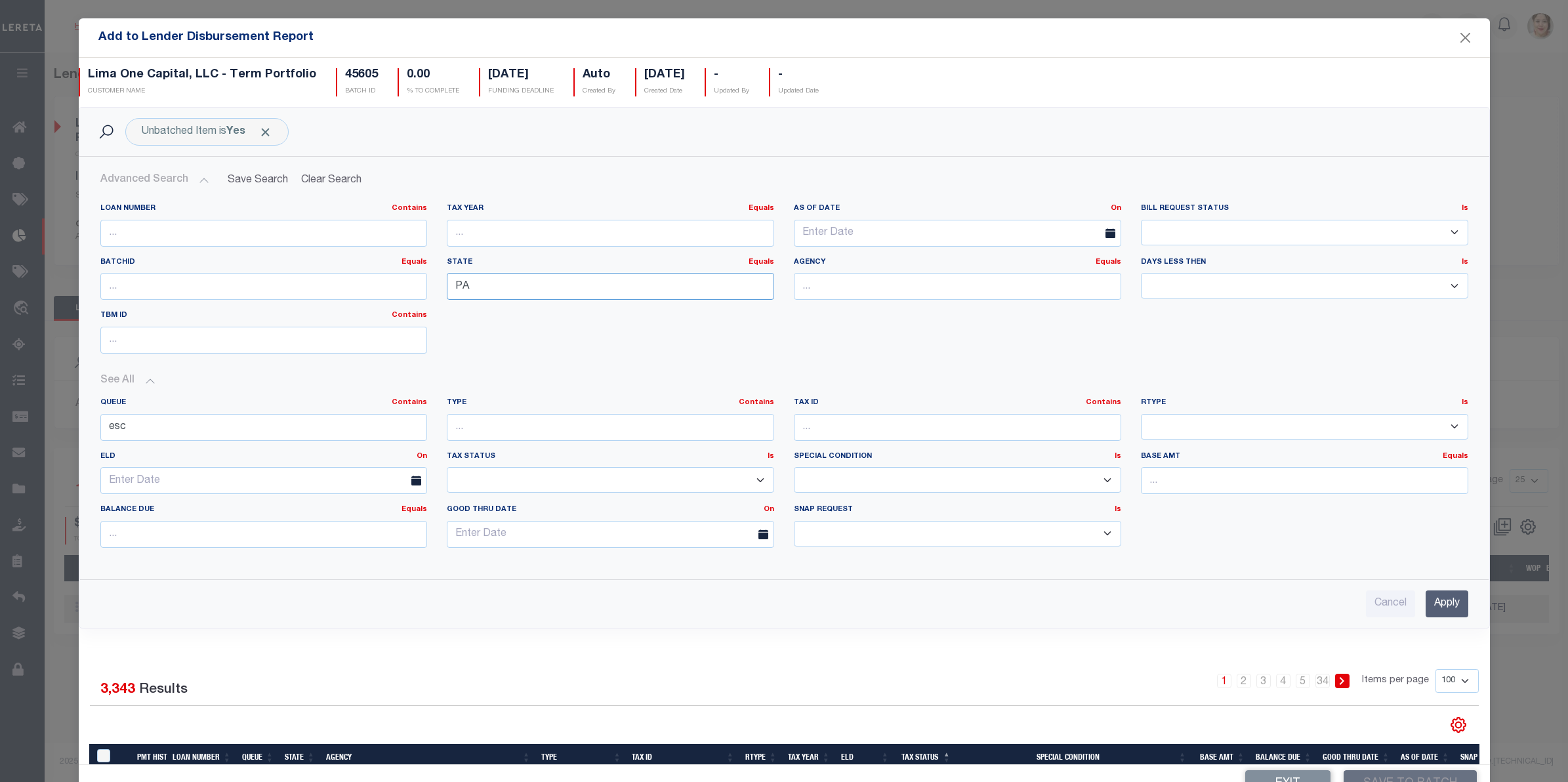
type input "PA"
click at [1426, 602] on input "Apply" at bounding box center [1447, 604] width 42 height 27
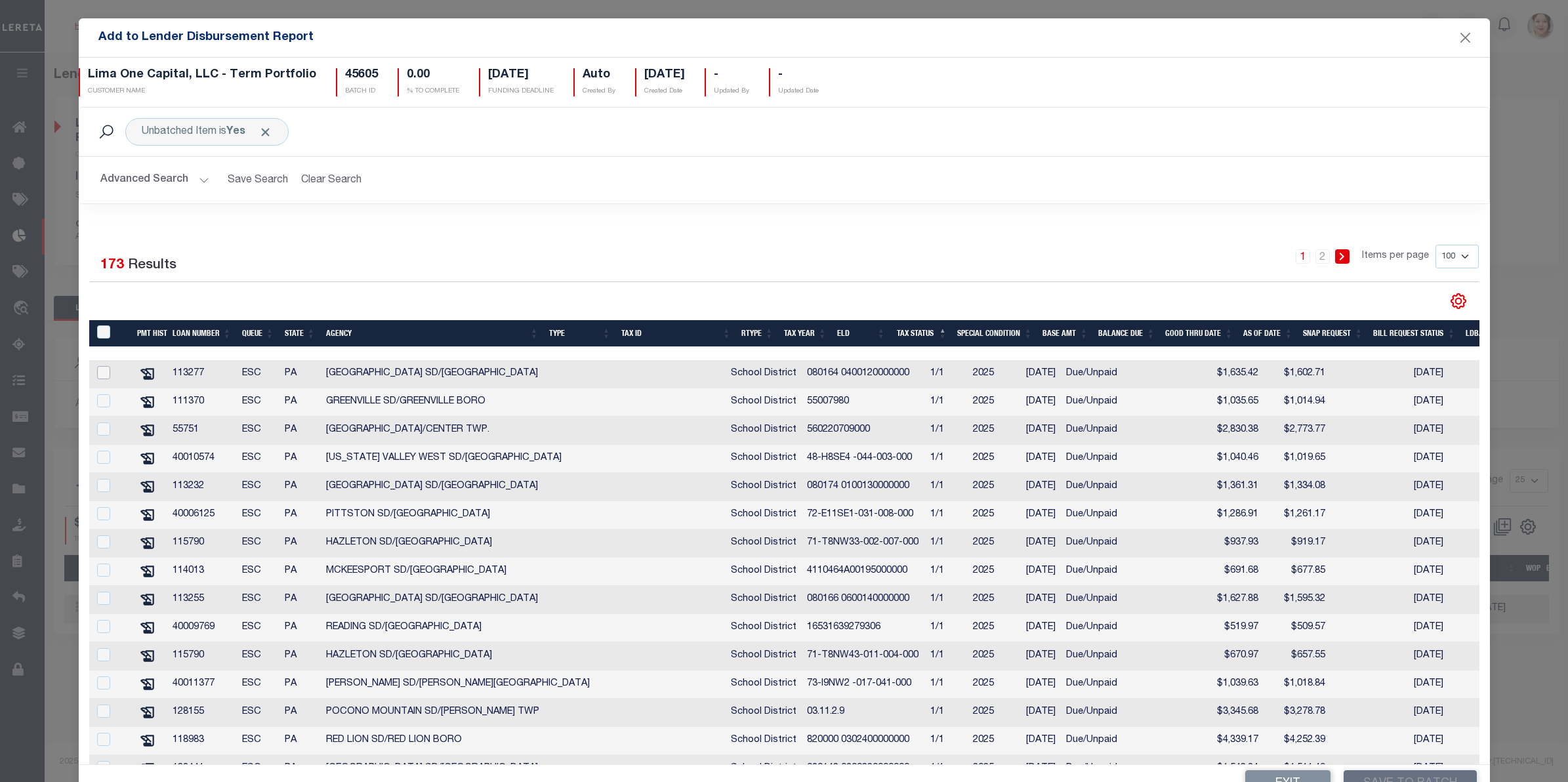
click at [102, 375] on input "checkbox" at bounding box center [103, 373] width 13 height 13
checkbox input "true"
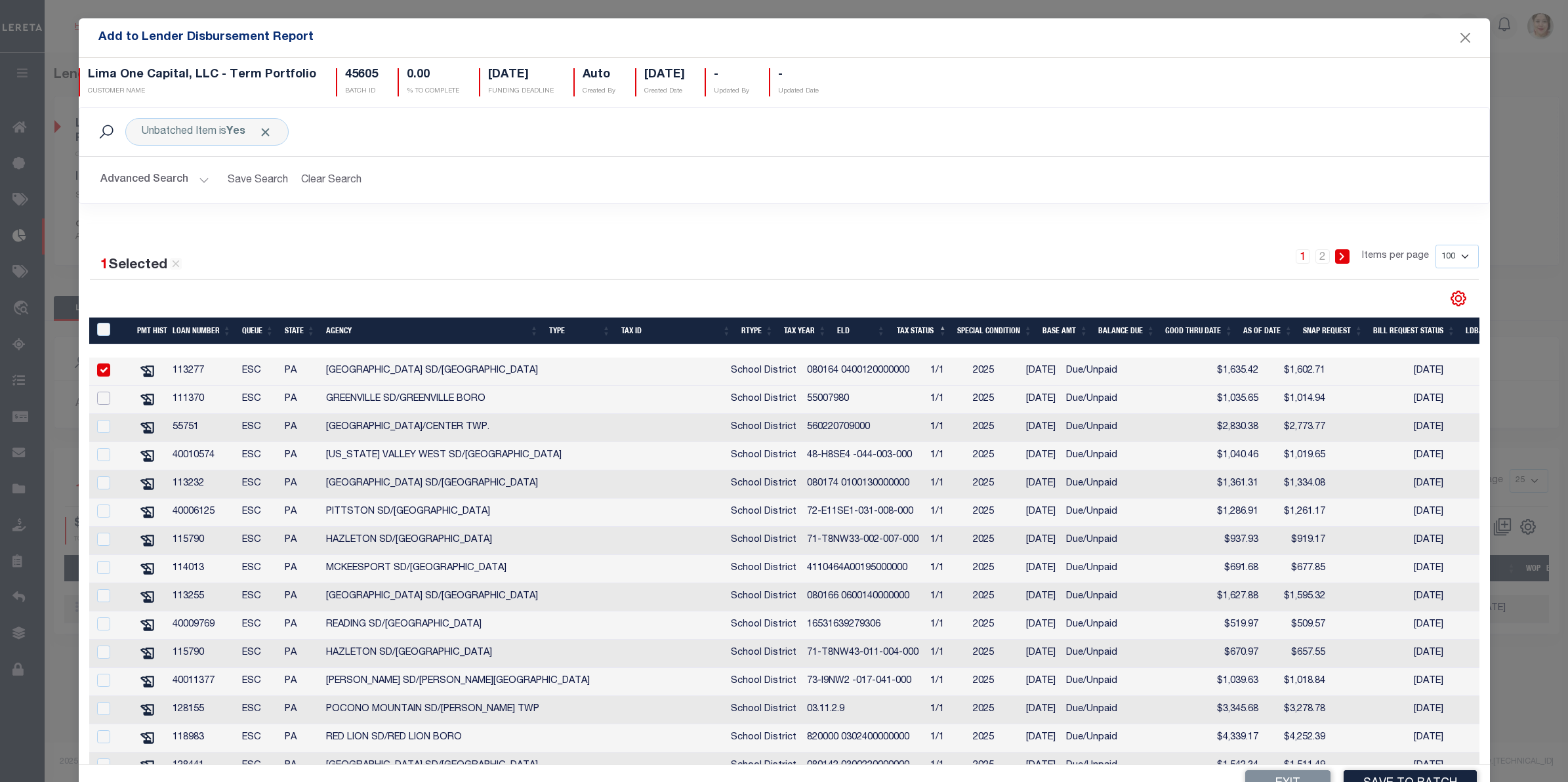
drag, startPoint x: 104, startPoint y: 404, endPoint x: 105, endPoint y: 418, distance: 14.0
click at [104, 404] on input "checkbox" at bounding box center [103, 398] width 13 height 13
checkbox input "true"
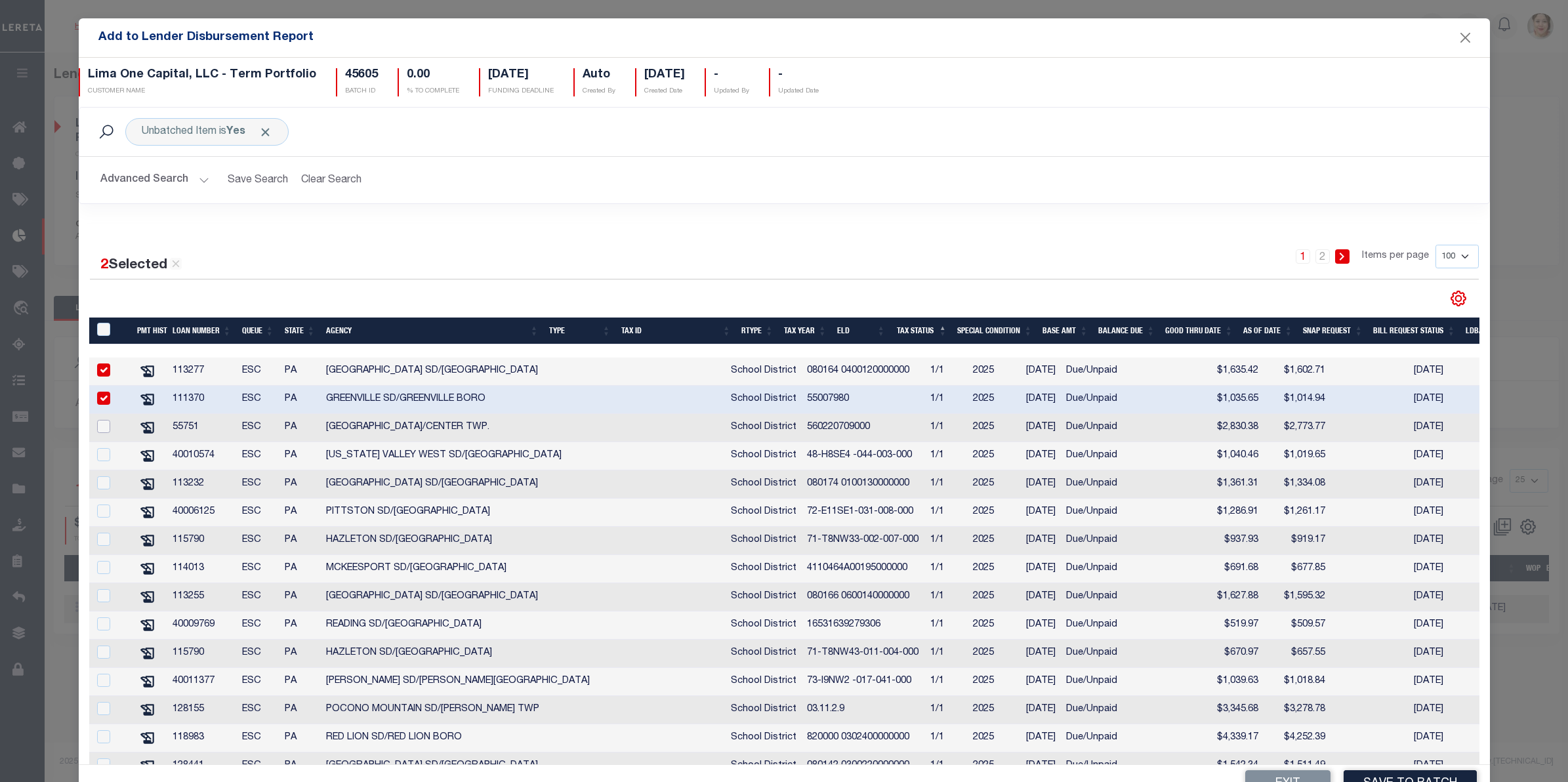
click at [107, 428] on input "checkbox" at bounding box center [103, 426] width 13 height 13
checkbox input "true"
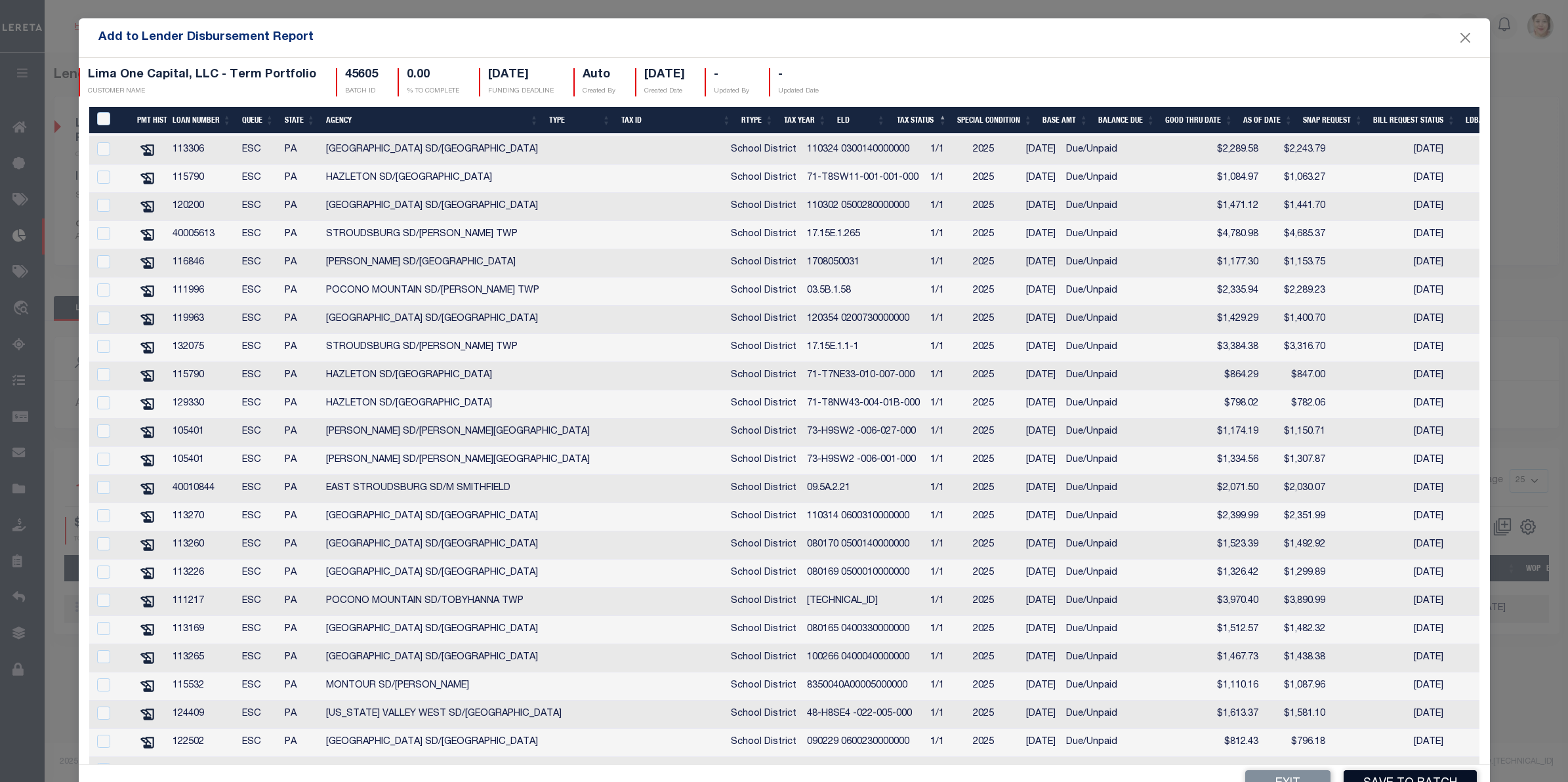
scroll to position [2050, 0]
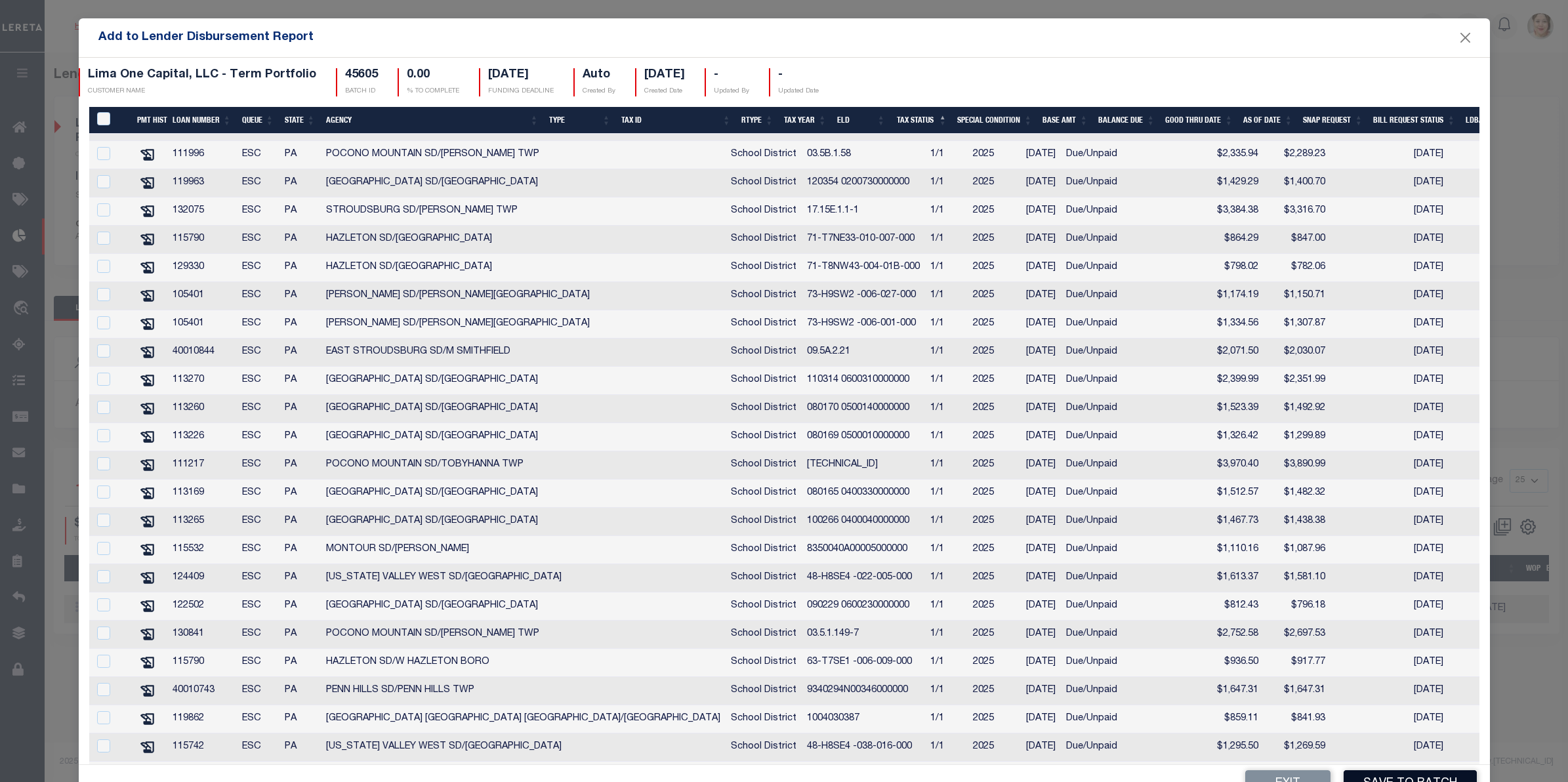
click at [1383, 777] on button "Save to Batch" at bounding box center [1410, 784] width 133 height 28
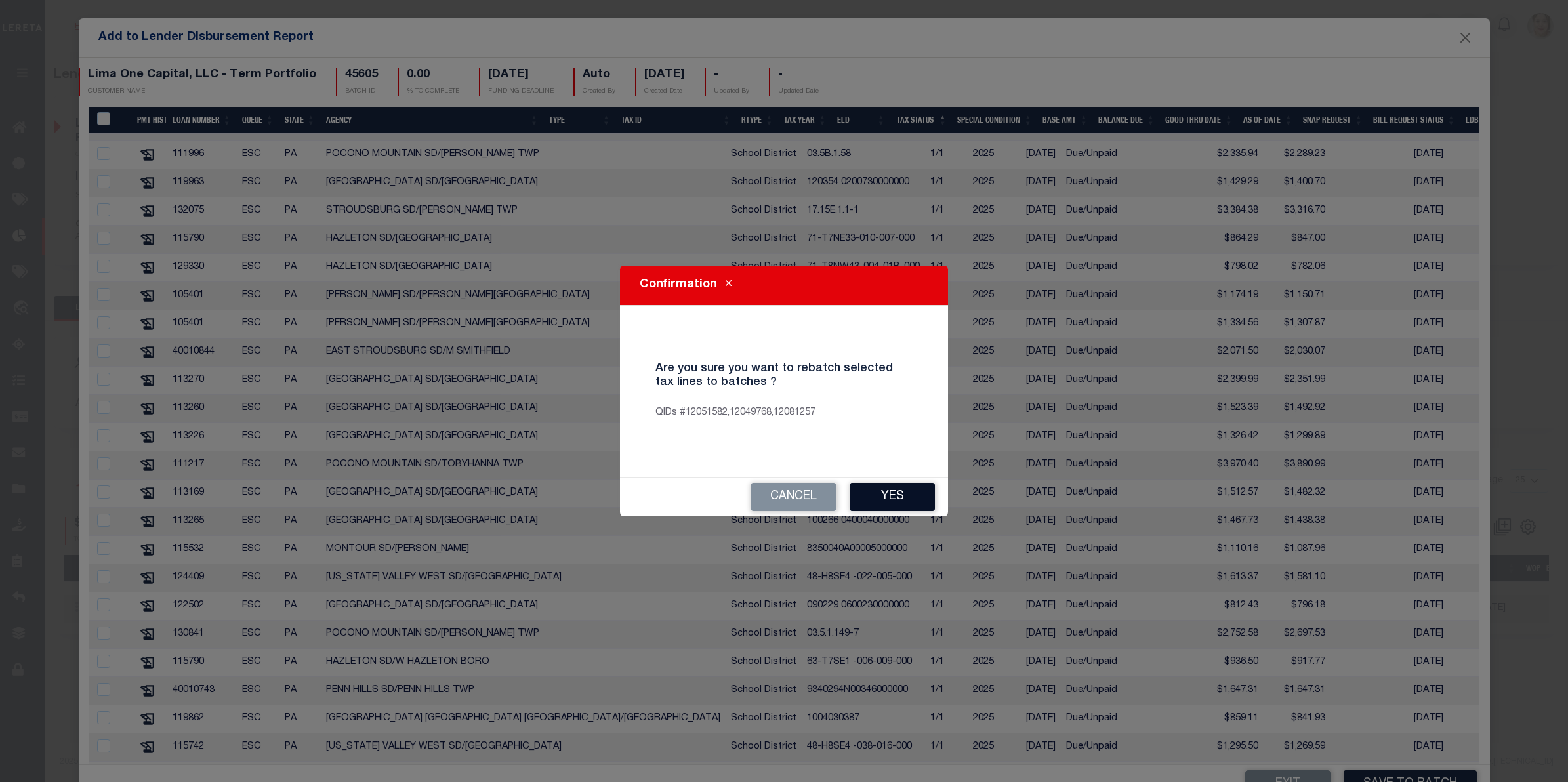
click at [909, 494] on button "Yes" at bounding box center [892, 497] width 86 height 28
